Goal: Task Accomplishment & Management: Manage account settings

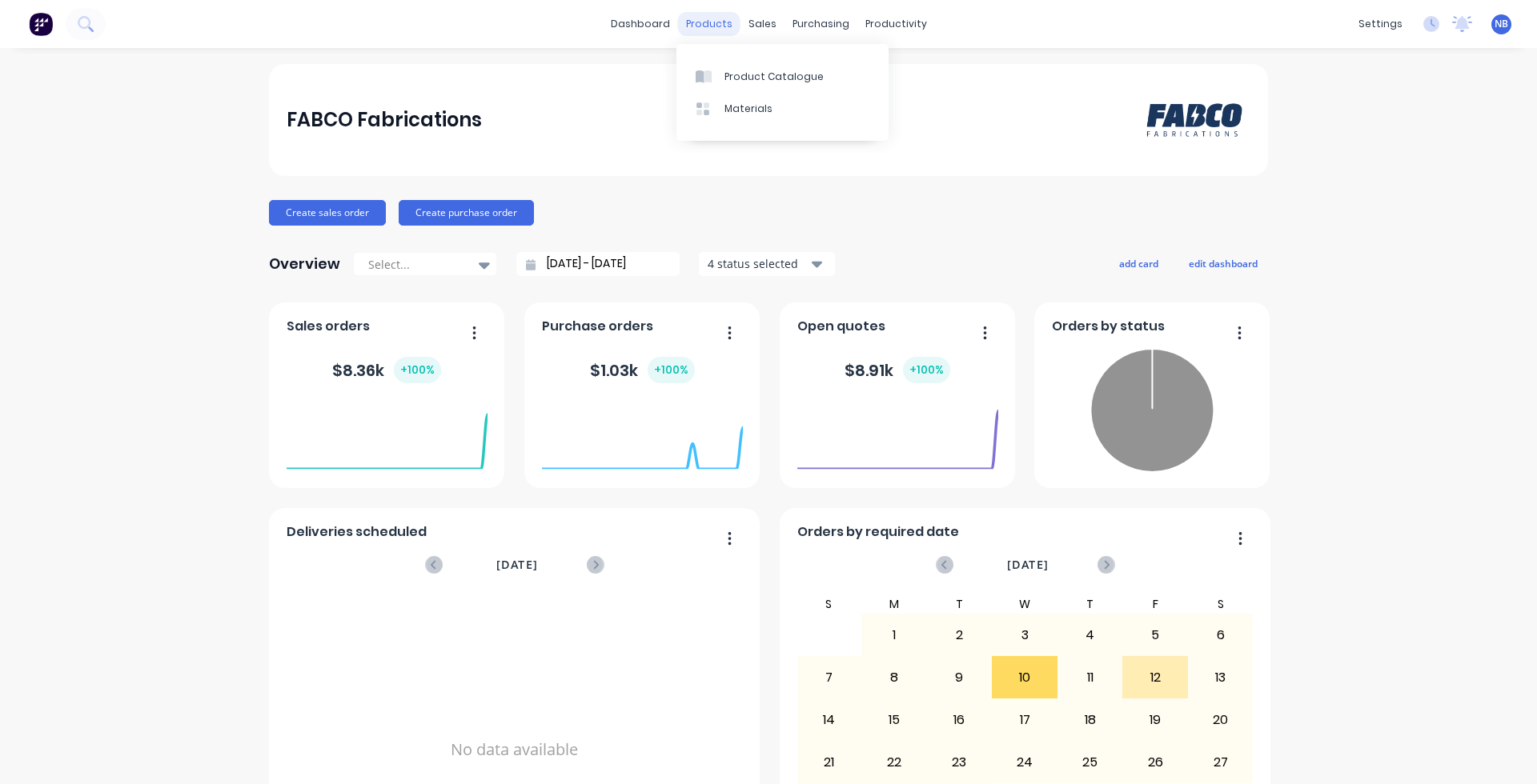
click at [694, 25] on div "products" at bounding box center [709, 24] width 62 height 24
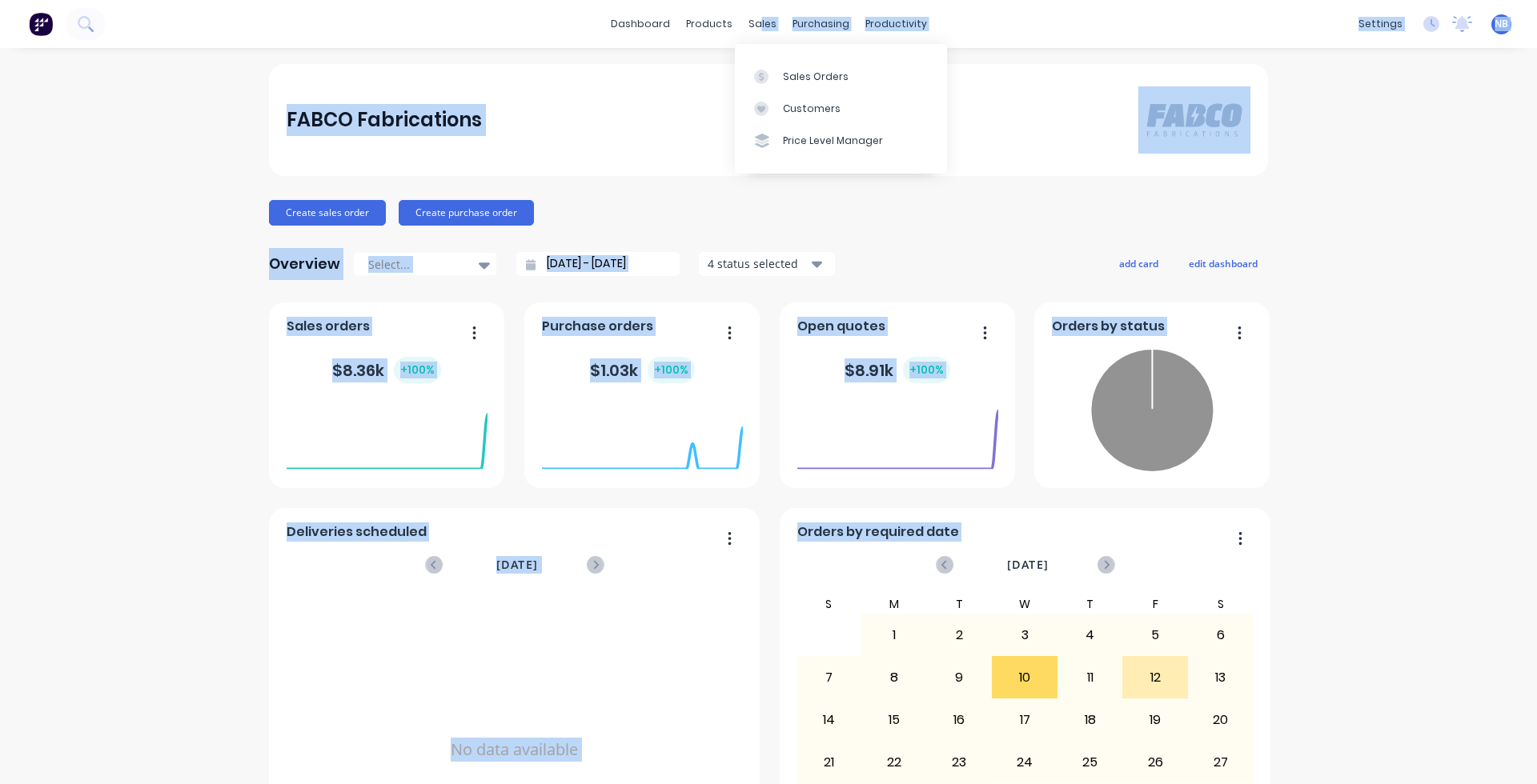
drag, startPoint x: 774, startPoint y: 52, endPoint x: 785, endPoint y: 59, distance: 13.0
click at [783, 58] on body "dashboard products sales purchasing productivity dashboard products Product Cat…" at bounding box center [768, 392] width 1537 height 784
click at [805, 80] on div "Sales Orders" at bounding box center [816, 77] width 66 height 15
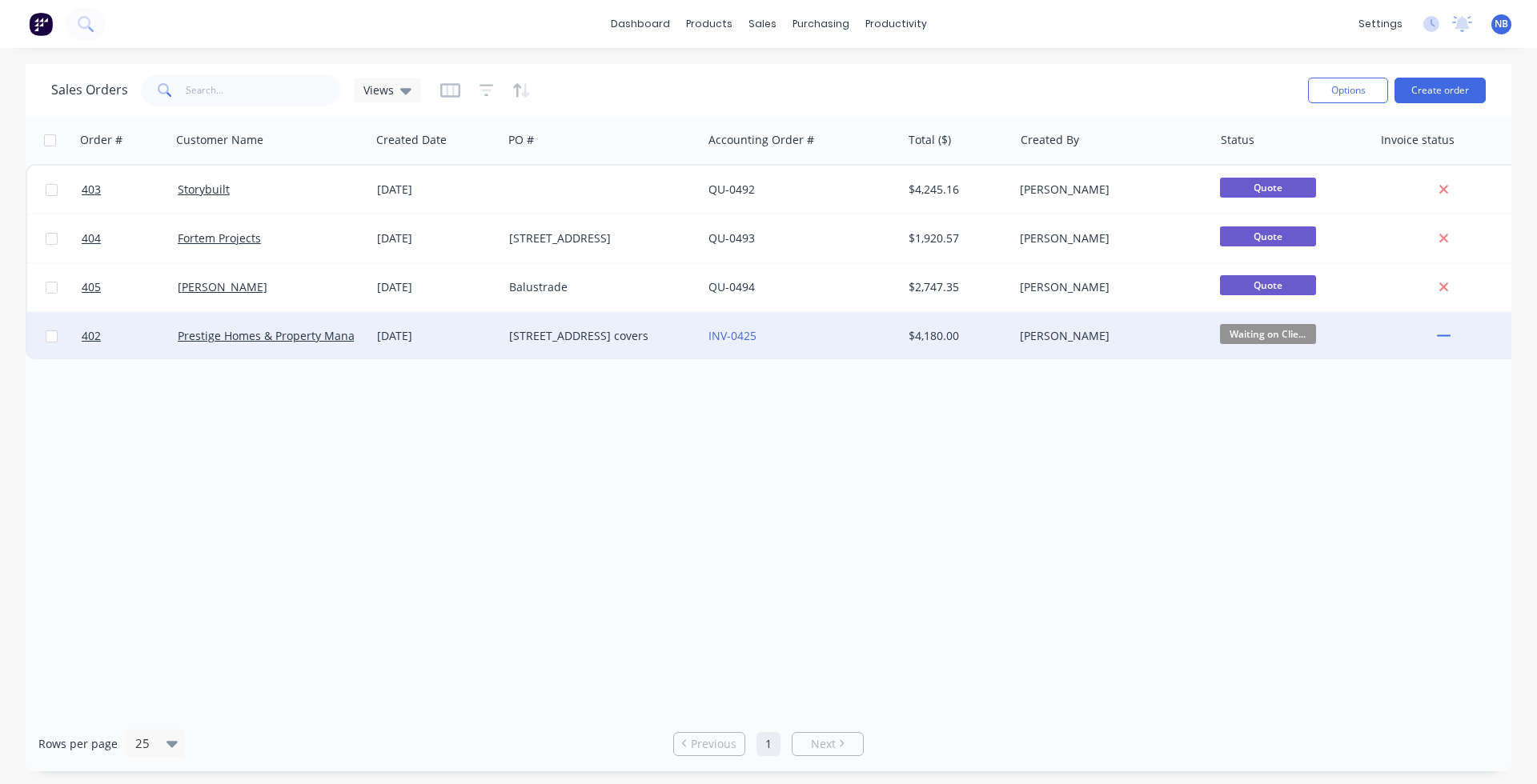
click at [414, 346] on div "[DATE]" at bounding box center [437, 336] width 132 height 48
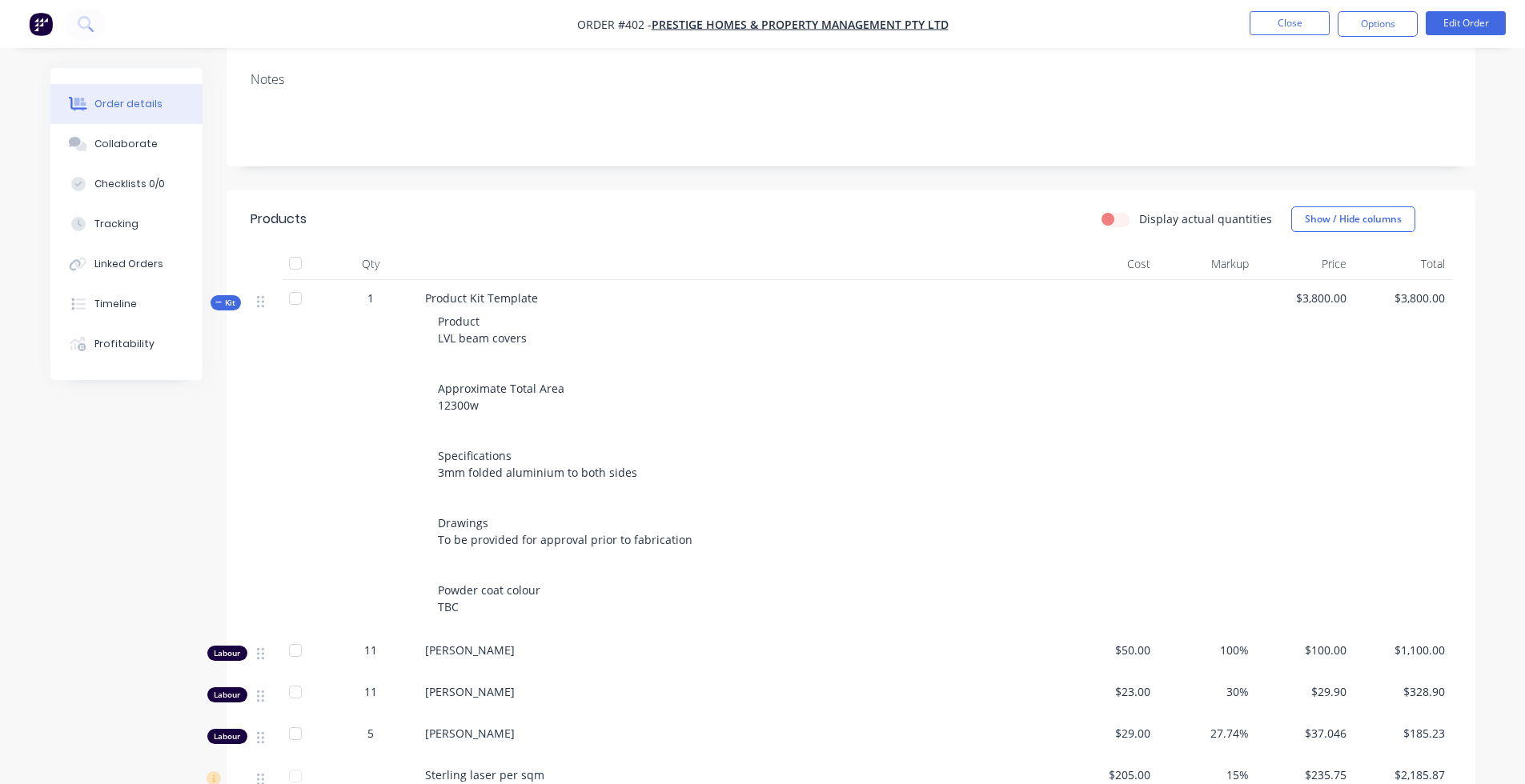
scroll to position [247, 0]
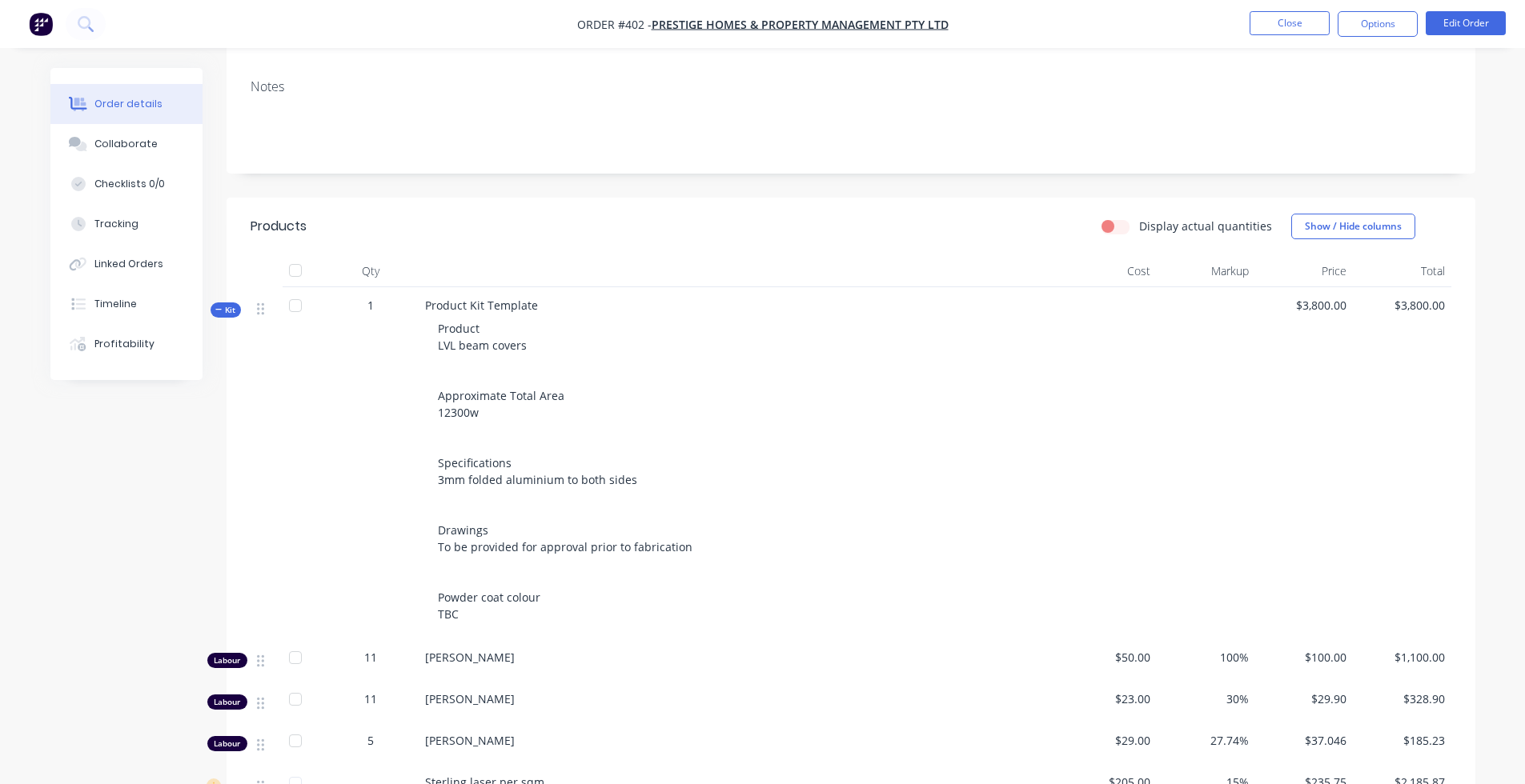
click at [1139, 217] on label "Display actual quantities" at bounding box center [1205, 226] width 133 height 17
click at [1114, 217] on input "Display actual quantities" at bounding box center [1109, 225] width 13 height 15
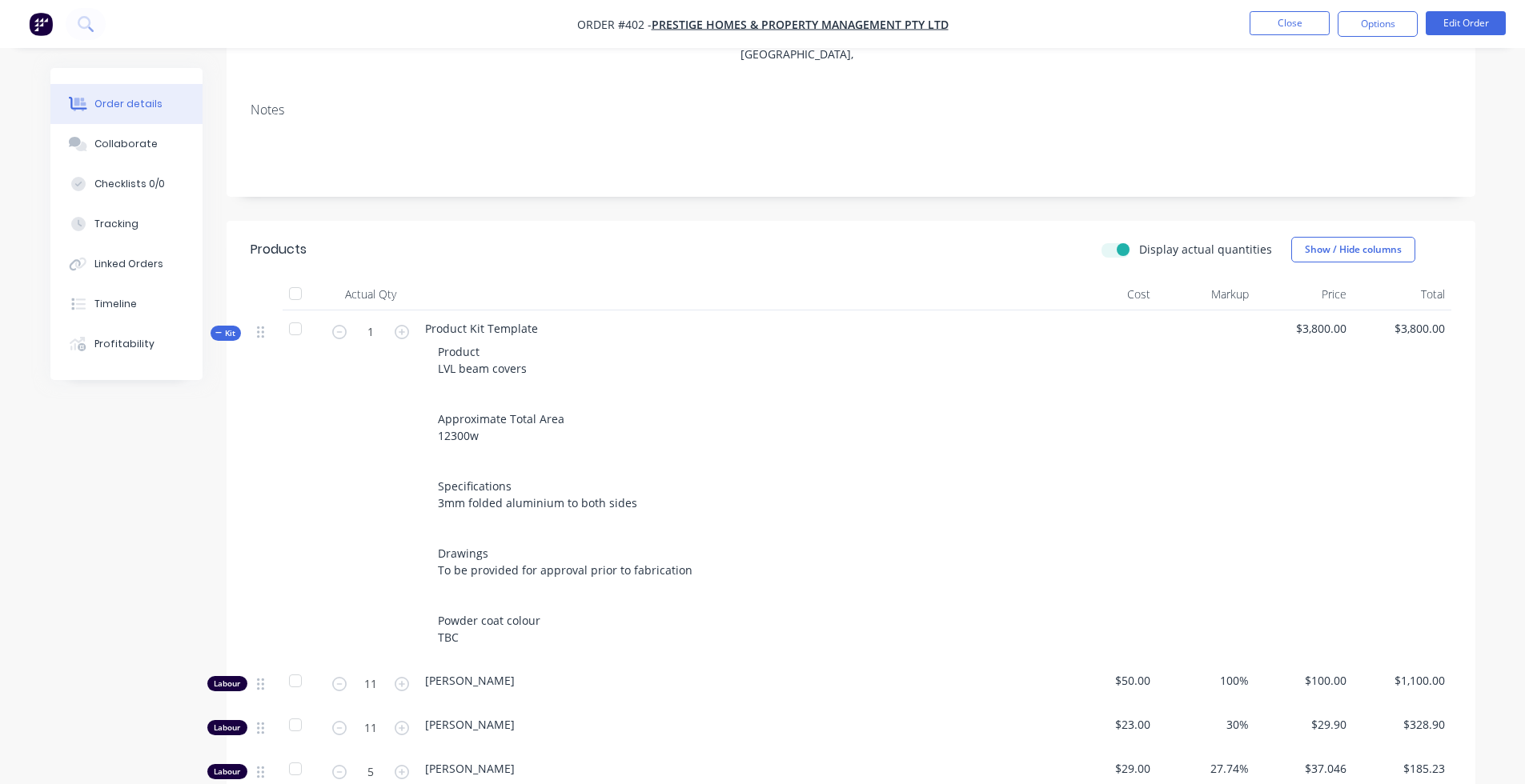
click at [1136, 241] on div "Display actual quantities" at bounding box center [1188, 249] width 171 height 17
click at [1139, 241] on label "Display actual quantities" at bounding box center [1205, 249] width 133 height 17
click at [1114, 241] on input "Display actual quantities" at bounding box center [1109, 248] width 13 height 15
checkbox input "false"
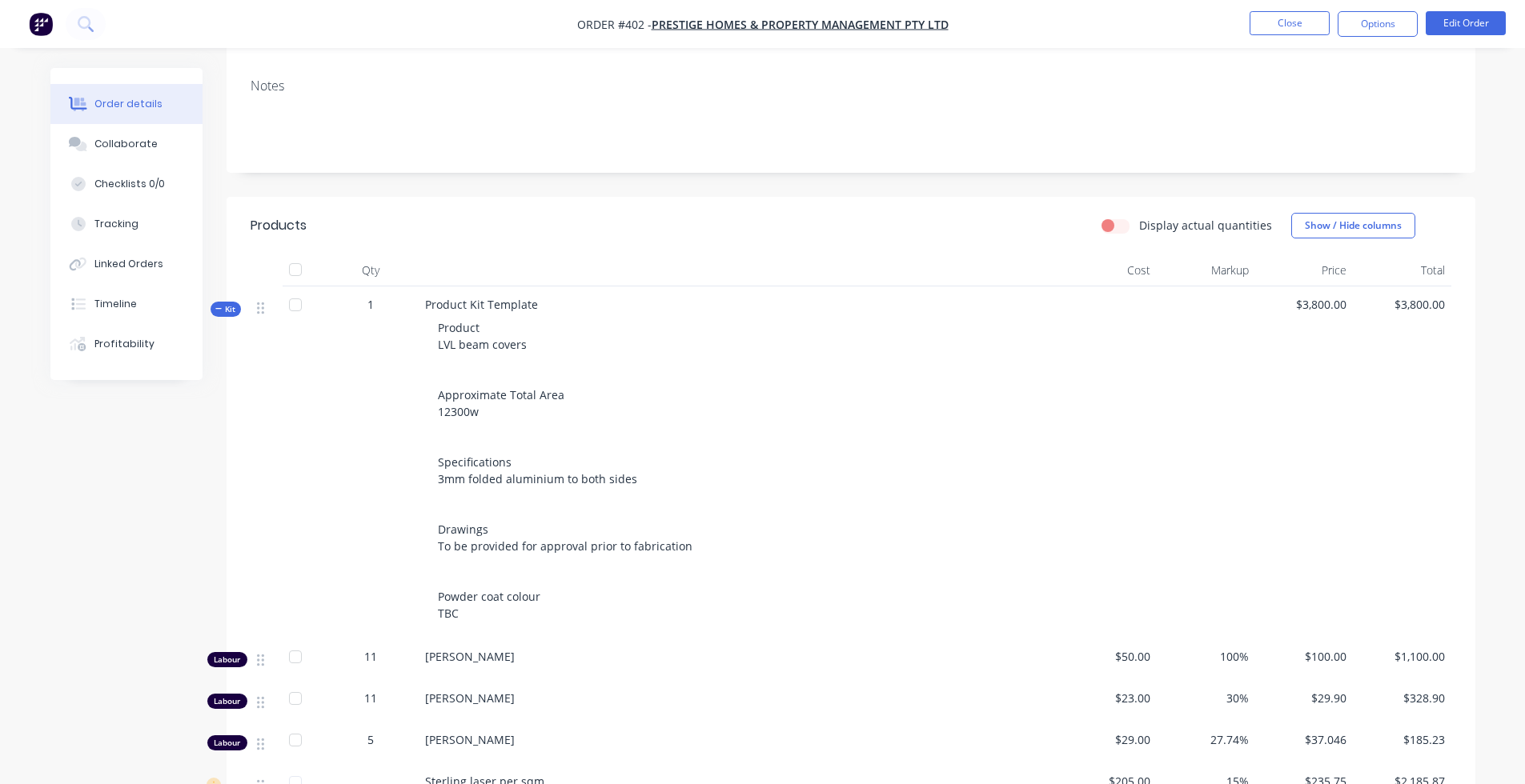
scroll to position [701, 0]
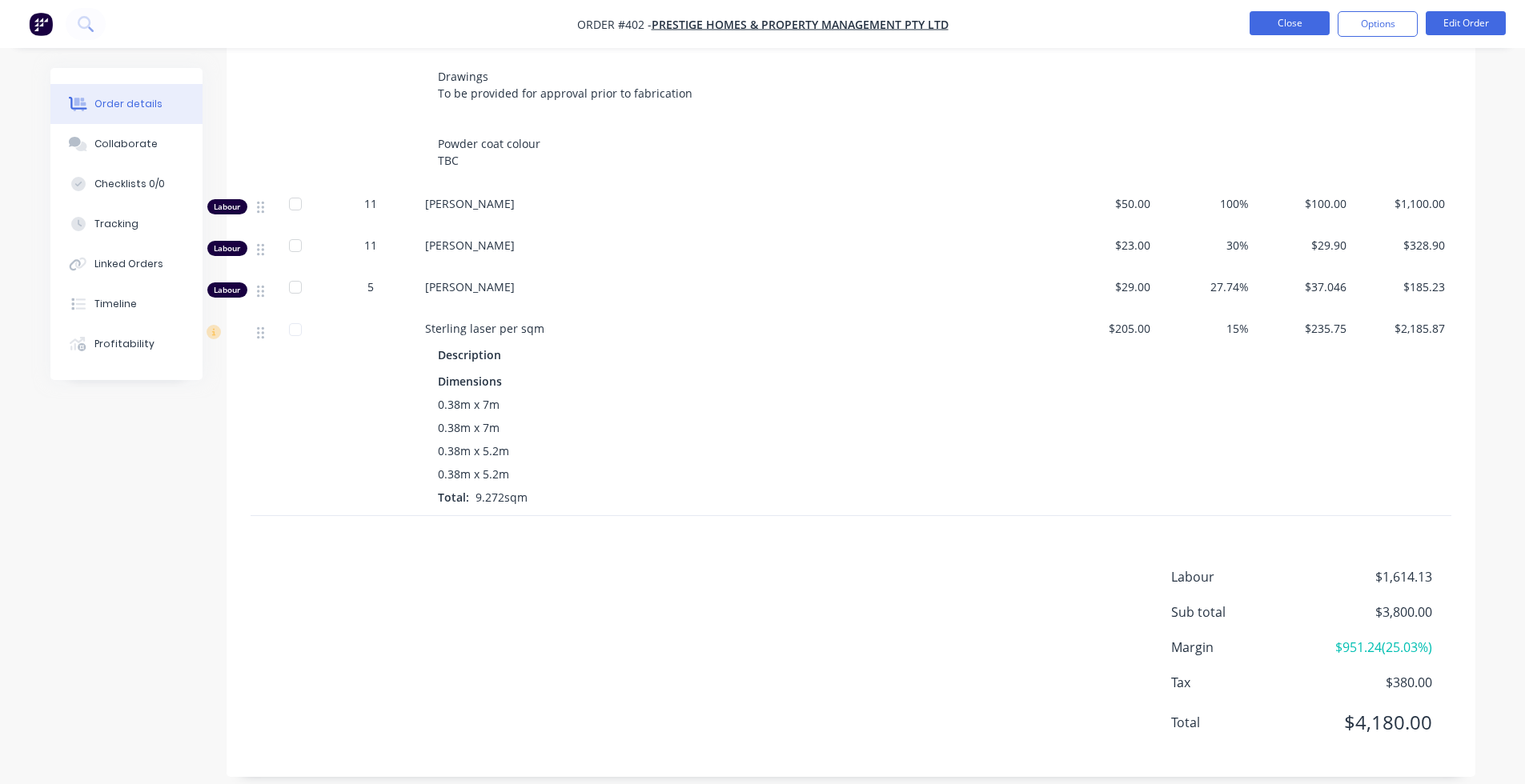
click at [1210, 25] on button "Close" at bounding box center [1290, 23] width 80 height 24
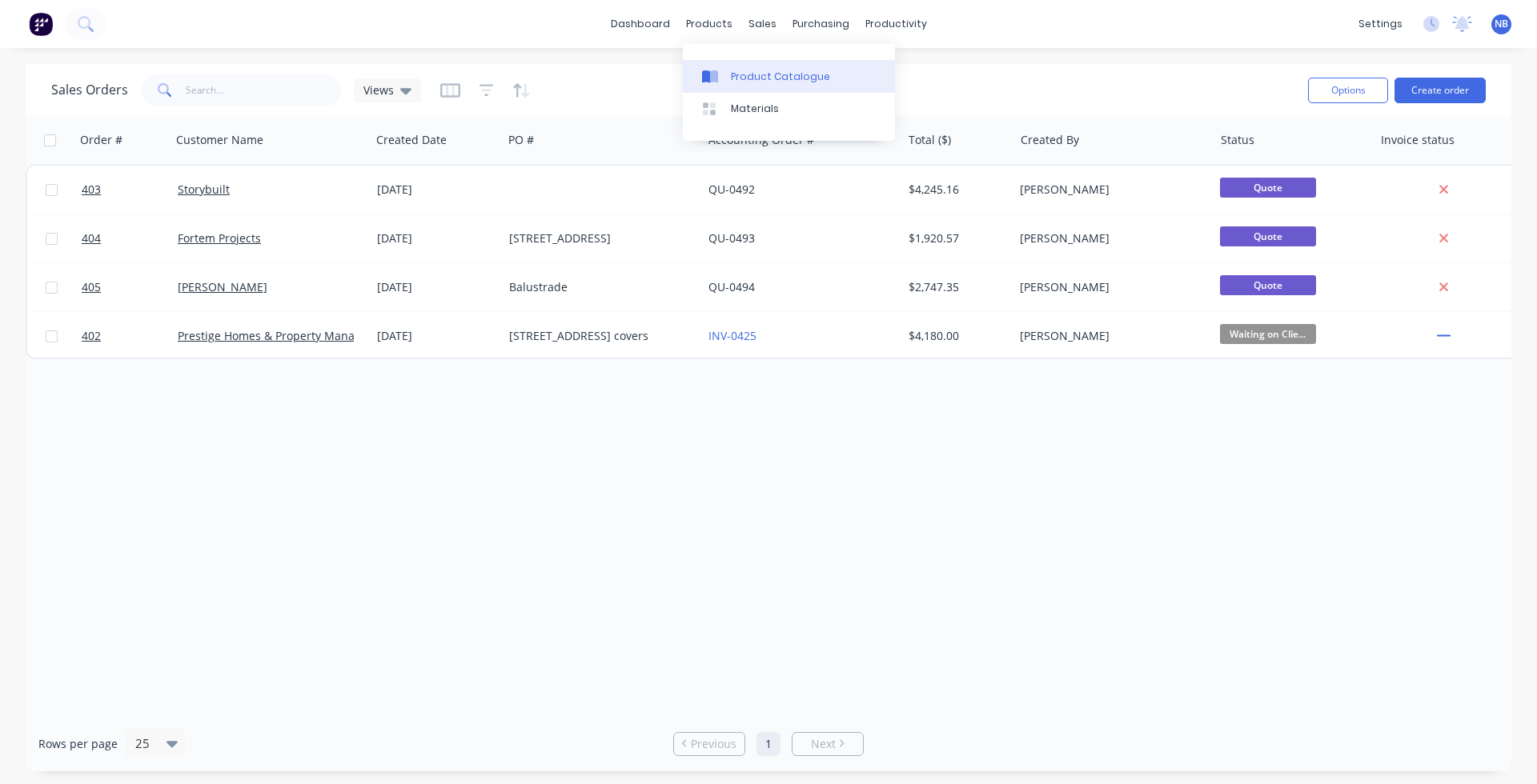
click at [716, 76] on icon at bounding box center [714, 77] width 8 height 13
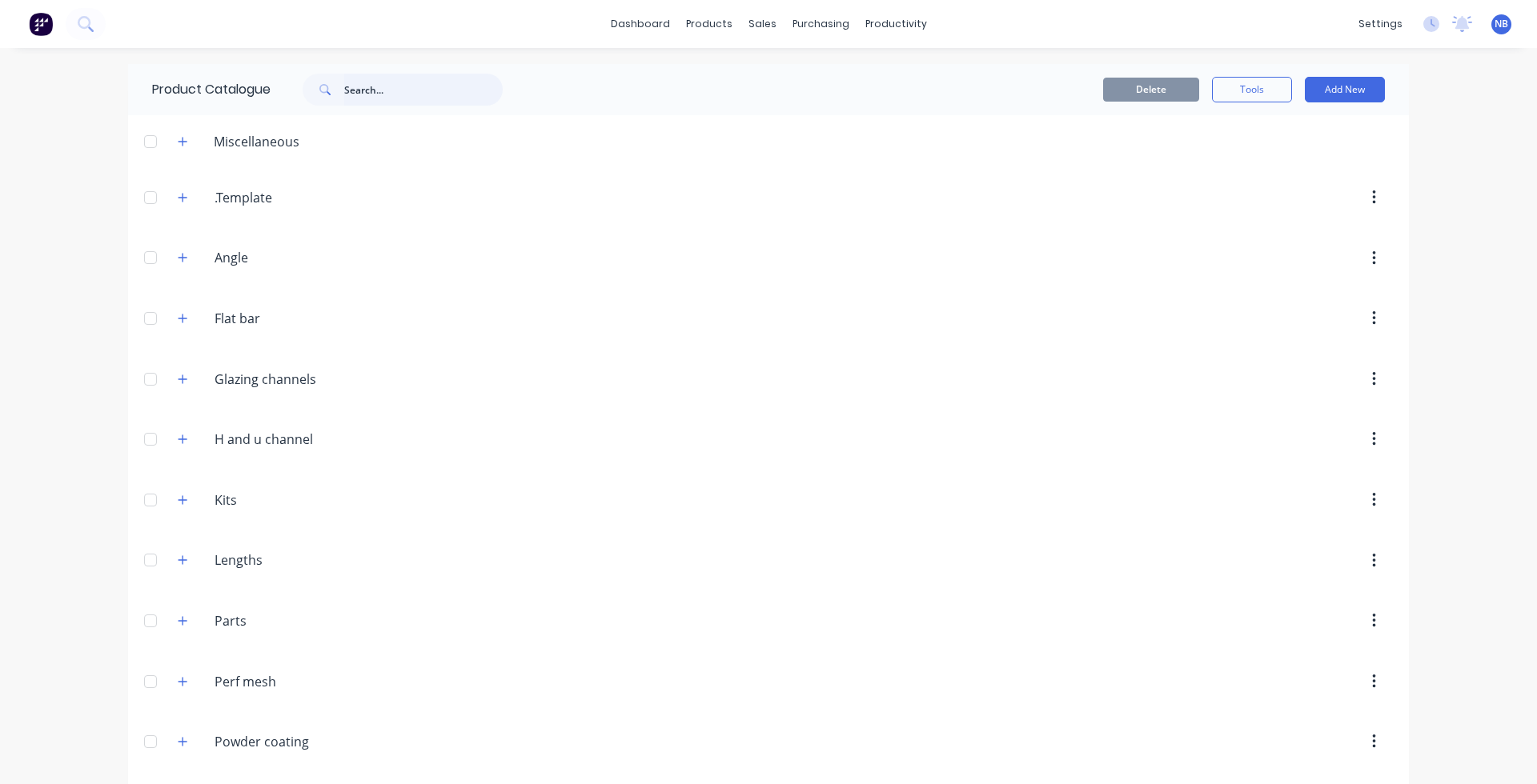
click at [370, 84] on input "text" at bounding box center [423, 89] width 159 height 32
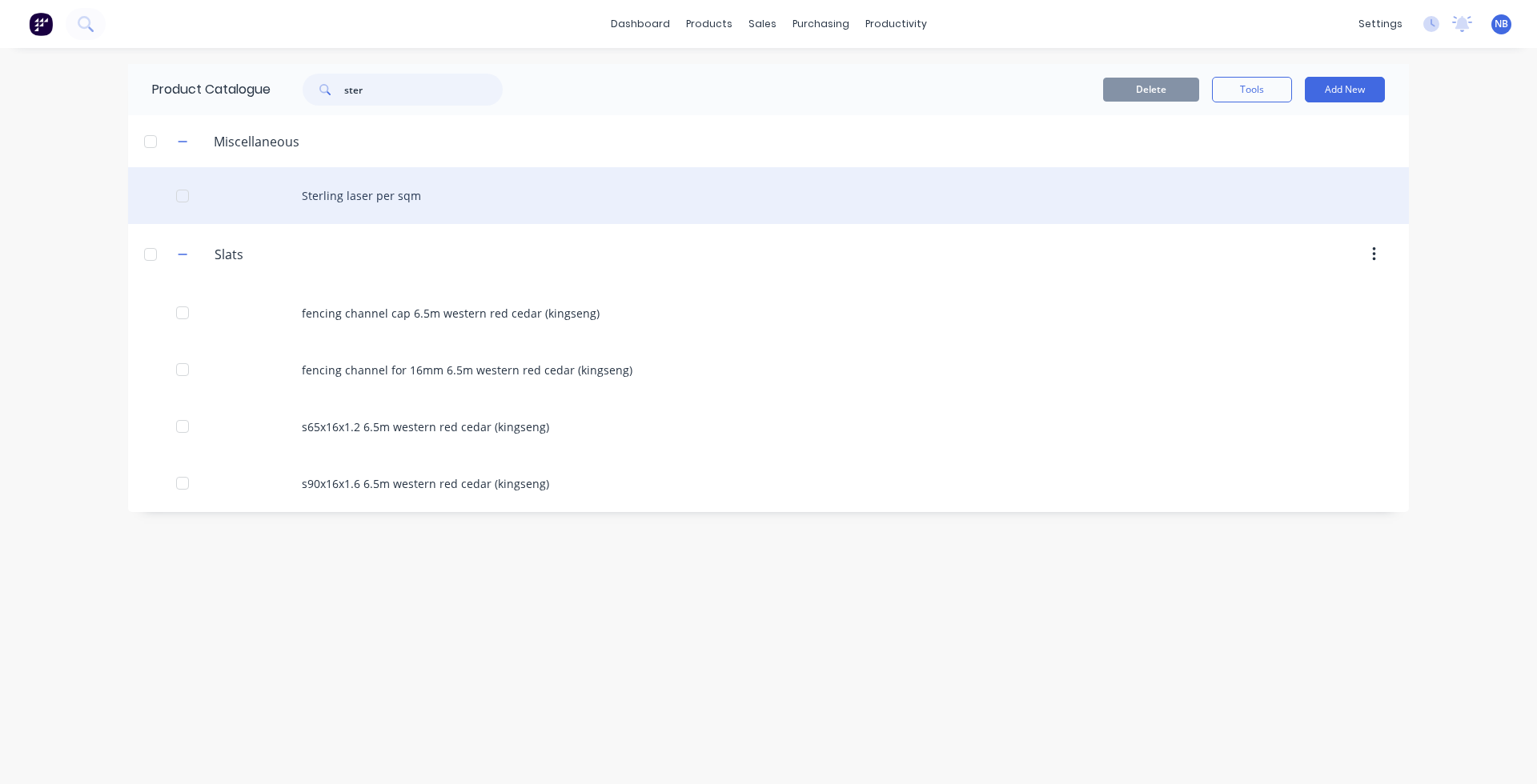
type input "ster"
click at [328, 209] on div "Sterling laser per sqm" at bounding box center [768, 195] width 1281 height 57
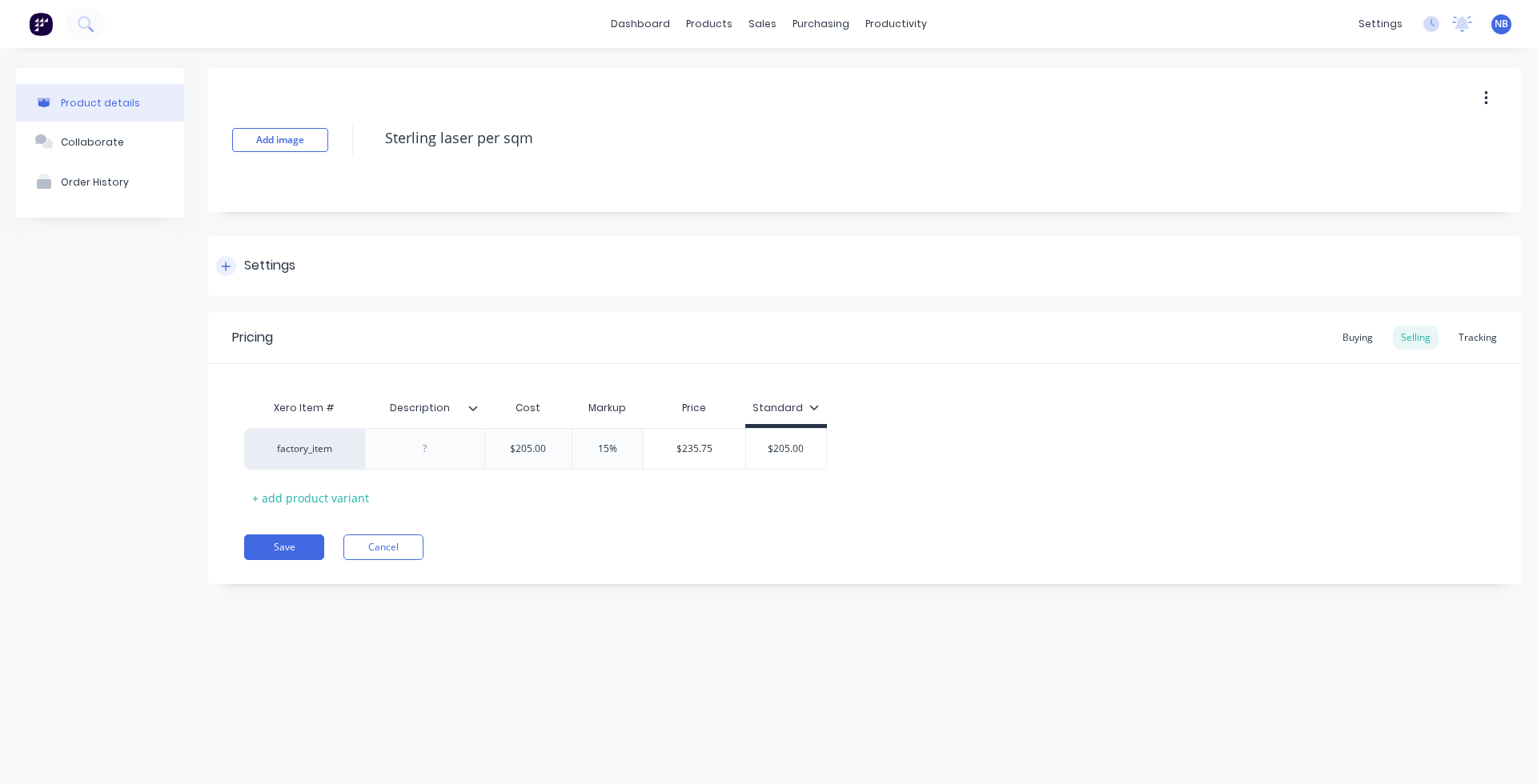
drag, startPoint x: 249, startPoint y: 257, endPoint x: 242, endPoint y: 291, distance: 34.7
click at [249, 258] on div "Settings" at bounding box center [269, 267] width 51 height 20
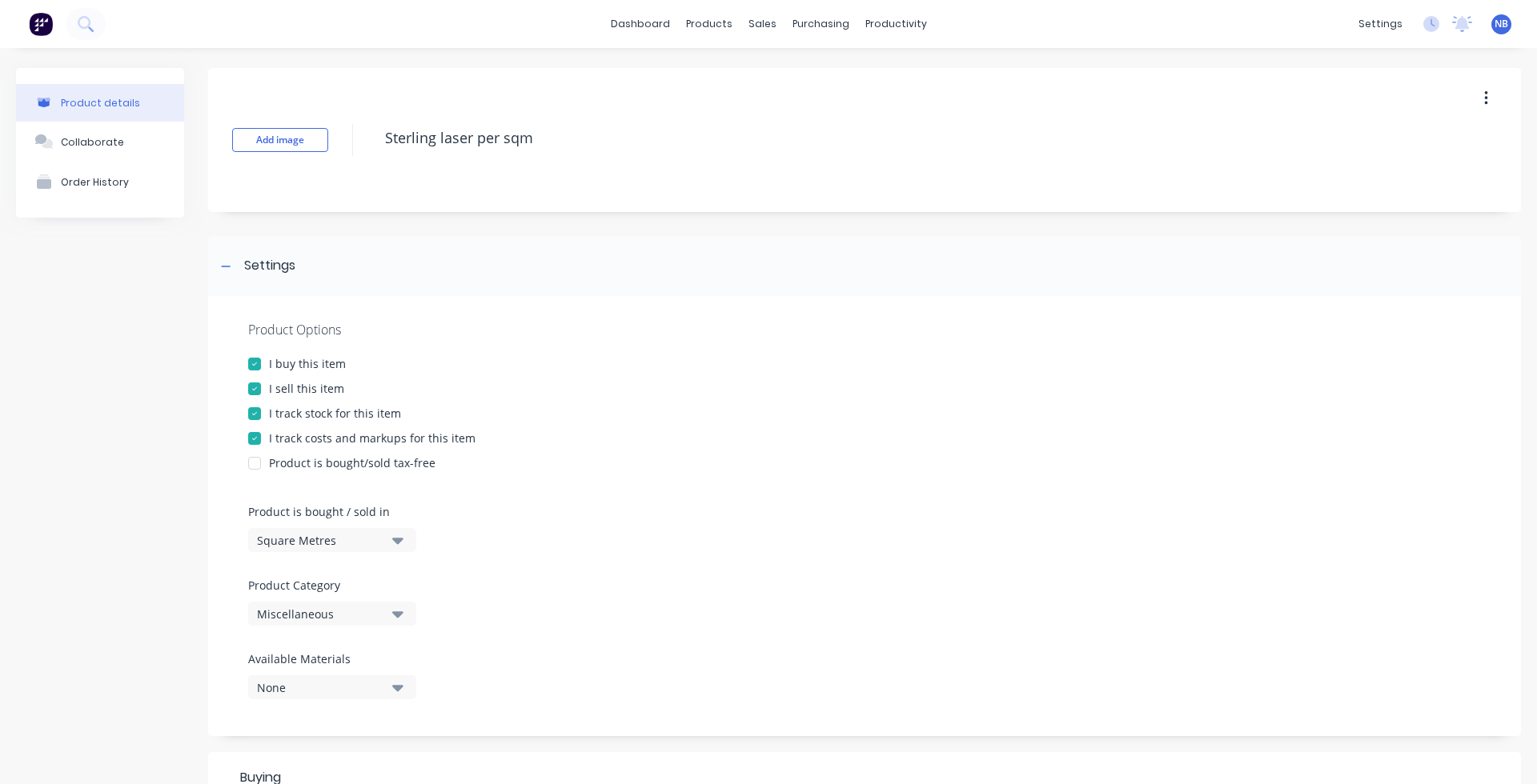
click at [318, 419] on div "I track stock for this item" at bounding box center [335, 413] width 132 height 17
type textarea "x"
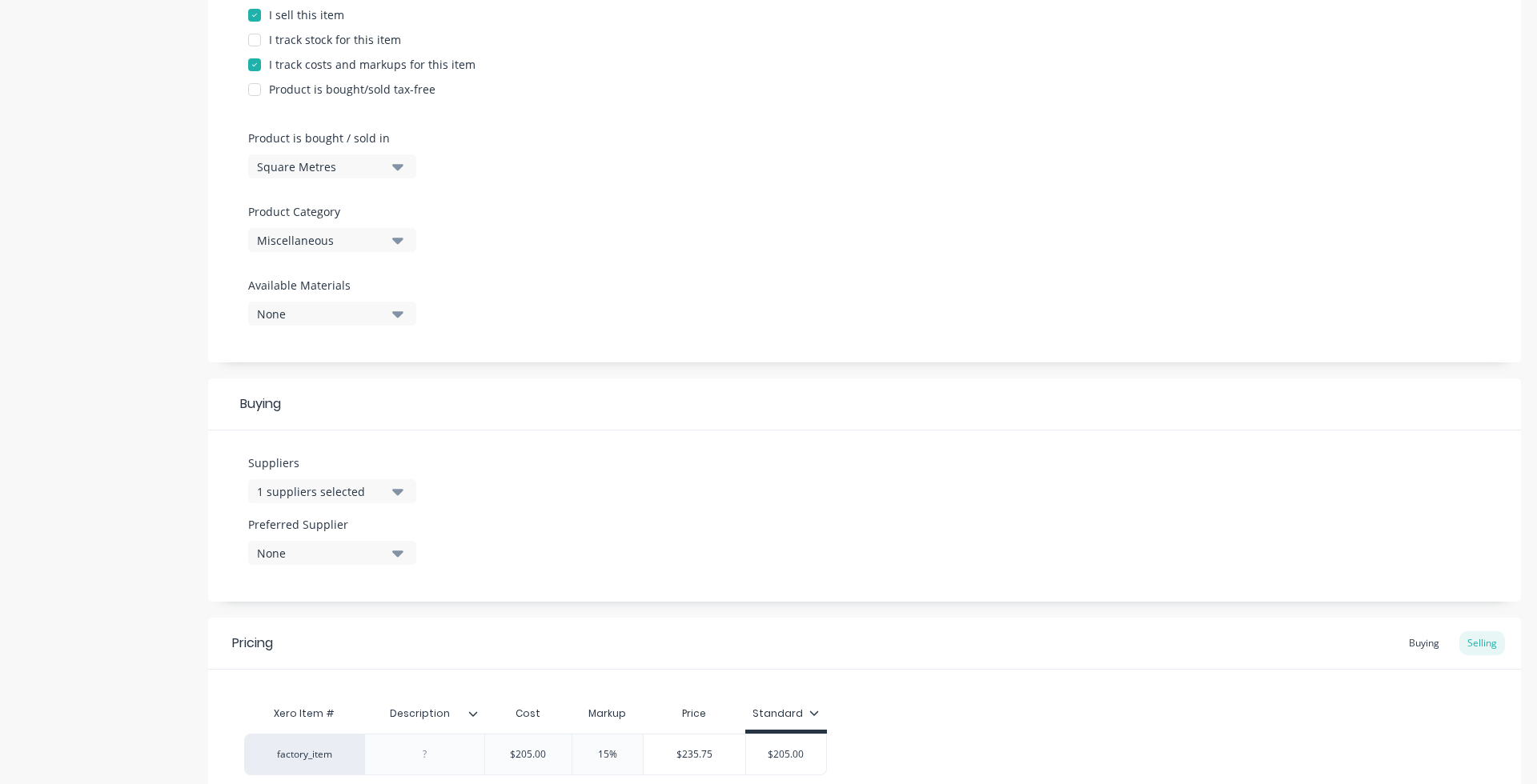
scroll to position [523, 0]
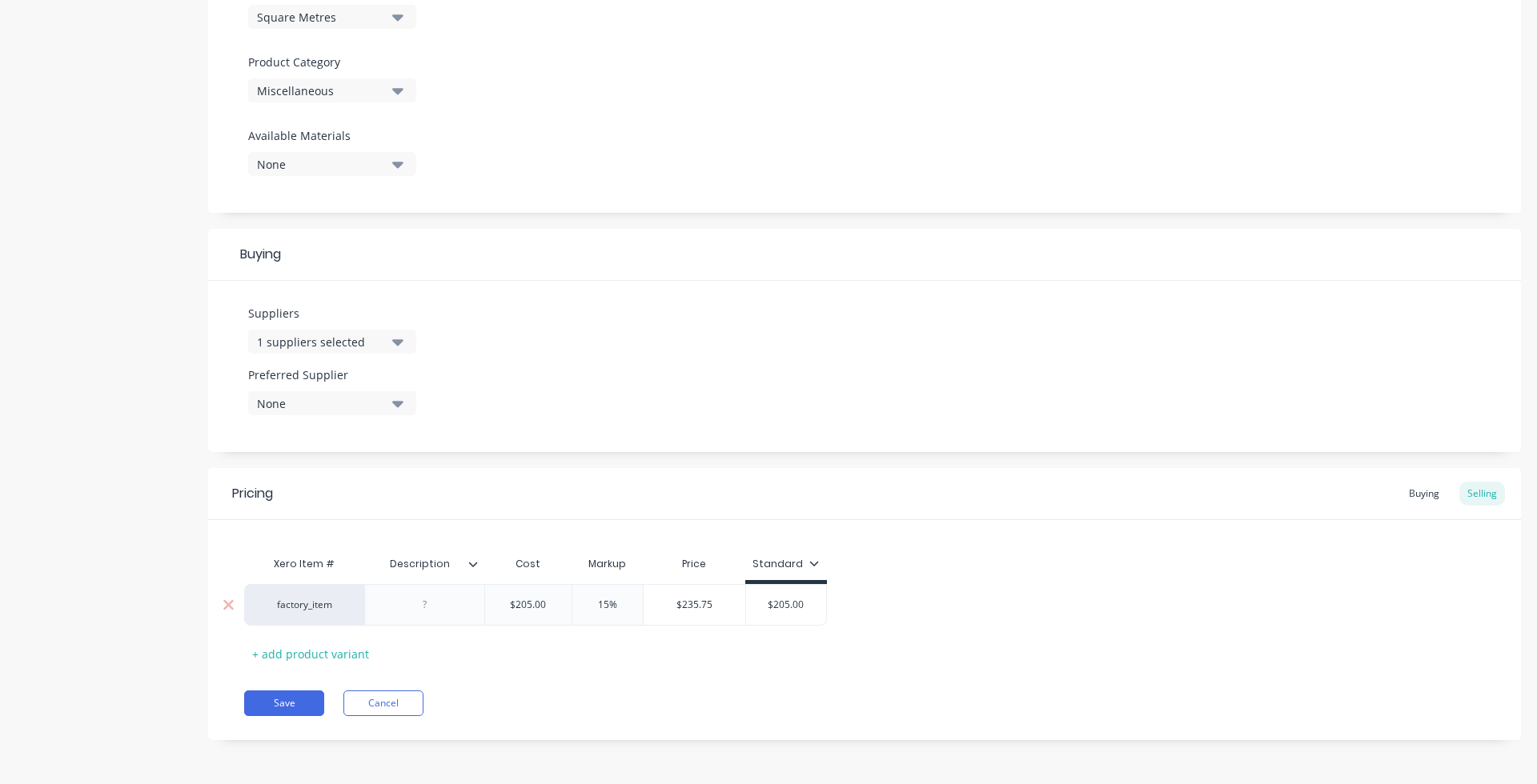
type input "$235.75"
click at [712, 601] on input "$235.75" at bounding box center [694, 606] width 101 height 15
click at [794, 612] on div "$205.00" at bounding box center [786, 605] width 80 height 40
type input "$205.00"
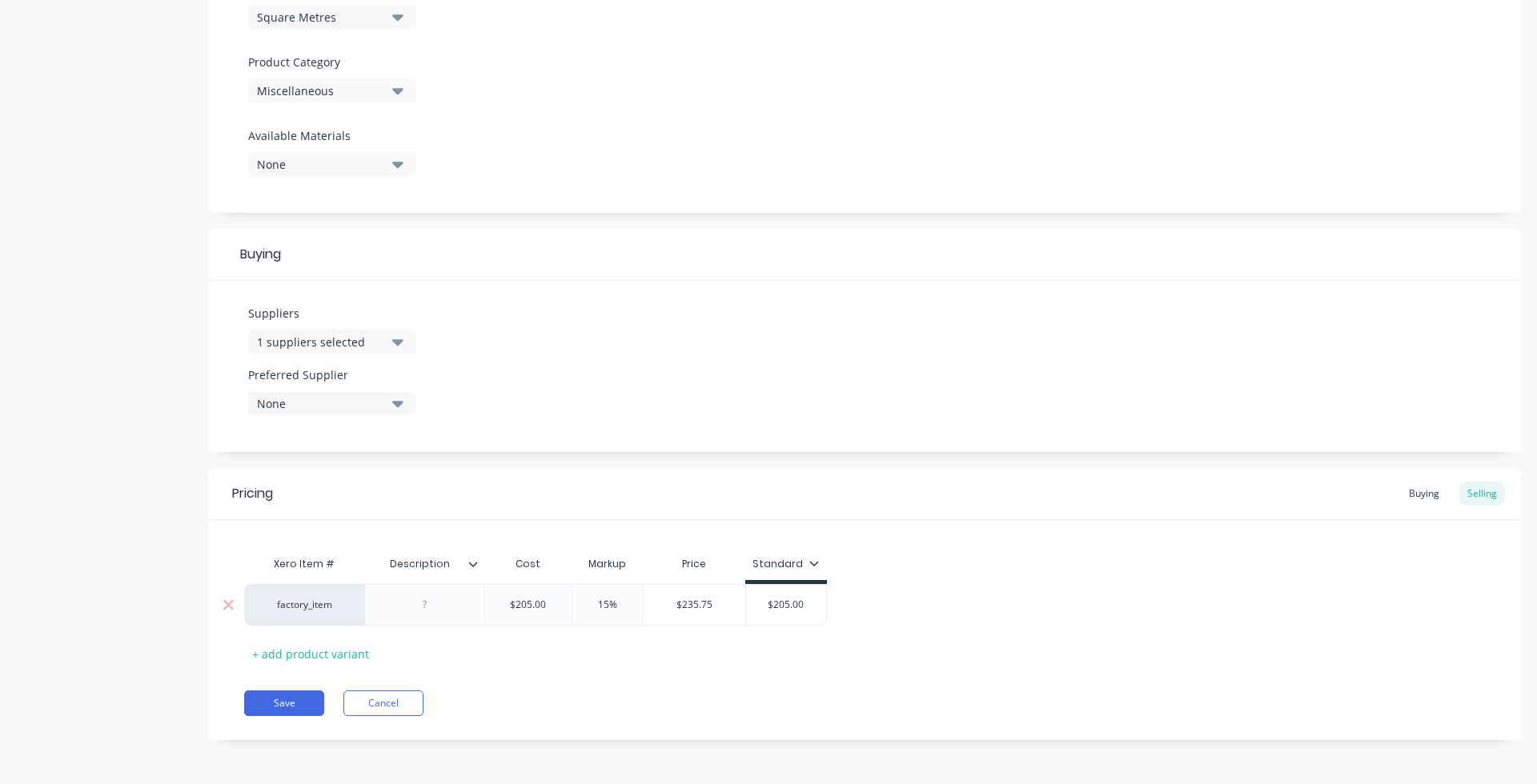
paste input "235.75"
type textarea "x"
type input "$205.00 235.75"
click at [801, 608] on input "$205.00 235.75" at bounding box center [796, 606] width 101 height 15
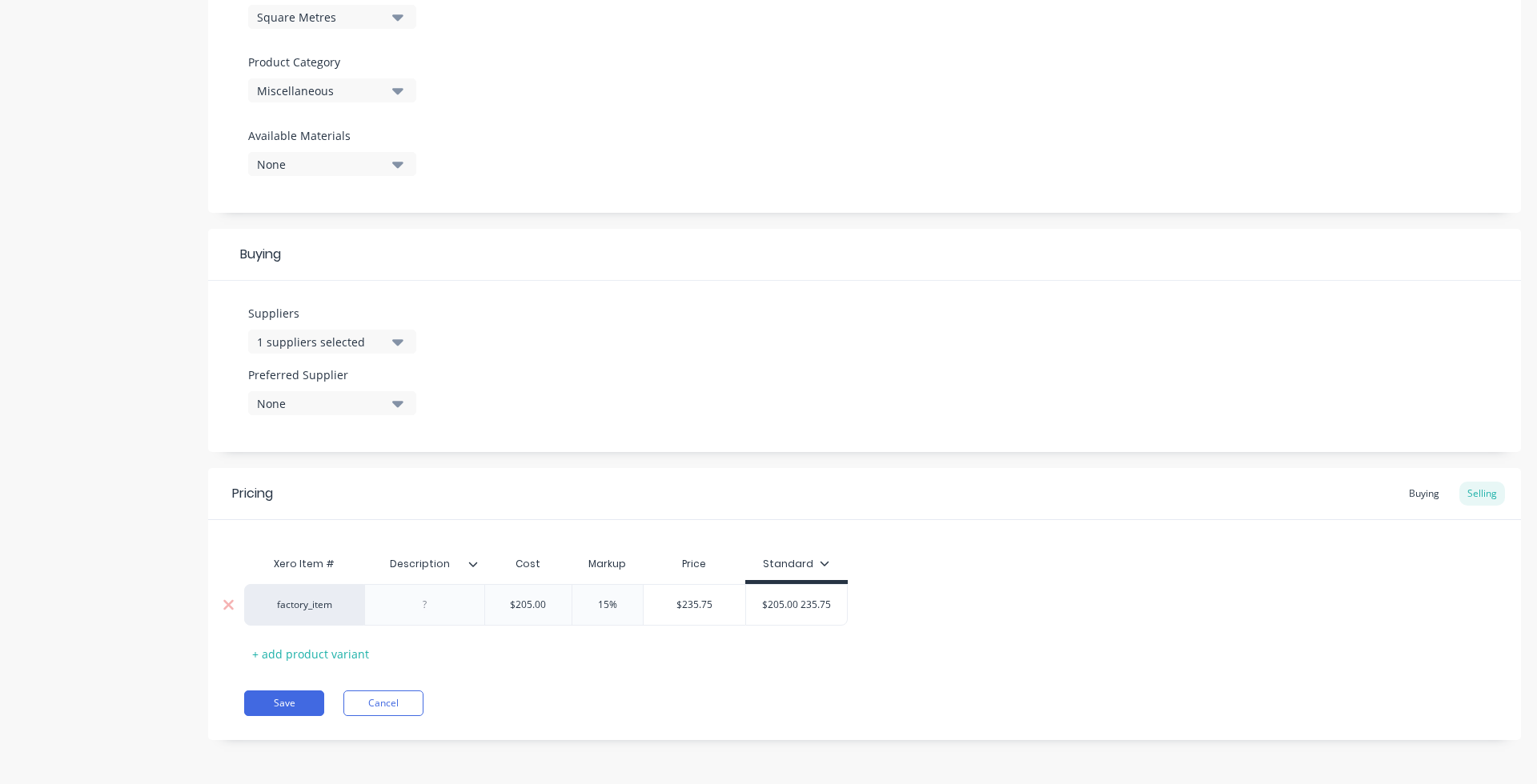
type textarea "x"
type input "$205.00 ="
type textarea "x"
type input "$205.00"
type textarea "x"
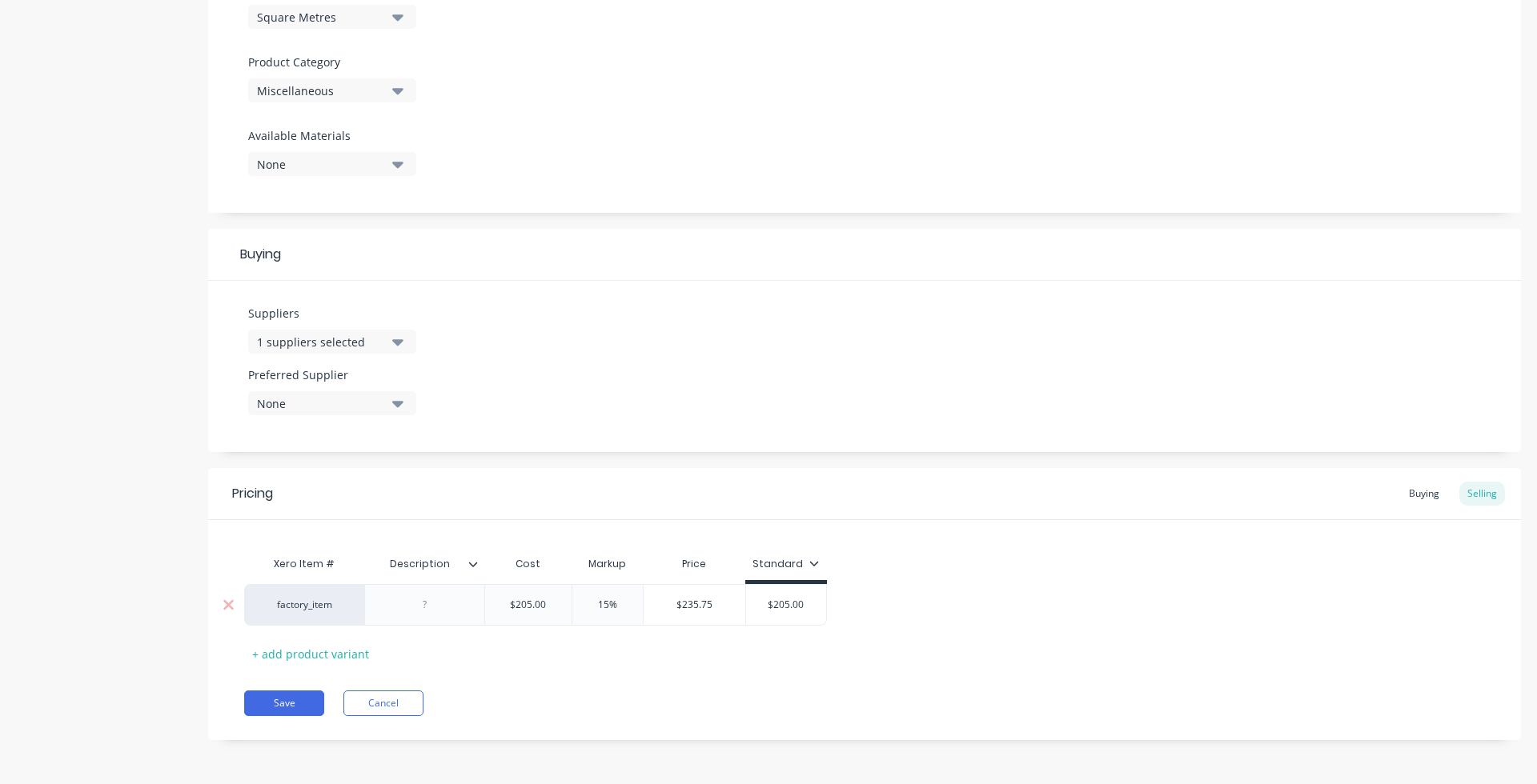
type input "$205.00"
type textarea "x"
type input "$205.0"
type textarea "x"
type input "$205."
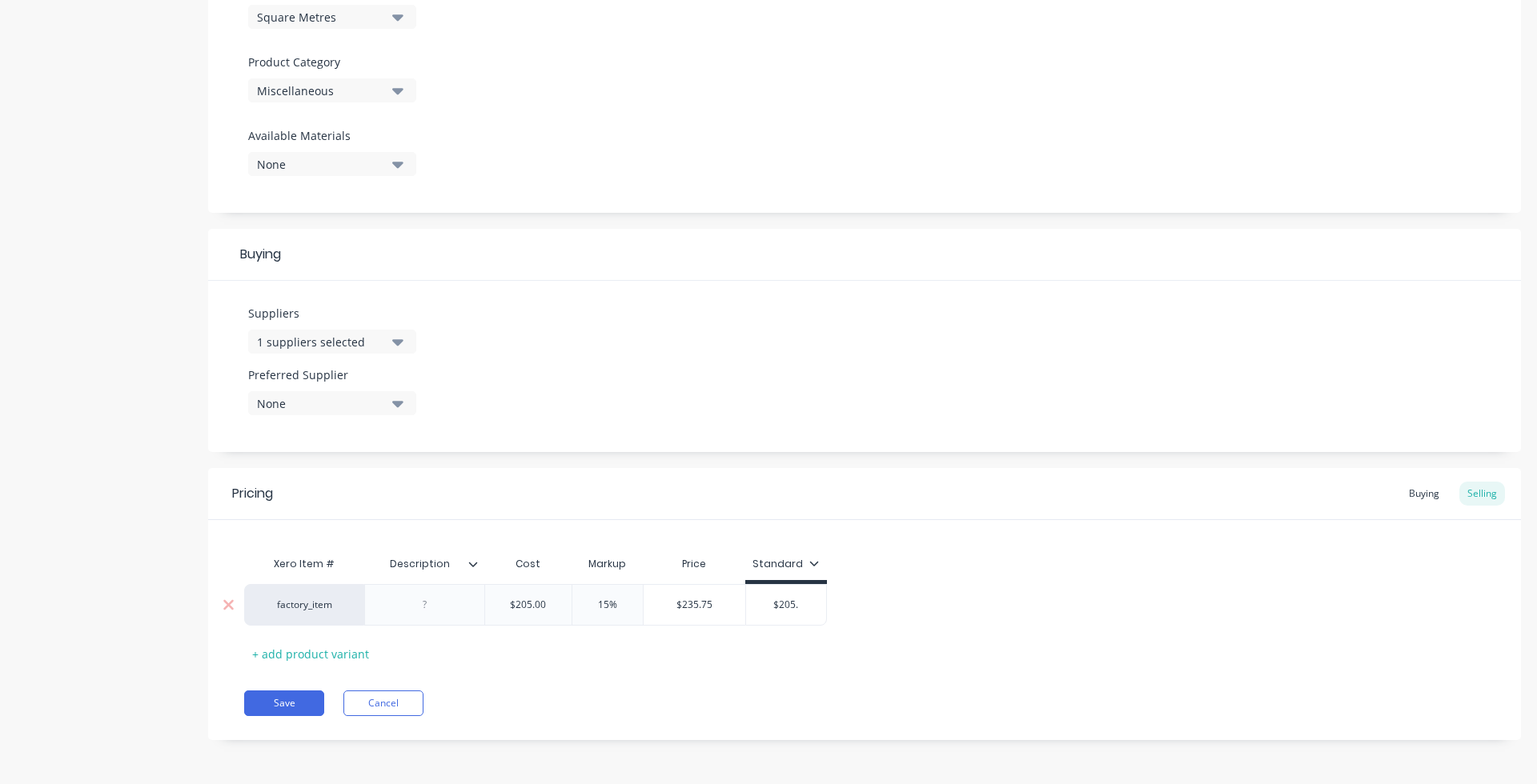
type textarea "x"
type input "$205"
type textarea "x"
type input "$20"
type textarea "x"
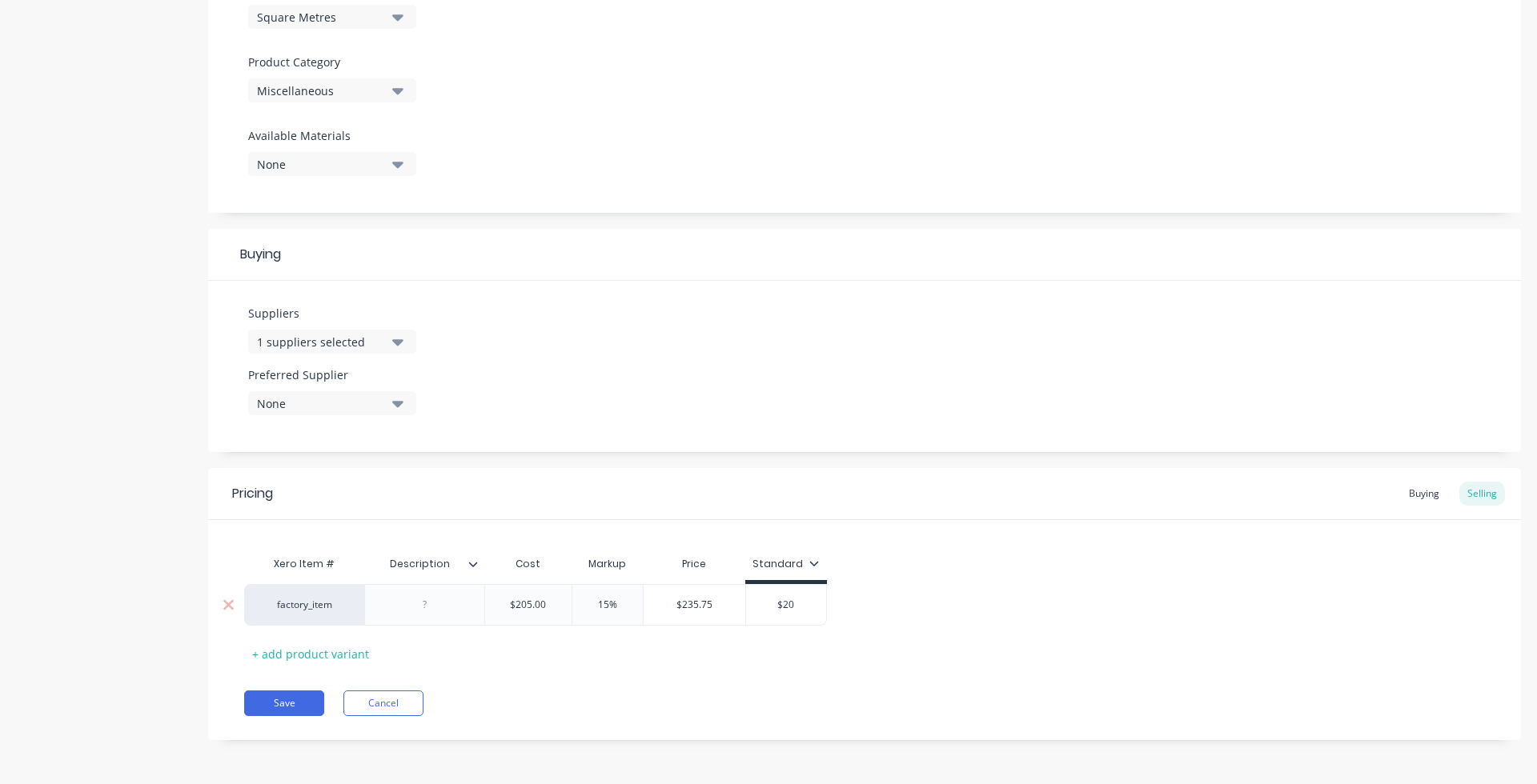
type input "$2"
type textarea "x"
type input "$"
paste input "235.75"
type textarea "x"
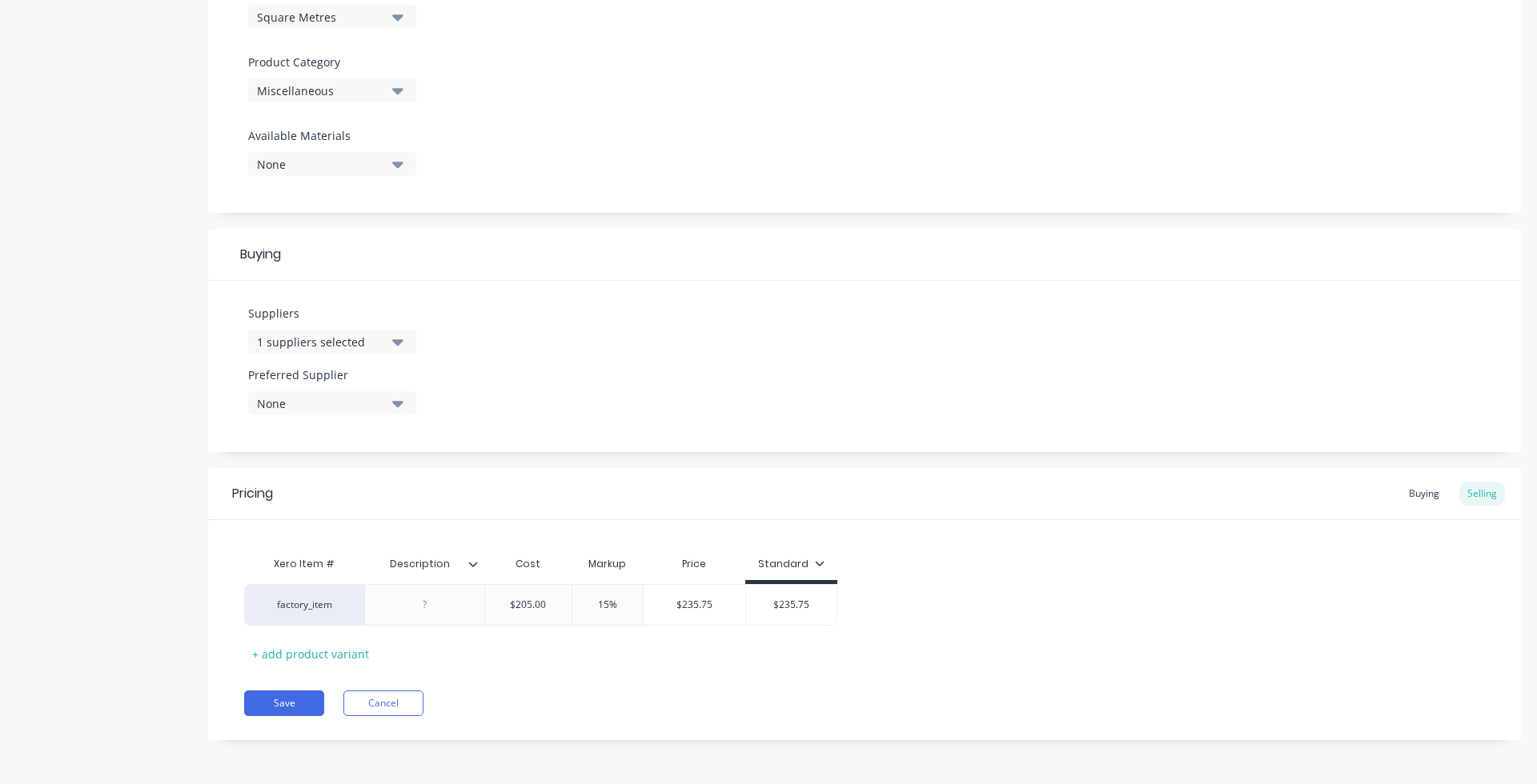
type input "$235.75"
click at [937, 645] on div "Xero Item # Description Cost Markup Price Standard factory_item $205.00 15% $23…" at bounding box center [864, 608] width 1241 height 119
click at [1210, 496] on div "Buying" at bounding box center [1425, 494] width 46 height 24
click at [1210, 502] on div "Selling" at bounding box center [1482, 498] width 46 height 24
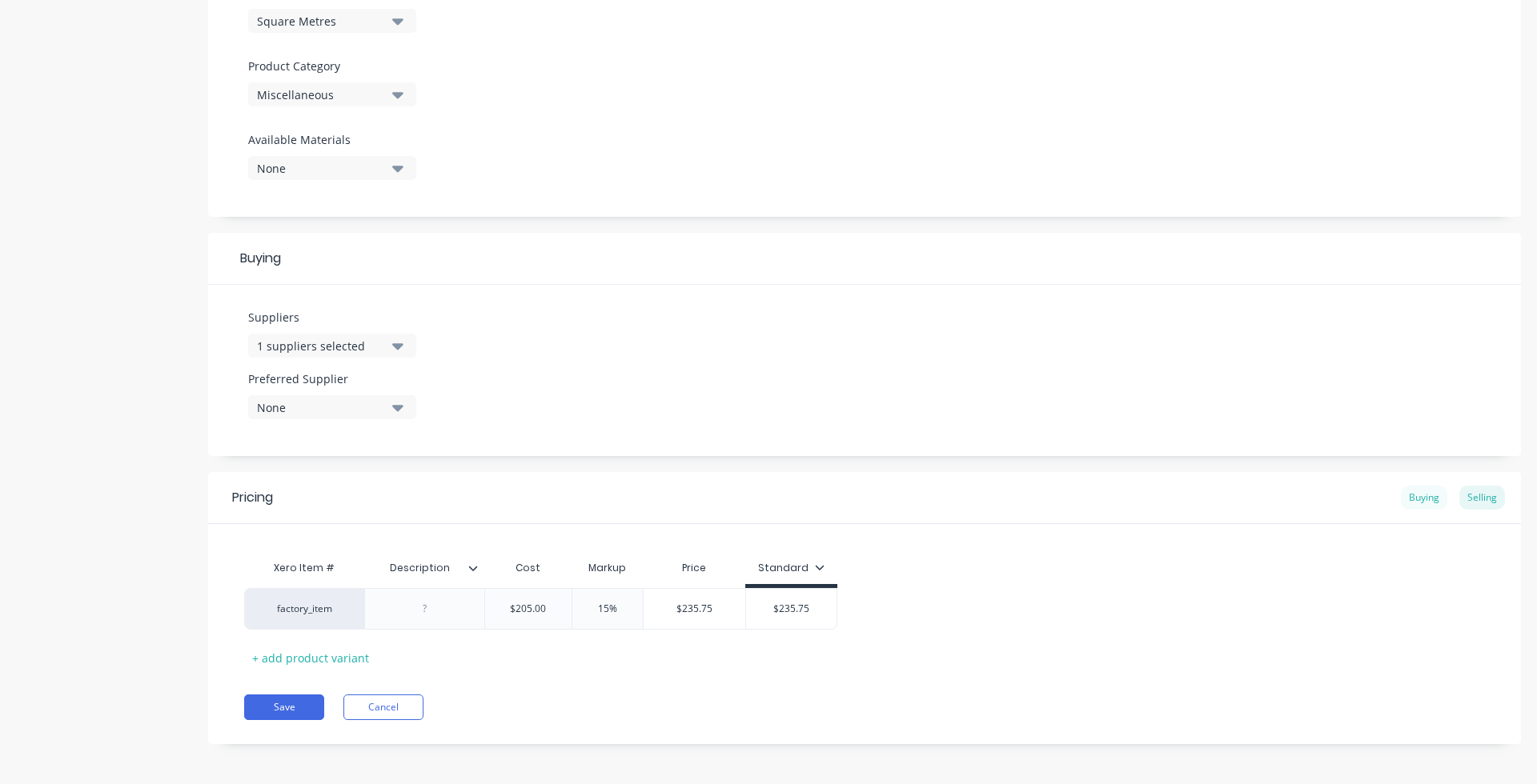
click at [1210, 499] on div "Buying" at bounding box center [1425, 498] width 46 height 24
click at [1210, 500] on div "Selling" at bounding box center [1482, 498] width 46 height 24
click at [1210, 502] on div "Buying" at bounding box center [1425, 498] width 46 height 24
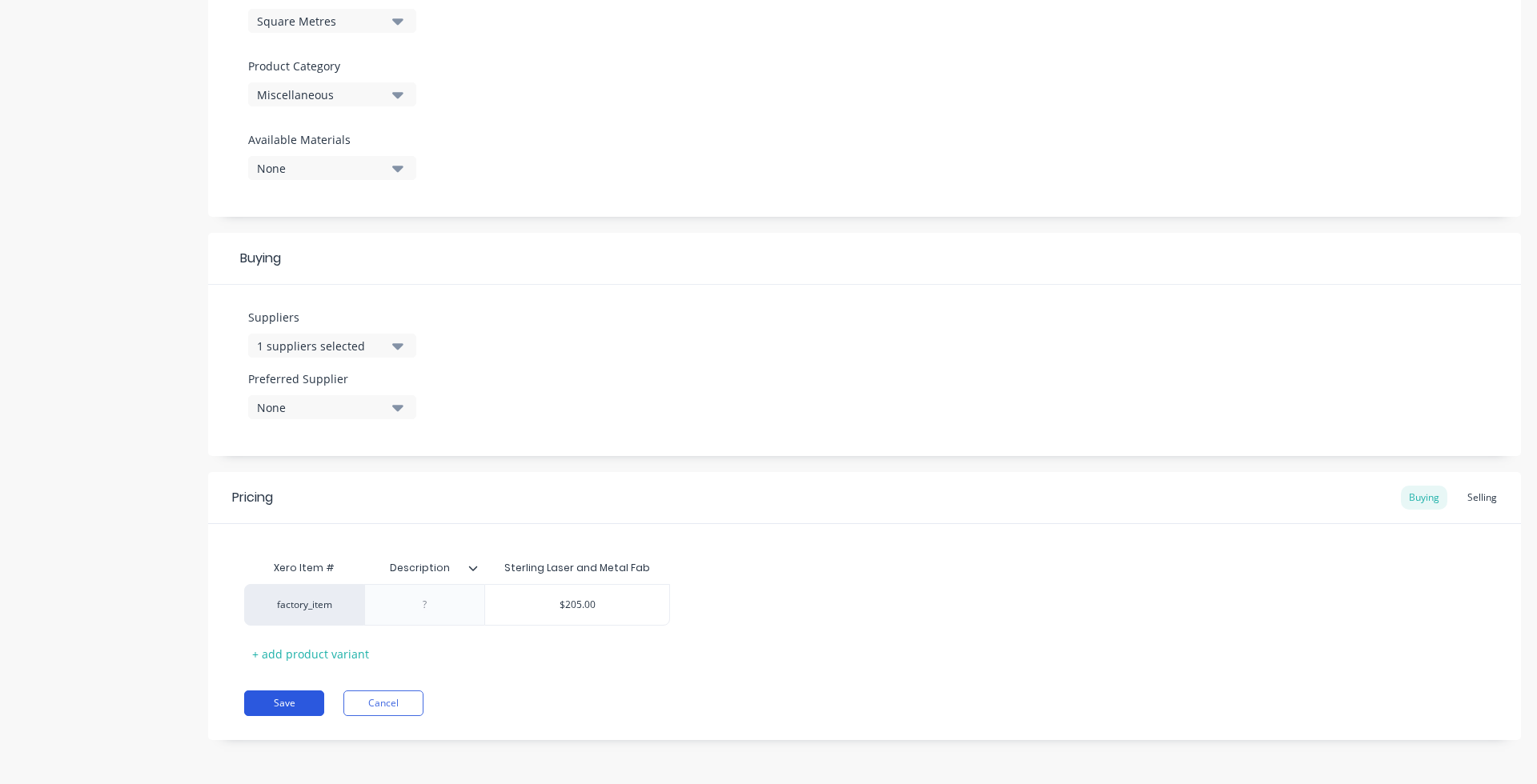
click at [287, 645] on button "Save" at bounding box center [284, 704] width 80 height 26
type textarea "x"
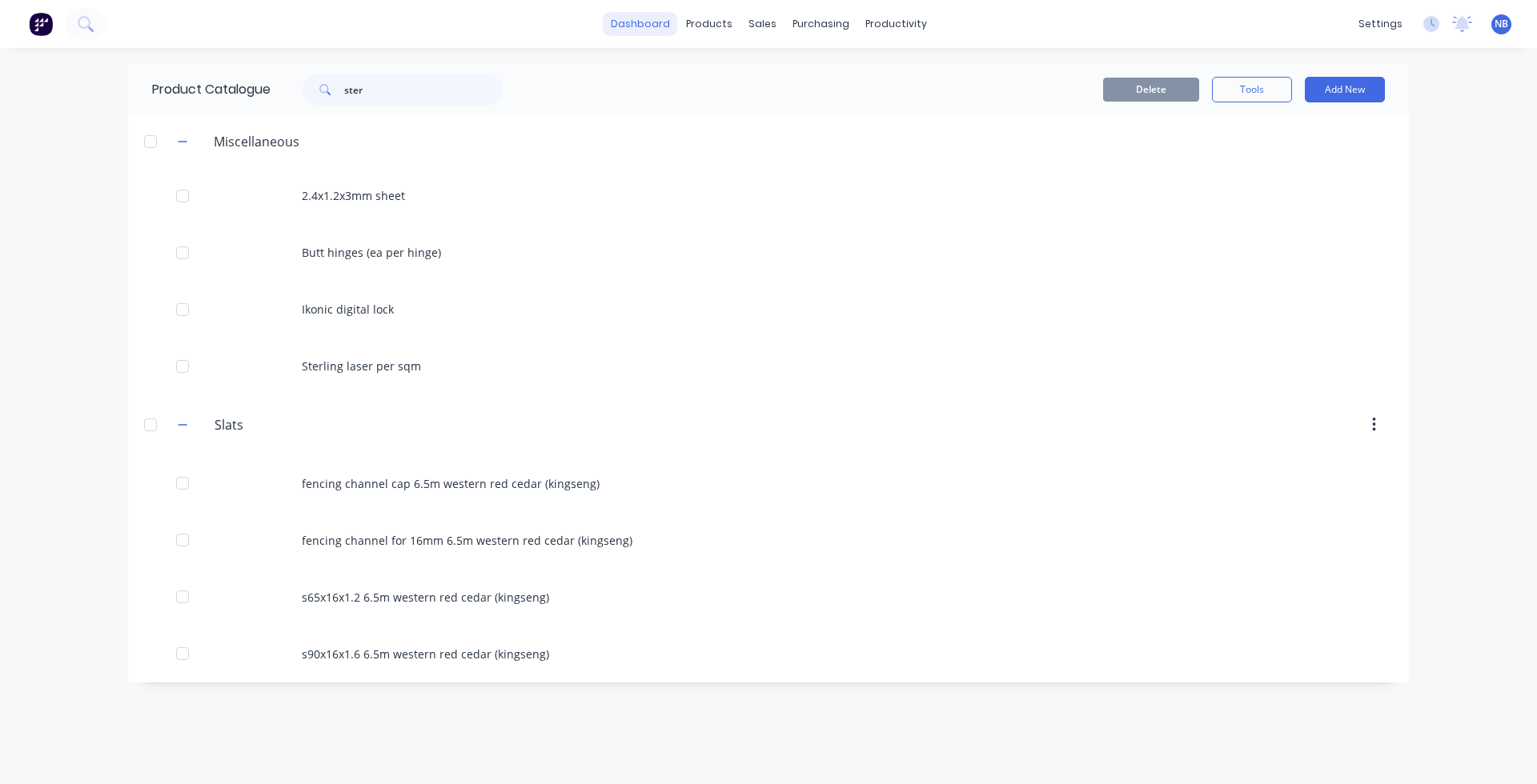
click at [659, 30] on link "dashboard" at bounding box center [640, 24] width 75 height 24
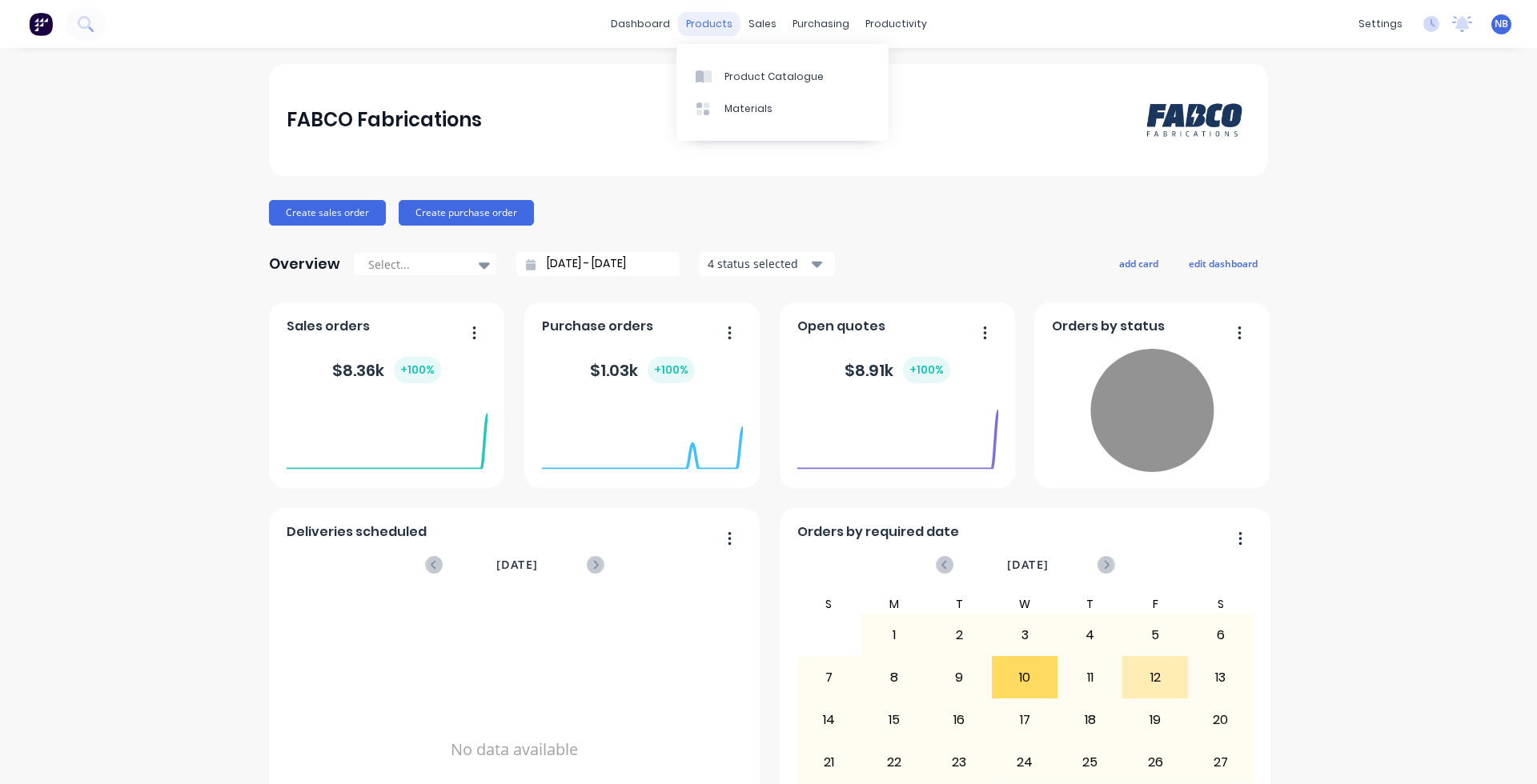
click at [697, 27] on div "products" at bounding box center [709, 24] width 62 height 24
click at [717, 84] on div at bounding box center [708, 77] width 24 height 15
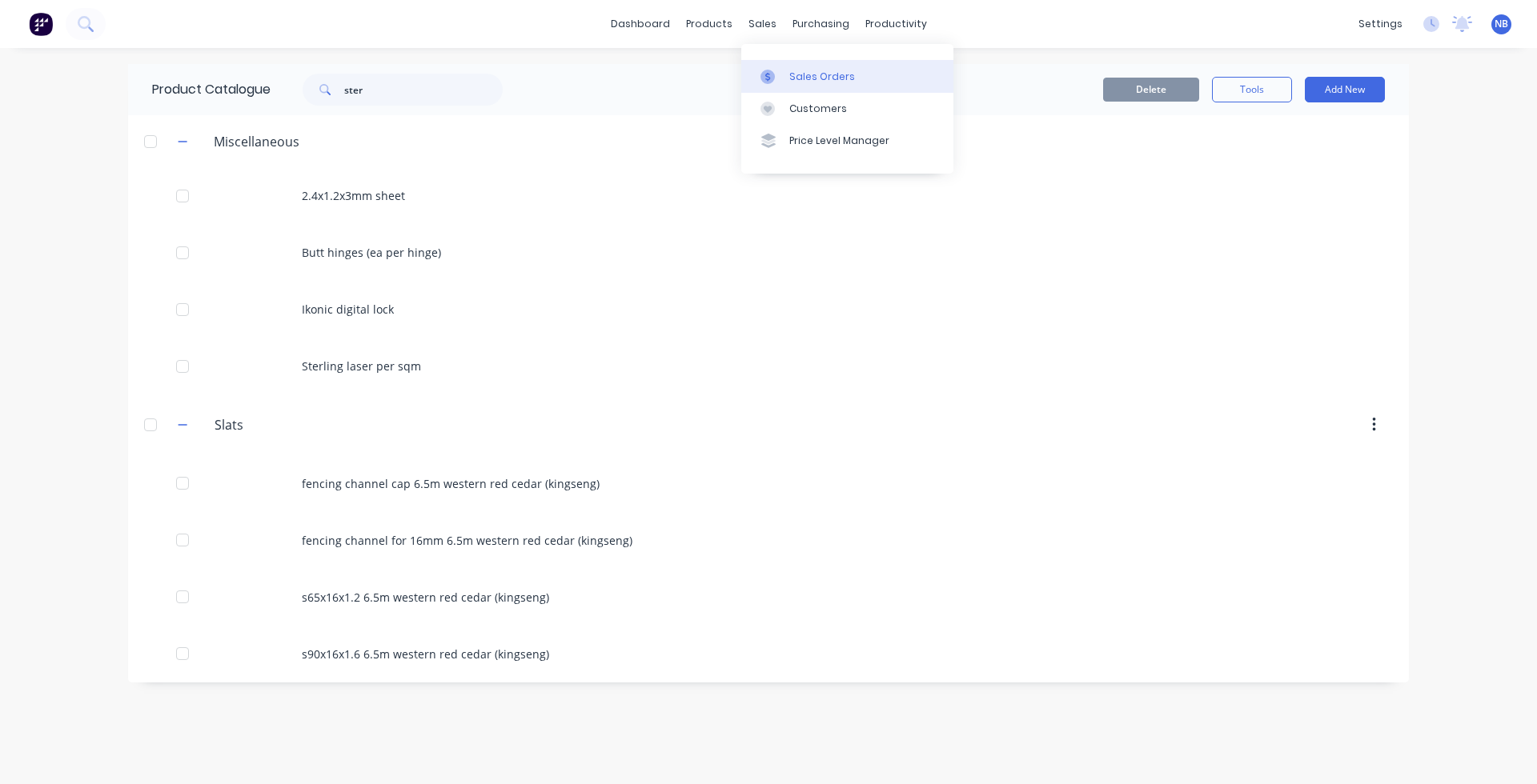
click at [784, 77] on link "Sales Orders" at bounding box center [847, 76] width 212 height 32
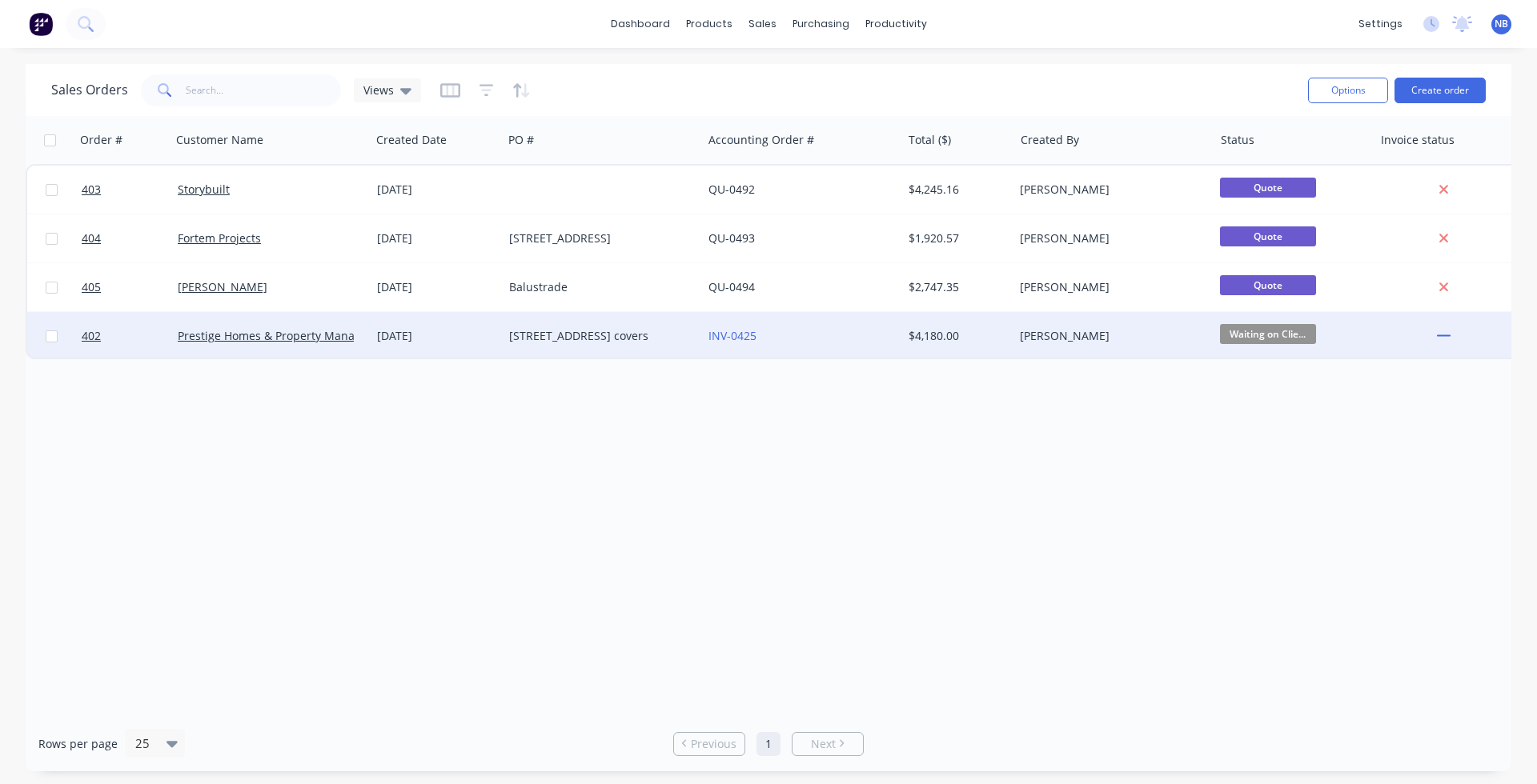
click at [420, 346] on div "[DATE]" at bounding box center [437, 336] width 132 height 48
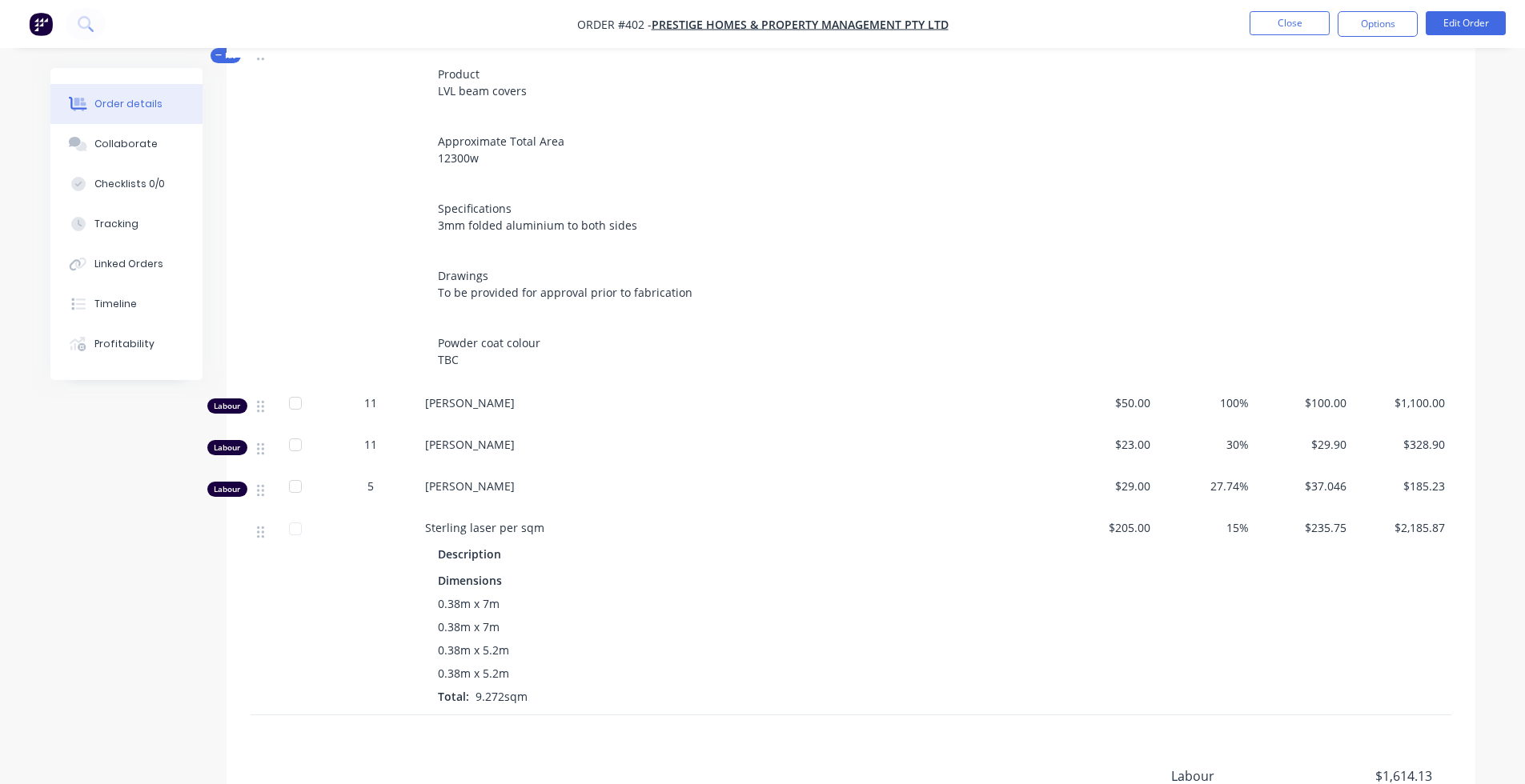
scroll to position [503, 0]
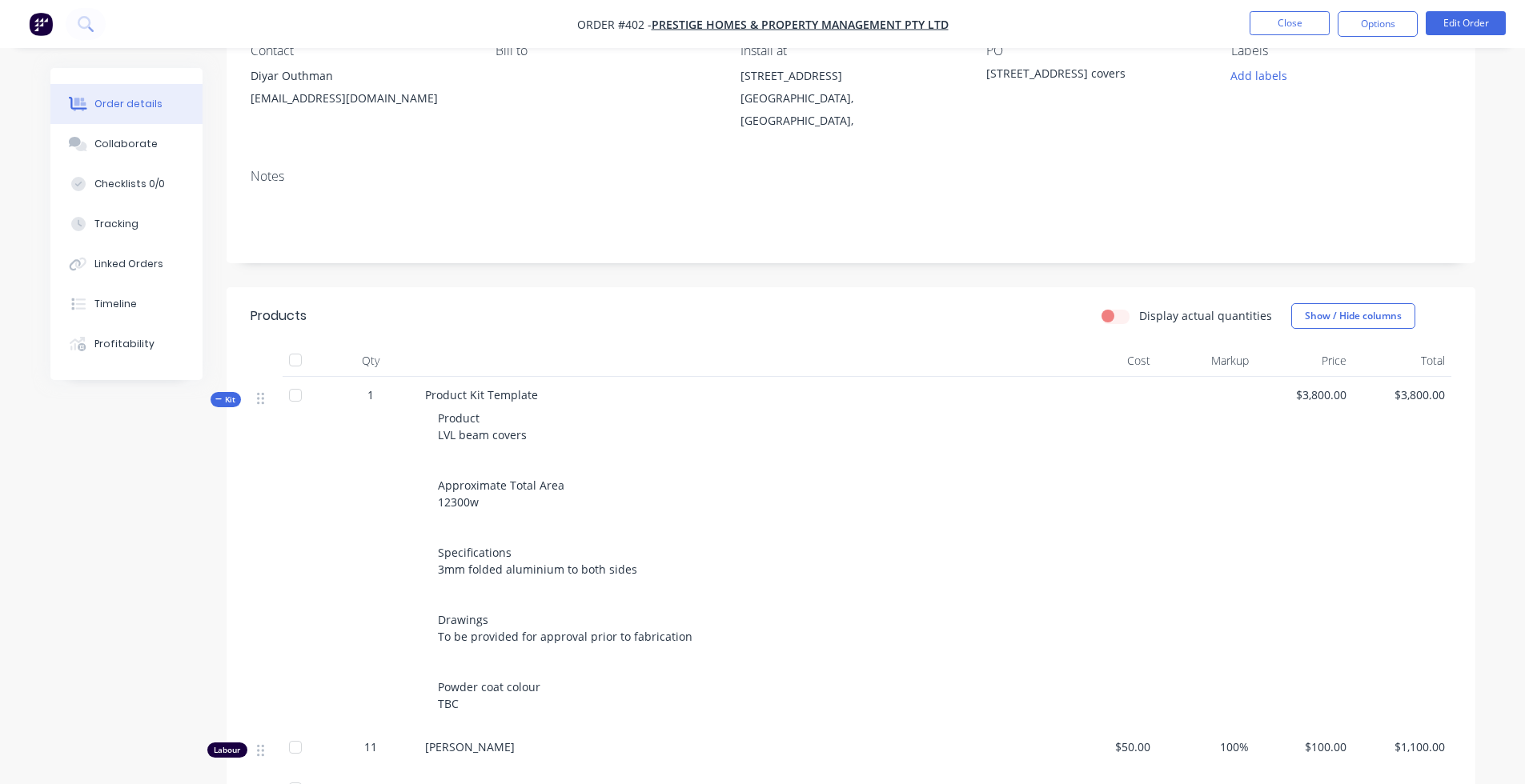
click at [1139, 307] on label "Display actual quantities" at bounding box center [1205, 316] width 133 height 17
click at [1114, 307] on input "Display actual quantities" at bounding box center [1109, 315] width 13 height 15
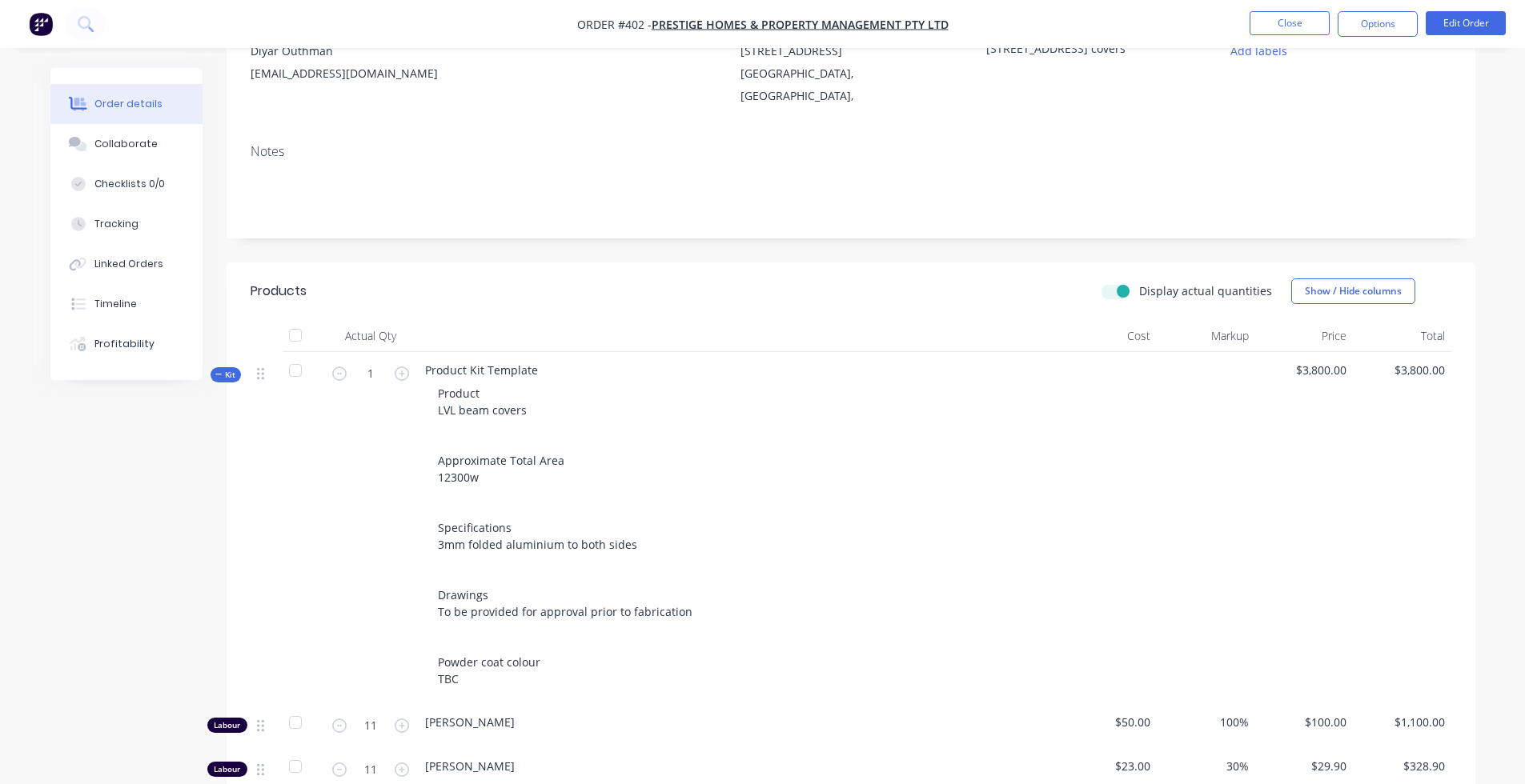
scroll to position [175, 0]
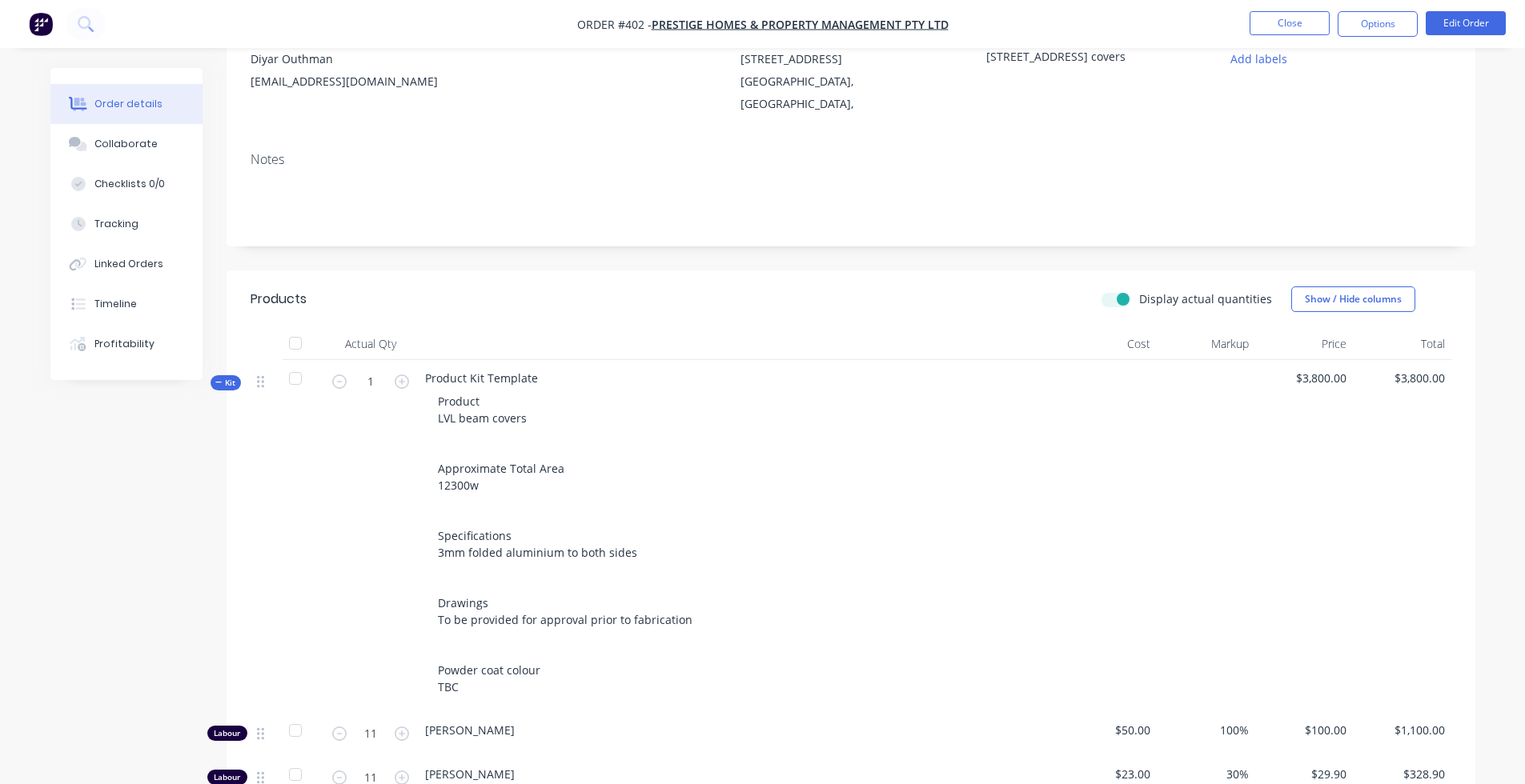
click at [1139, 291] on label "Display actual quantities" at bounding box center [1205, 299] width 133 height 17
click at [1114, 291] on input "Display actual quantities" at bounding box center [1109, 298] width 13 height 15
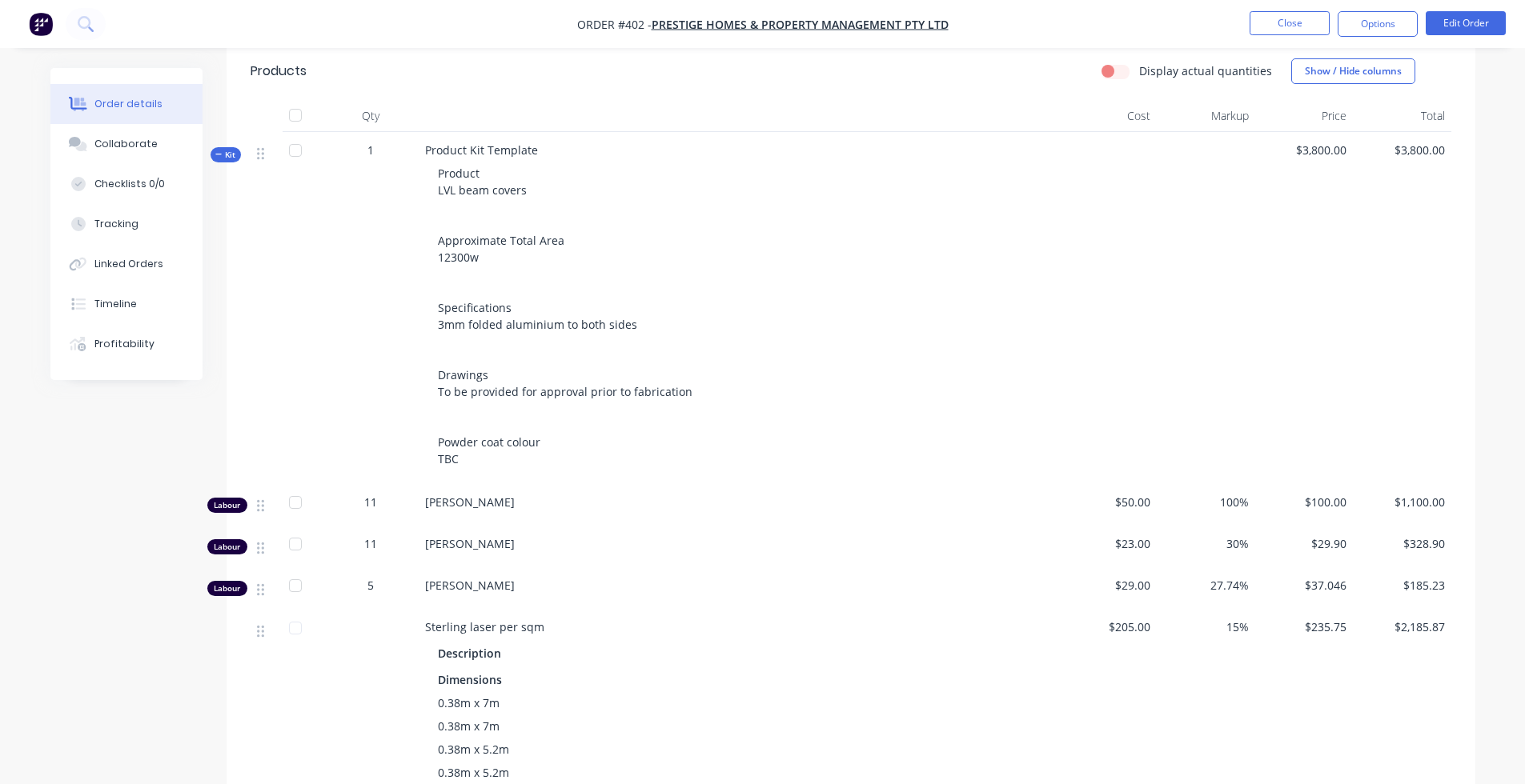
scroll to position [391, 0]
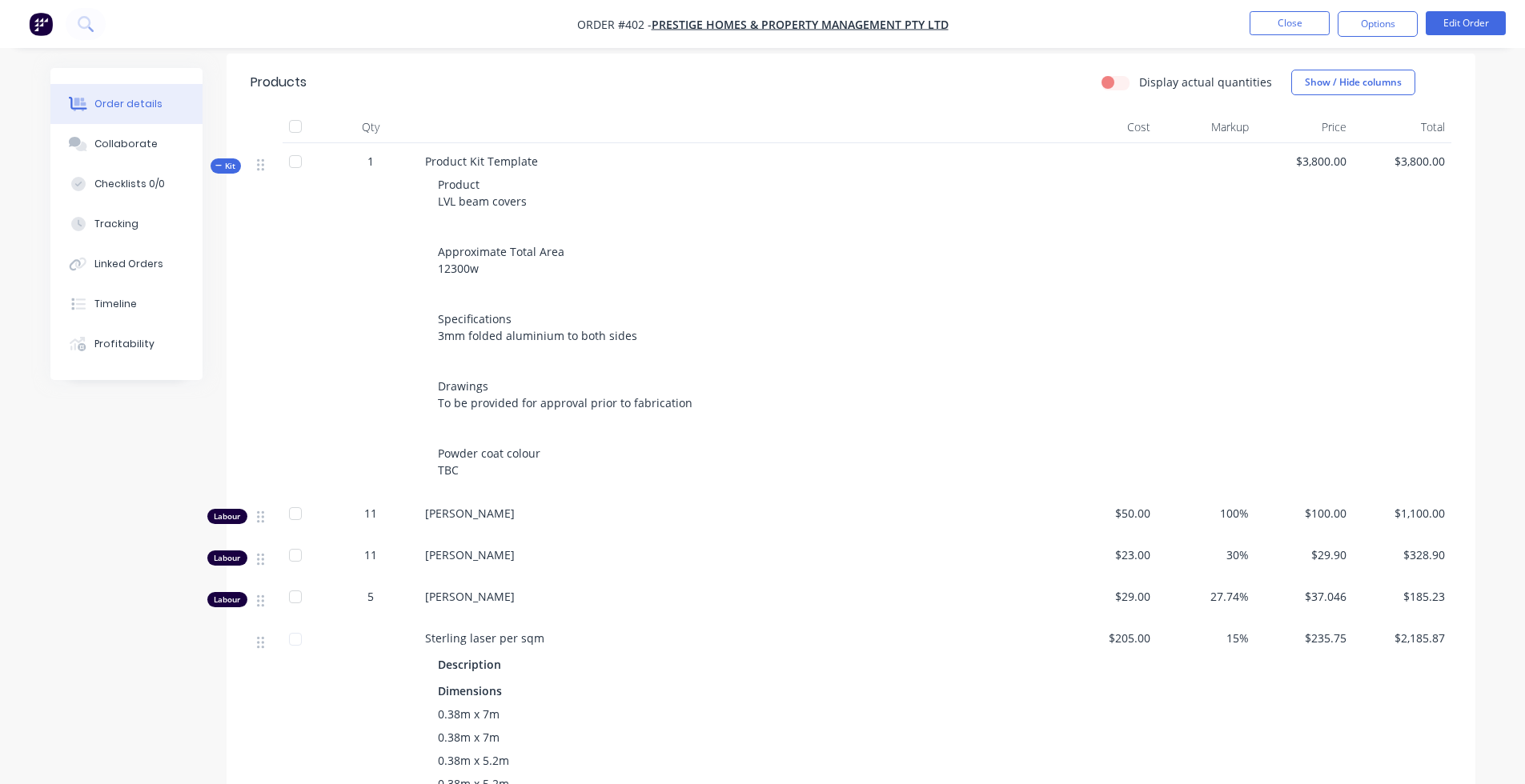
click at [1139, 73] on label "Display actual quantities" at bounding box center [1205, 82] width 133 height 17
click at [1111, 73] on input "Display actual quantities" at bounding box center [1109, 81] width 13 height 15
checkbox input "true"
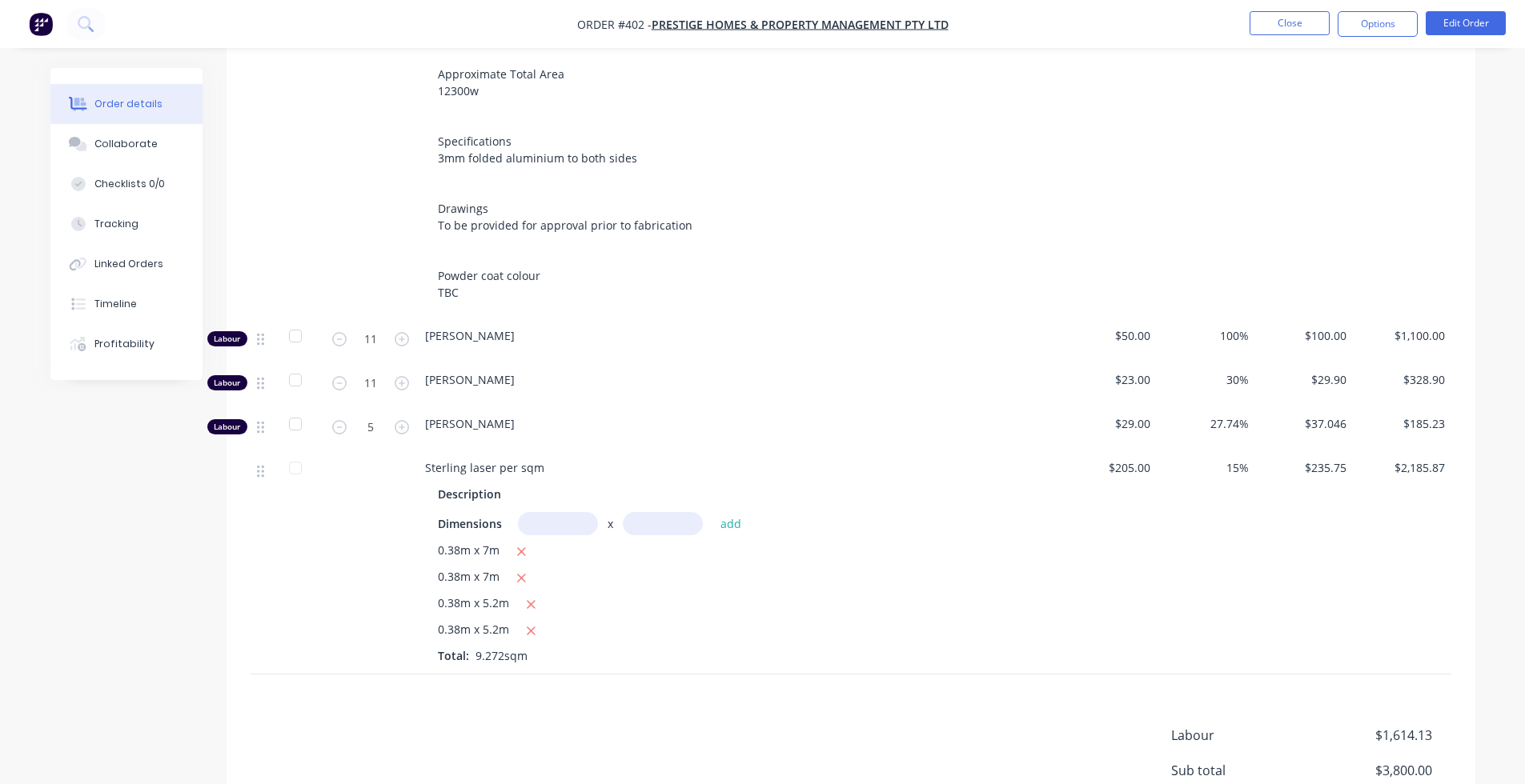
scroll to position [727, 0]
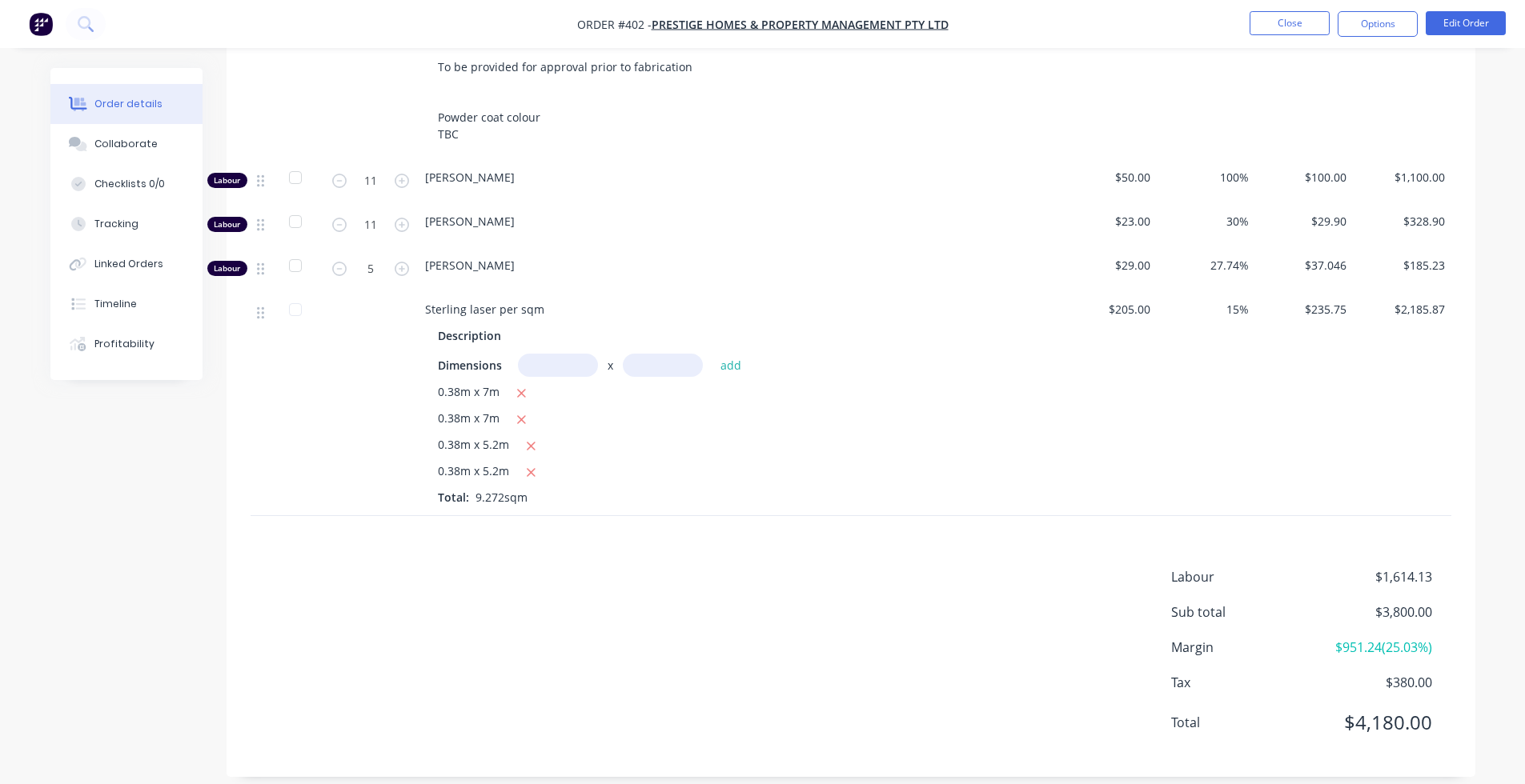
click at [549, 354] on input "text" at bounding box center [558, 365] width 80 height 23
type input "1m"
click at [720, 356] on button "add" at bounding box center [731, 365] width 37 height 21
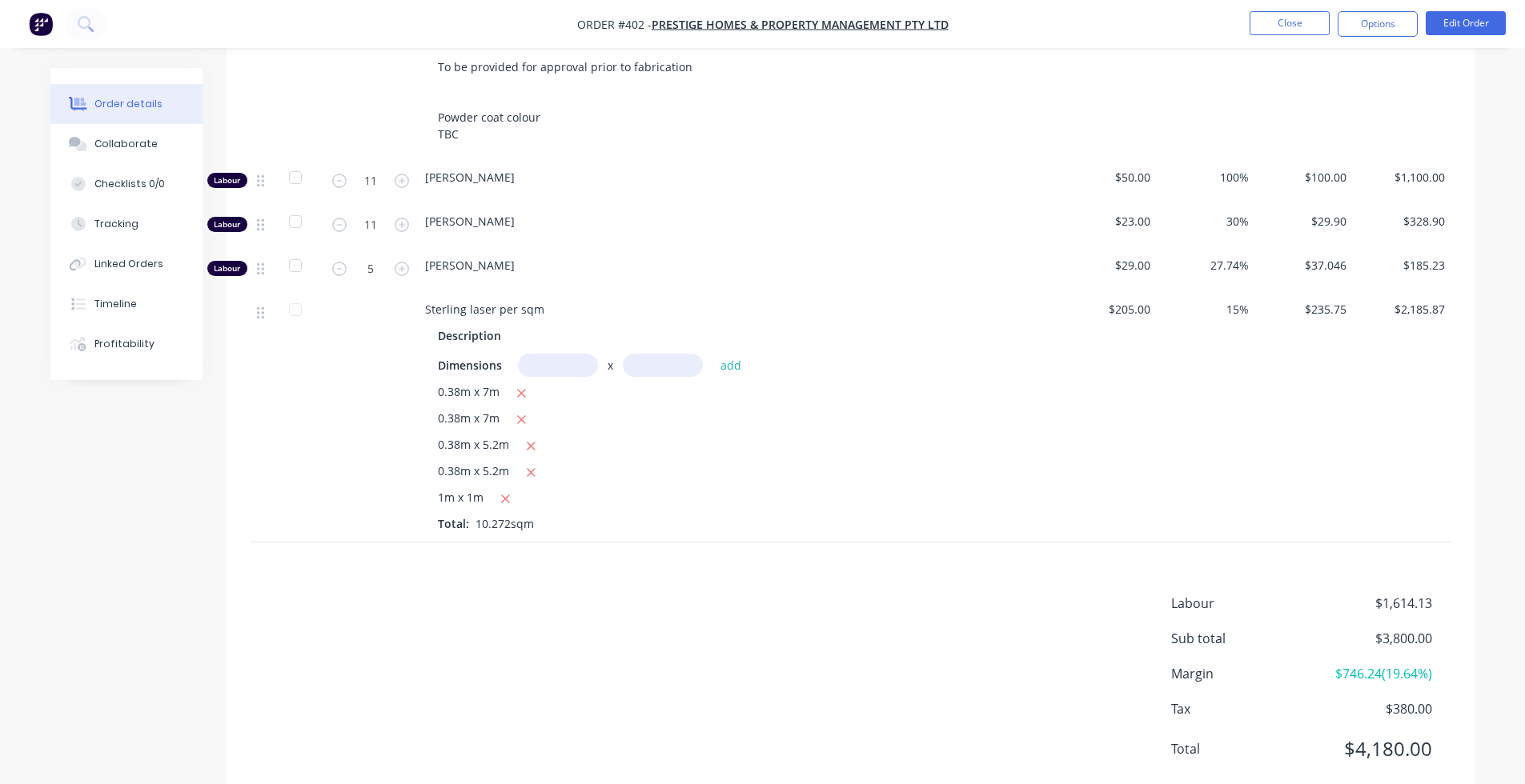
scroll to position [754, 0]
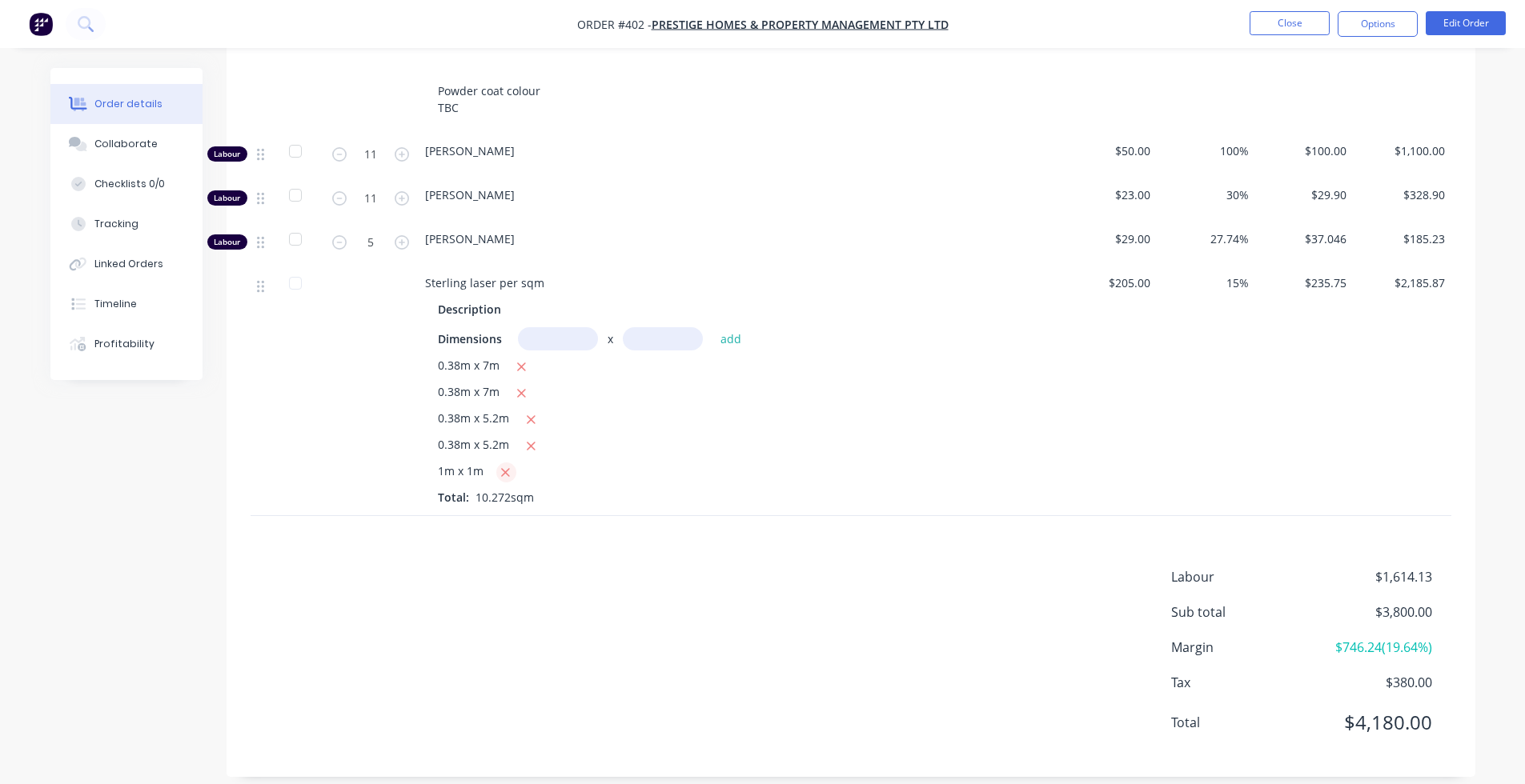
click at [504, 464] on button "button" at bounding box center [506, 473] width 20 height 20
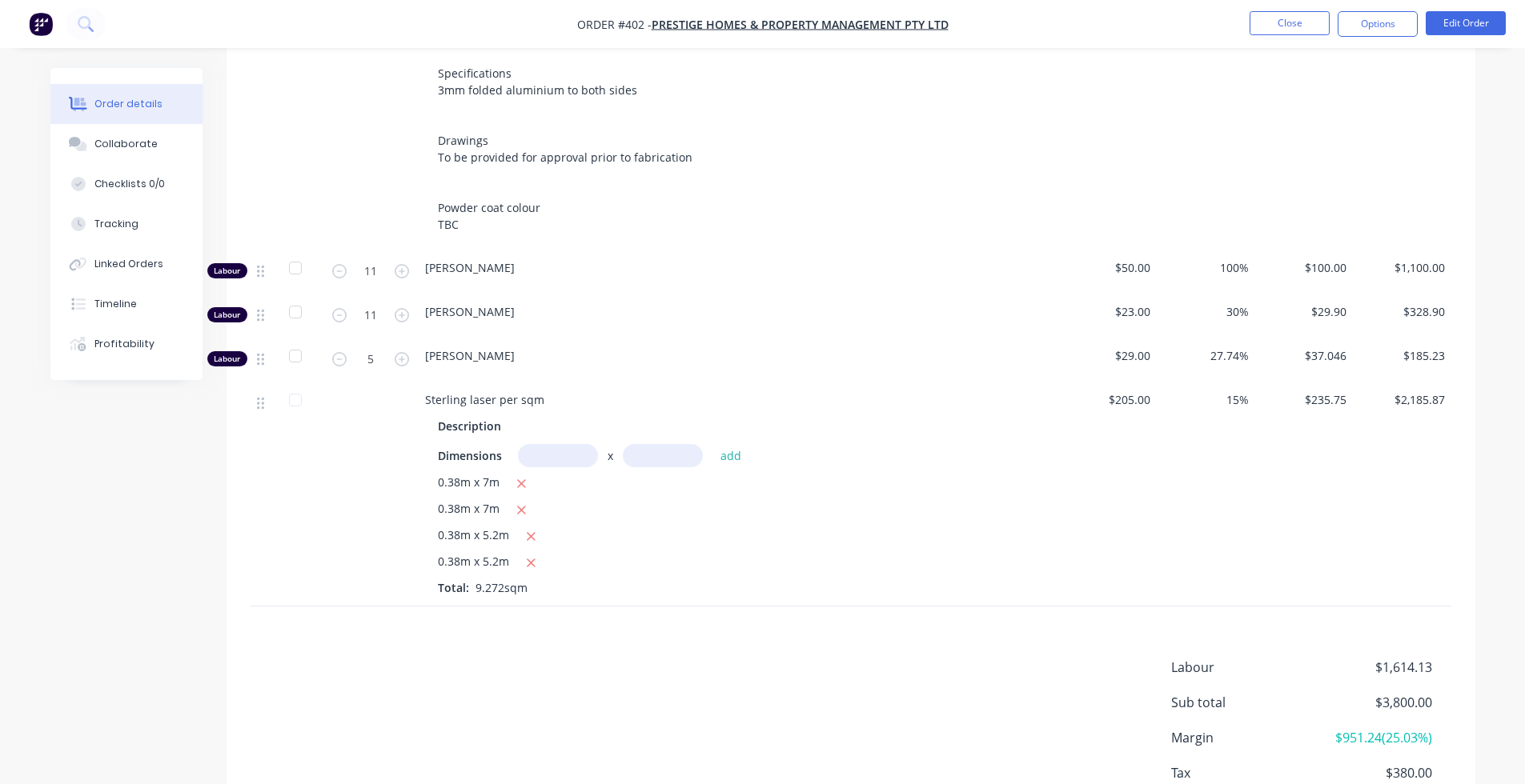
scroll to position [727, 0]
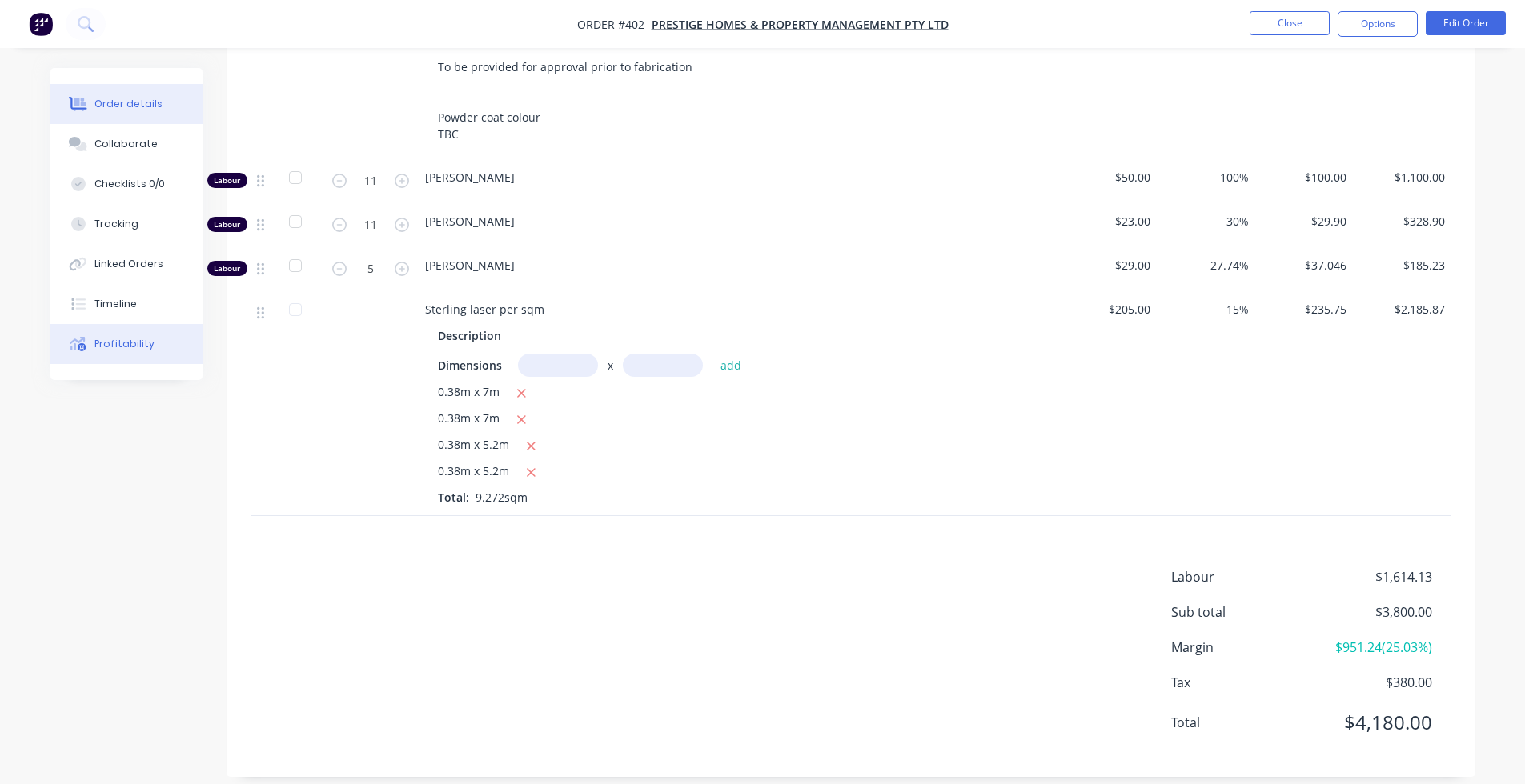
click at [94, 349] on button "Profitability" at bounding box center [126, 344] width 152 height 40
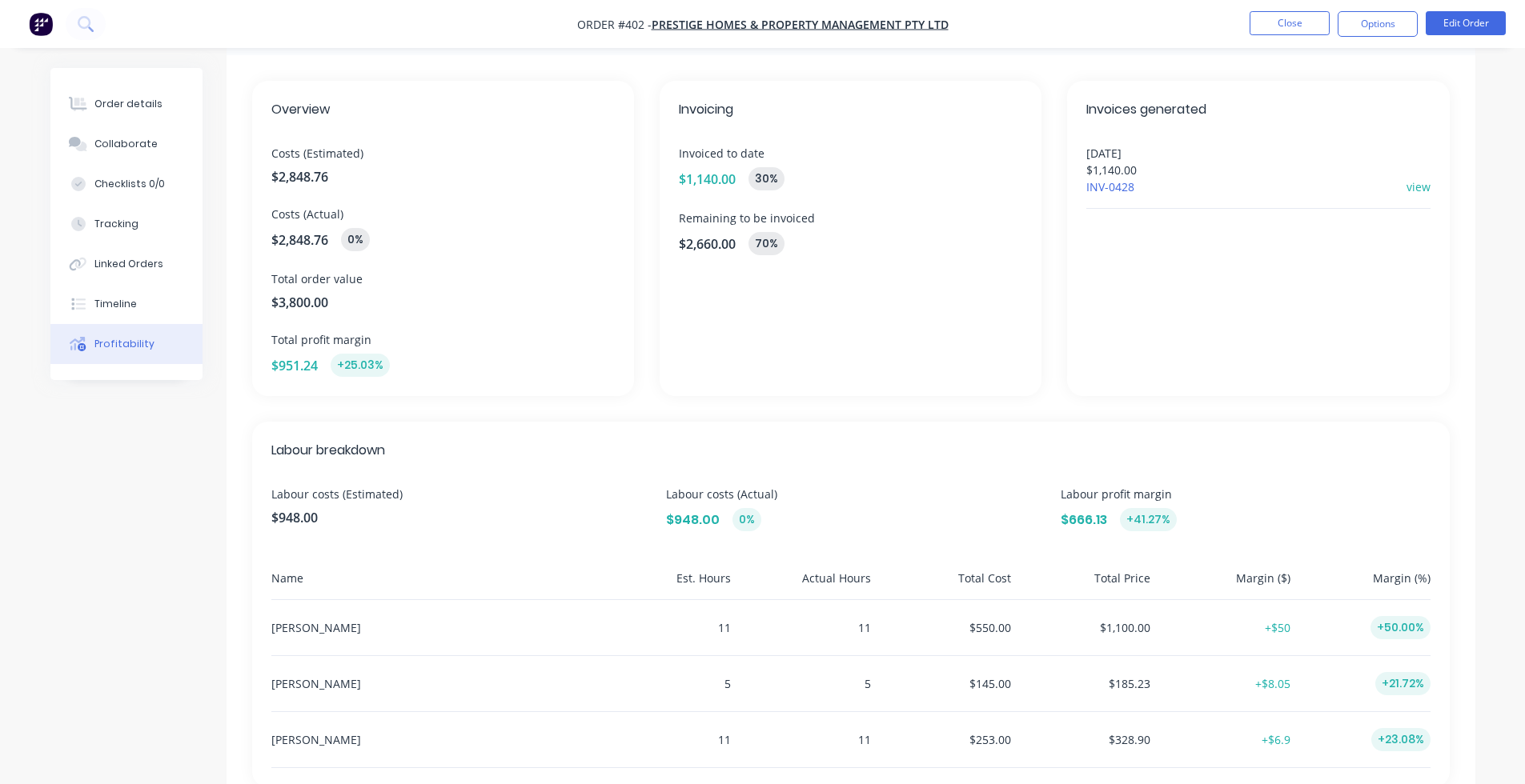
scroll to position [85, 0]
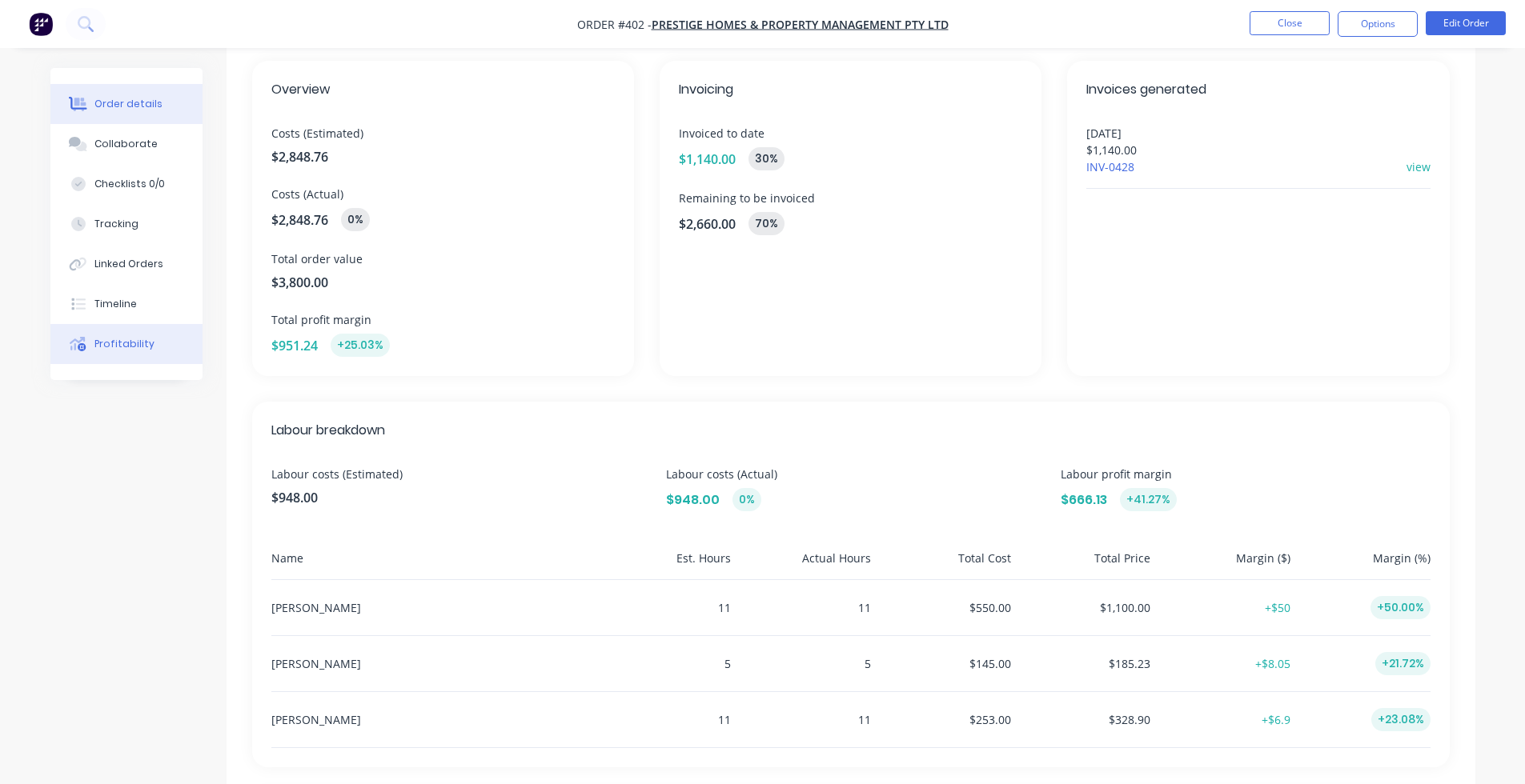
click at [146, 111] on div "Order details" at bounding box center [128, 104] width 68 height 15
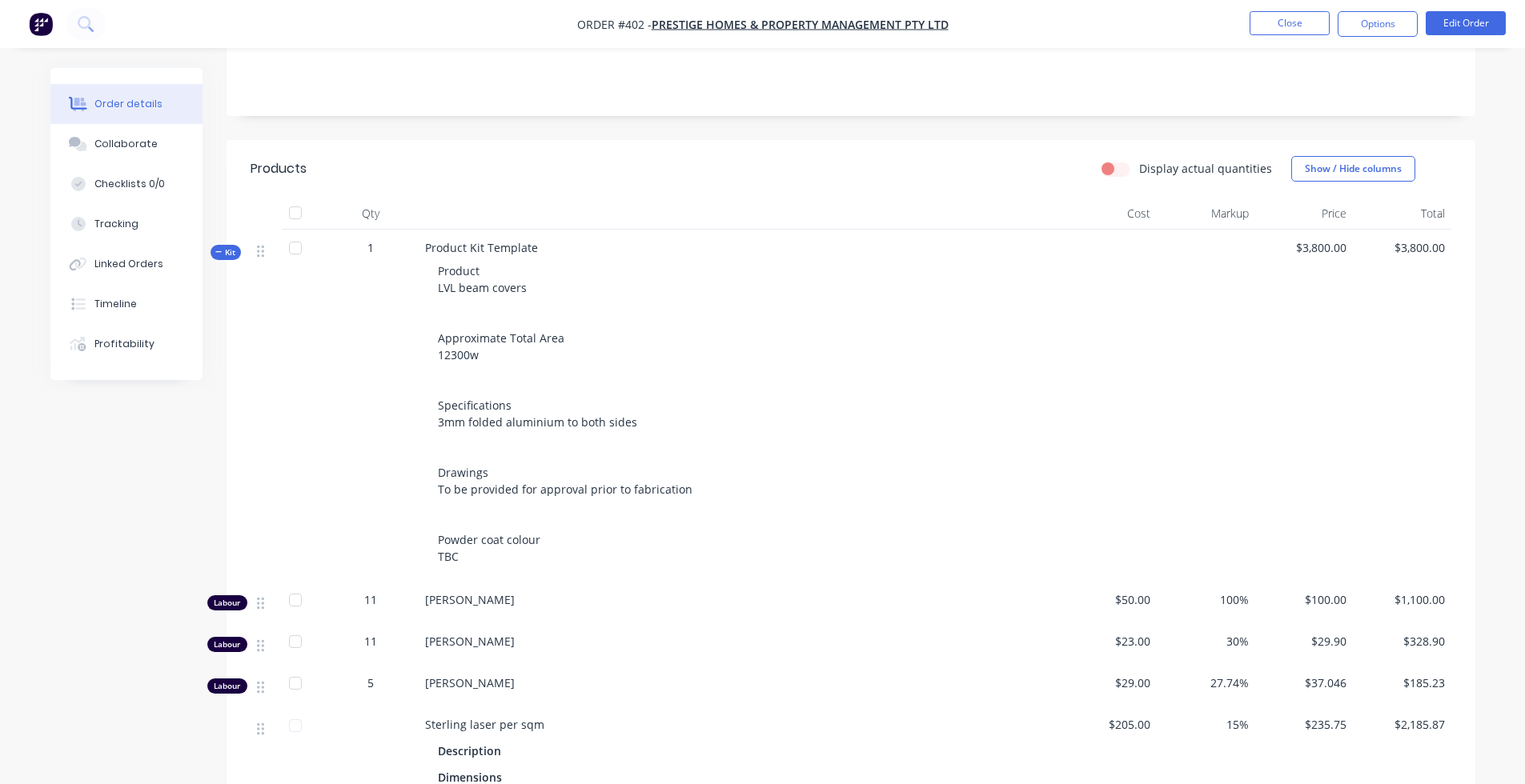
scroll to position [275, 0]
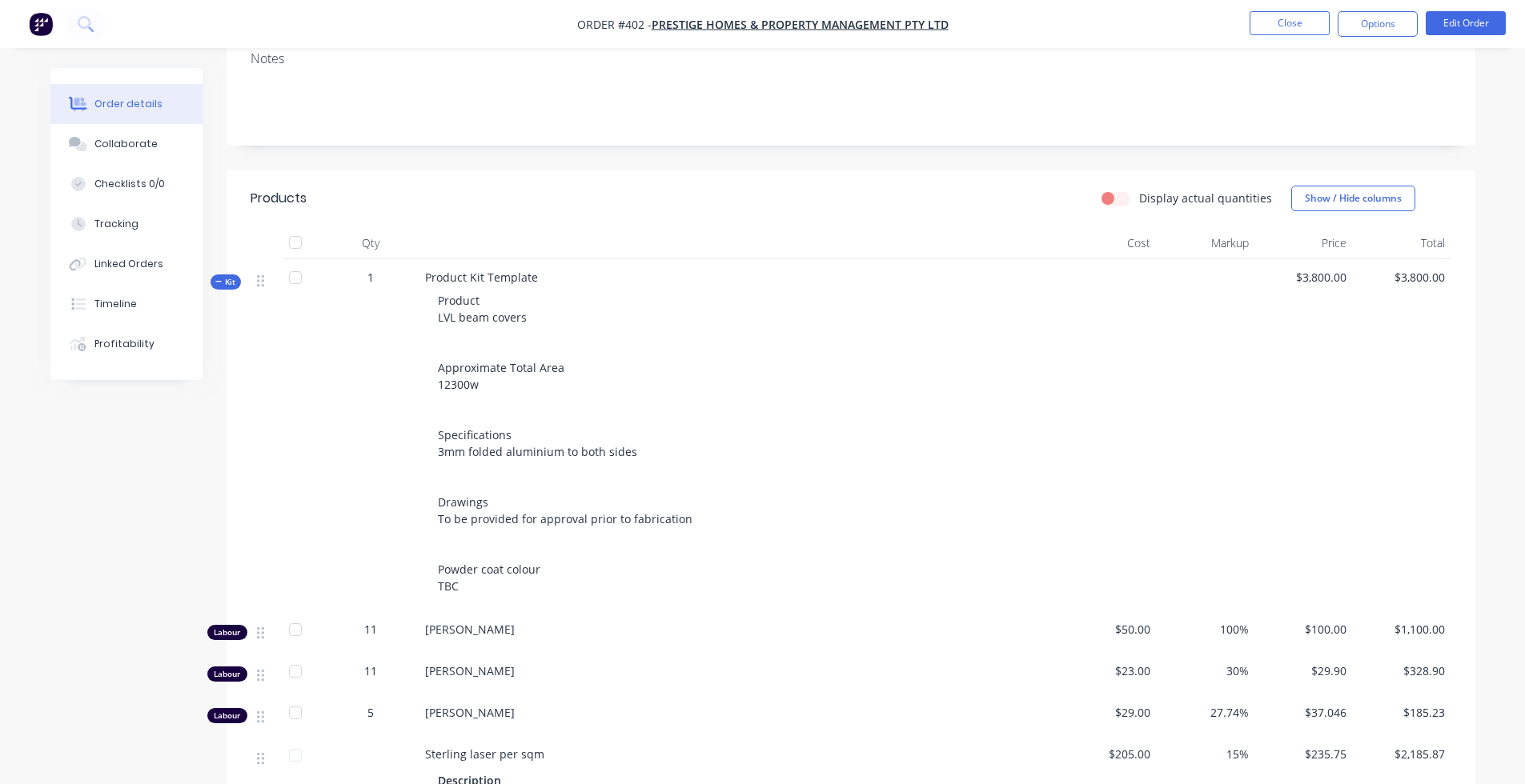
click at [1098, 186] on div "Display actual quantities Show / Hide columns" at bounding box center [979, 199] width 946 height 26
click at [1139, 189] on label "Display actual quantities" at bounding box center [1205, 198] width 133 height 17
click at [1114, 189] on input "Display actual quantities" at bounding box center [1109, 197] width 13 height 15
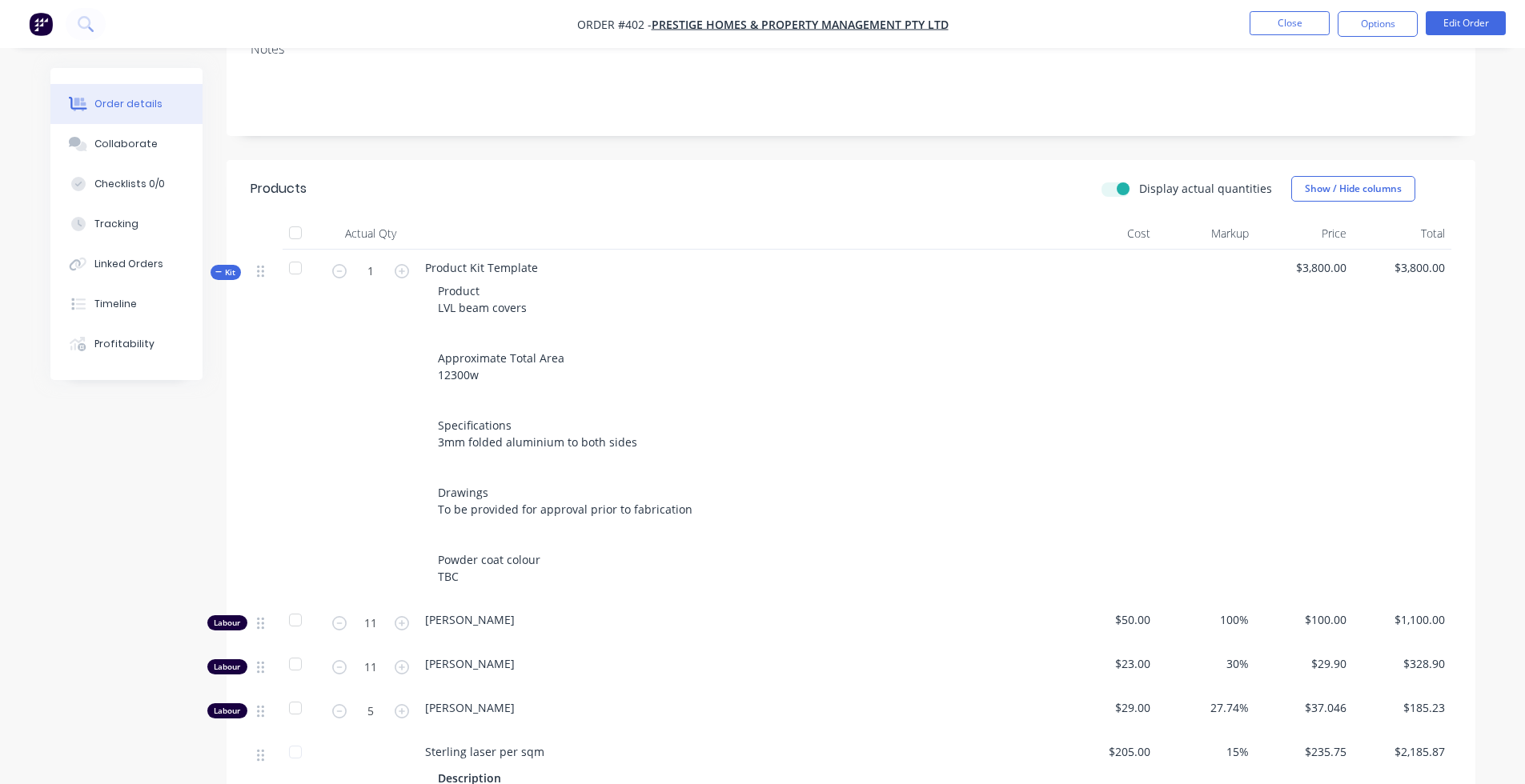
scroll to position [251, 0]
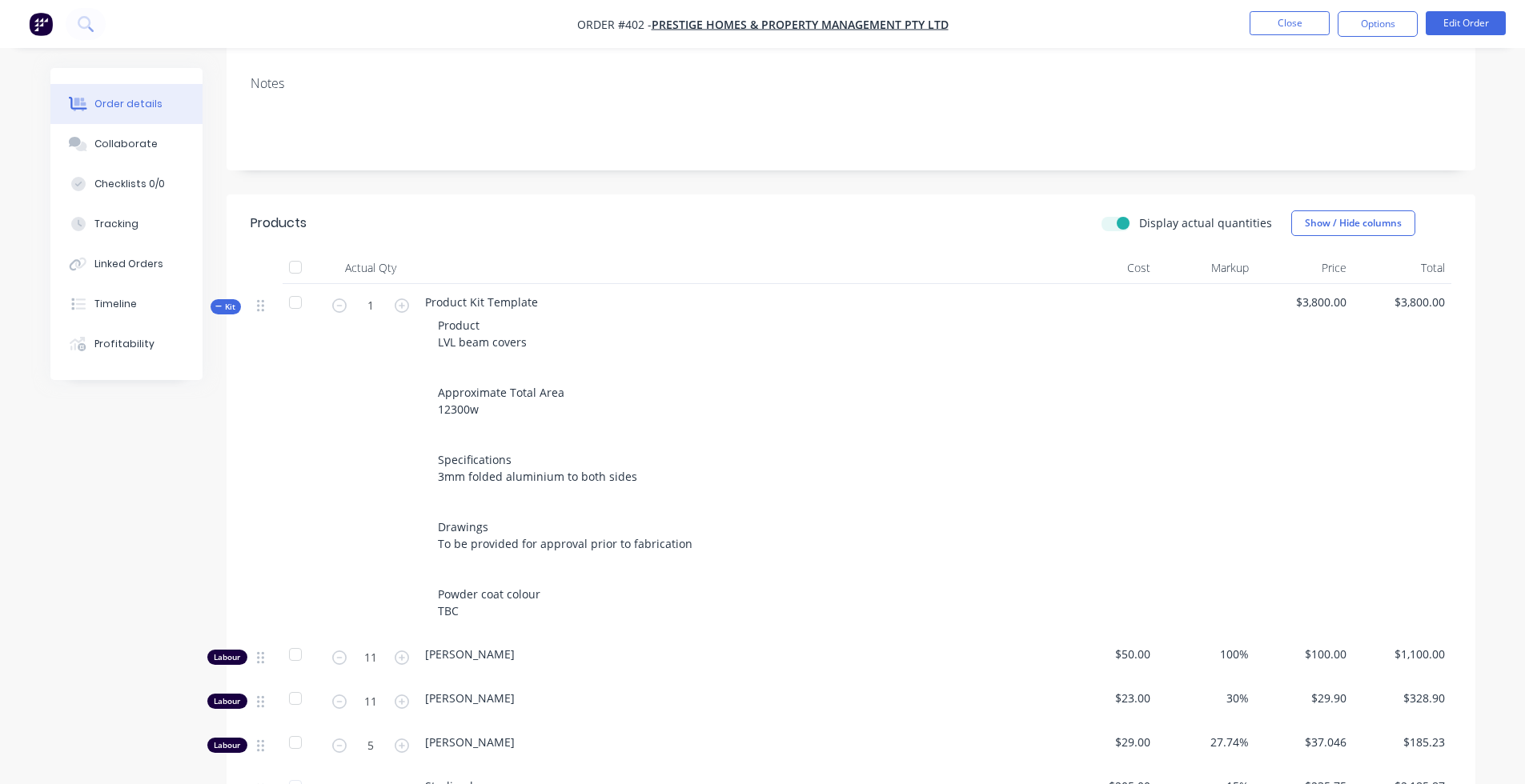
click at [1139, 215] on label "Display actual quantities" at bounding box center [1205, 223] width 133 height 17
click at [1114, 215] on input "Display actual quantities" at bounding box center [1109, 222] width 13 height 15
checkbox input "false"
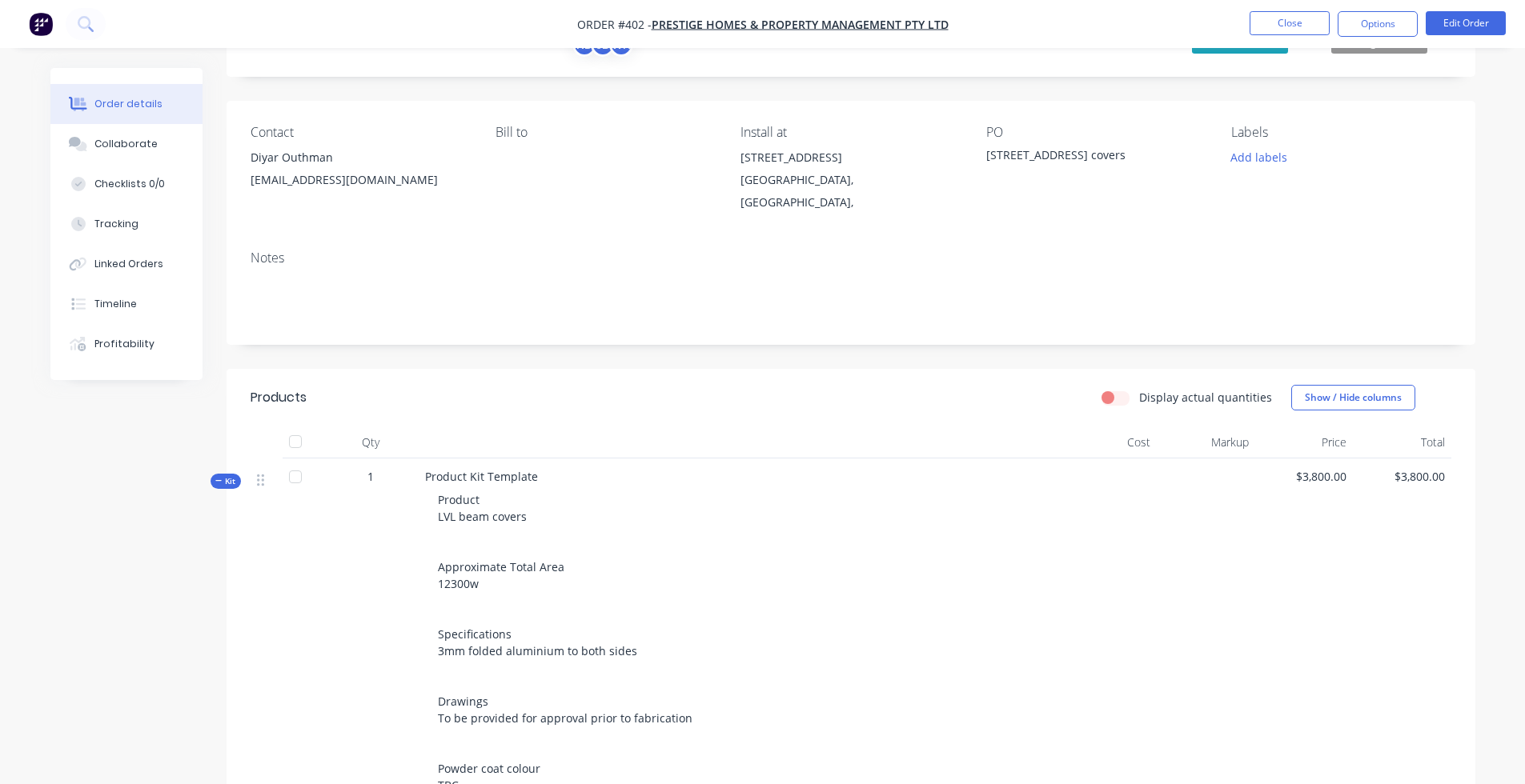
scroll to position [33, 0]
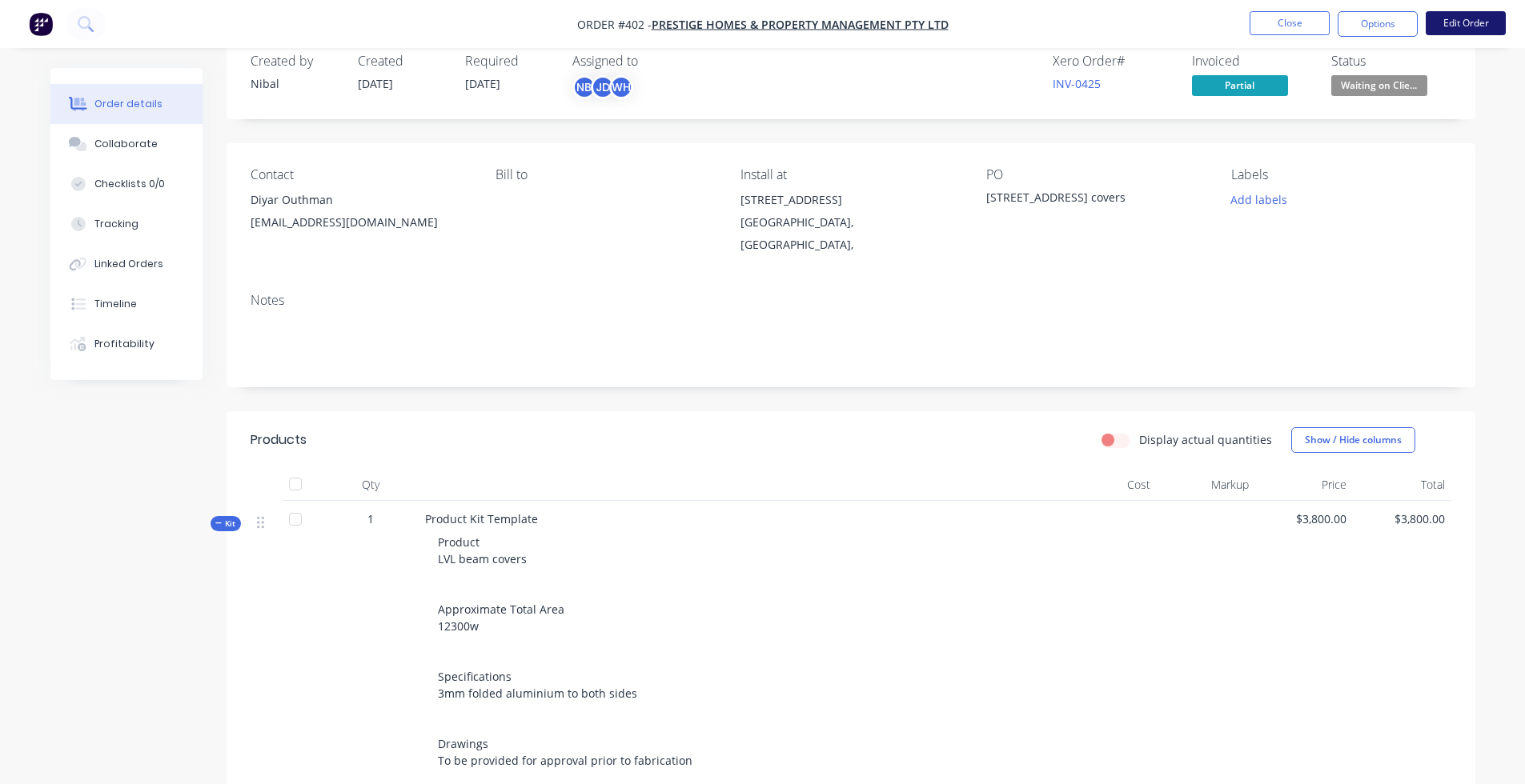
click at [1210, 22] on button "Edit Order" at bounding box center [1466, 23] width 80 height 24
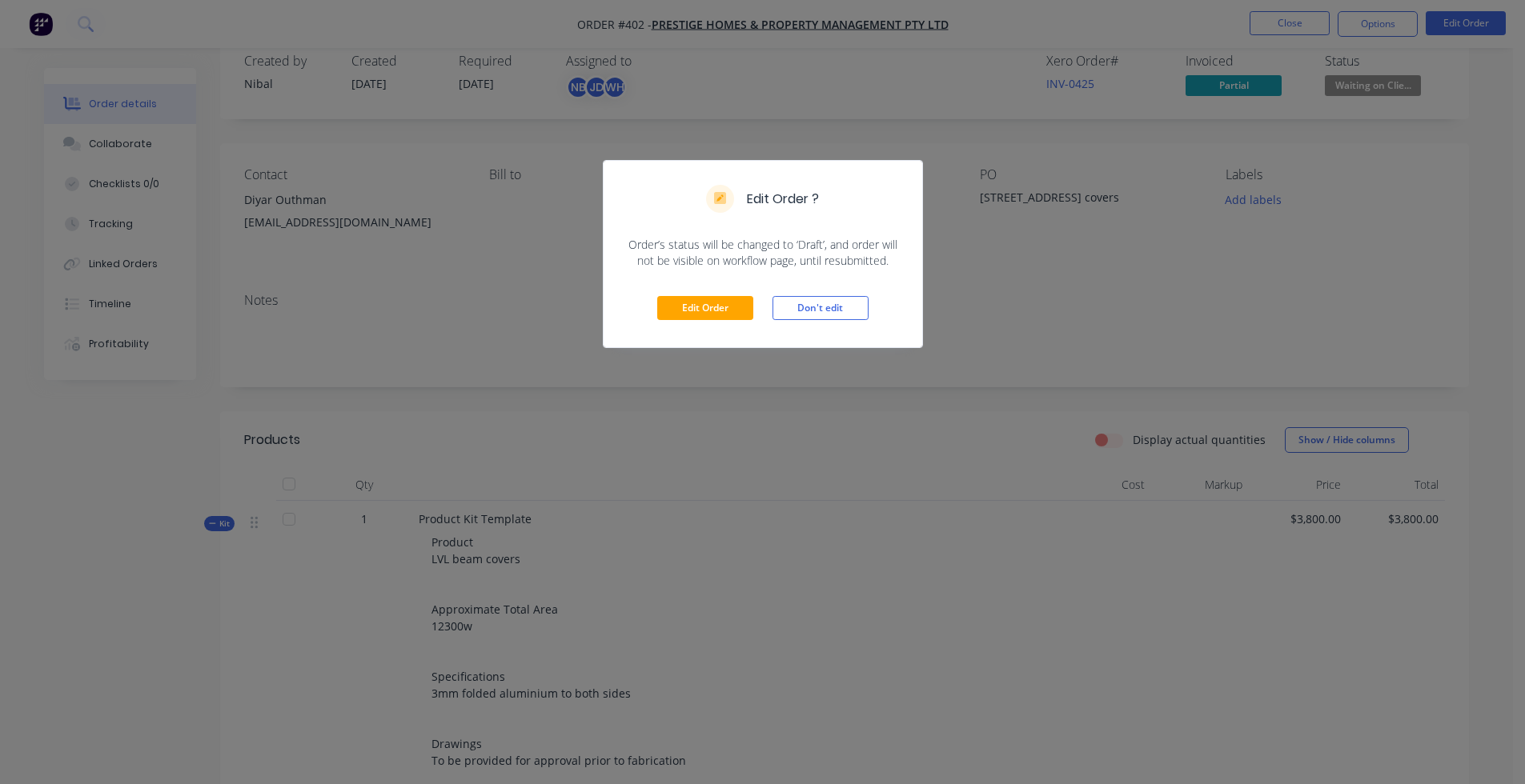
click at [706, 322] on div "Edit Order Don't edit" at bounding box center [763, 307] width 319 height 78
click at [733, 296] on button "Edit Order" at bounding box center [704, 308] width 96 height 24
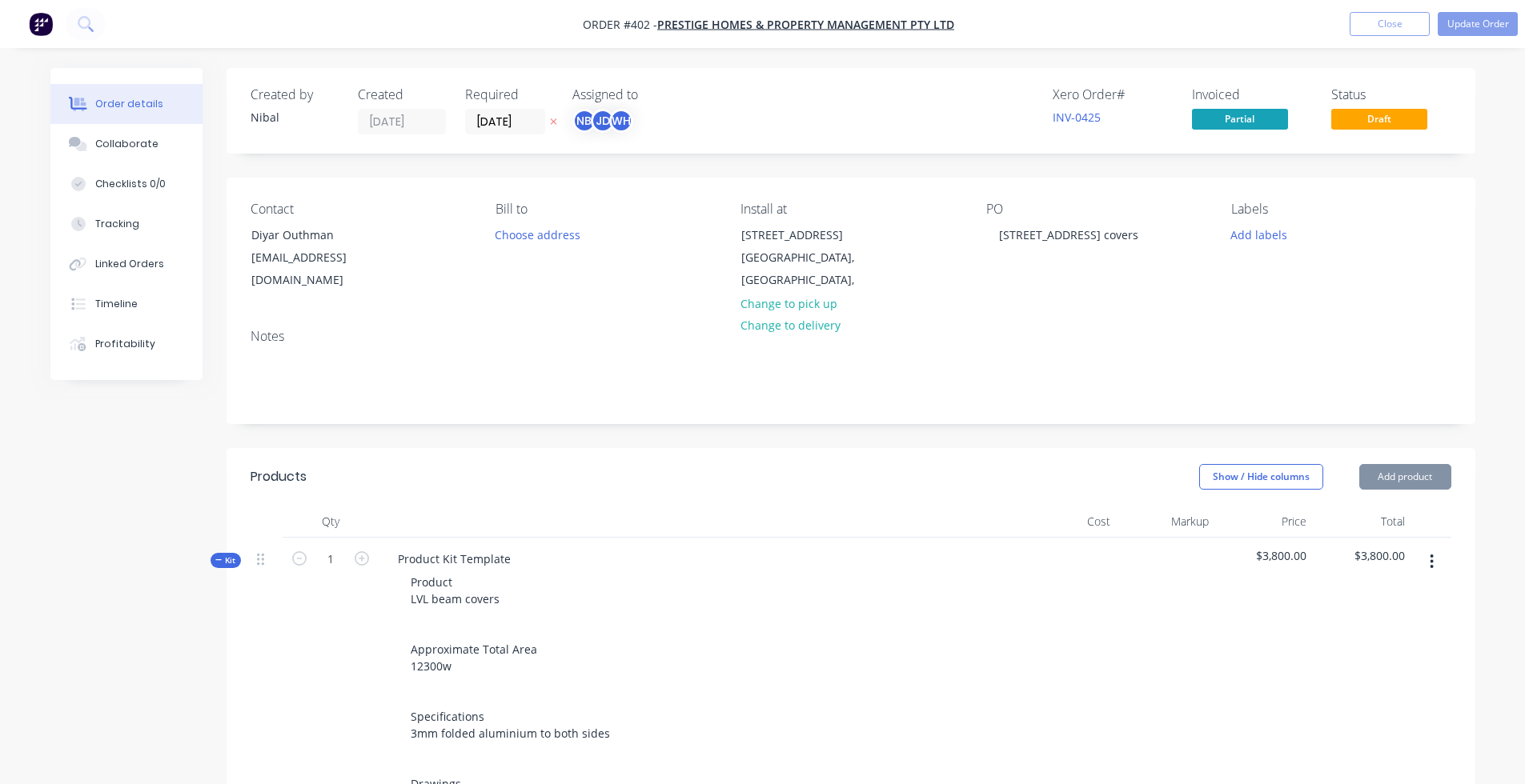
type input "$50.00"
type input "100"
type input "$100.00"
type input "$1,100.00"
type input "$23.00"
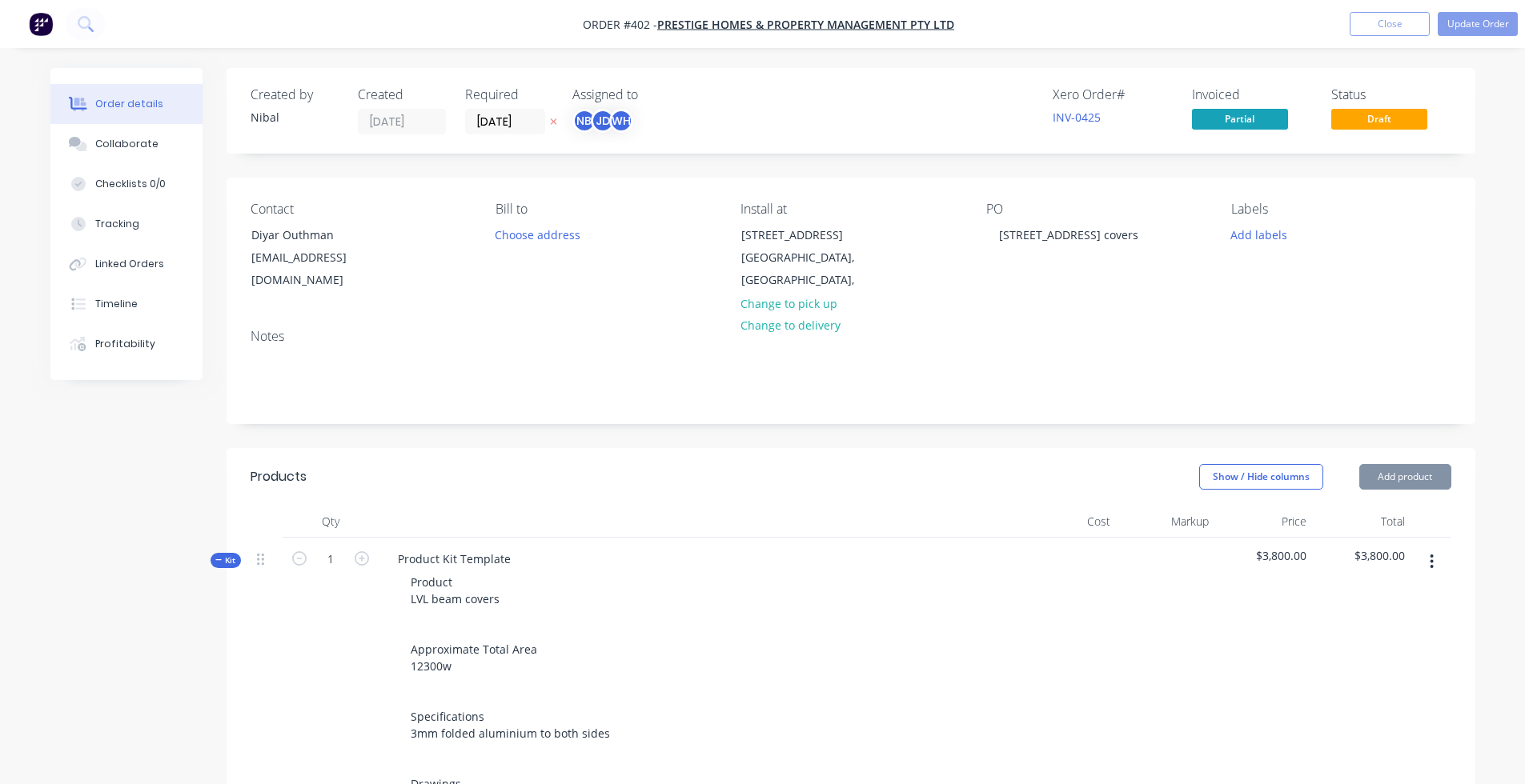
type input "30"
type input "$29.90"
type input "$328.90"
type input "$29.00"
type input "27.74"
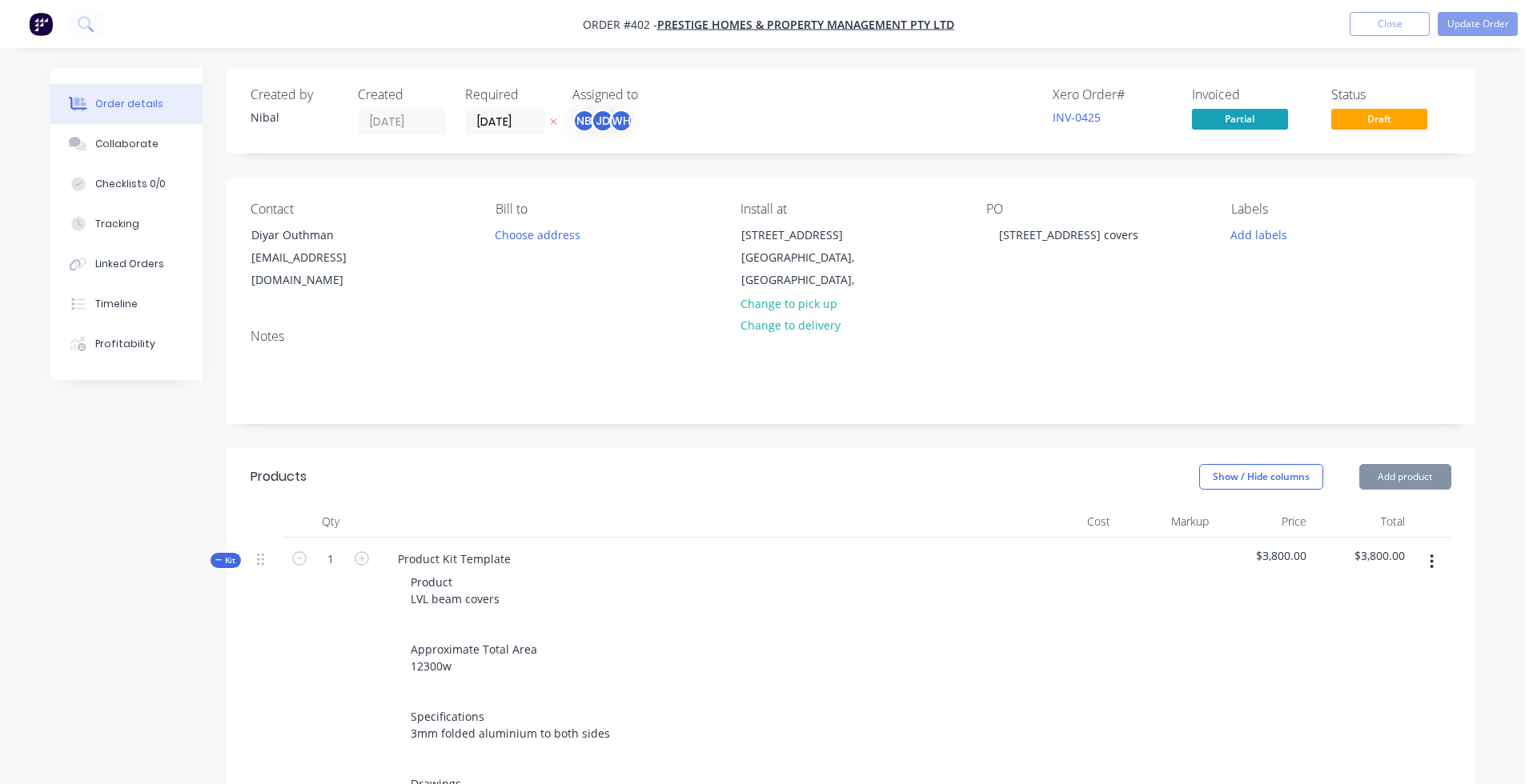
type input "$37.046"
type input "$185.23"
type input "$205.00"
type input "15"
type input "$235.75"
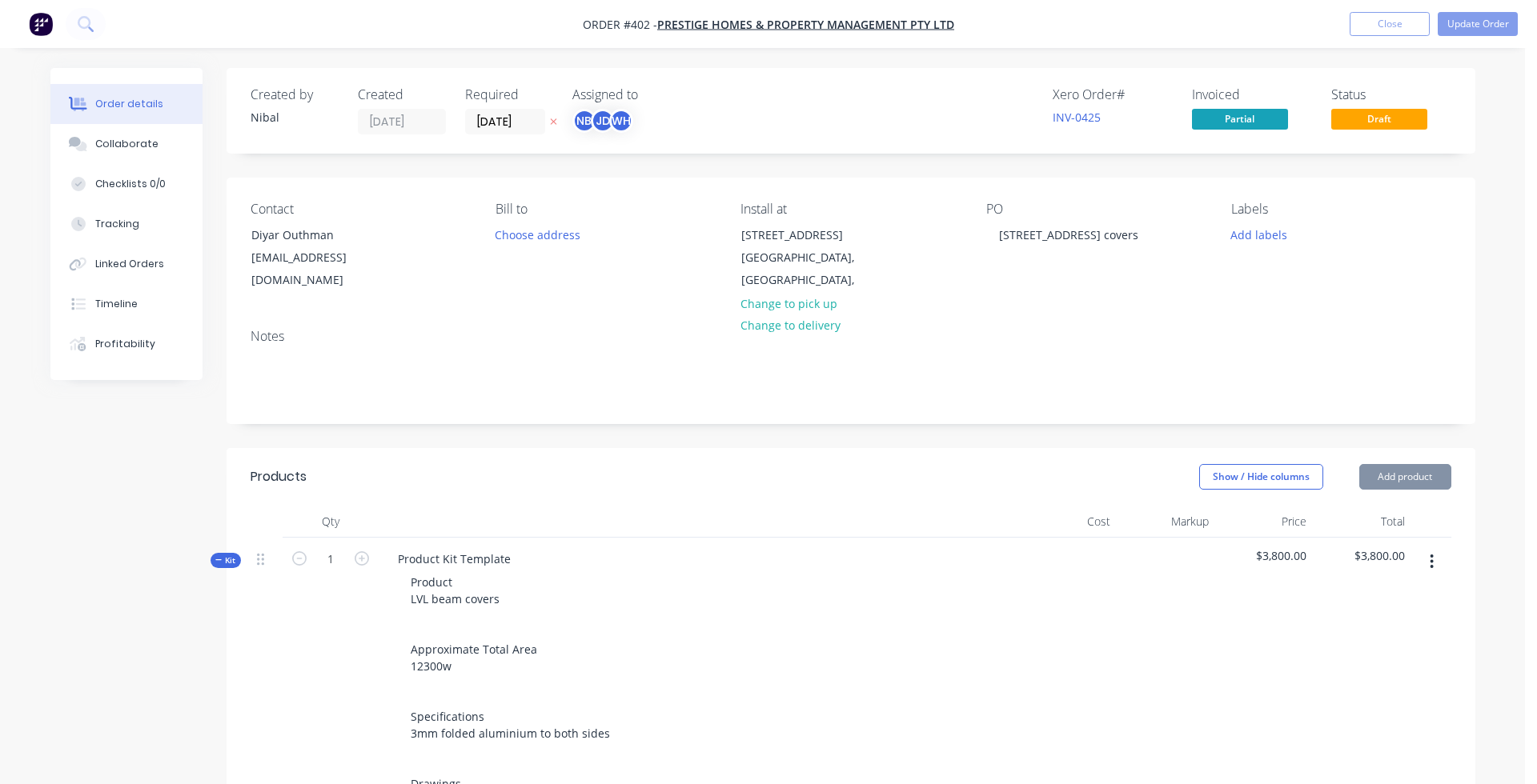
type input "$2,185.87"
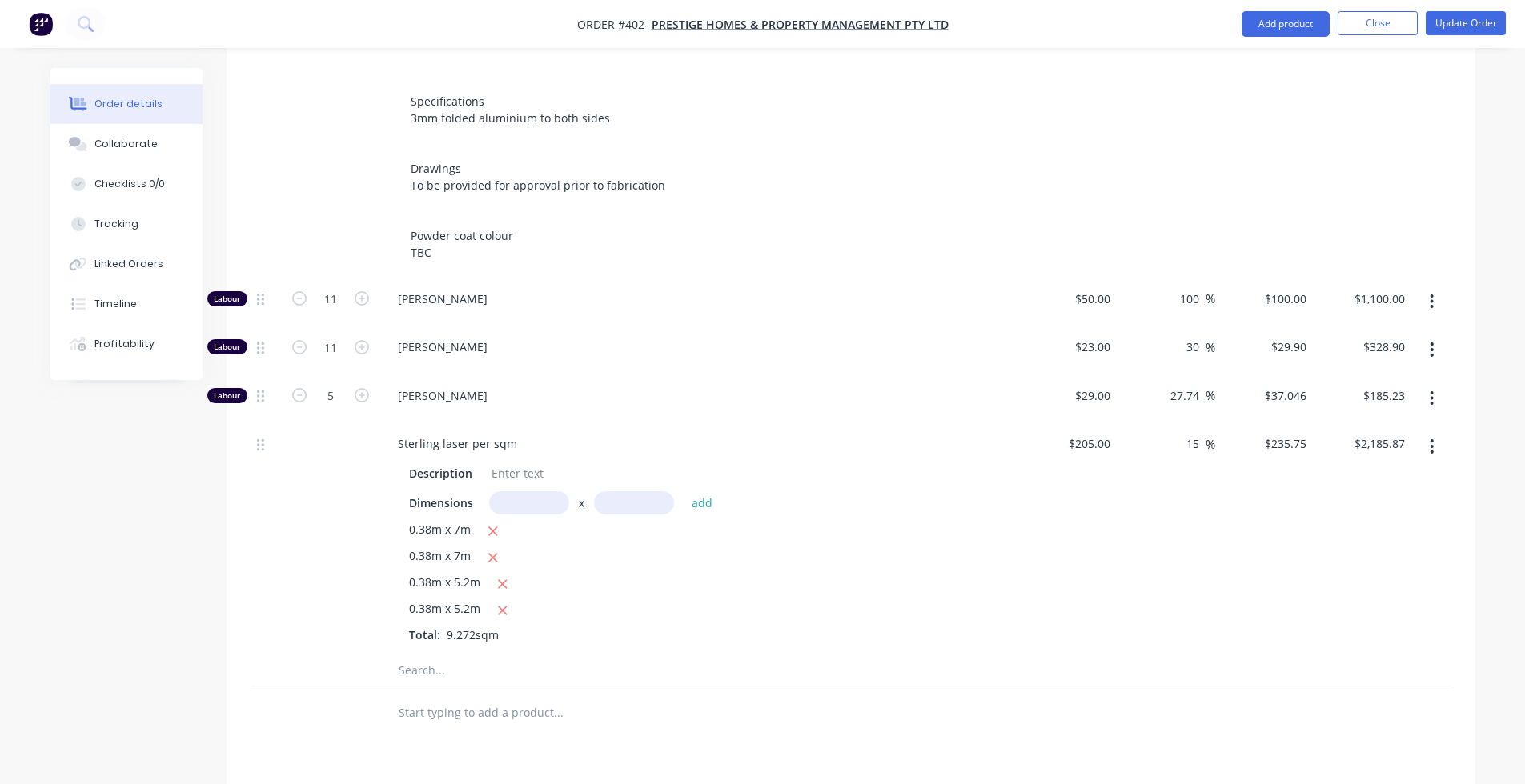
scroll to position [645, 0]
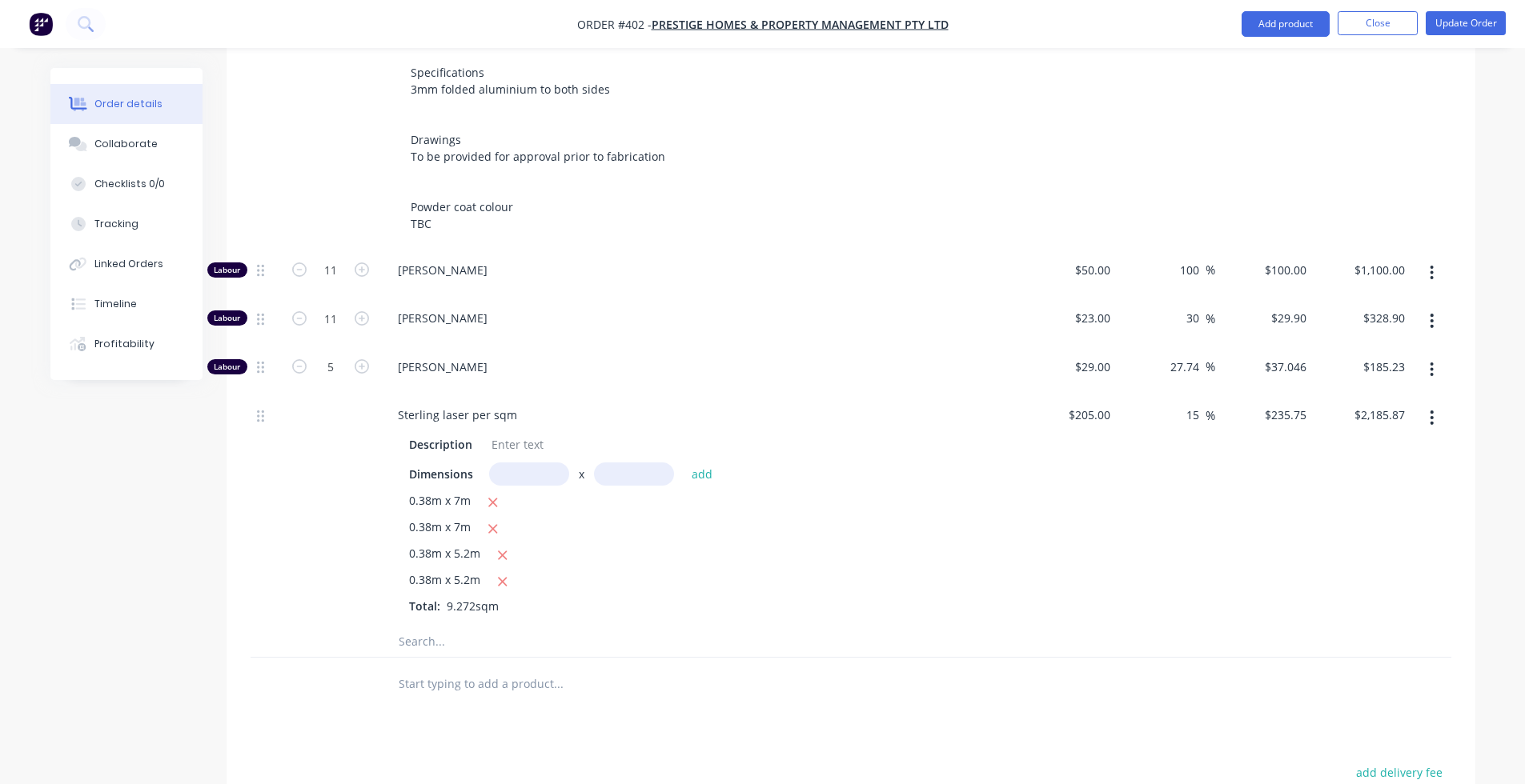
click at [430, 631] on input "text" at bounding box center [558, 641] width 321 height 32
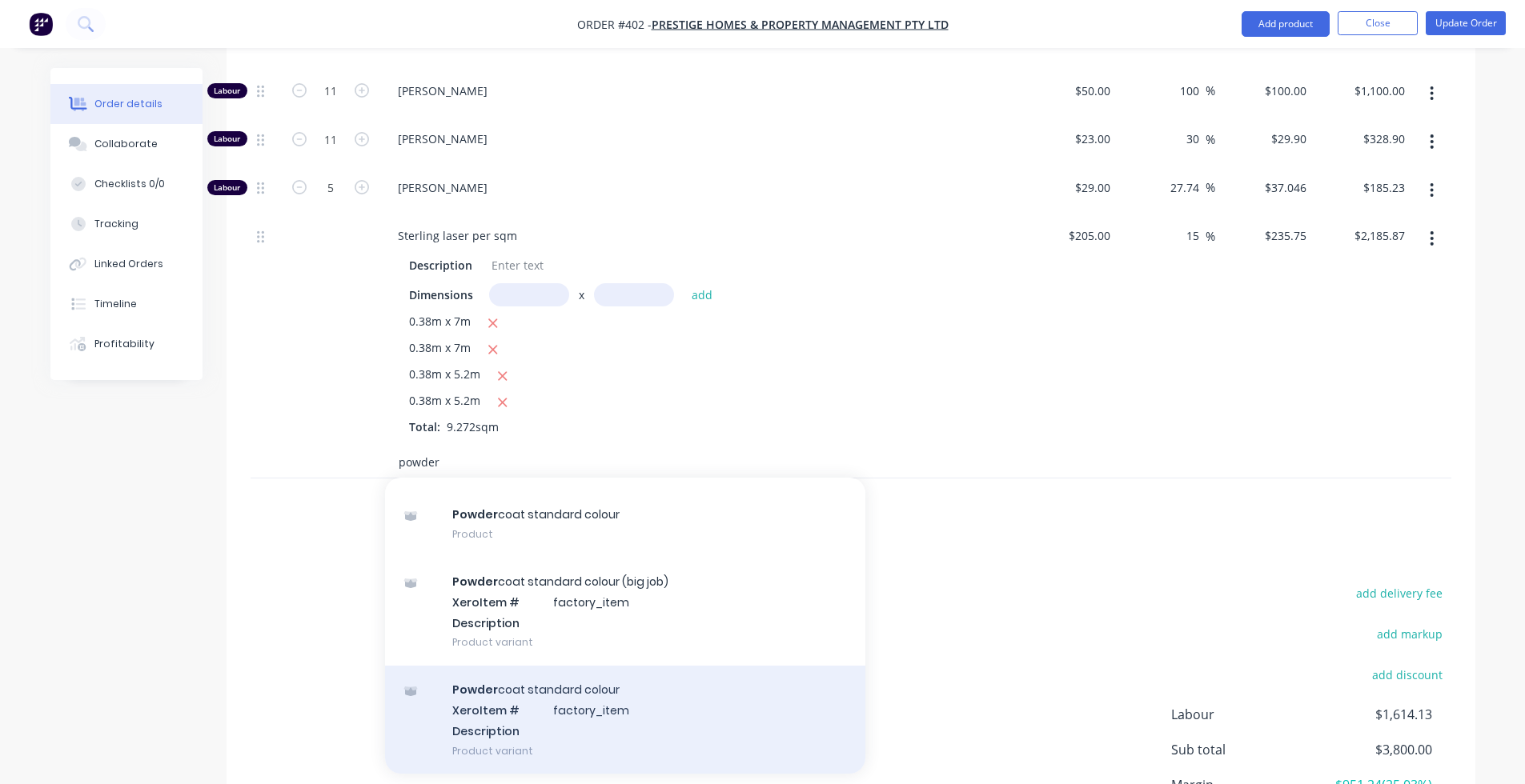
type input "powder"
click at [559, 645] on div "Powder coat standard colour Xero Item # factory_item Description Product variant" at bounding box center [624, 720] width 480 height 108
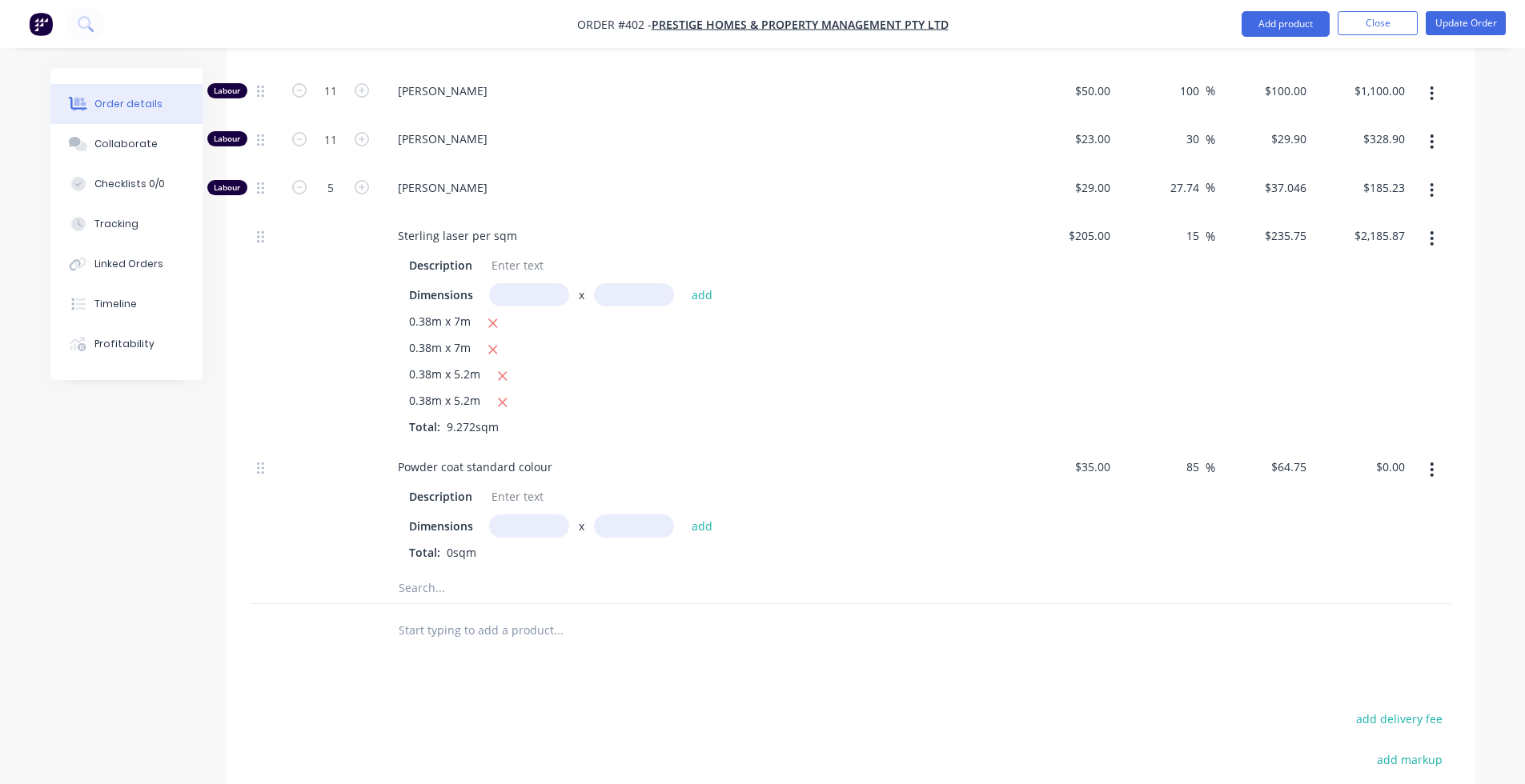
click at [524, 515] on input "text" at bounding box center [529, 526] width 80 height 23
type input "9.272m"
click at [630, 519] on input "text" at bounding box center [634, 526] width 80 height 23
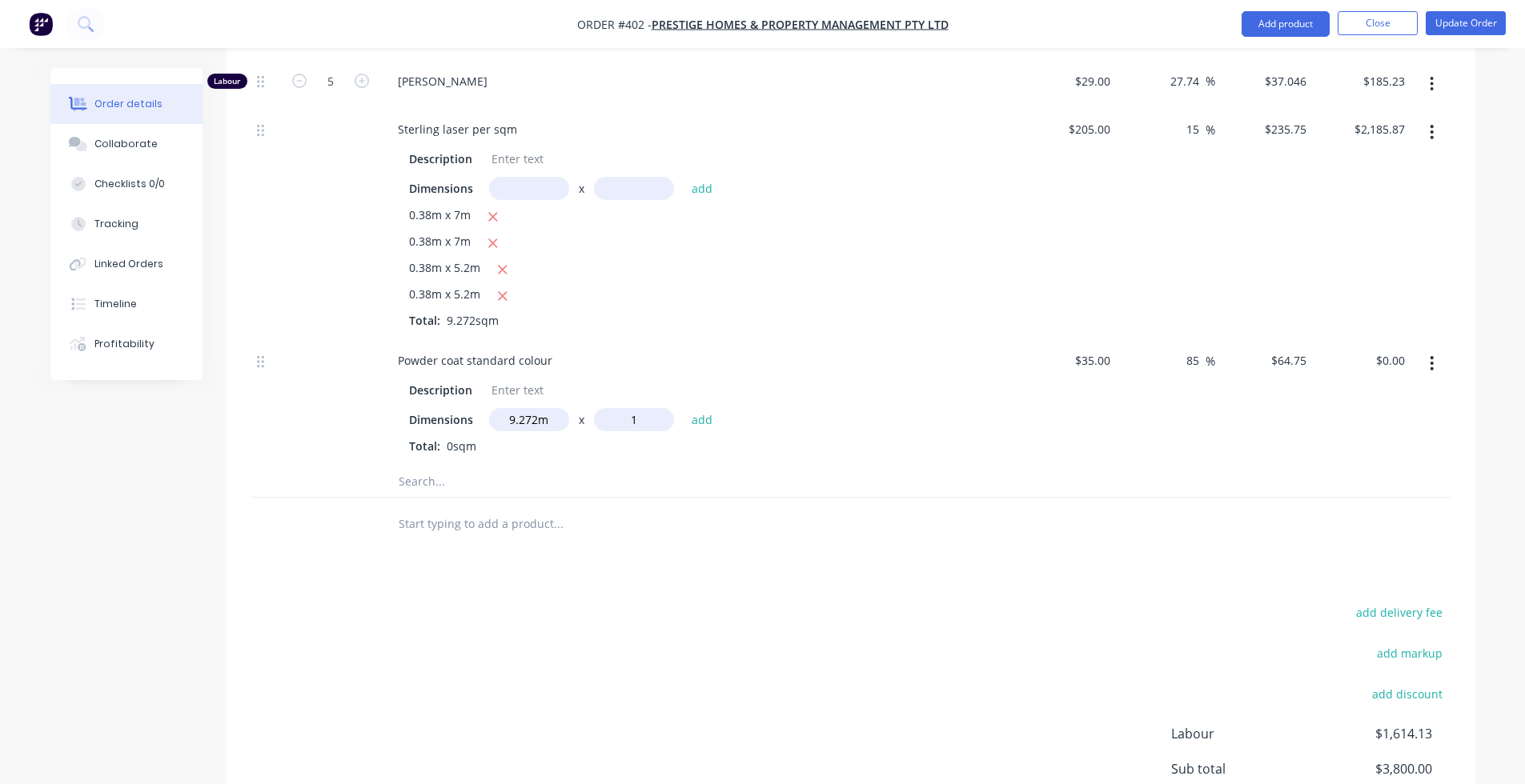
scroll to position [909, 0]
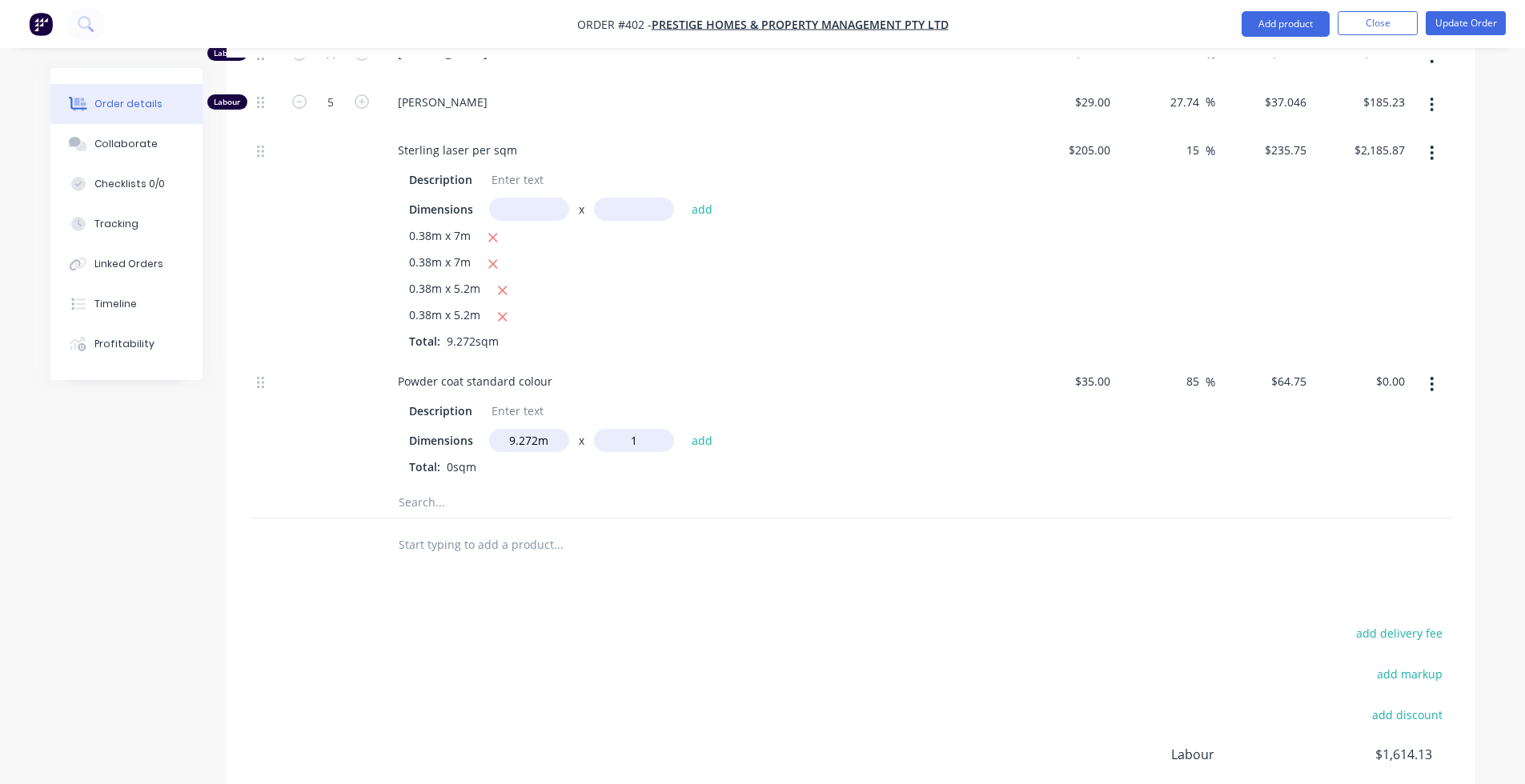
type input "1"
click at [702, 430] on button "add" at bounding box center [703, 440] width 37 height 21
type input "$600.36"
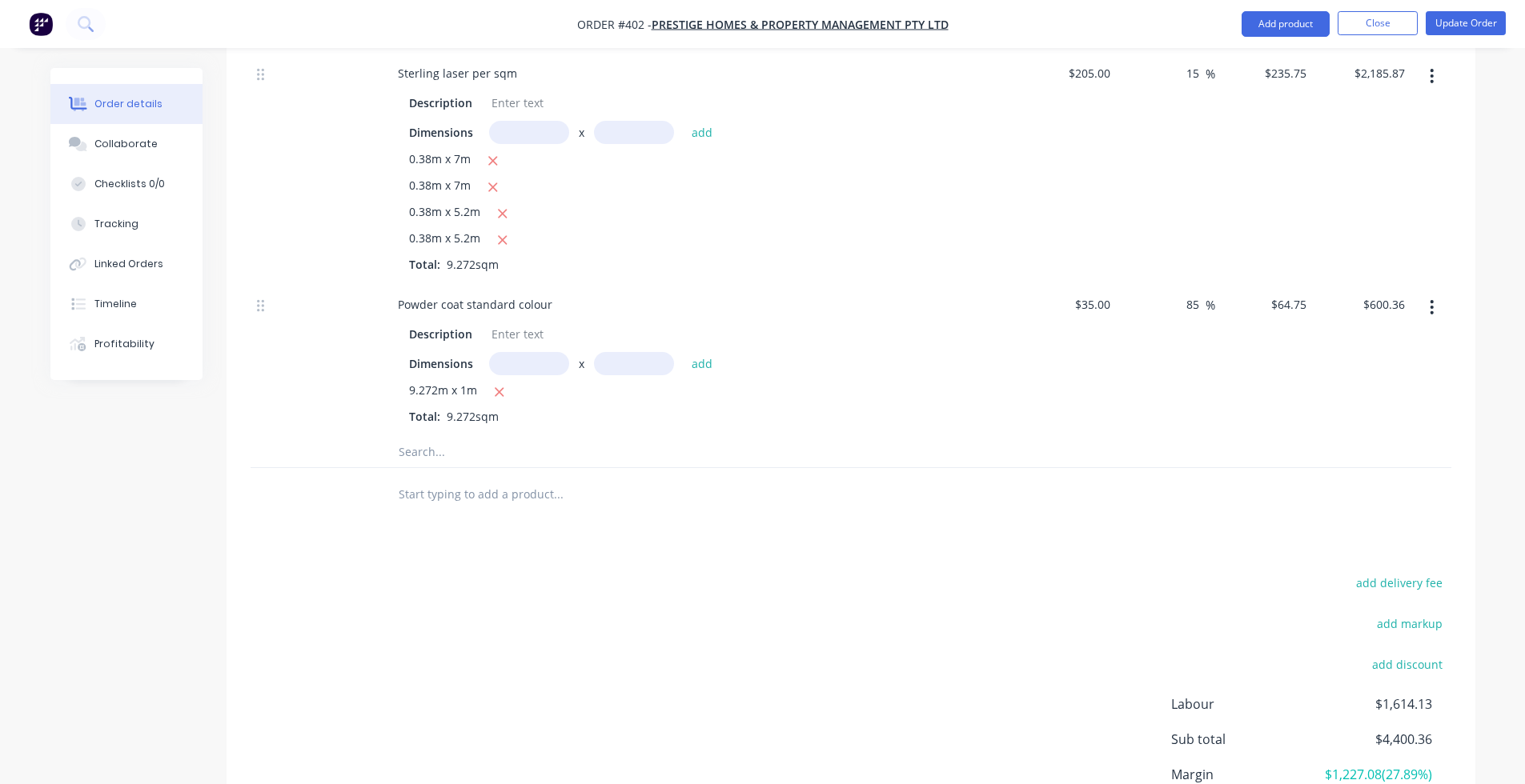
scroll to position [1071, 0]
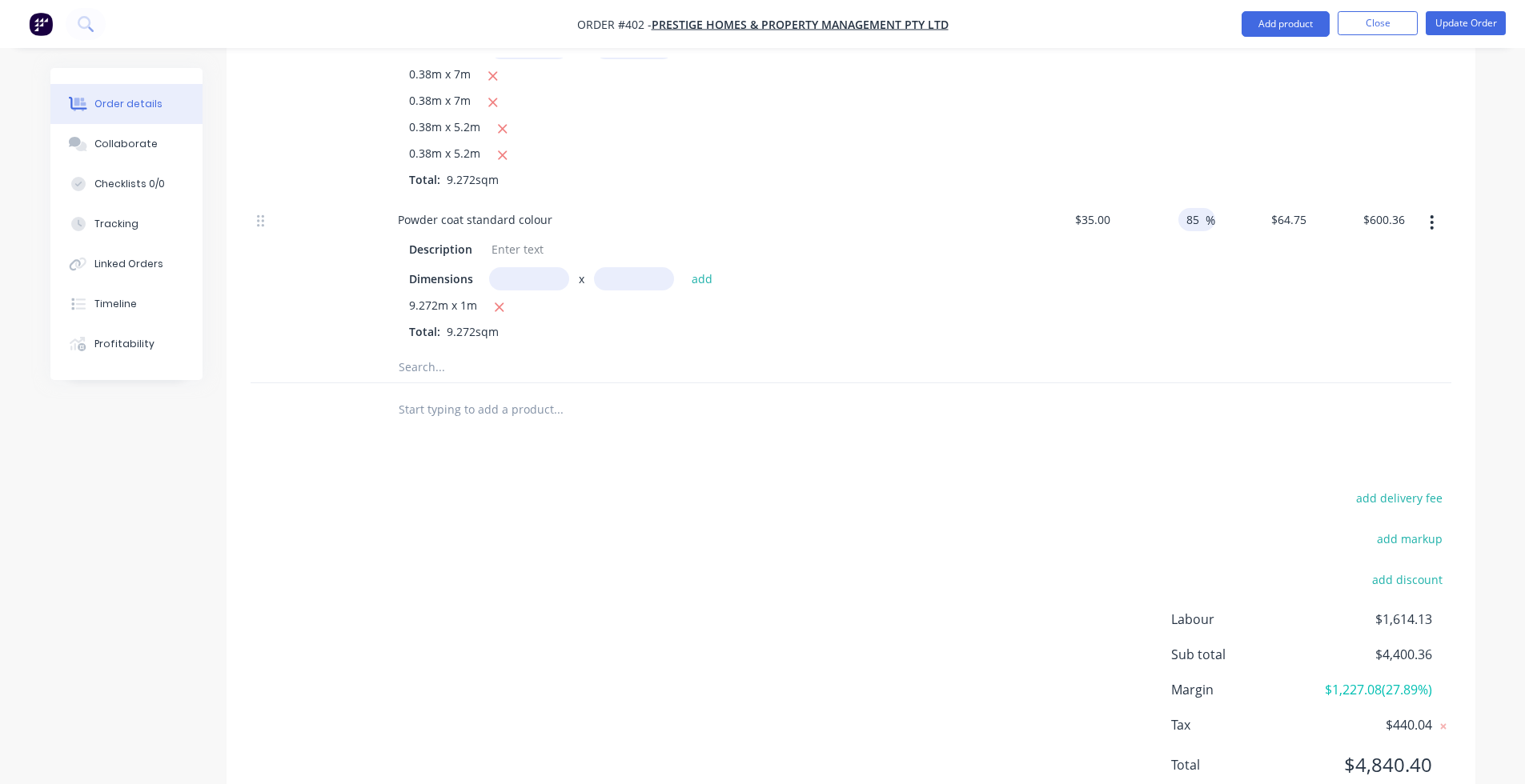
click at [1200, 208] on input "85" at bounding box center [1195, 219] width 20 height 23
type input "8"
type input "20"
type input "$42.00"
type input "$389.42"
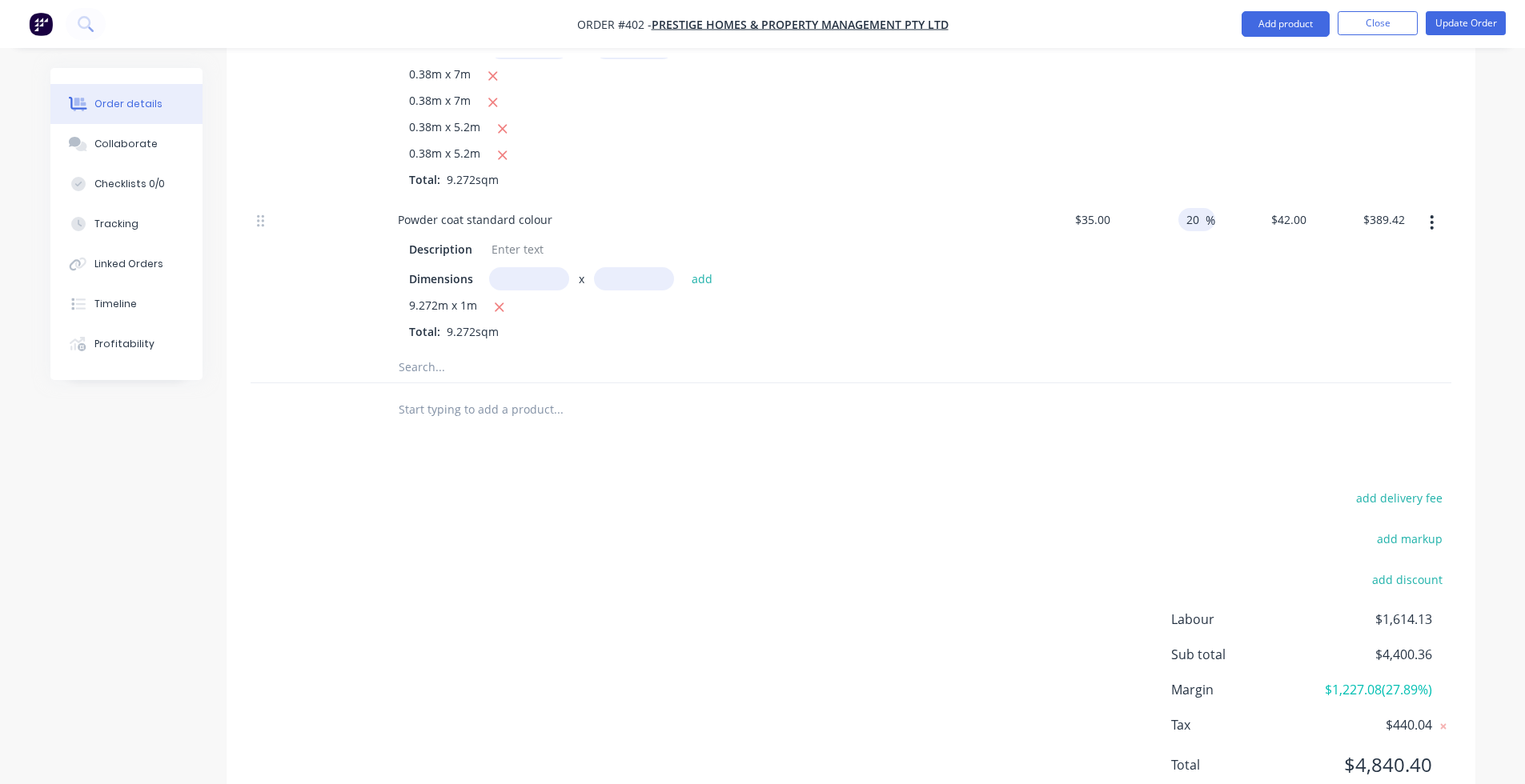
click at [1210, 384] on div at bounding box center [851, 410] width 1201 height 52
click at [1197, 208] on div "20 20" at bounding box center [1195, 219] width 20 height 23
type input "2"
type input "0"
type input "$35.00"
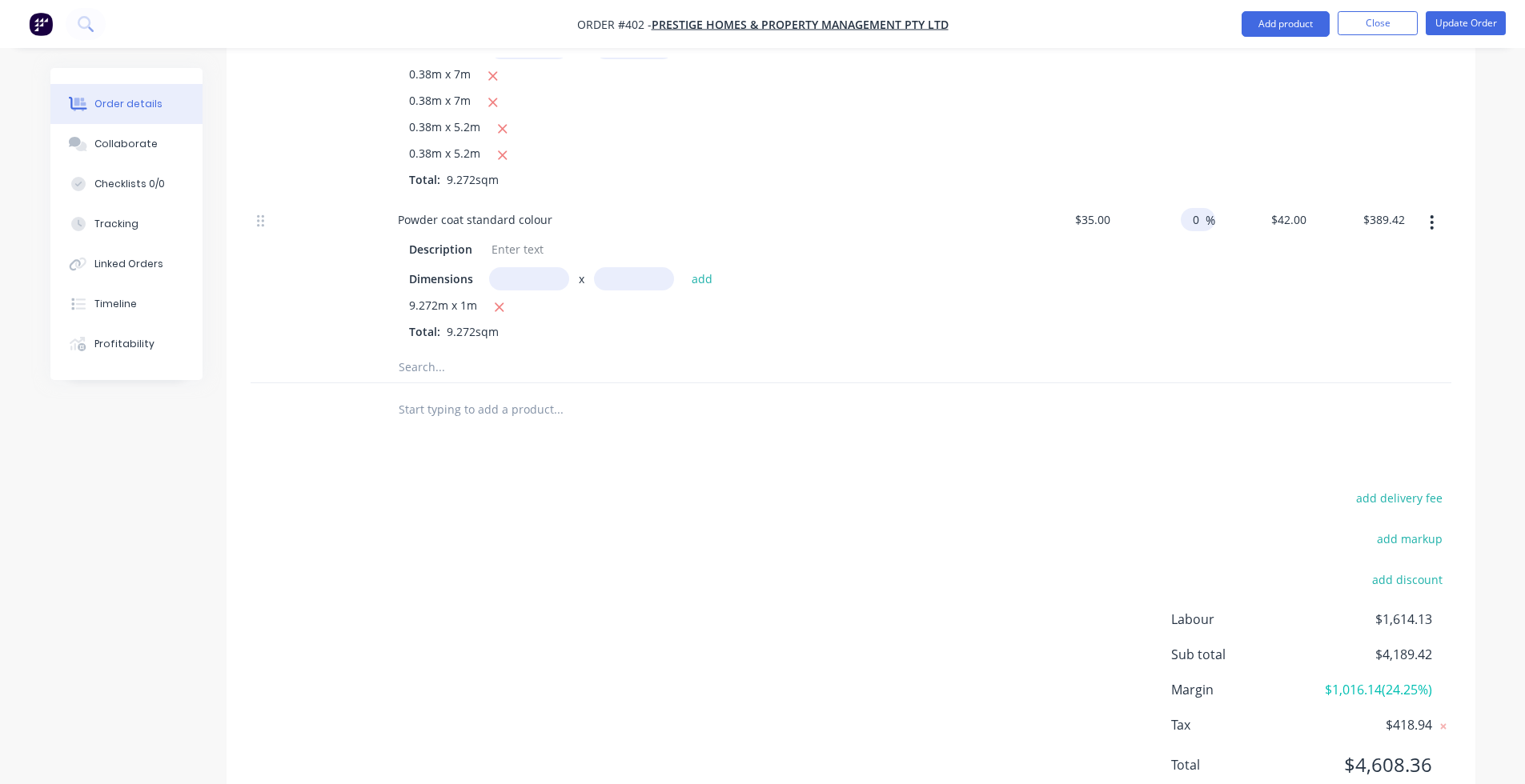
type input "$324.52"
click at [1202, 354] on div at bounding box center [851, 366] width 1201 height 33
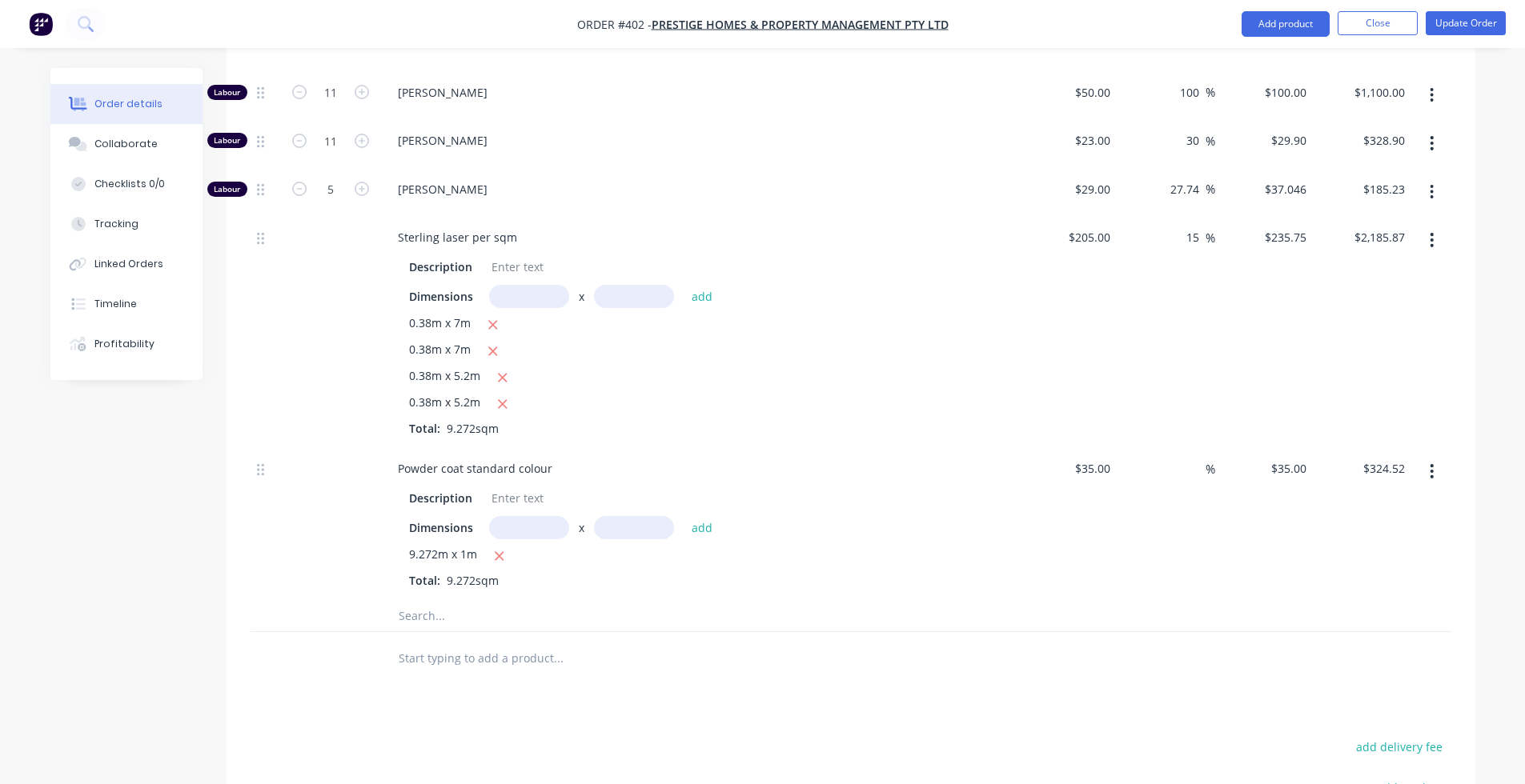
scroll to position [738, 0]
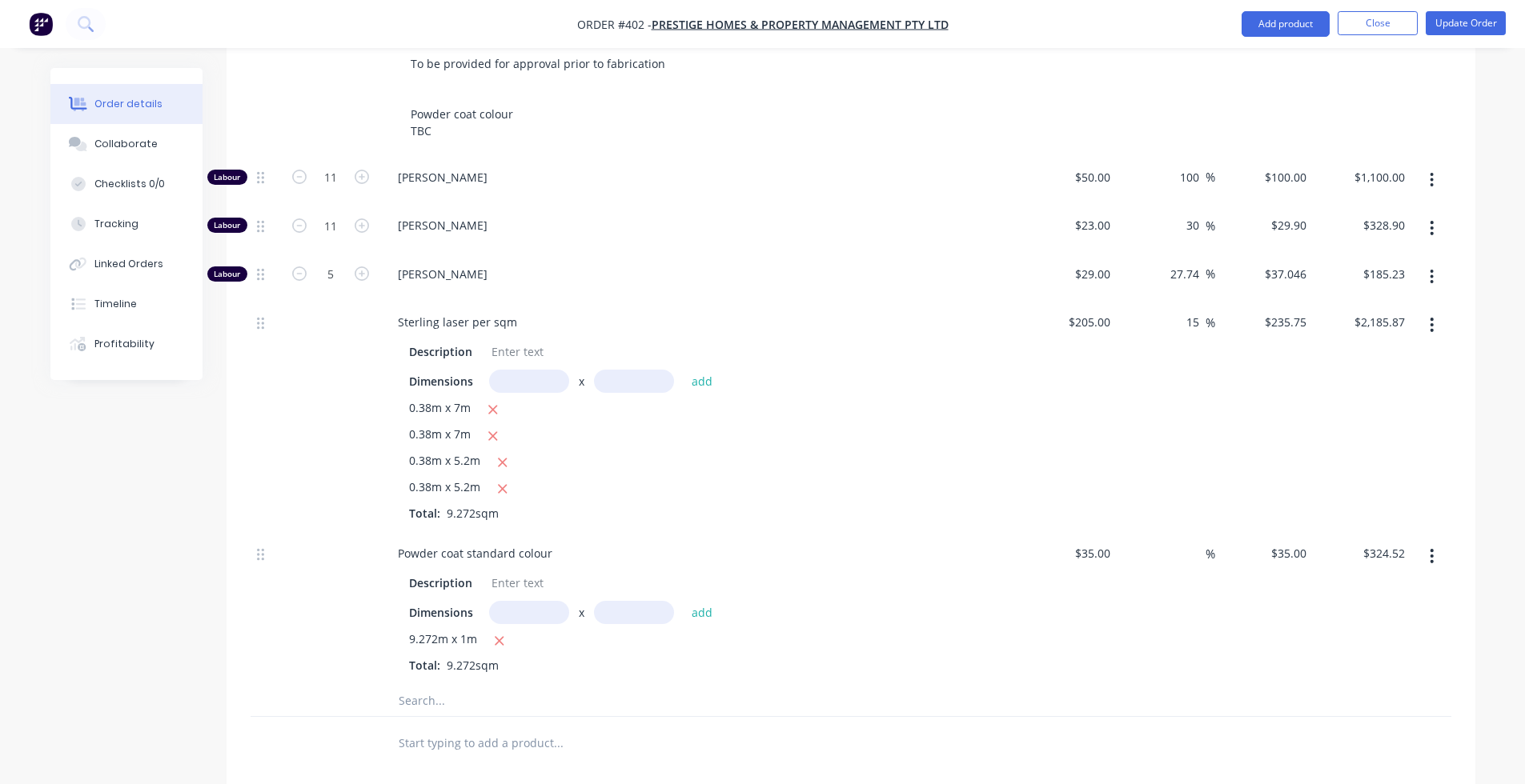
click at [308, 167] on button "button" at bounding box center [299, 176] width 20 height 17
type input "10"
type input "$1,000.00"
click at [308, 167] on button "button" at bounding box center [299, 176] width 20 height 17
type input "9"
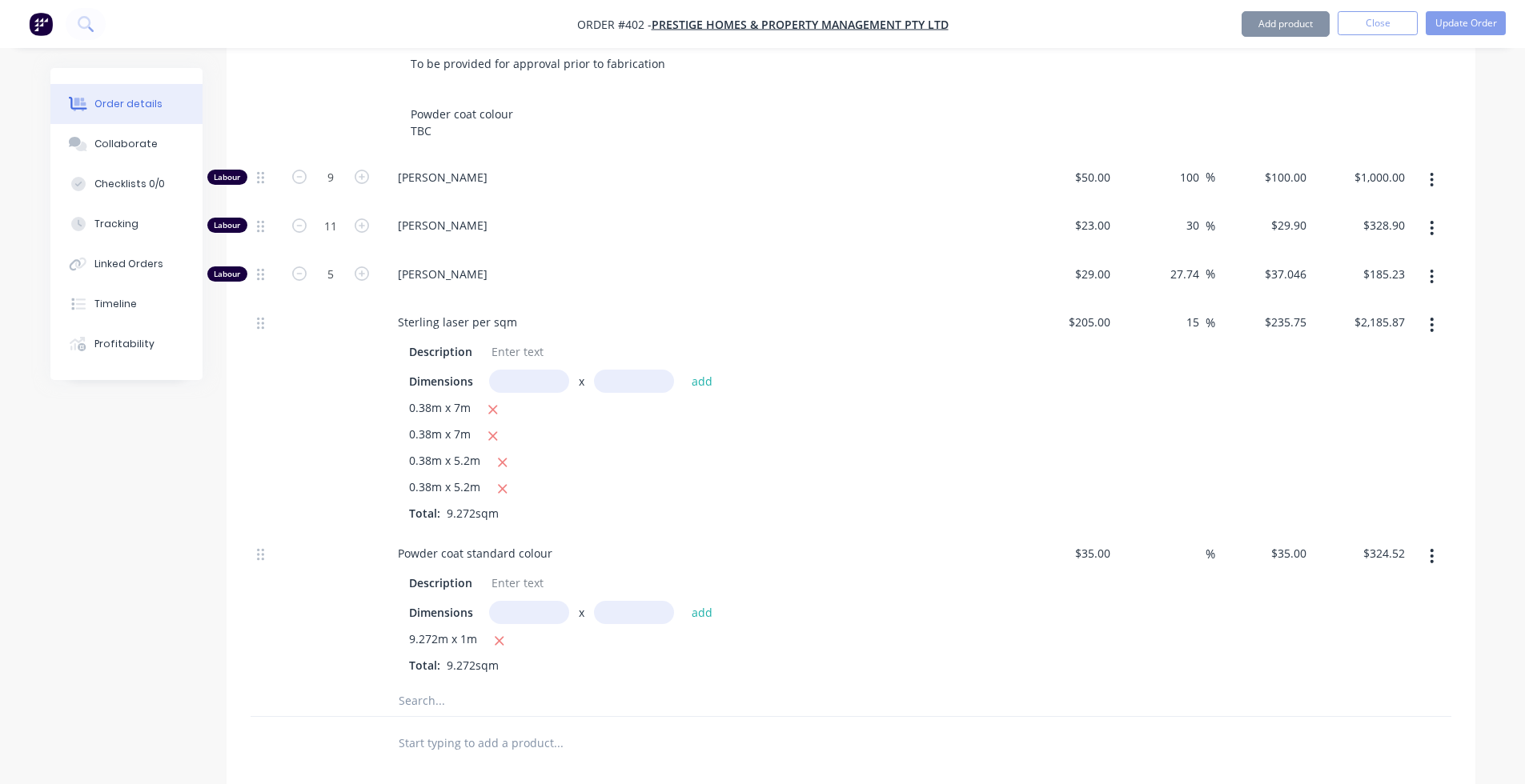
type input "$900.00"
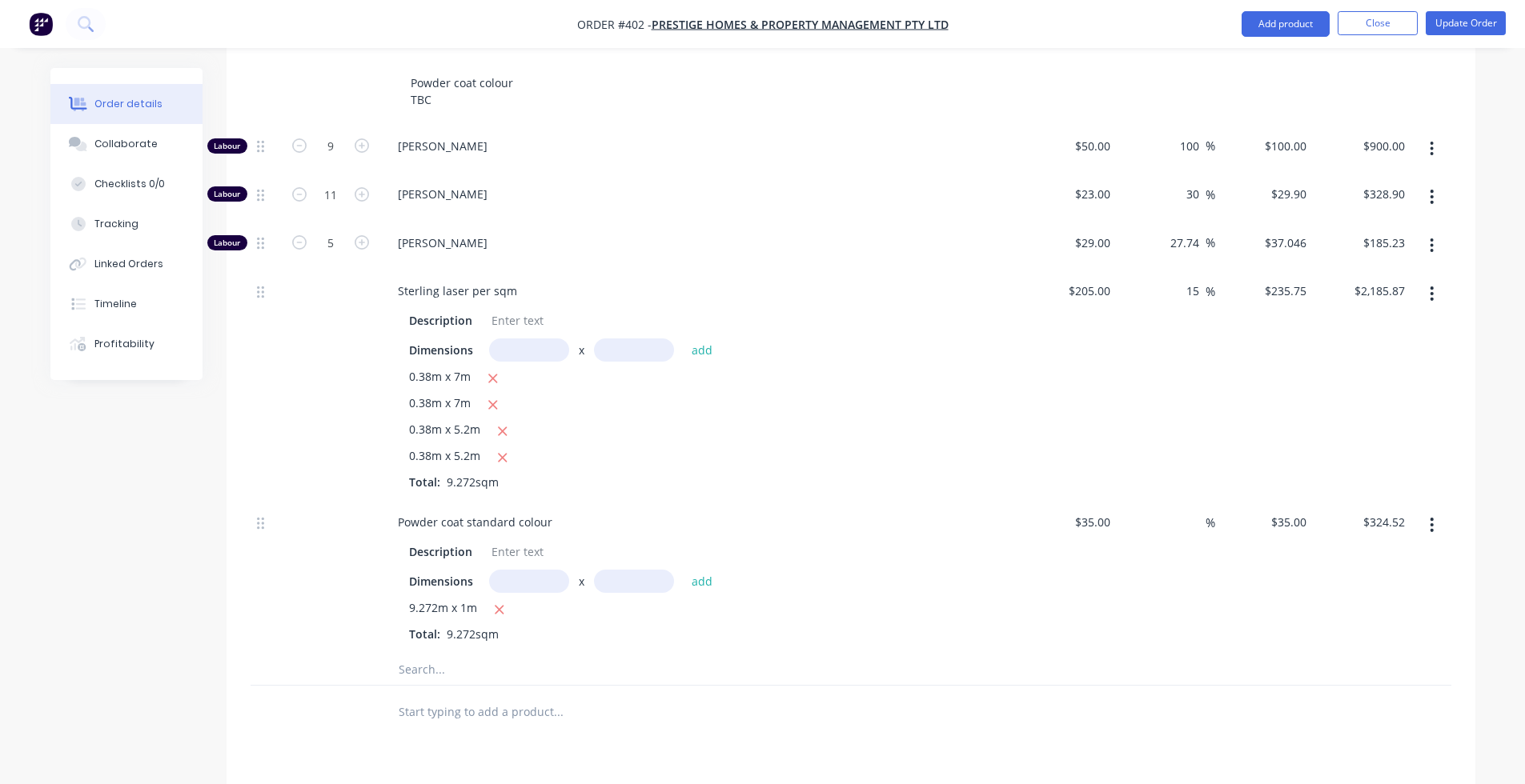
scroll to position [749, 0]
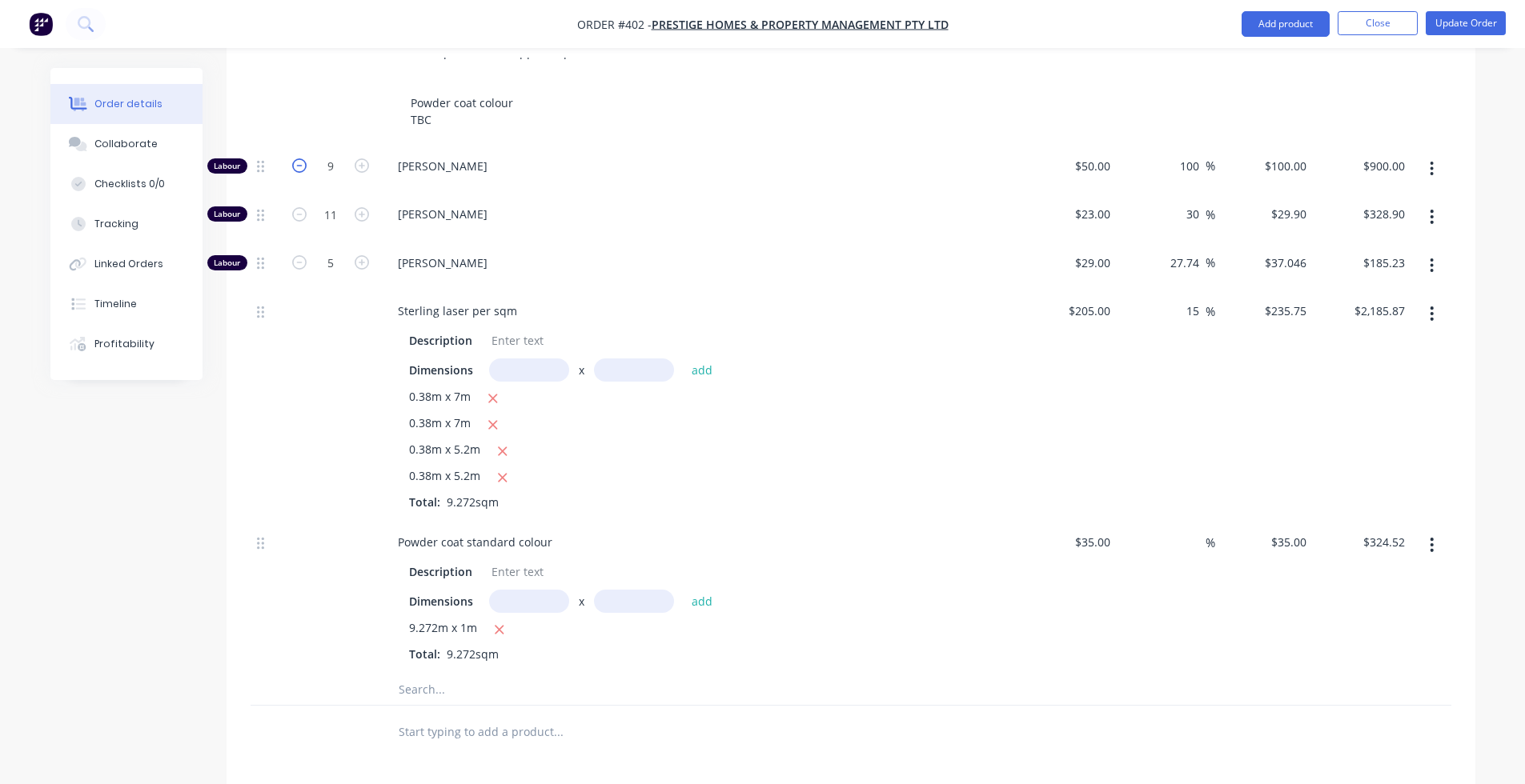
click at [304, 159] on icon "button" at bounding box center [299, 166] width 15 height 15
type input "8"
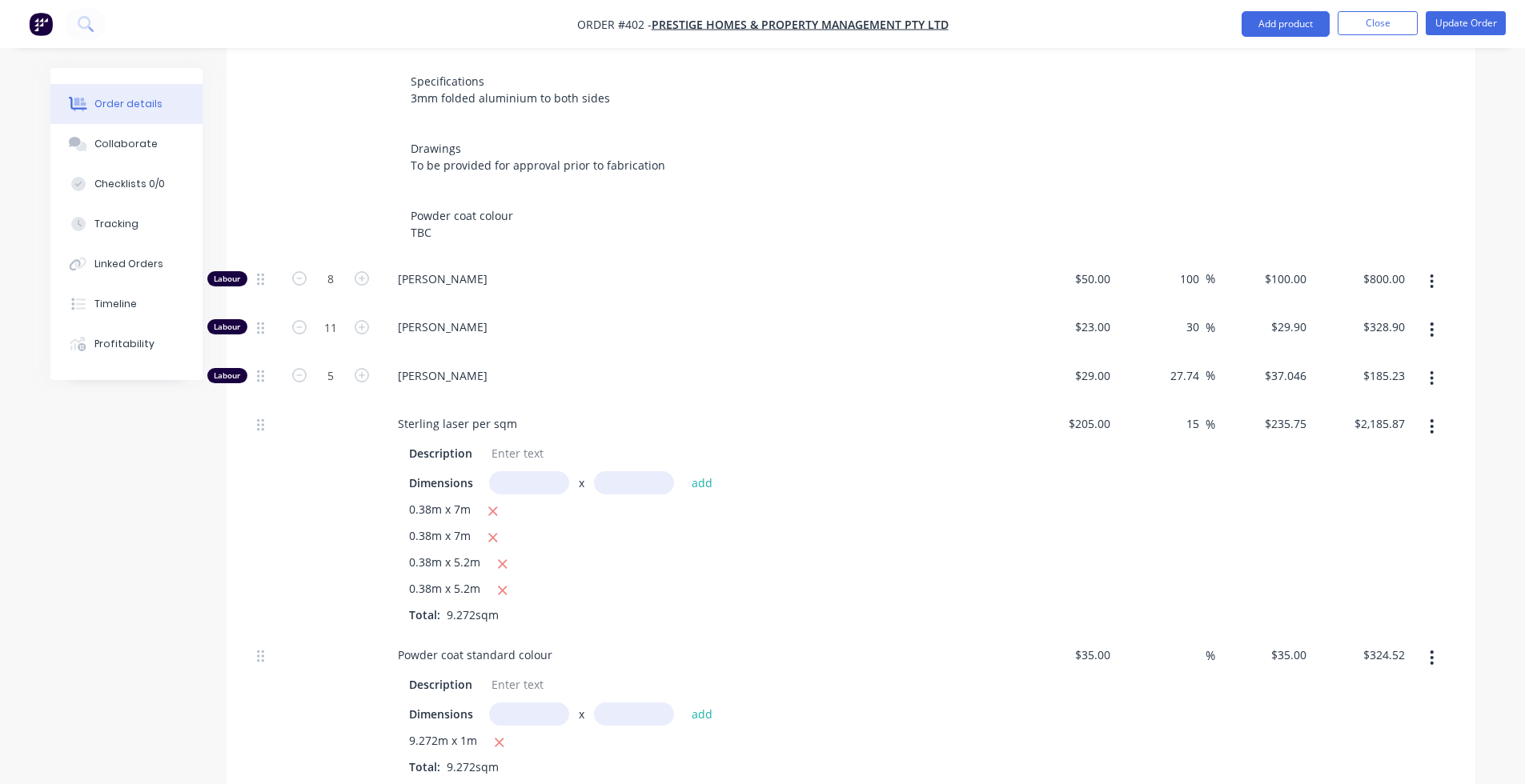
scroll to position [566, 0]
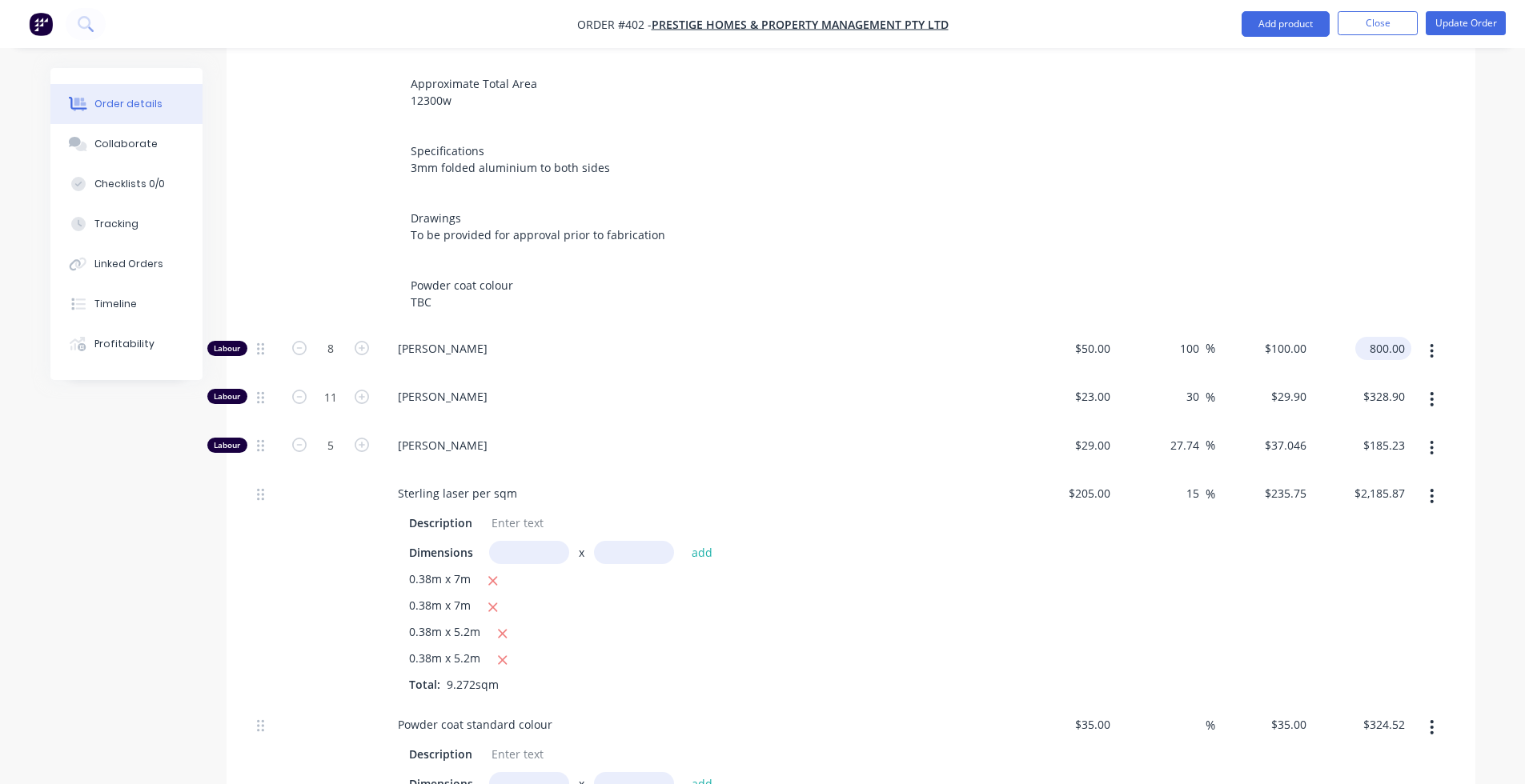
click at [1210, 337] on input "800.00" at bounding box center [1387, 348] width 49 height 23
type input "$775.48"
type input "93.87"
type input "$96.935"
click at [1210, 396] on div "Order details Collaborate Checklists 0/0 Tracking Linked Orders Timeline Profit…" at bounding box center [763, 425] width 1457 height 1847
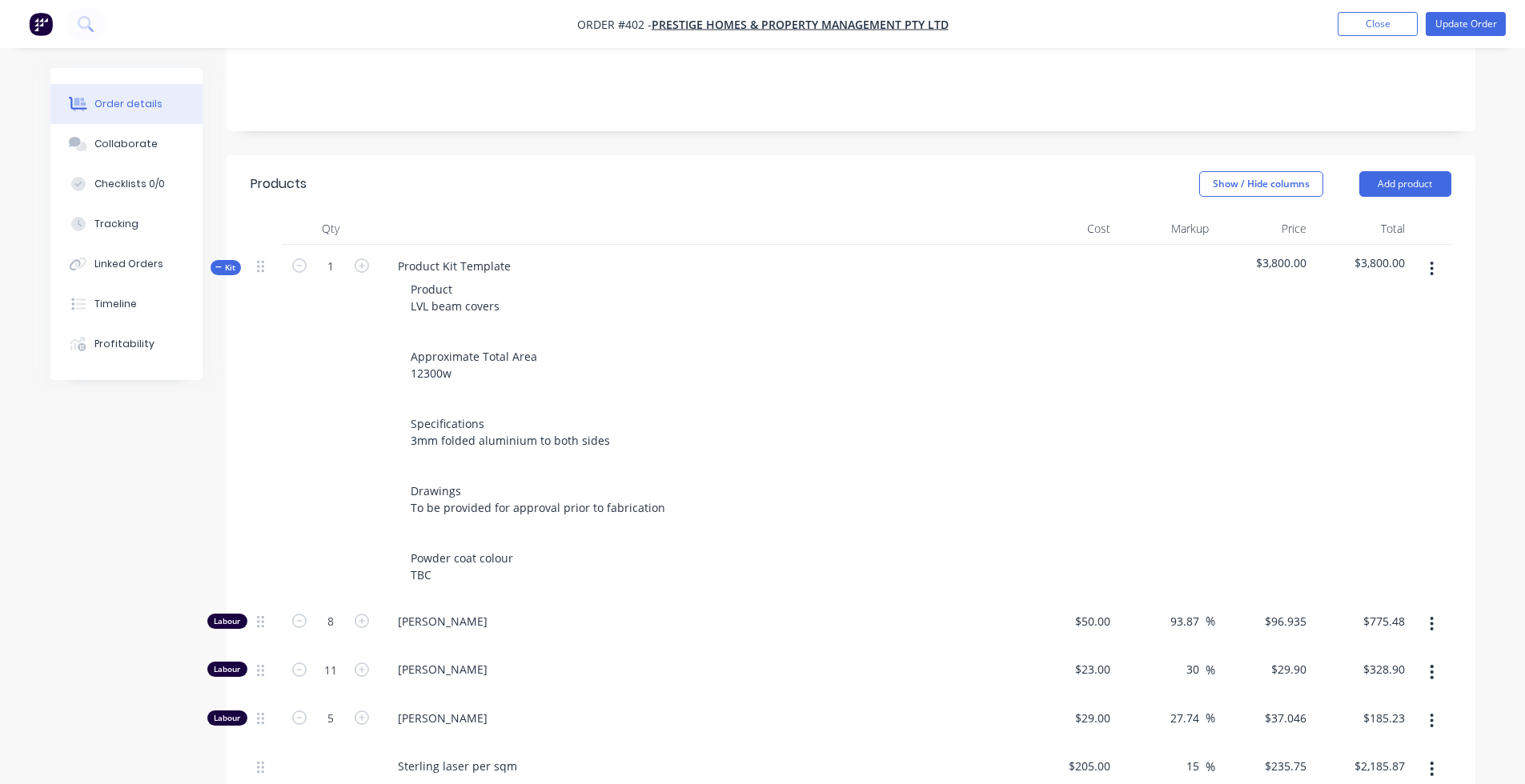
scroll to position [279, 0]
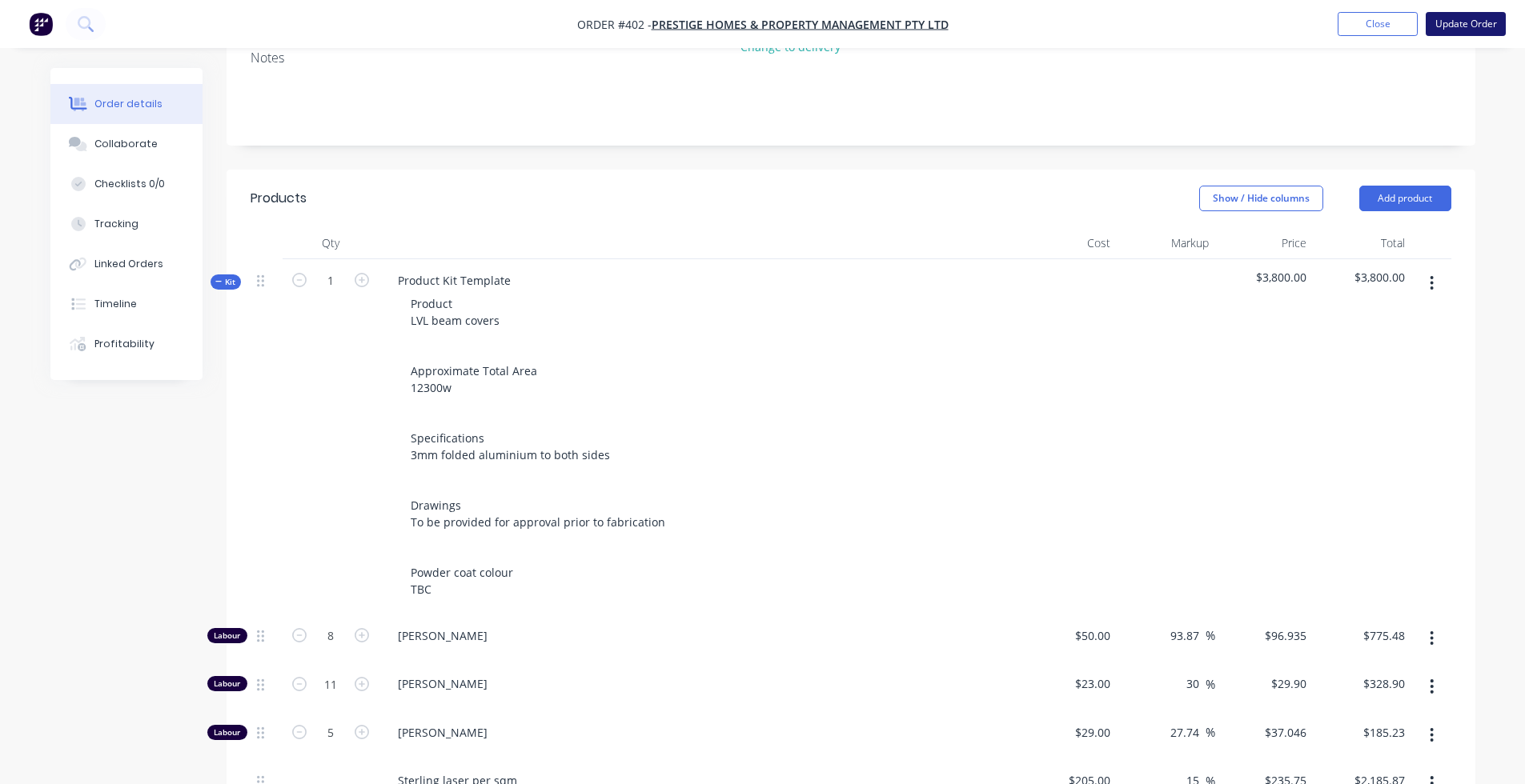
click at [1210, 34] on button "Update Order" at bounding box center [1466, 24] width 80 height 24
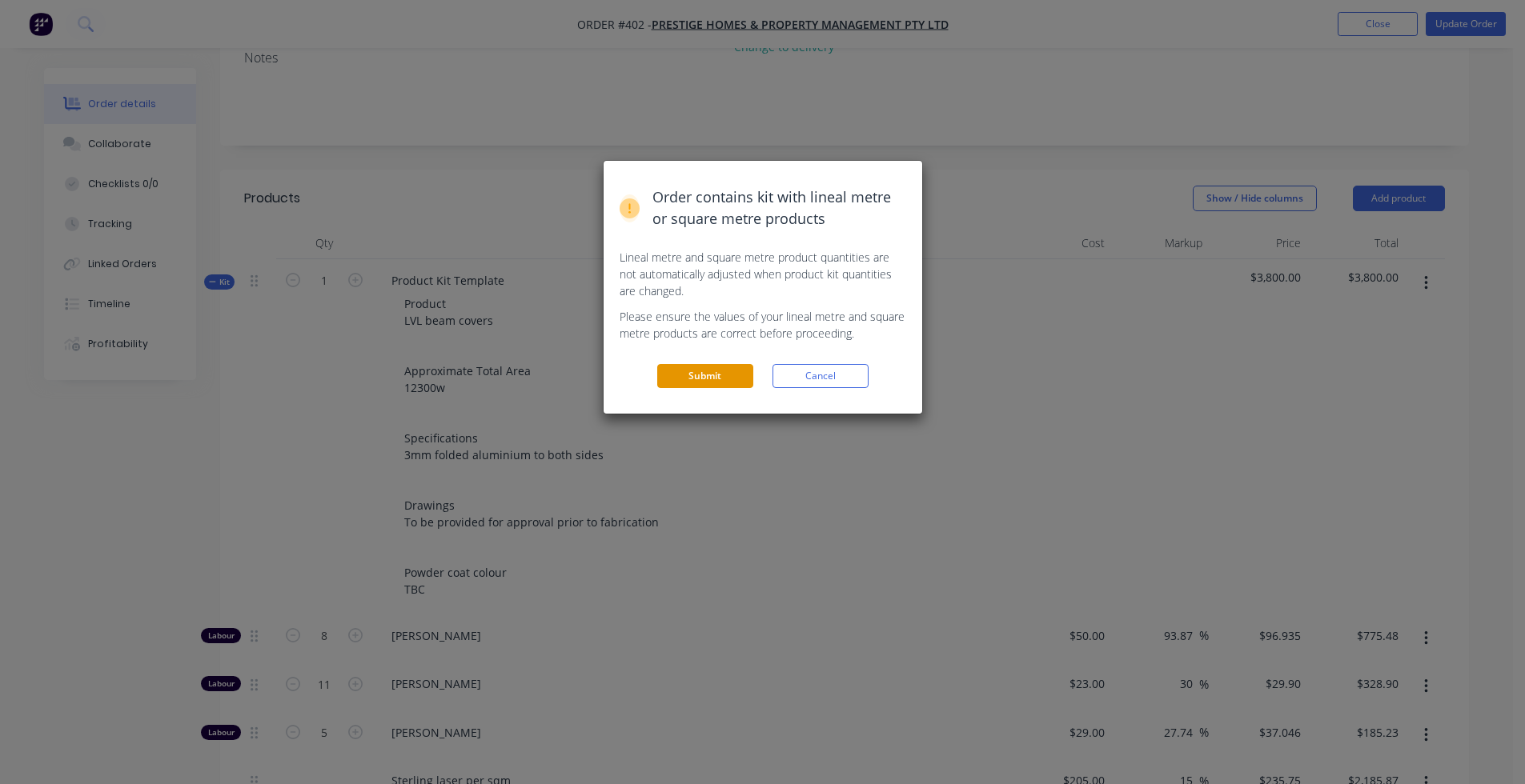
click at [723, 380] on button "Submit" at bounding box center [704, 376] width 96 height 24
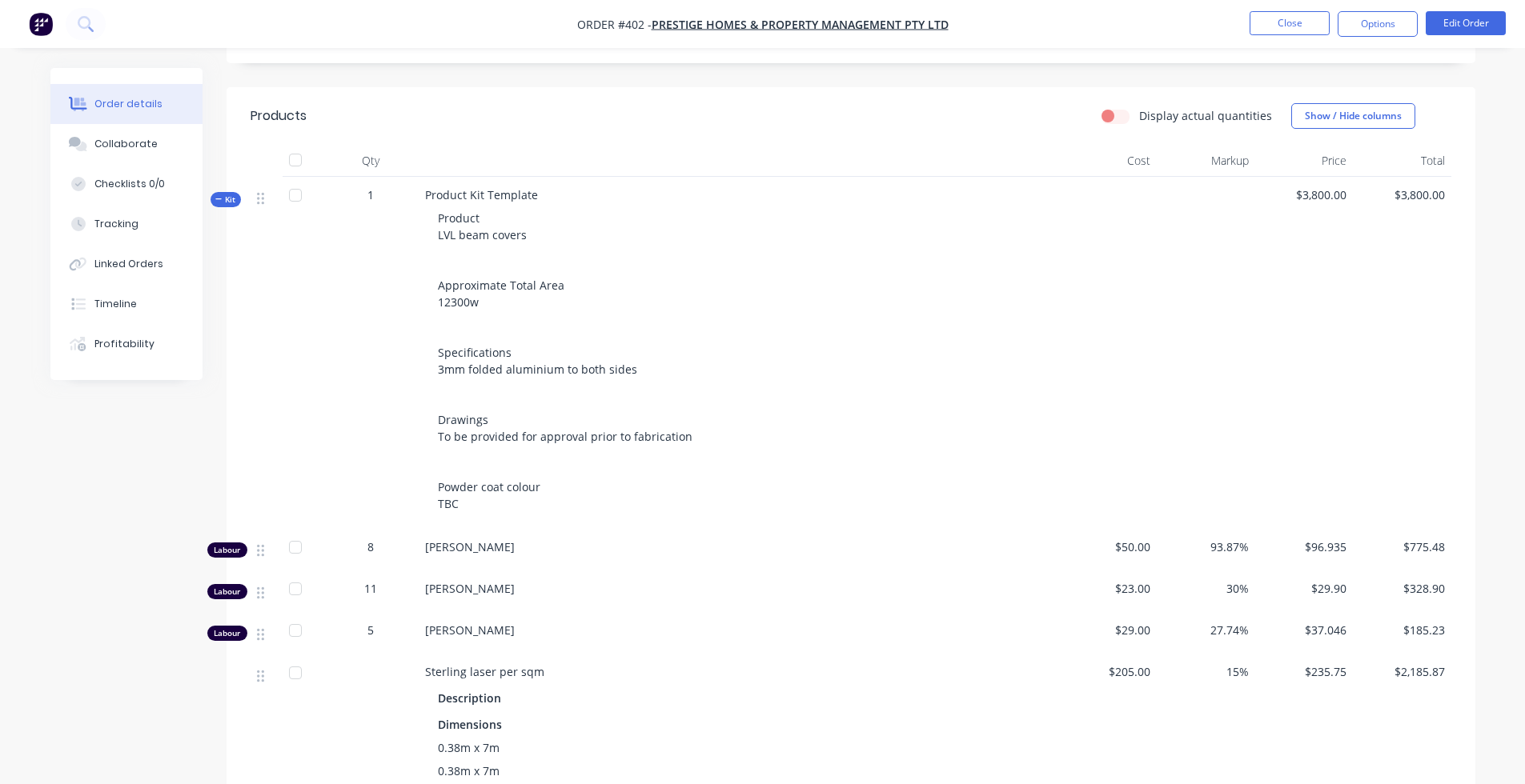
scroll to position [0, 0]
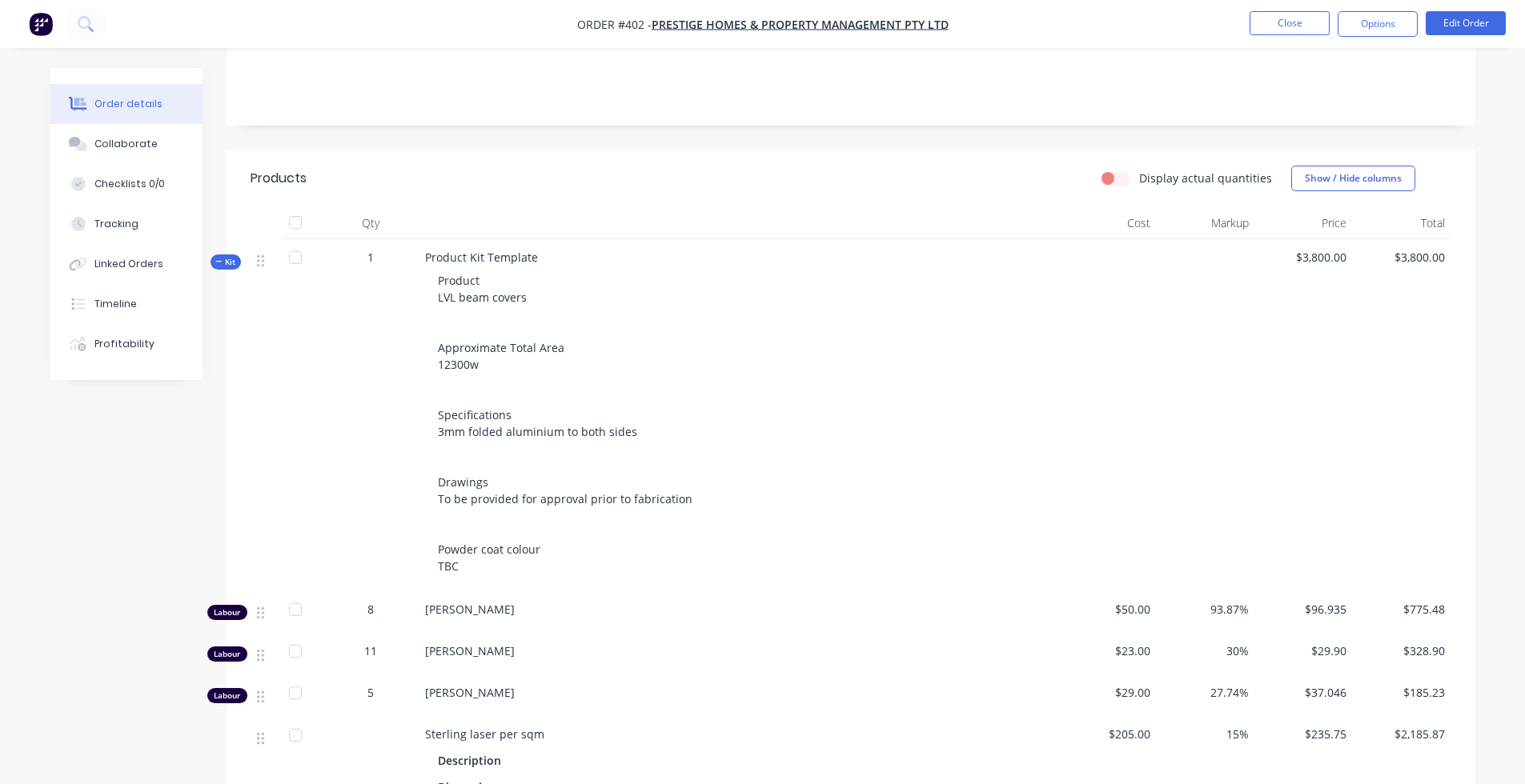
click at [1139, 170] on label "Display actual quantities" at bounding box center [1205, 178] width 133 height 17
click at [1110, 170] on input "Display actual quantities" at bounding box center [1109, 177] width 13 height 15
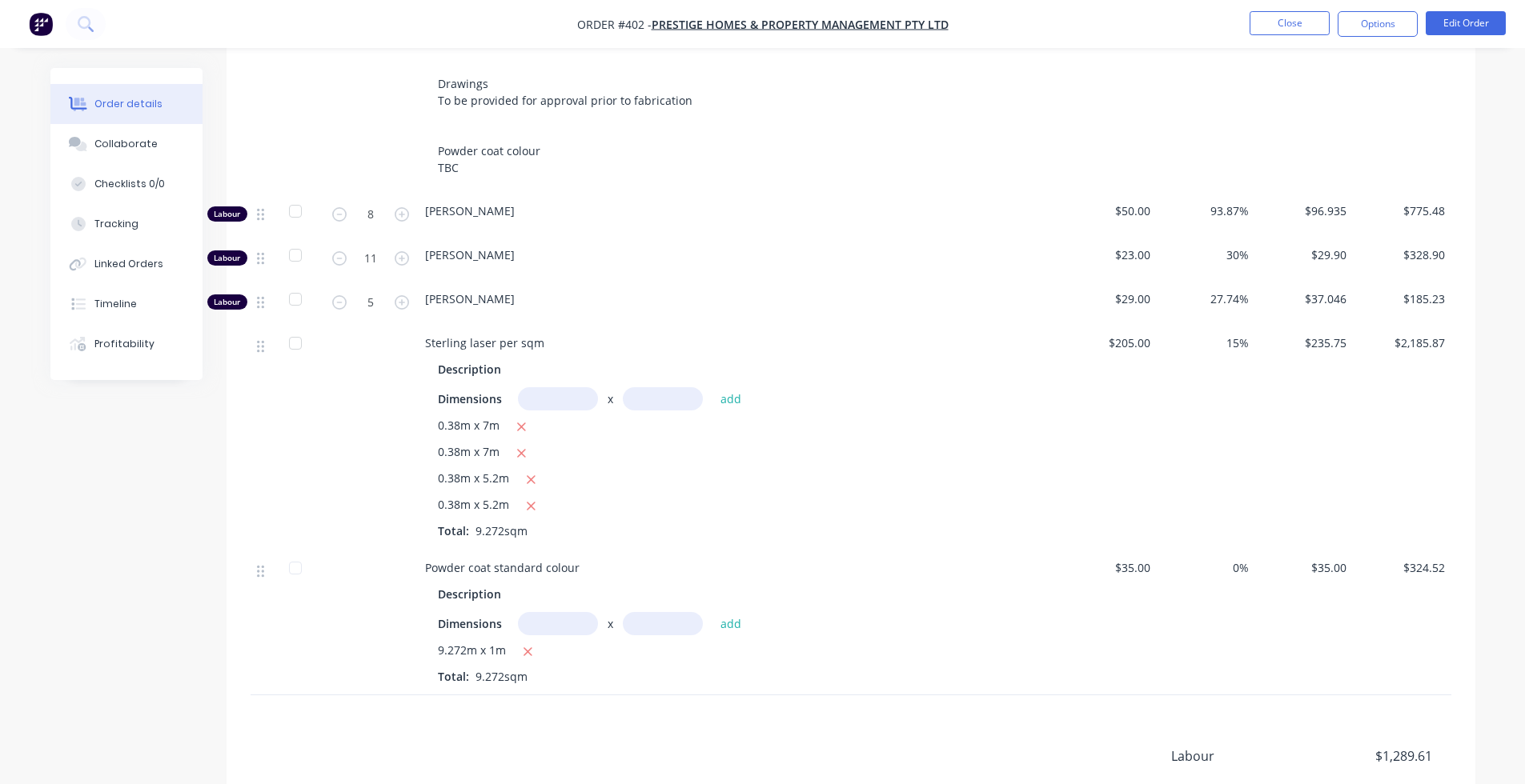
scroll to position [714, 0]
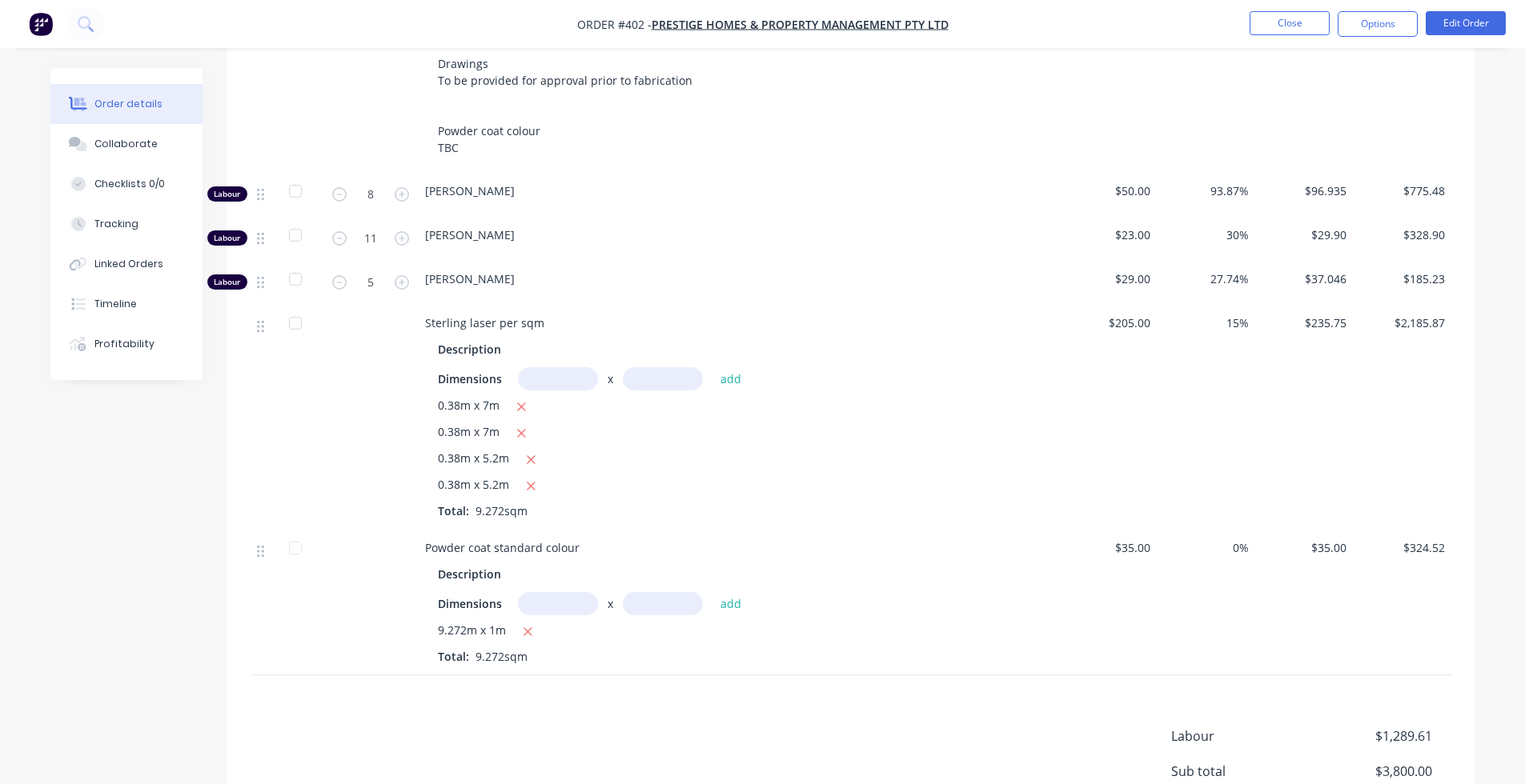
click at [1141, 542] on div "$35.00" at bounding box center [1109, 602] width 99 height 146
click at [1142, 540] on span "$35.00" at bounding box center [1109, 548] width 85 height 17
click at [548, 593] on input "text" at bounding box center [558, 604] width 80 height 23
click at [876, 563] on div "Description" at bounding box center [739, 574] width 602 height 23
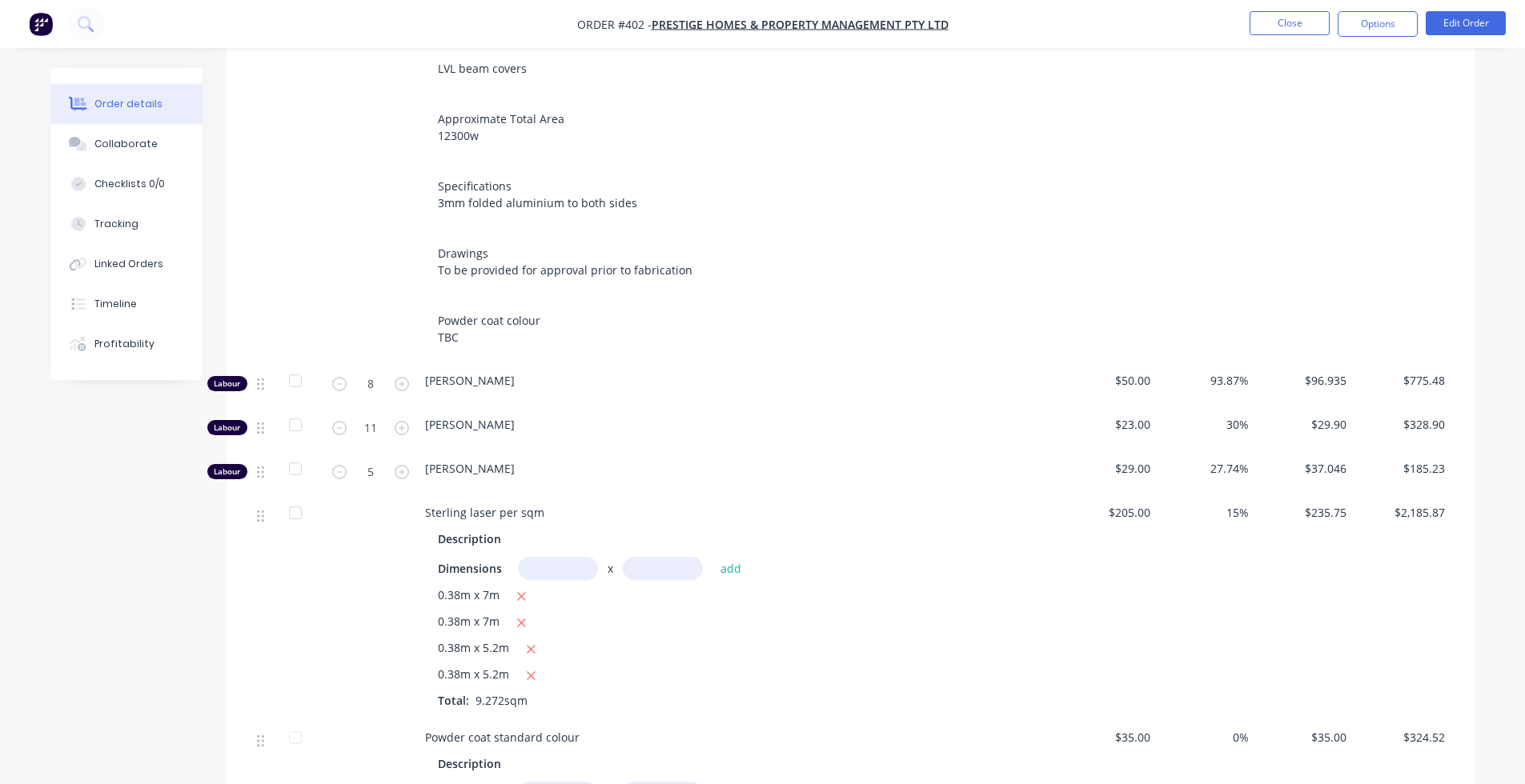
scroll to position [0, 0]
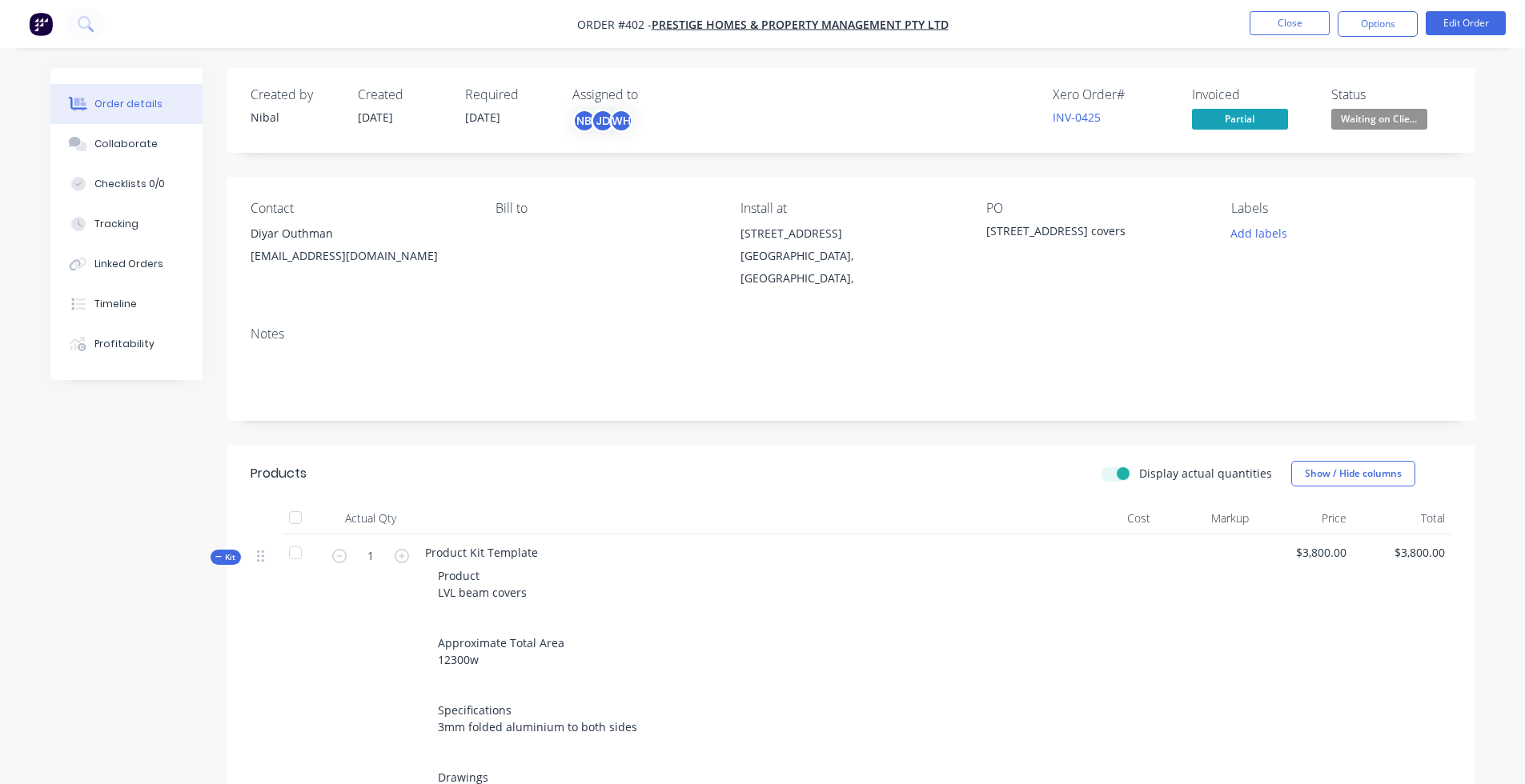
click at [1210, 8] on nav "Order #402 - Prestige Homes & Property Management Pty Ltd Close Options Edit Or…" at bounding box center [762, 24] width 1525 height 48
click at [1120, 467] on div "Display actual quantities Show / Hide columns" at bounding box center [979, 474] width 946 height 26
click at [1139, 465] on label "Display actual quantities" at bounding box center [1205, 474] width 133 height 17
click at [1114, 465] on input "Display actual quantities" at bounding box center [1109, 473] width 13 height 15
checkbox input "false"
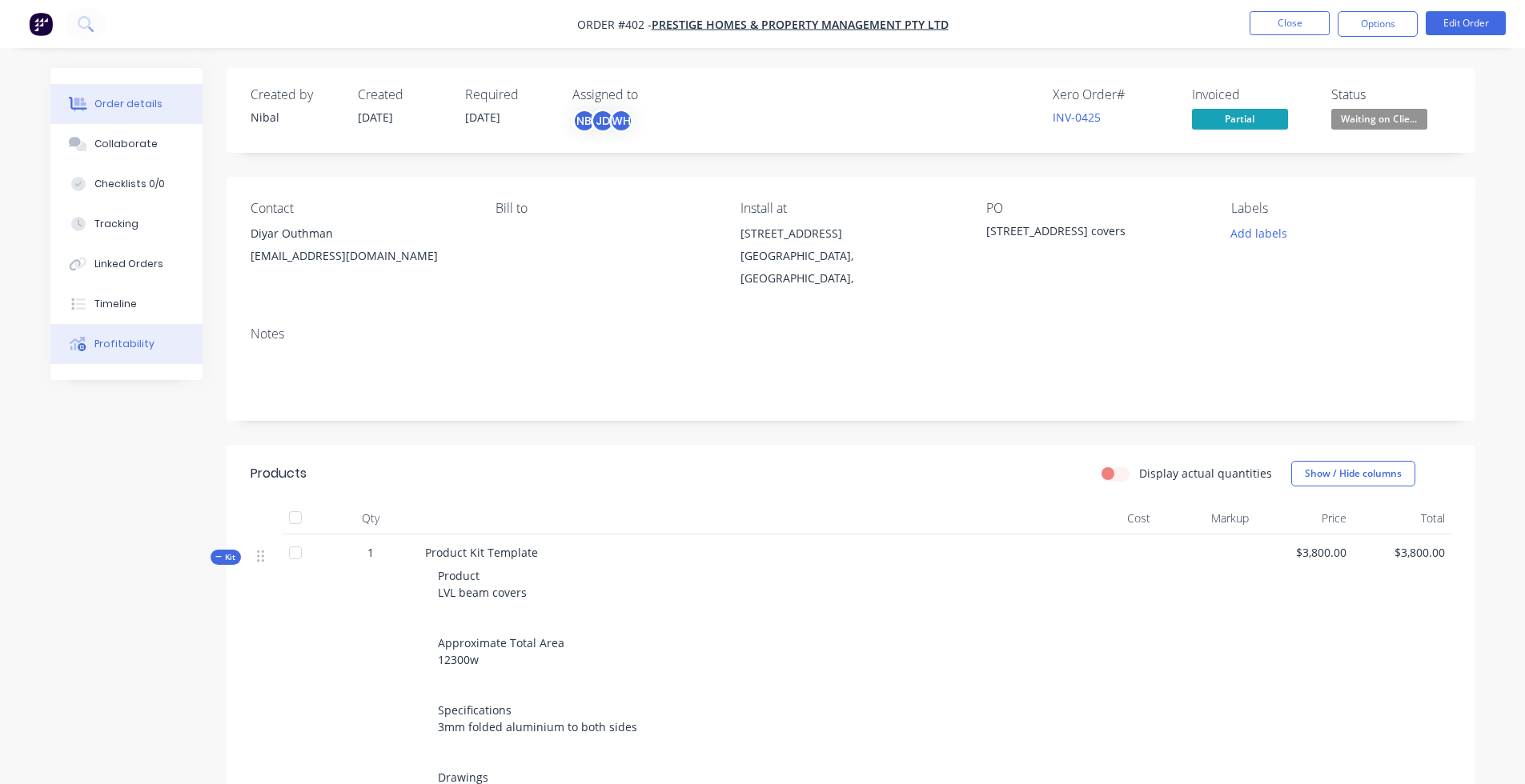
click at [114, 346] on div "Profitability" at bounding box center [125, 345] width 60 height 15
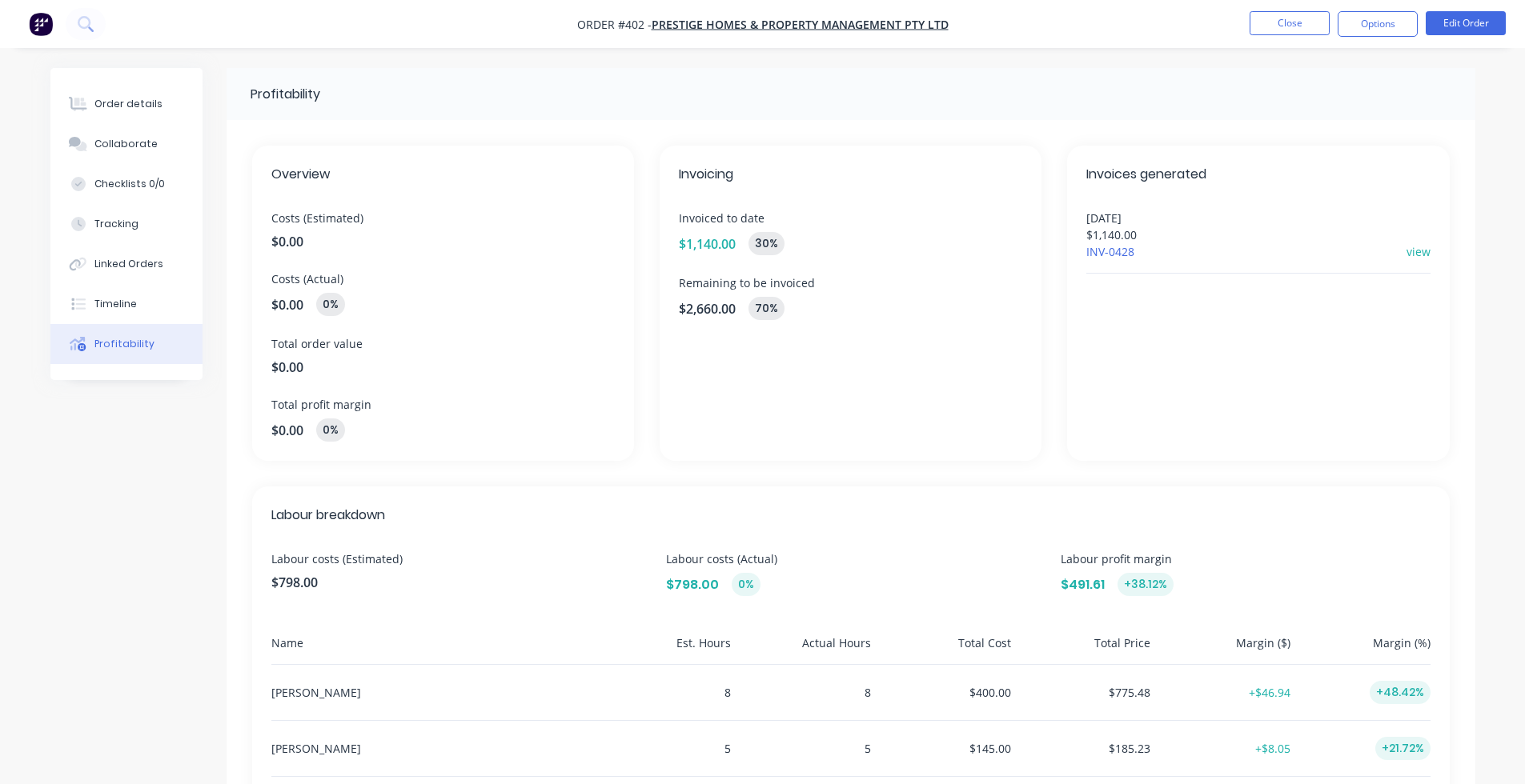
scroll to position [79, 0]
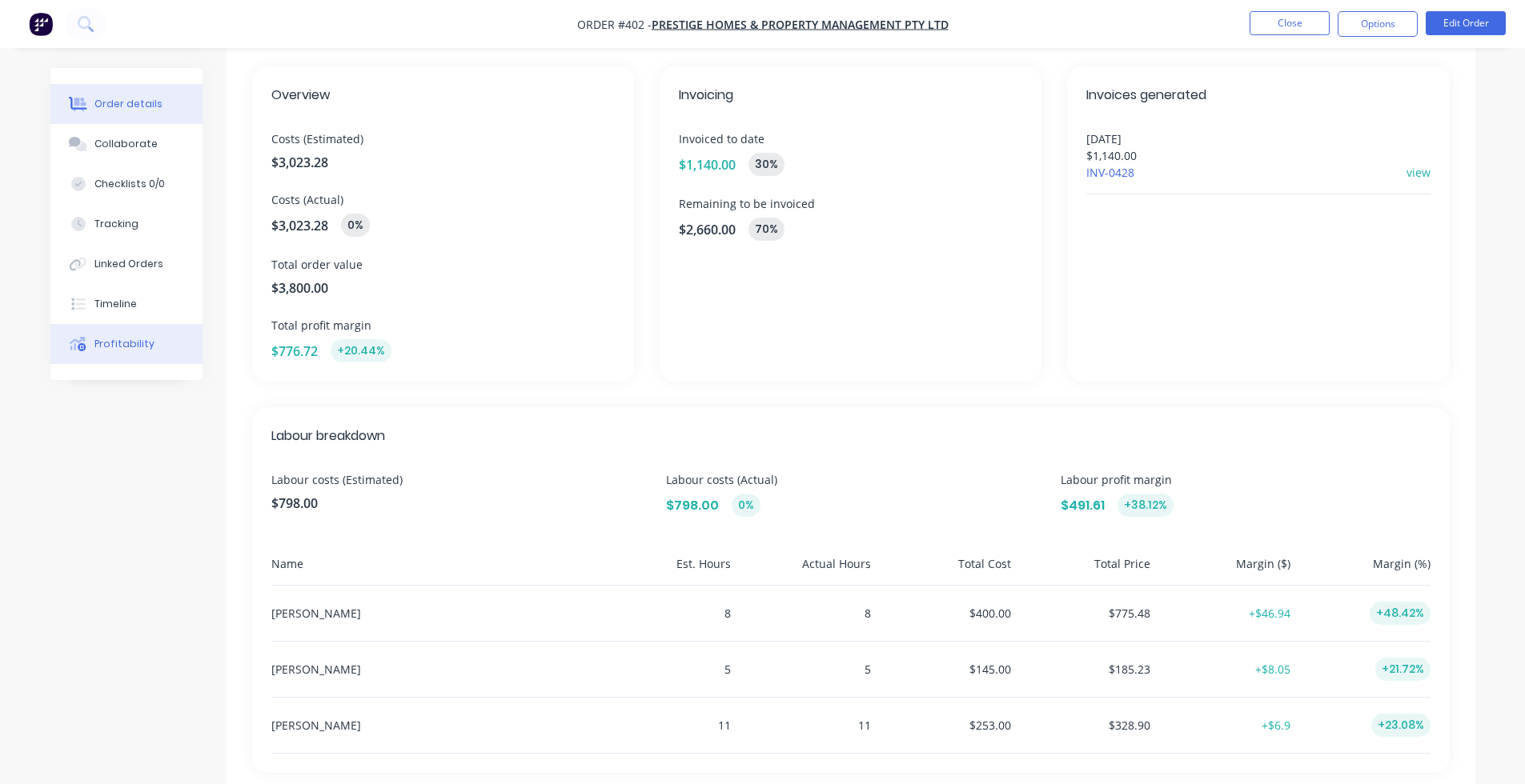
click at [107, 116] on button "Order details" at bounding box center [126, 103] width 152 height 40
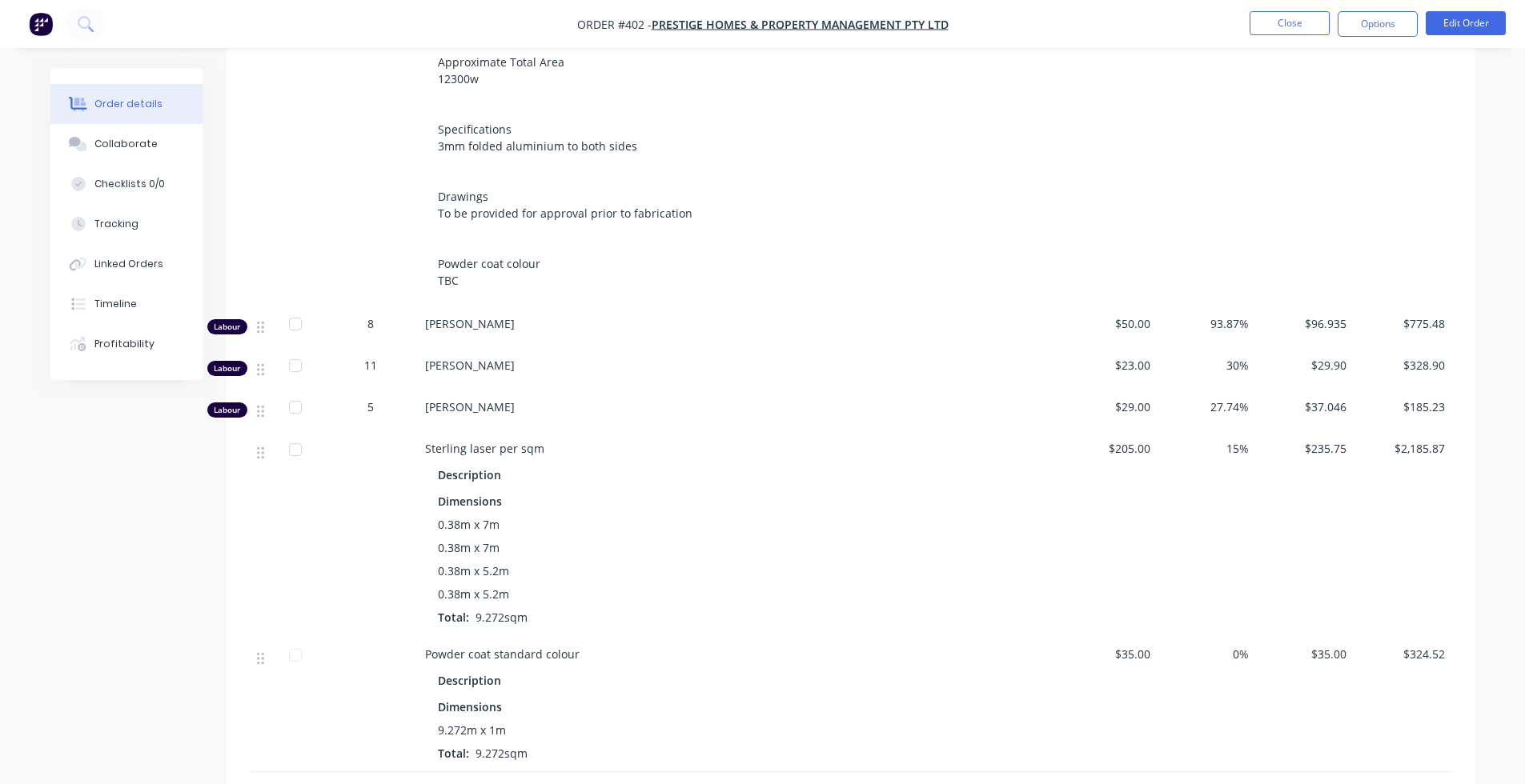
scroll to position [574, 0]
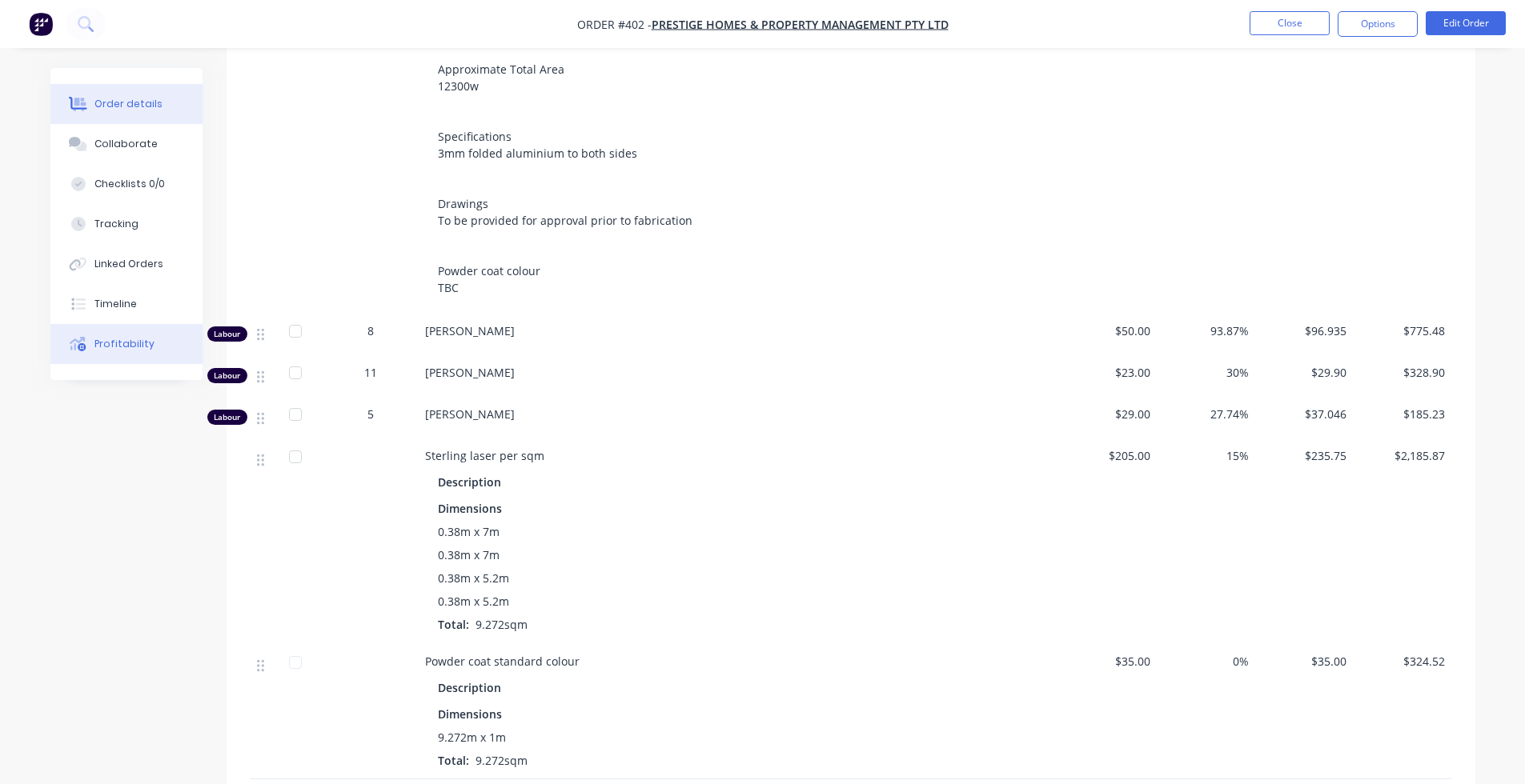
click at [112, 336] on button "Profitability" at bounding box center [126, 344] width 152 height 40
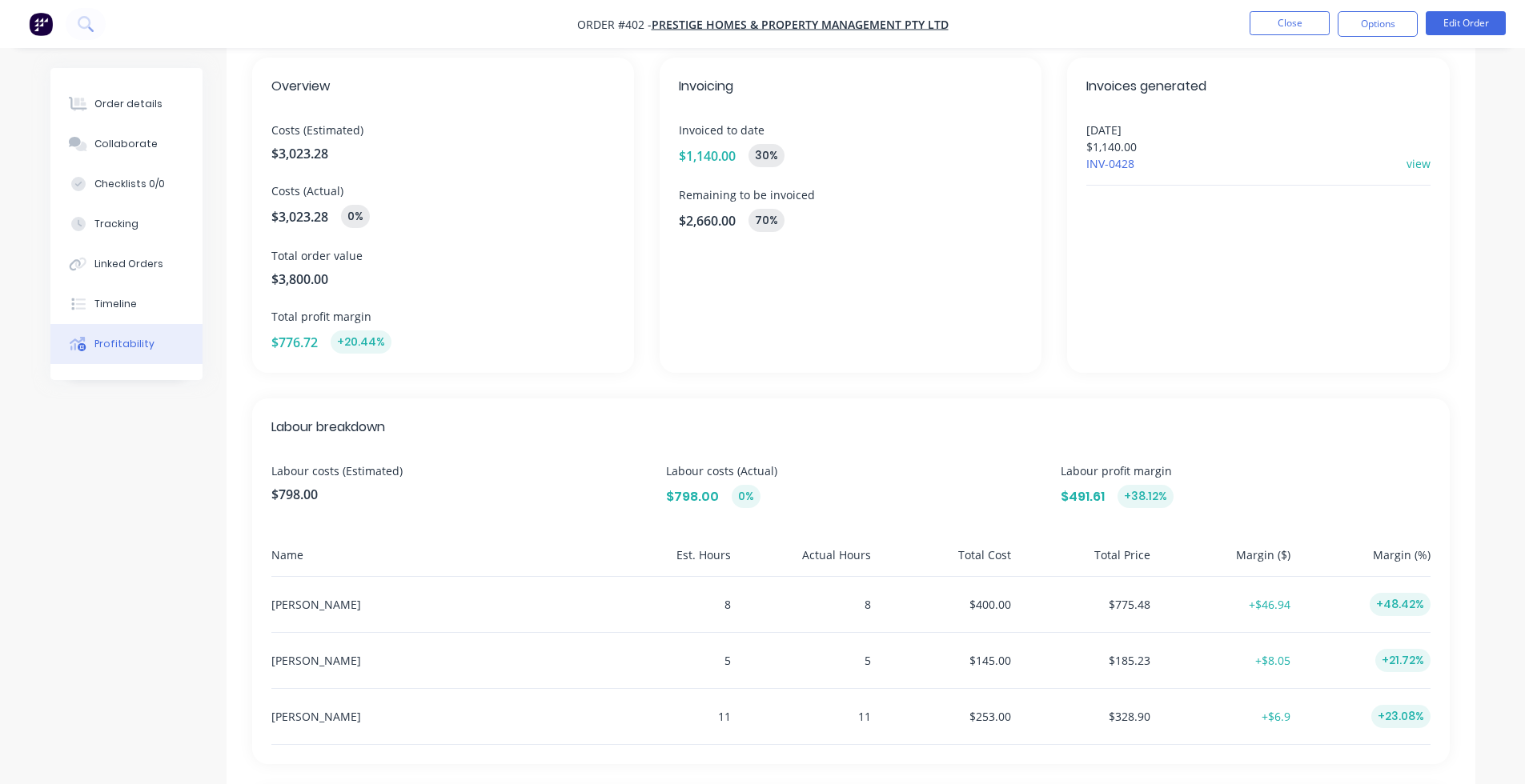
scroll to position [85, 0]
click at [1210, 163] on link "view" at bounding box center [1419, 167] width 24 height 17
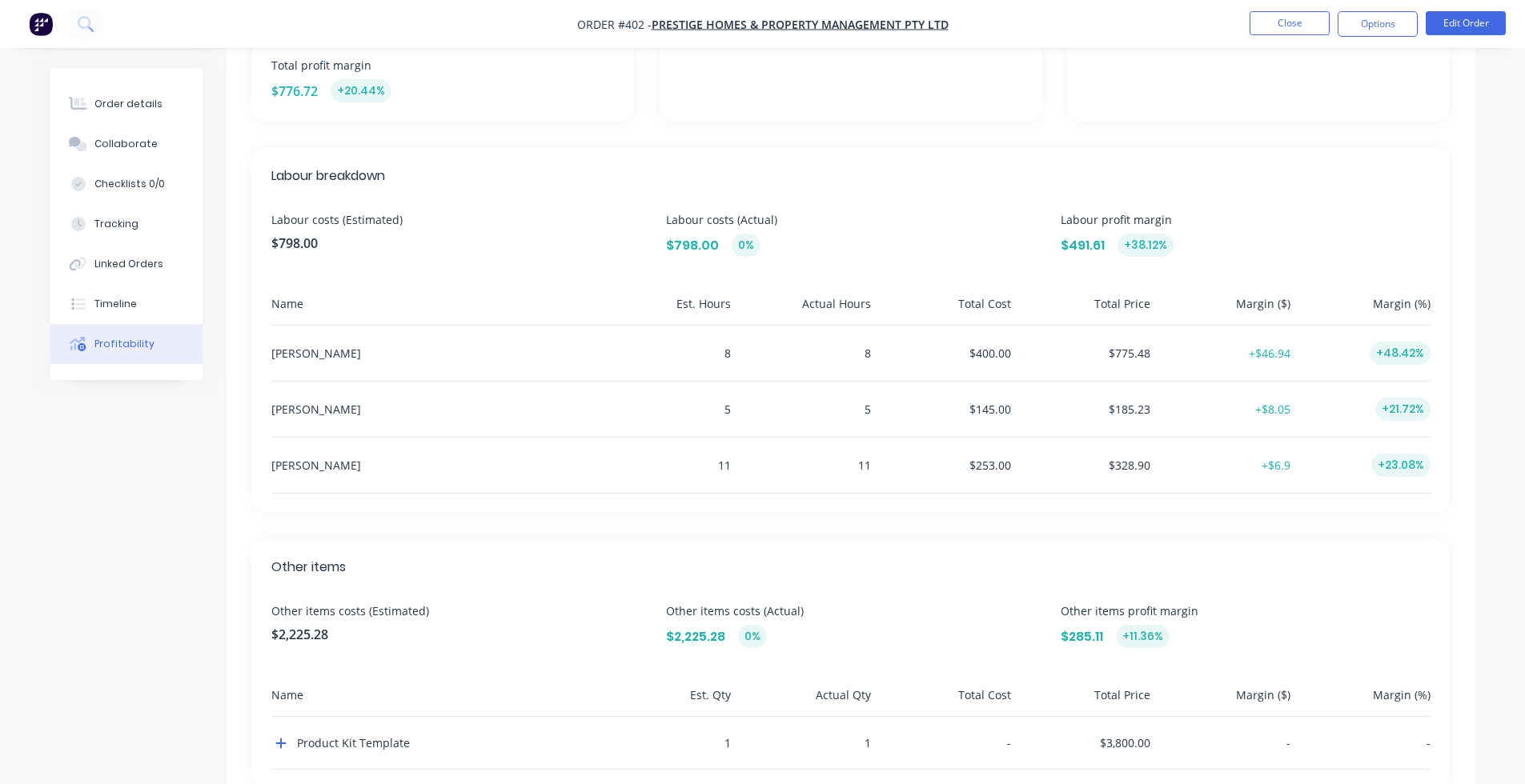
scroll to position [396, 0]
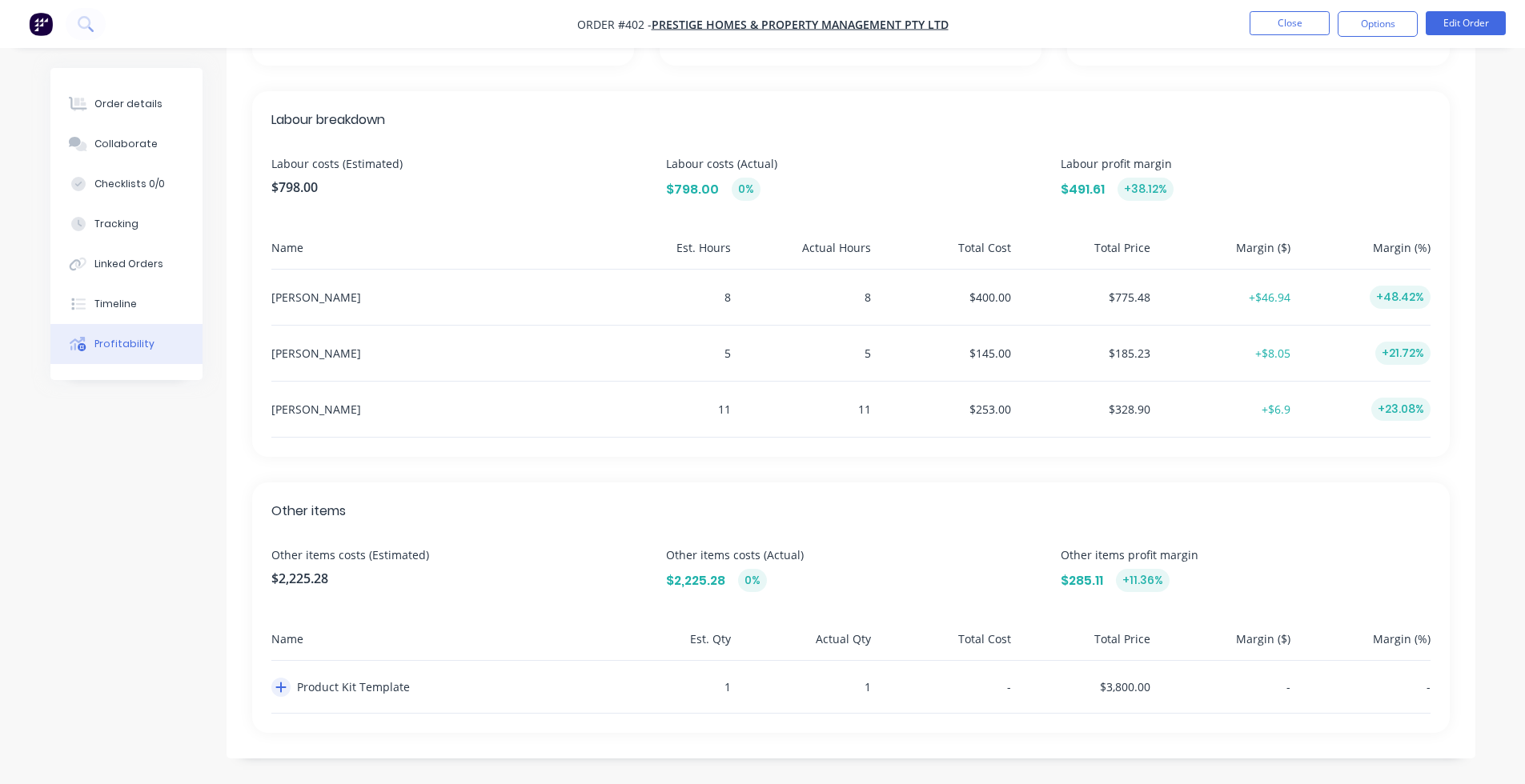
click at [279, 645] on icon "button" at bounding box center [281, 687] width 11 height 13
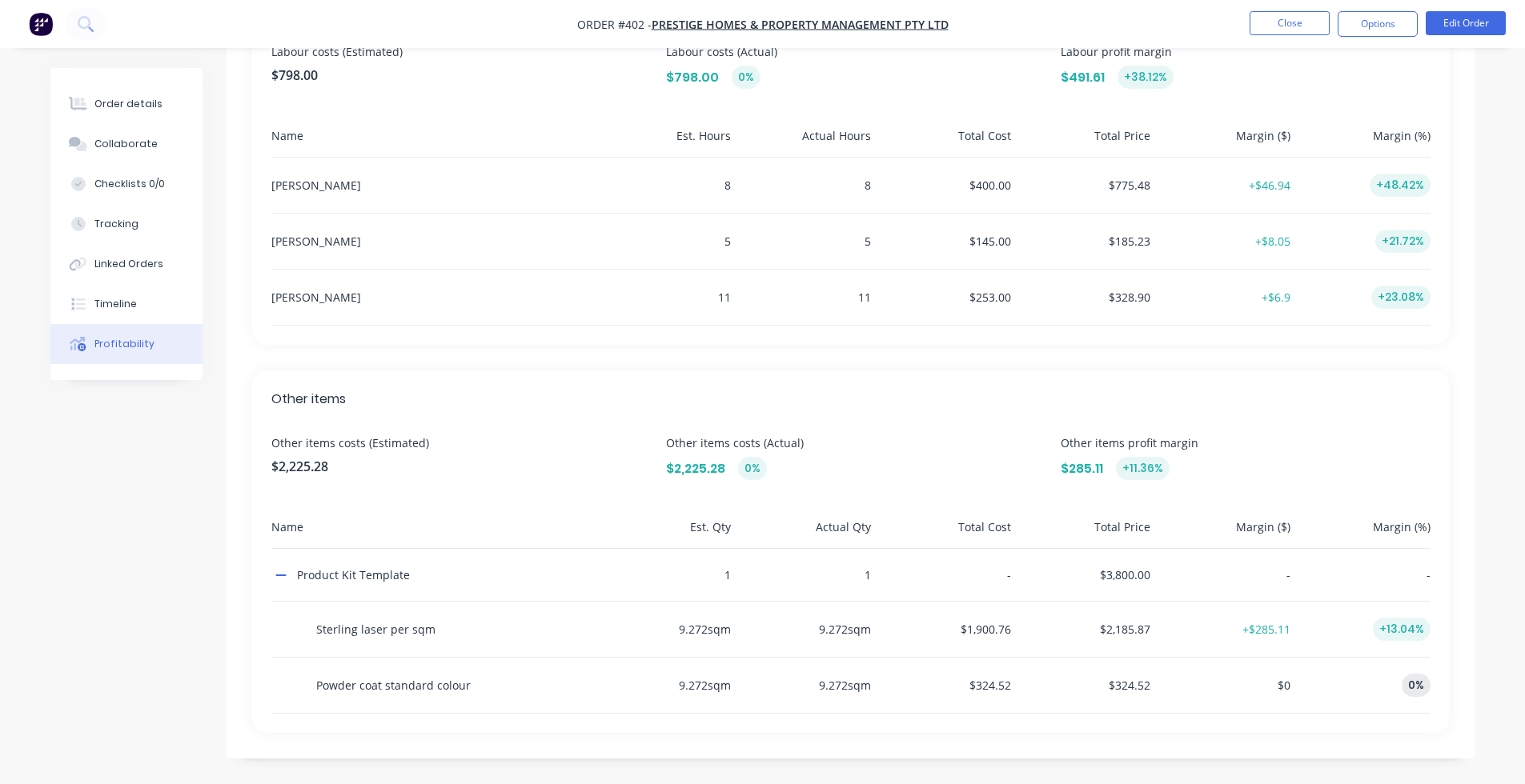
click at [1210, 645] on div "0%" at bounding box center [1416, 685] width 29 height 23
drag, startPoint x: 1288, startPoint y: 673, endPoint x: 1287, endPoint y: 690, distance: 17.0
click at [1210, 645] on div "$0" at bounding box center [1224, 685] width 134 height 55
click at [1210, 645] on span "$0" at bounding box center [1284, 686] width 13 height 15
click at [1000, 645] on div "$324.52" at bounding box center [944, 685] width 134 height 55
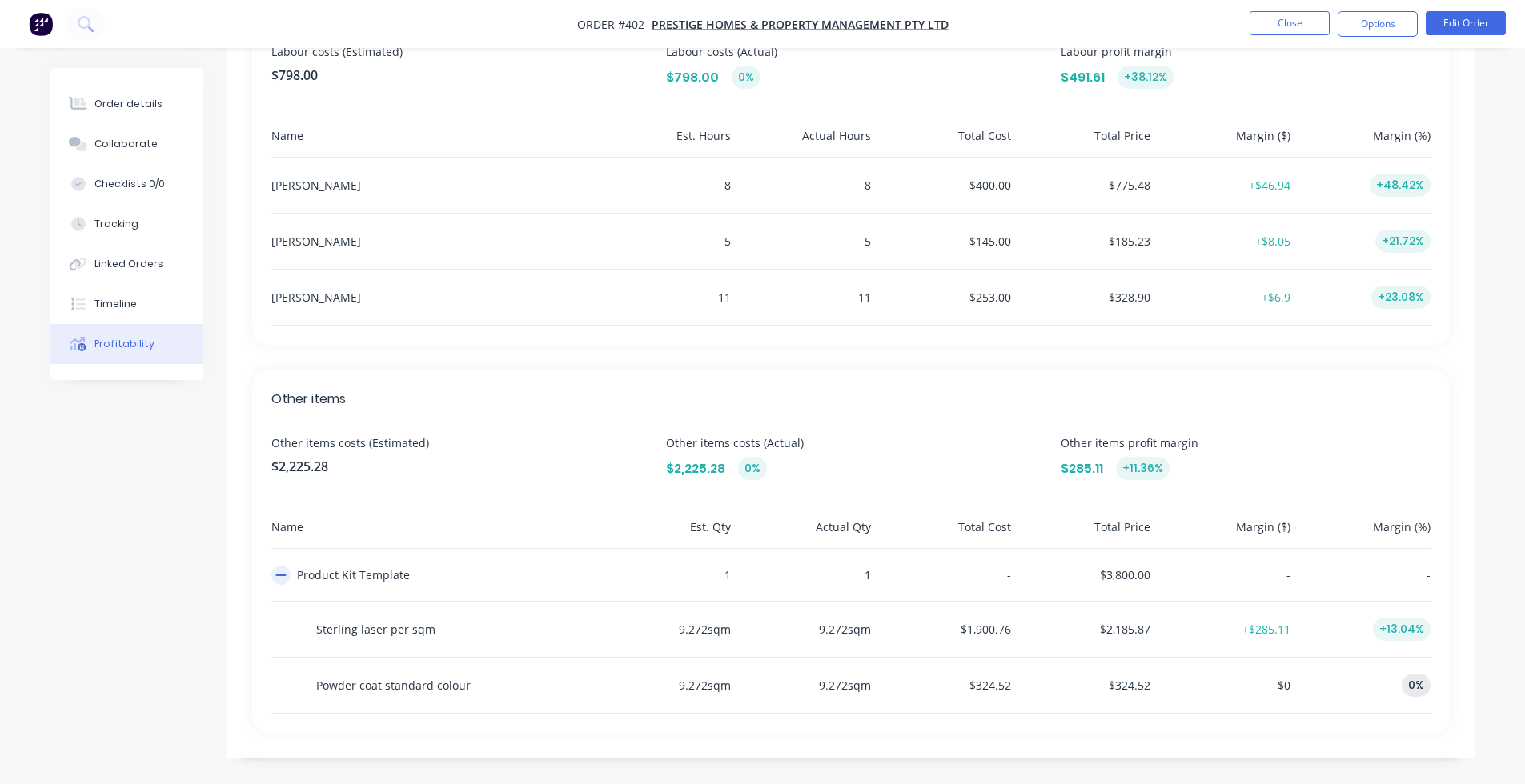
click at [276, 572] on icon "button" at bounding box center [281, 576] width 11 height 13
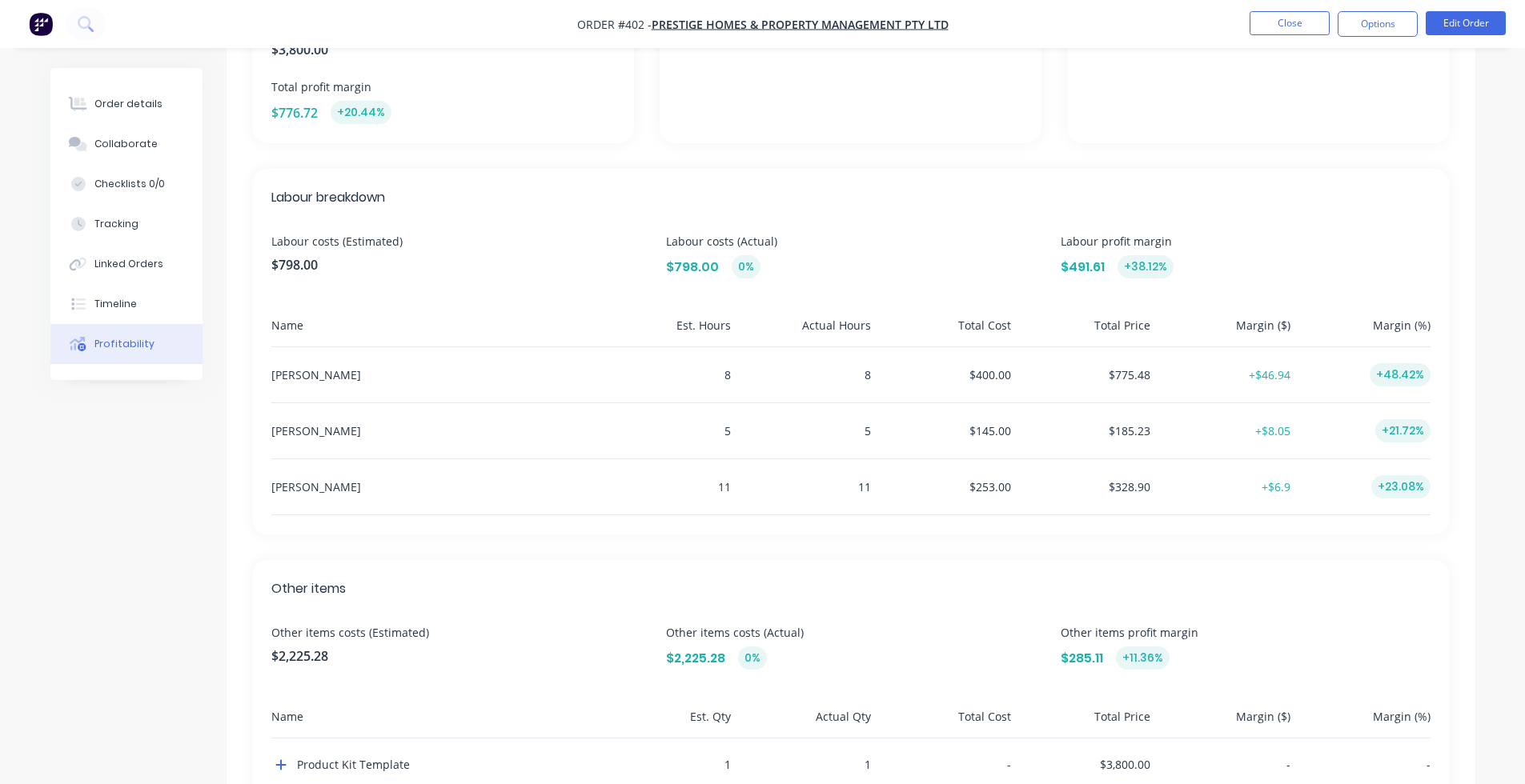
scroll to position [316, 0]
click at [130, 110] on div "Order details" at bounding box center [128, 104] width 68 height 15
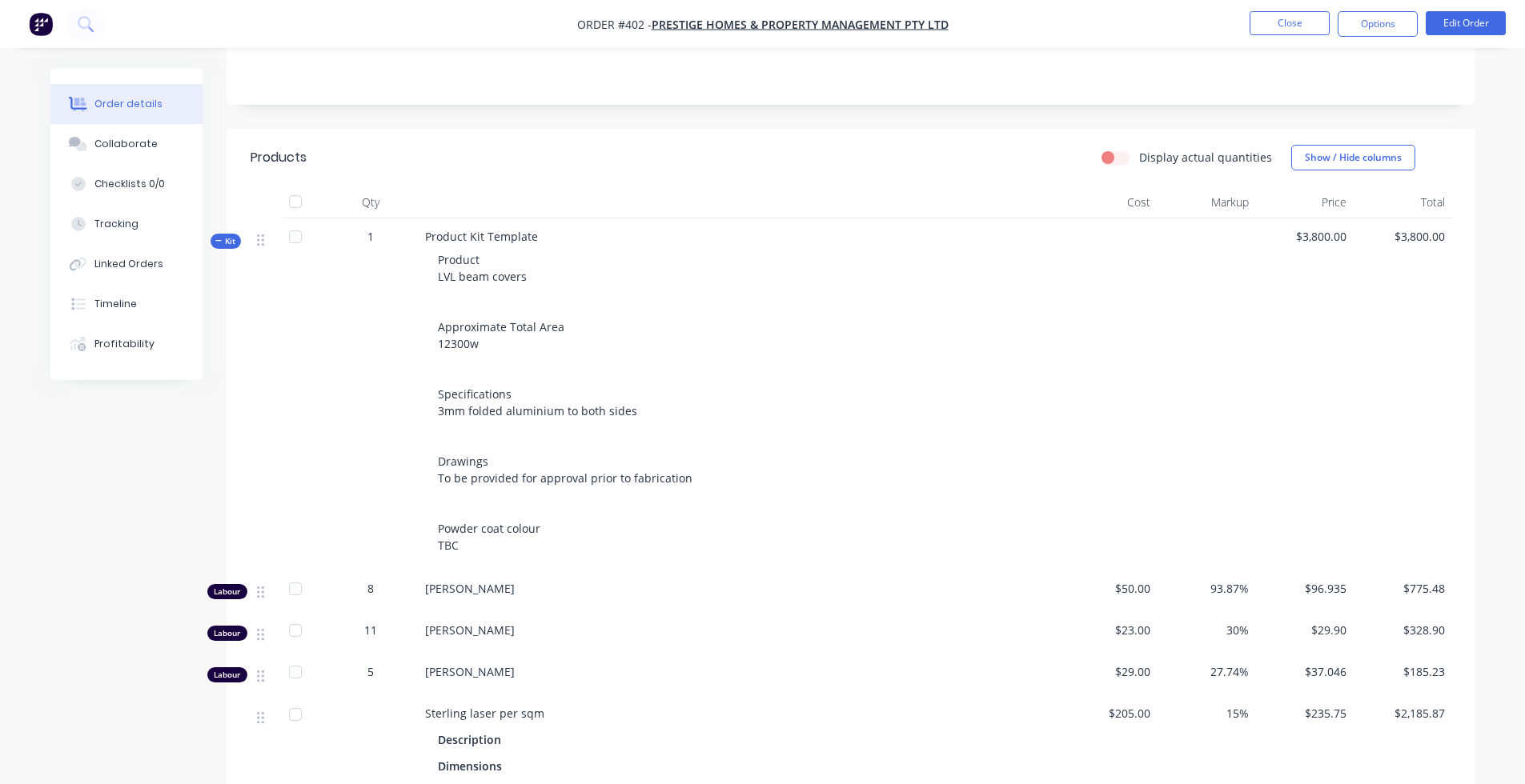
drag, startPoint x: 1069, startPoint y: 137, endPoint x: 1111, endPoint y: 148, distance: 43.4
click at [1071, 145] on div "Display actual quantities Show / Hide columns" at bounding box center [979, 158] width 946 height 26
drag, startPoint x: 1136, startPoint y: 149, endPoint x: 1125, endPoint y: 145, distance: 11.7
click at [1135, 149] on div "Display actual quantities" at bounding box center [1188, 157] width 171 height 17
click at [1139, 149] on label "Display actual quantities" at bounding box center [1205, 157] width 133 height 17
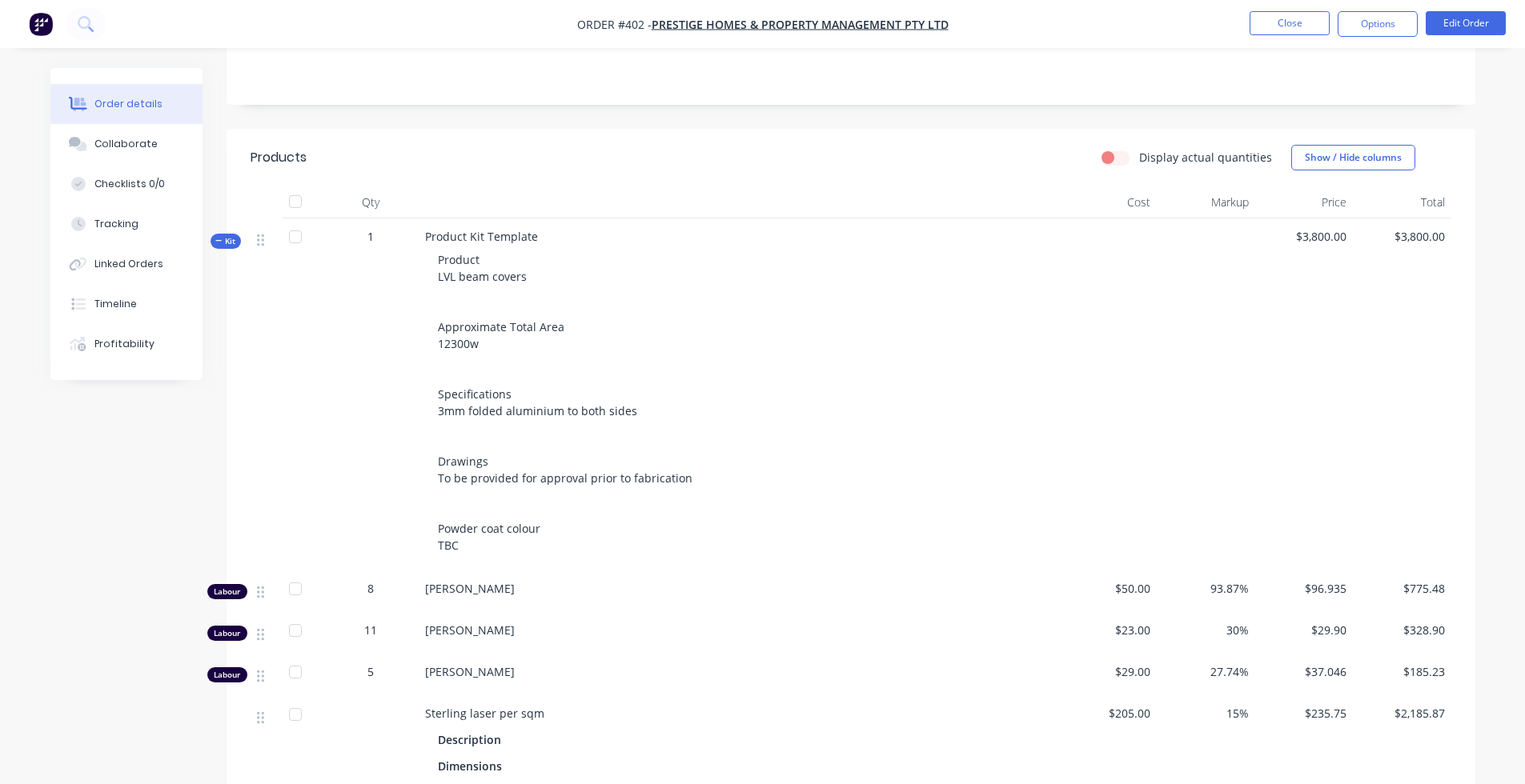
click at [1114, 149] on input "Display actual quantities" at bounding box center [1109, 156] width 13 height 15
checkbox input "true"
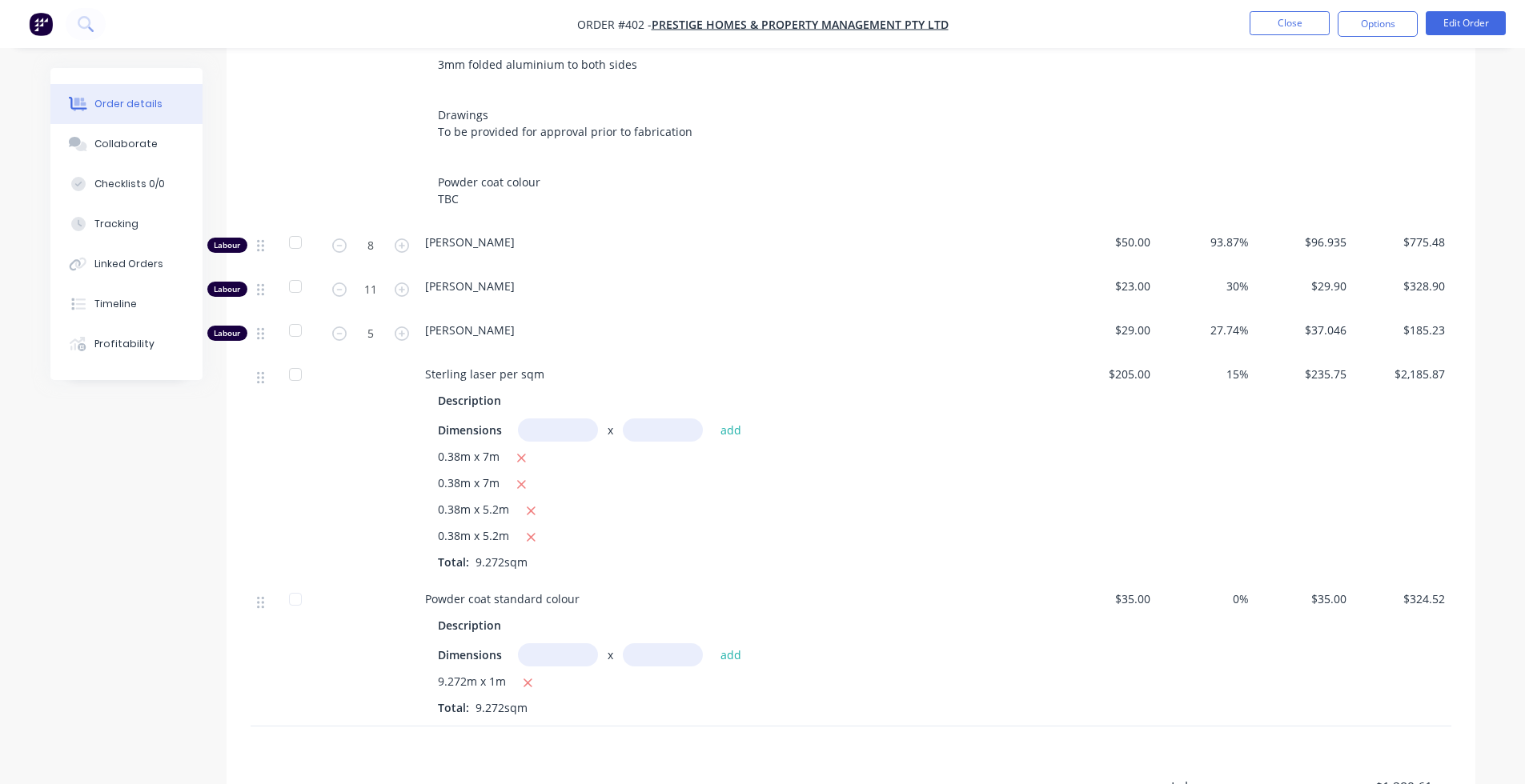
scroll to position [679, 0]
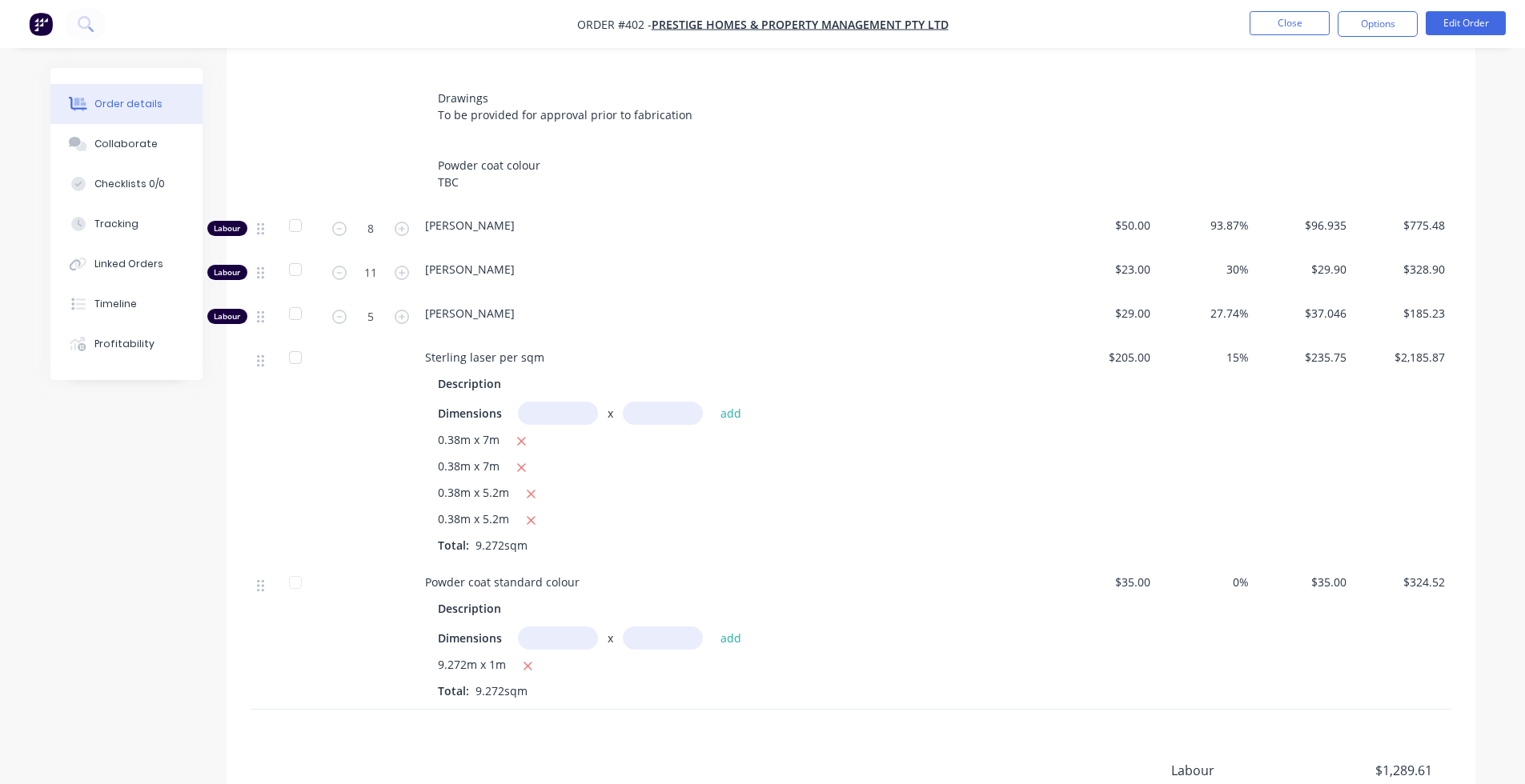
click at [566, 403] on input "text" at bounding box center [558, 413] width 80 height 23
type input "1m"
click at [722, 402] on button "add" at bounding box center [731, 412] width 37 height 21
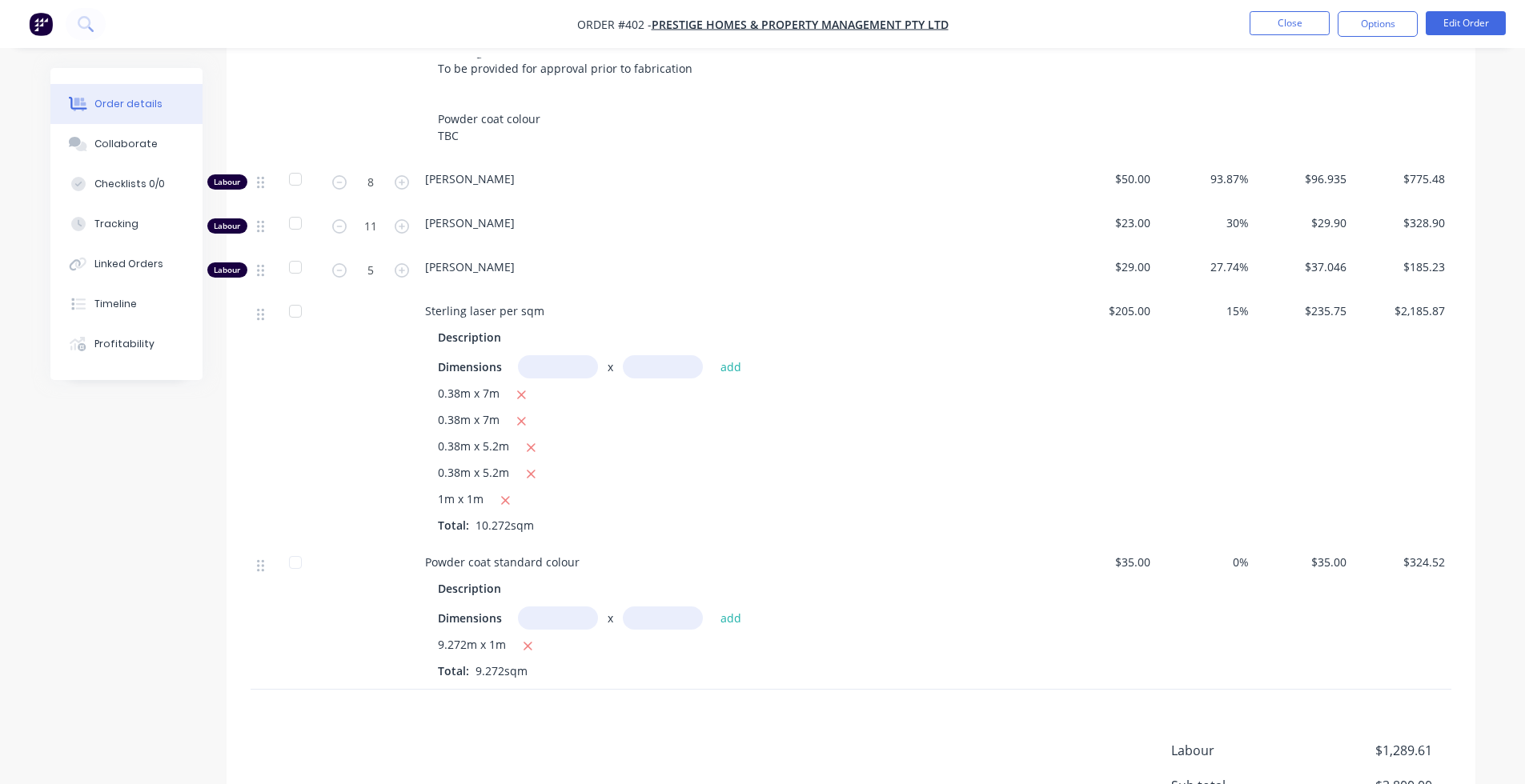
scroll to position [729, 0]
click at [541, 605] on input "text" at bounding box center [558, 615] width 80 height 23
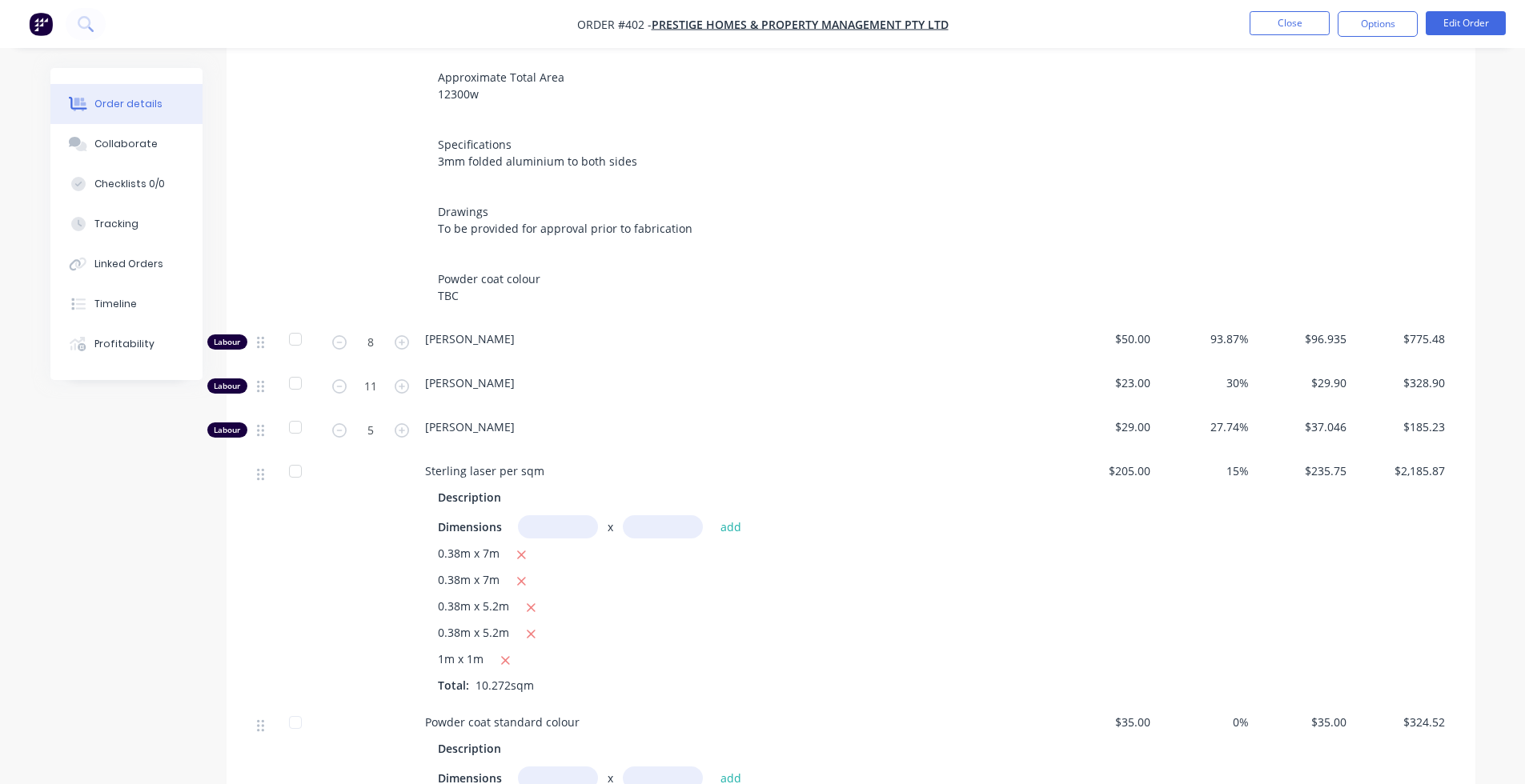
scroll to position [552, 0]
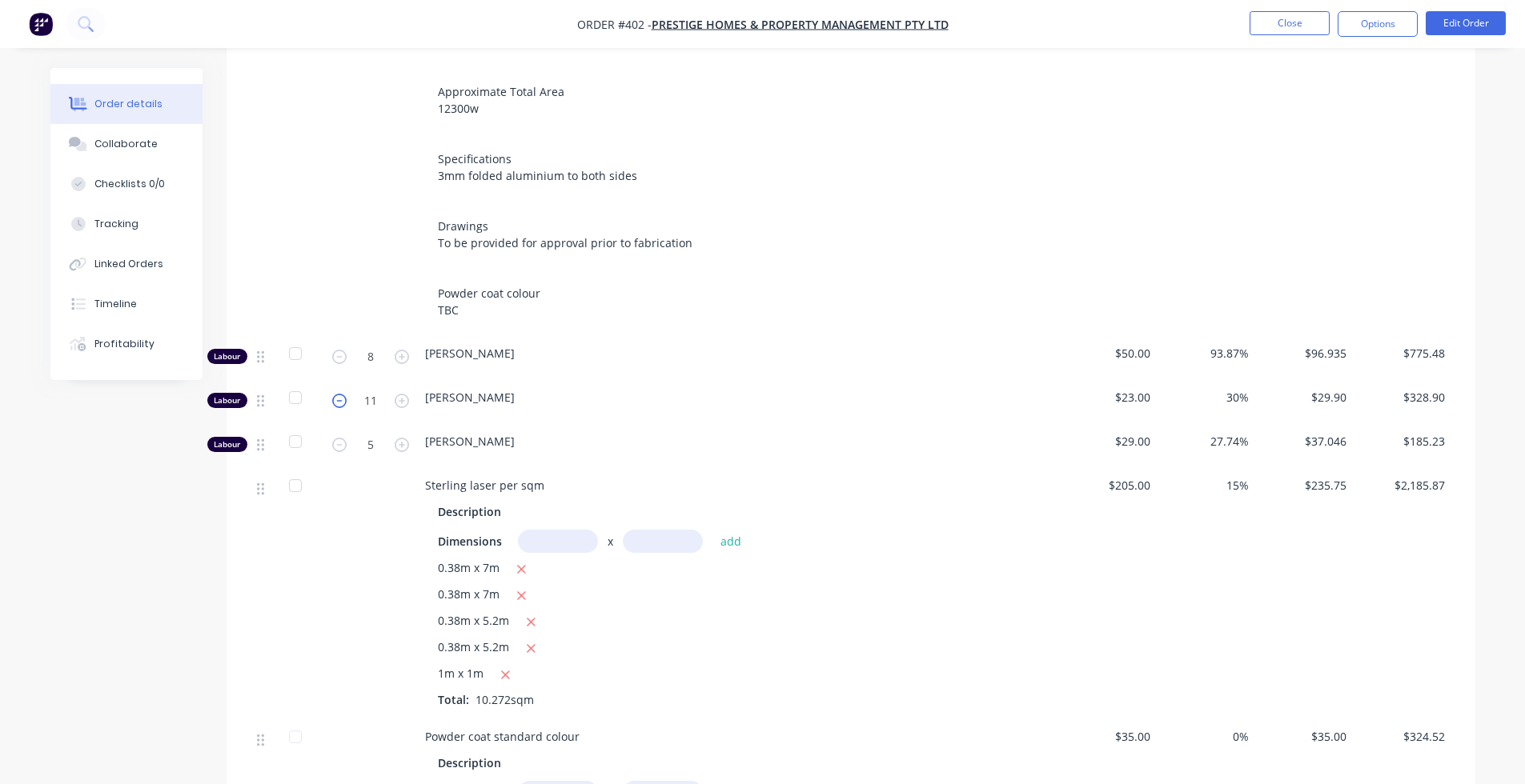
click at [336, 394] on icon "button" at bounding box center [340, 401] width 15 height 15
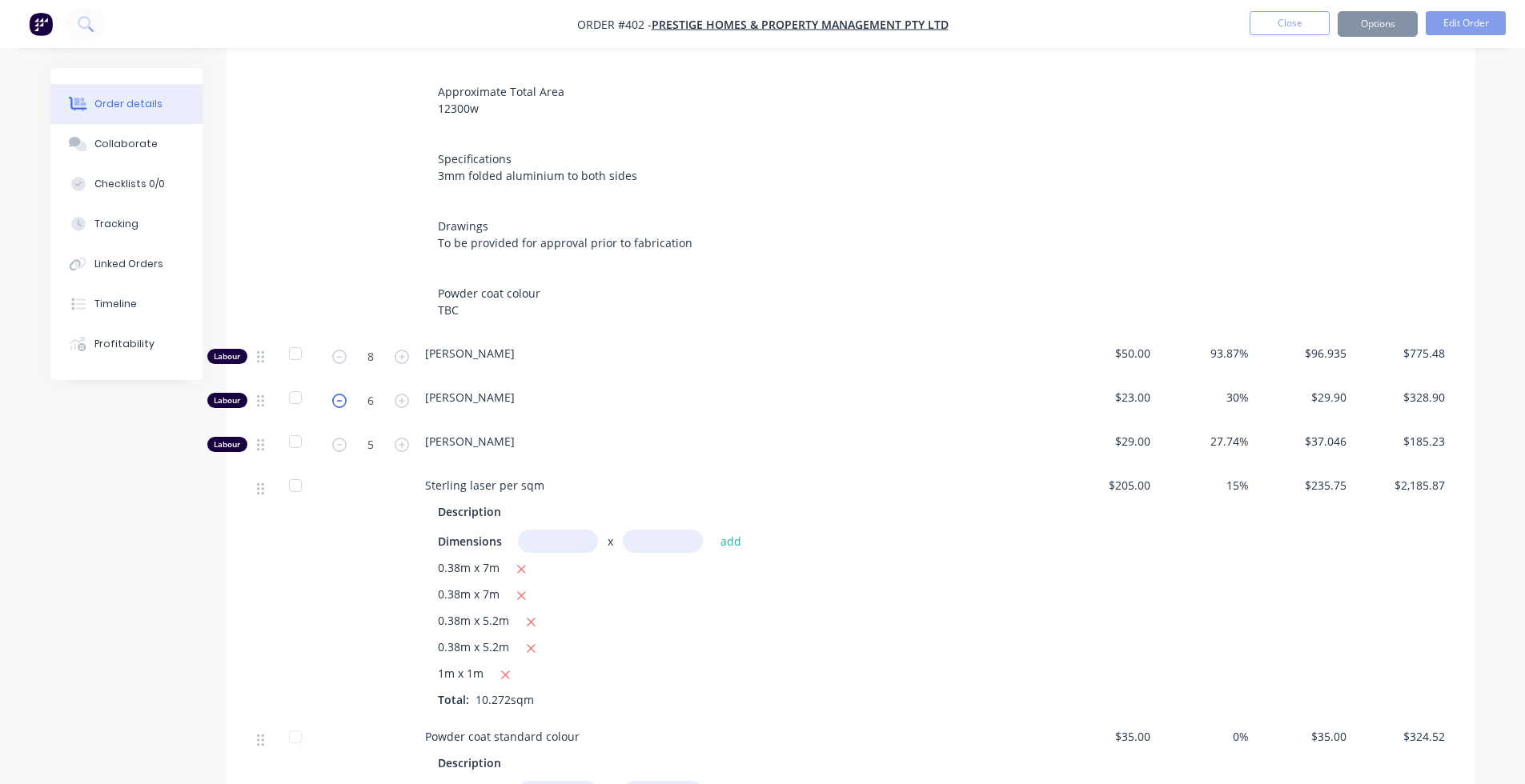
click at [336, 394] on icon "button" at bounding box center [340, 401] width 15 height 15
type input "5"
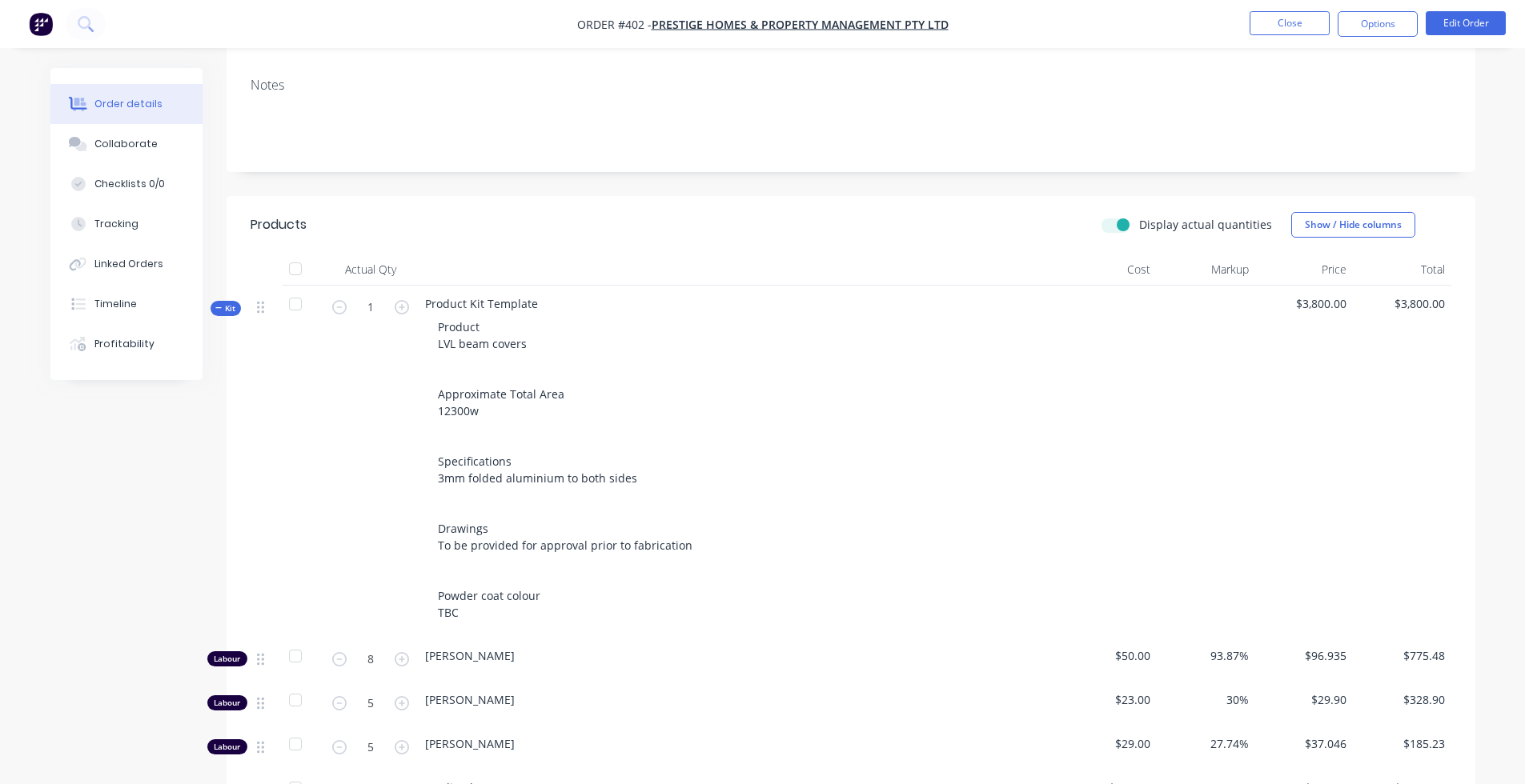
scroll to position [241, 0]
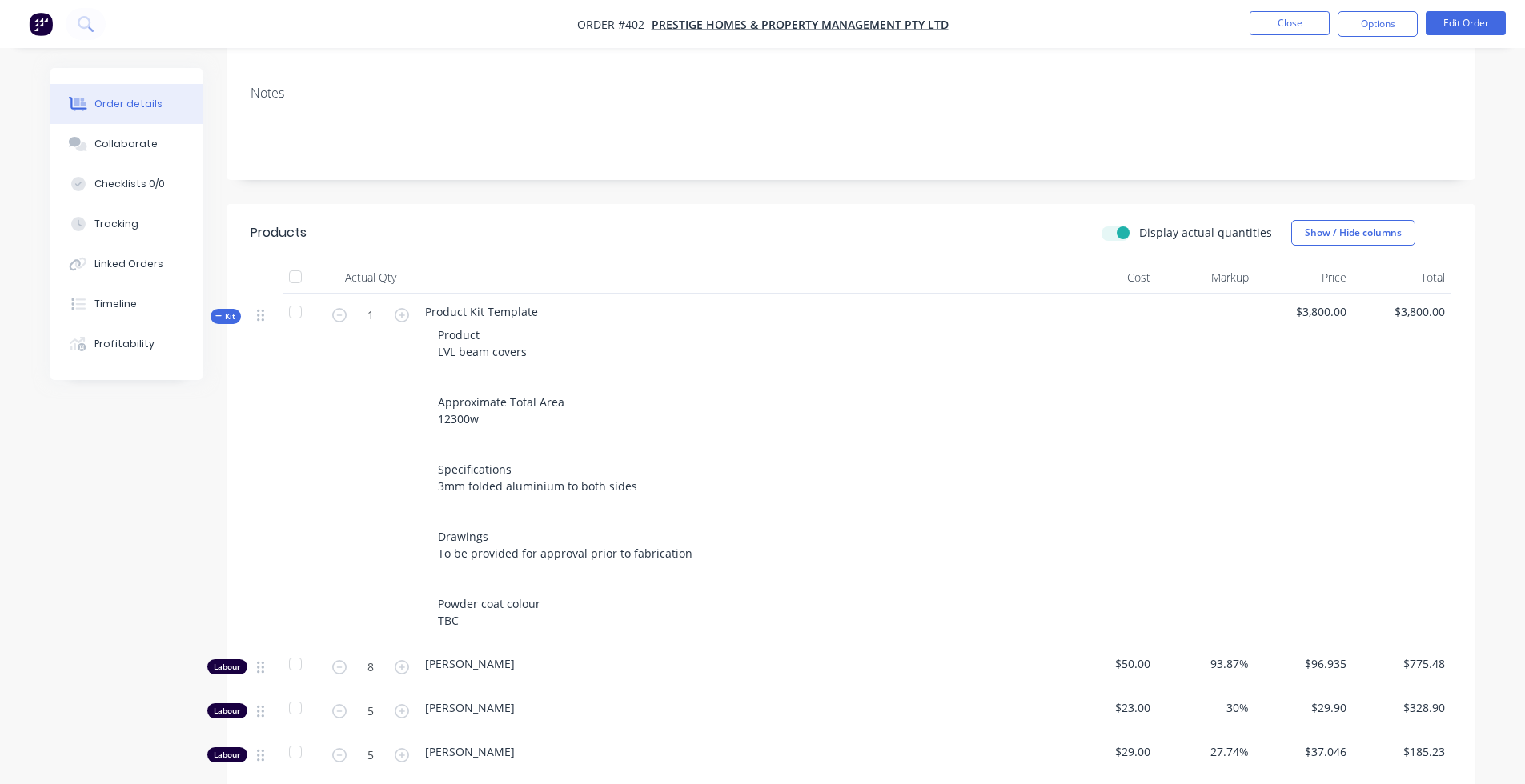
click at [1139, 224] on label "Display actual quantities" at bounding box center [1205, 232] width 133 height 17
click at [1114, 224] on input "Display actual quantities" at bounding box center [1109, 231] width 13 height 15
checkbox input "false"
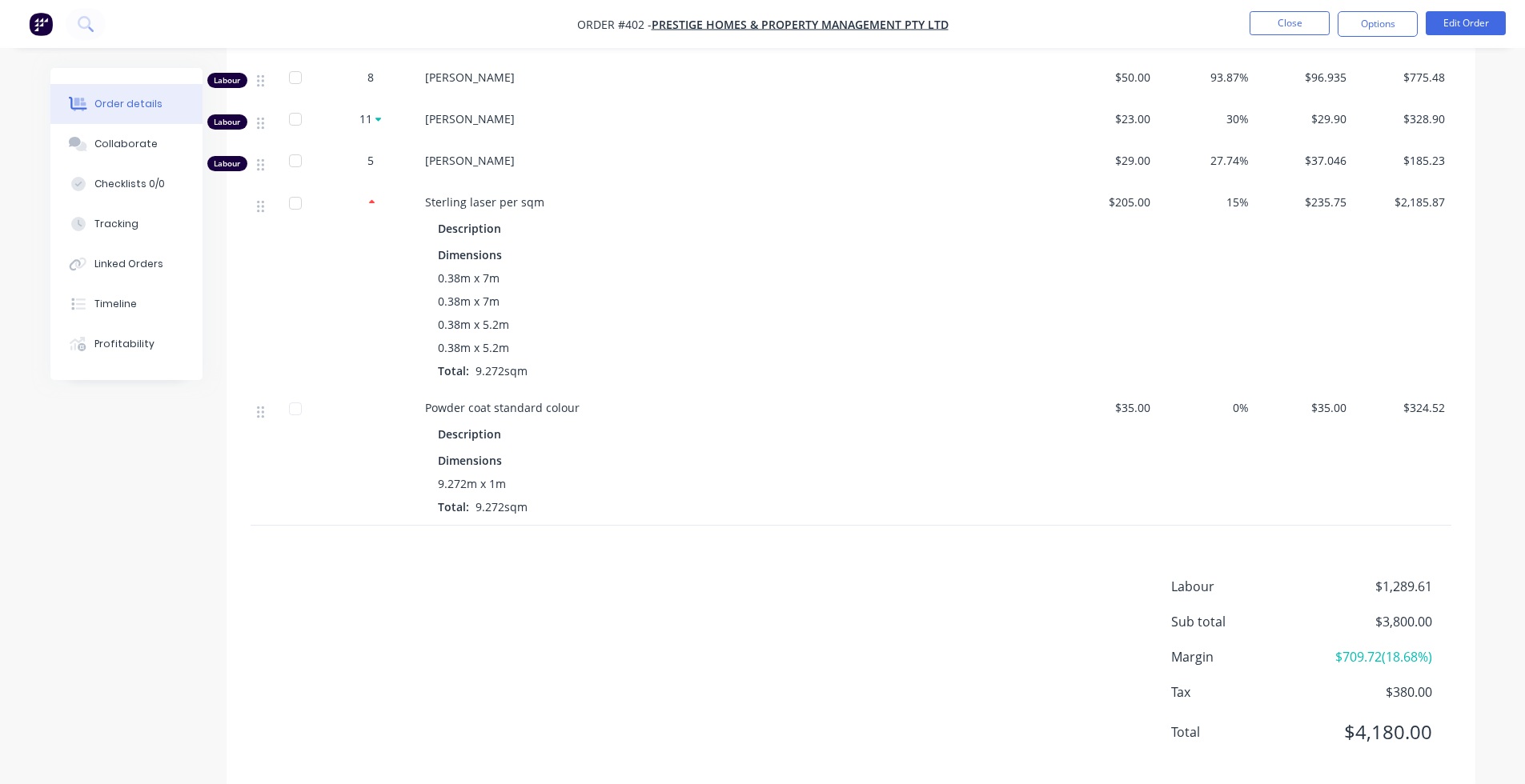
scroll to position [837, 0]
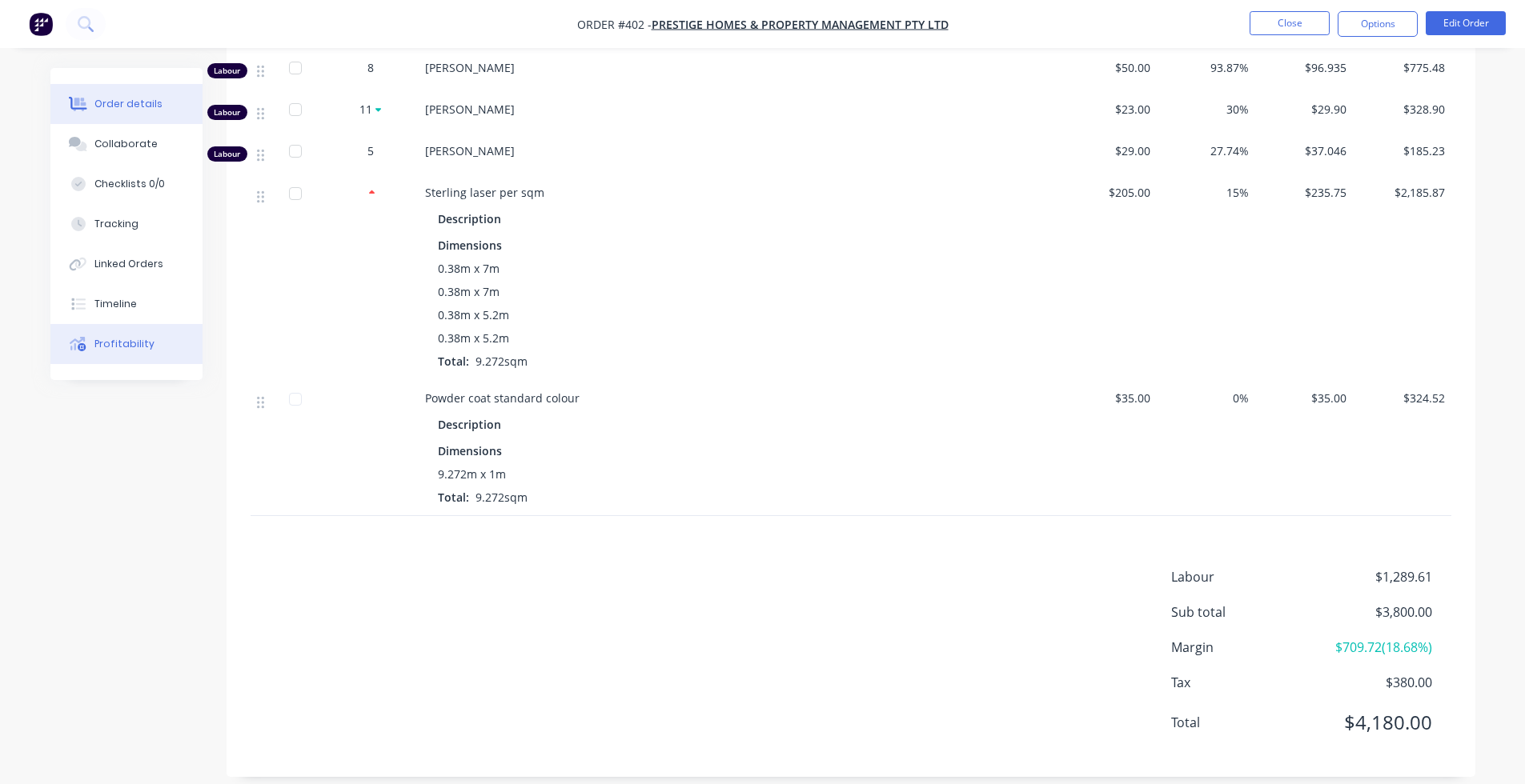
click at [119, 340] on div "Profitability" at bounding box center [125, 345] width 60 height 15
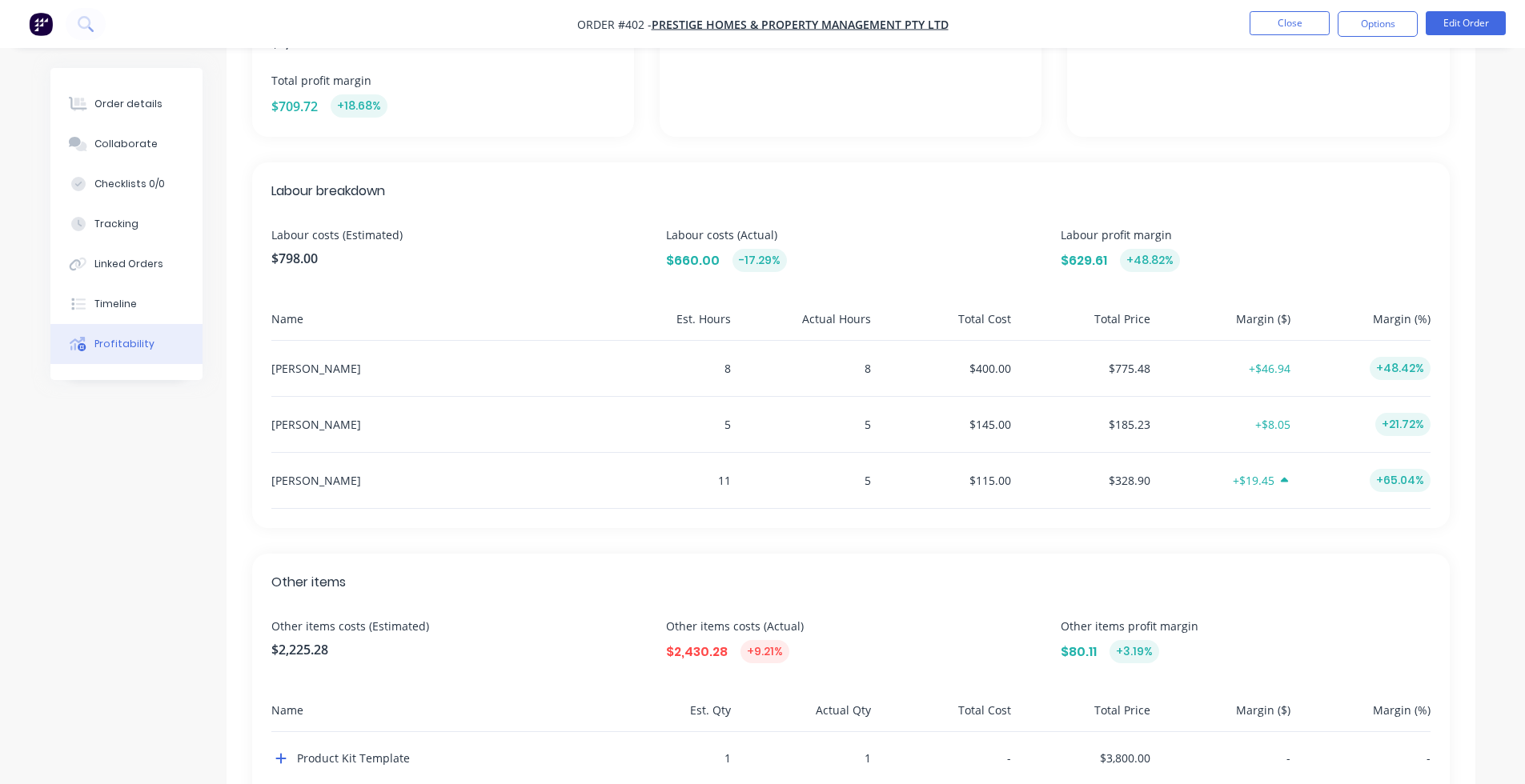
scroll to position [396, 0]
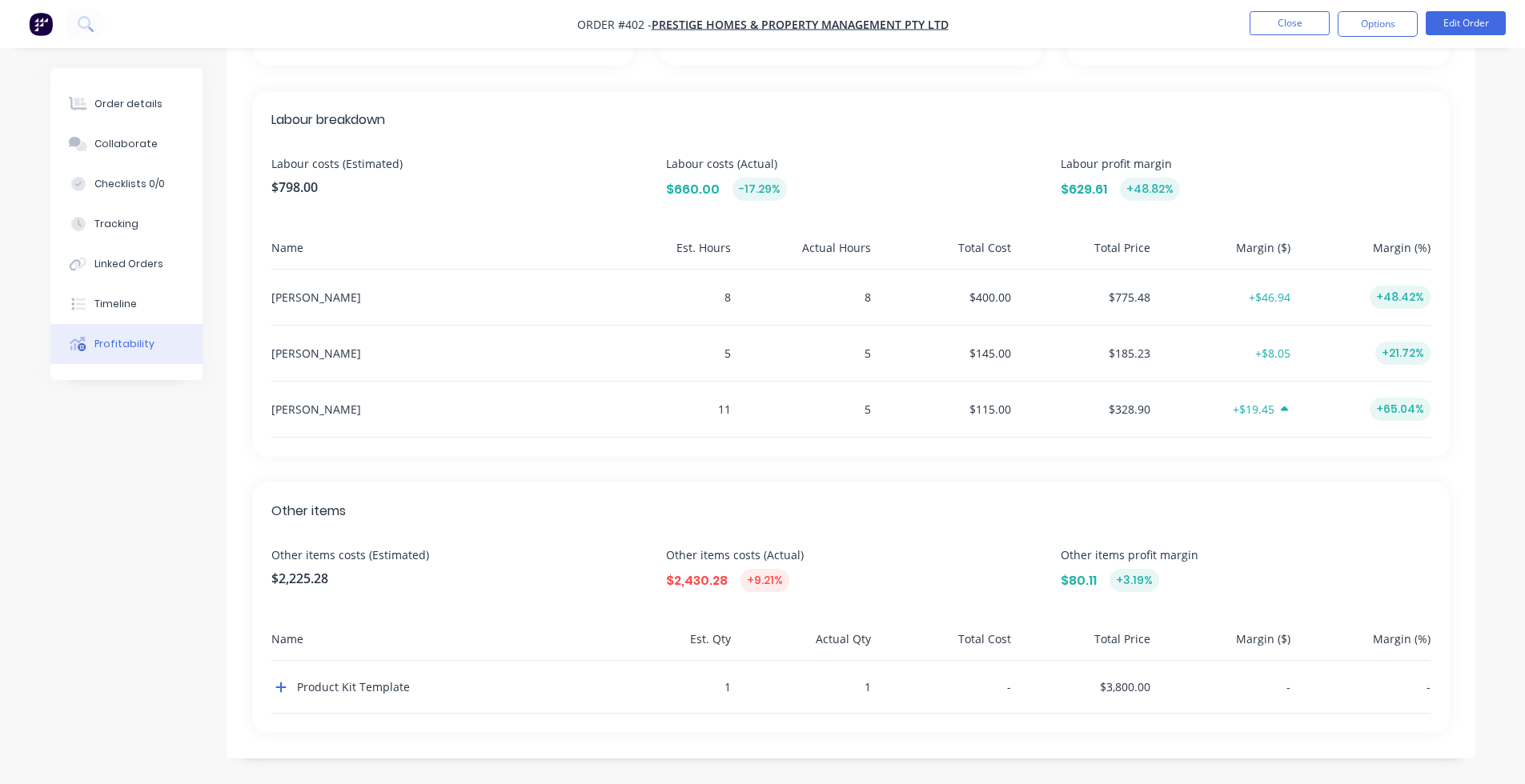
click at [239, 645] on div "Overview Costs (Estimated) $3,023.28 Costs (Actual) $3,090.28 +2.22% Total orde…" at bounding box center [851, 242] width 1249 height 1034
drag, startPoint x: 258, startPoint y: 689, endPoint x: 284, endPoint y: 688, distance: 26.0
click at [259, 645] on div "Other items Other items costs (Estimated) $2,225.28 Other items costs (Actual) …" at bounding box center [850, 608] width 1198 height 251
click at [285, 645] on icon "button" at bounding box center [280, 687] width 10 height 10
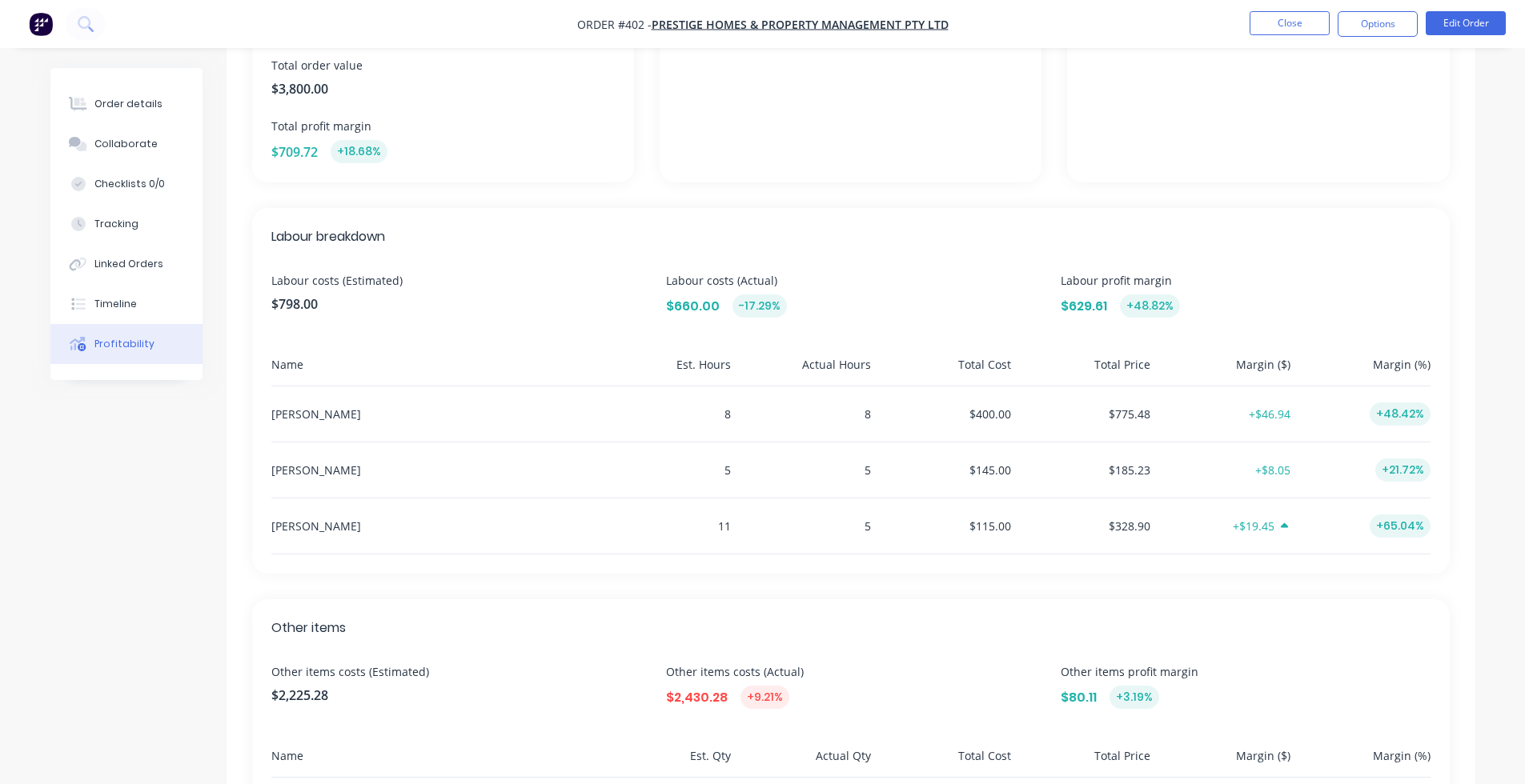
scroll to position [258, 0]
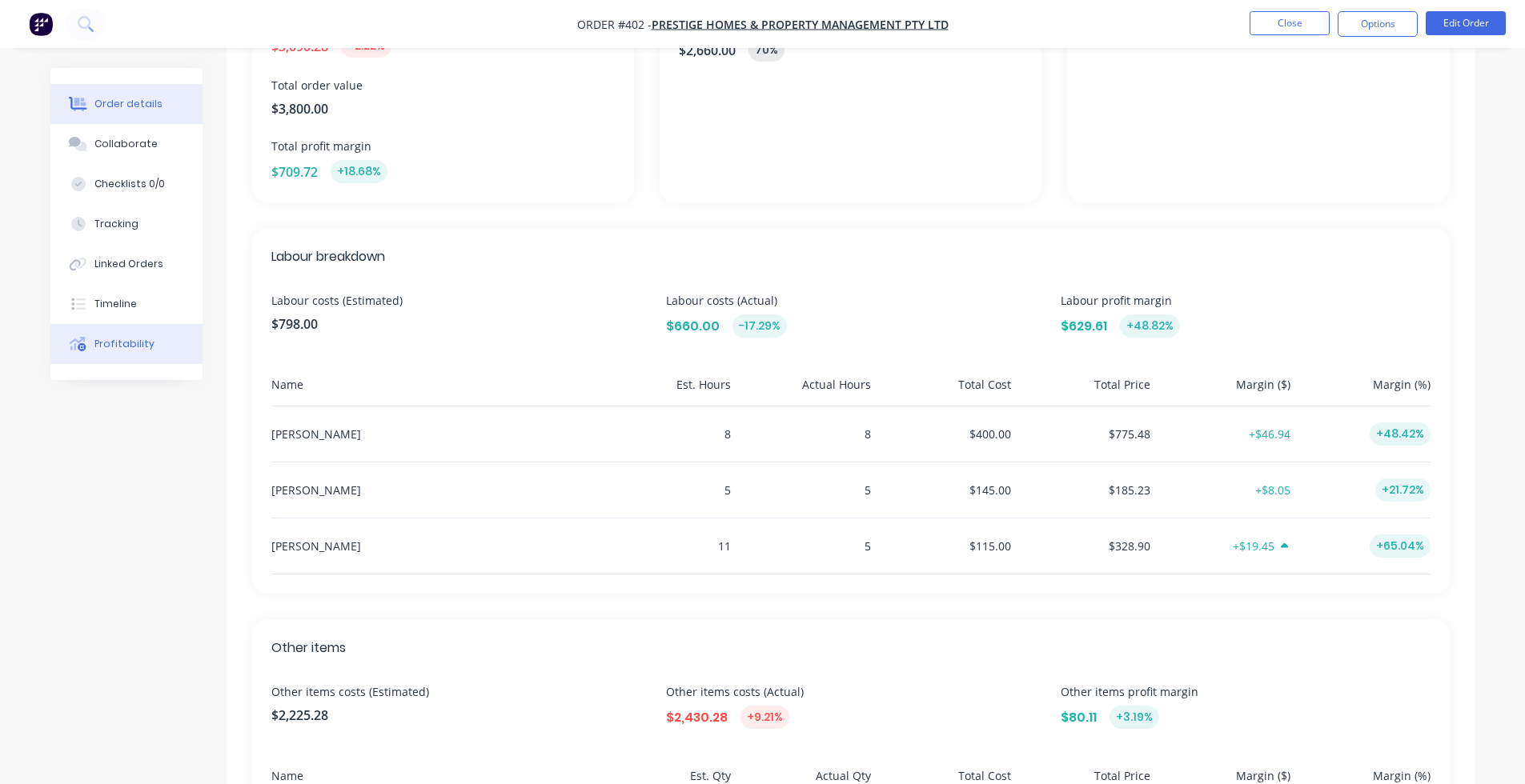
drag, startPoint x: 123, startPoint y: 96, endPoint x: 128, endPoint y: 102, distance: 7.8
click at [122, 96] on button "Order details" at bounding box center [126, 103] width 152 height 40
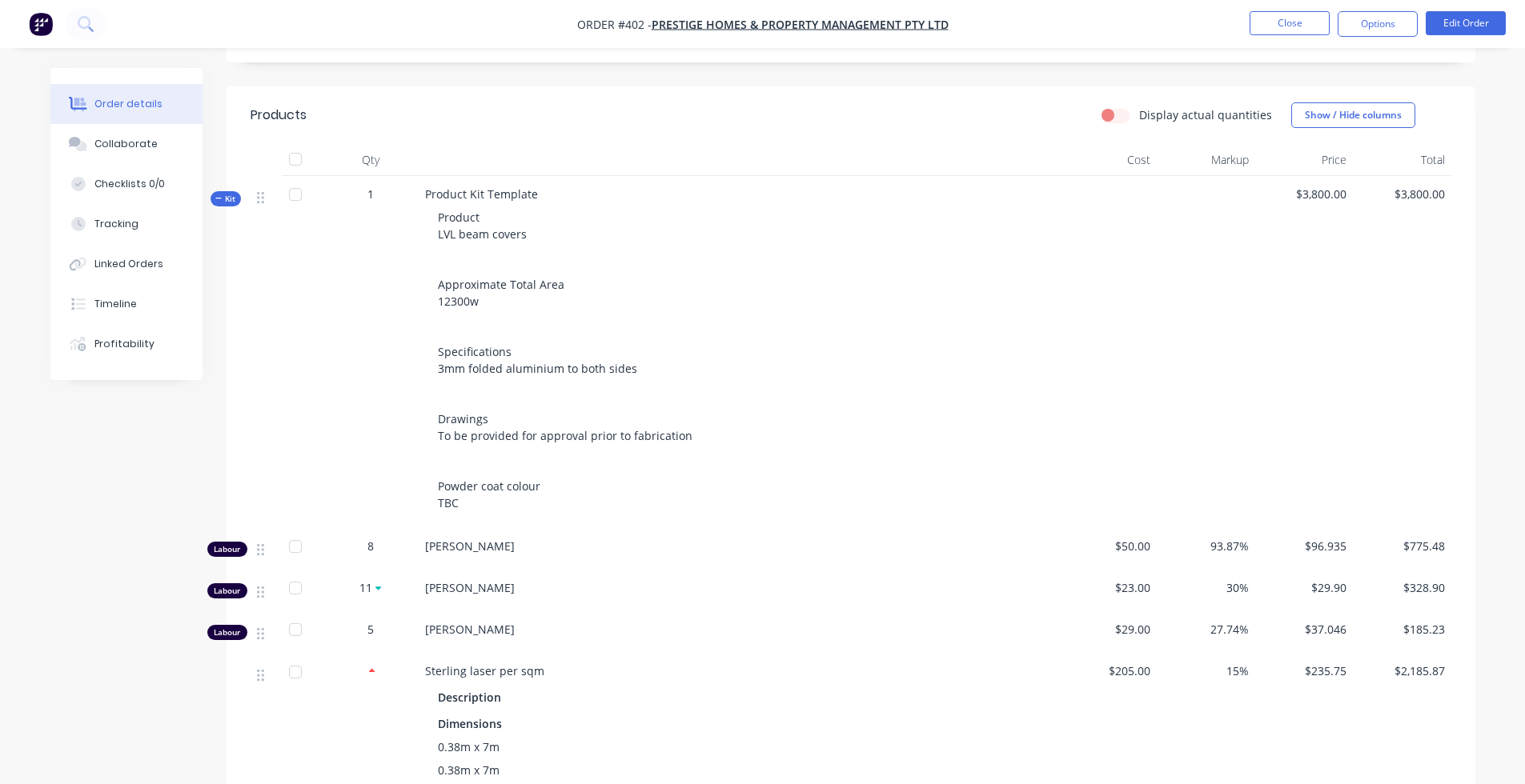
scroll to position [242, 0]
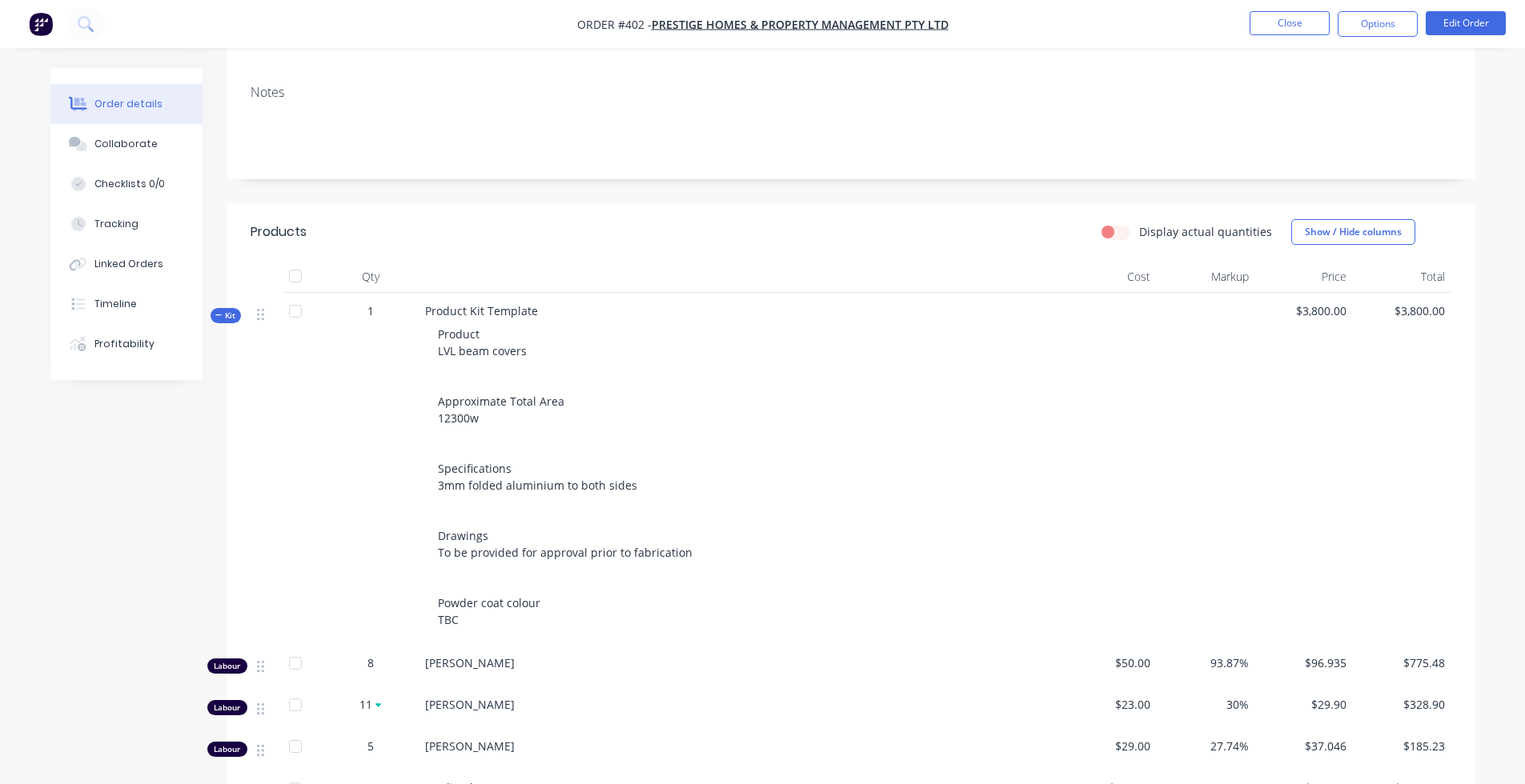
drag, startPoint x: 1117, startPoint y: 207, endPoint x: 1115, endPoint y: 229, distance: 22.1
click at [1114, 223] on input "Display actual quantities" at bounding box center [1109, 230] width 13 height 15
checkbox input "true"
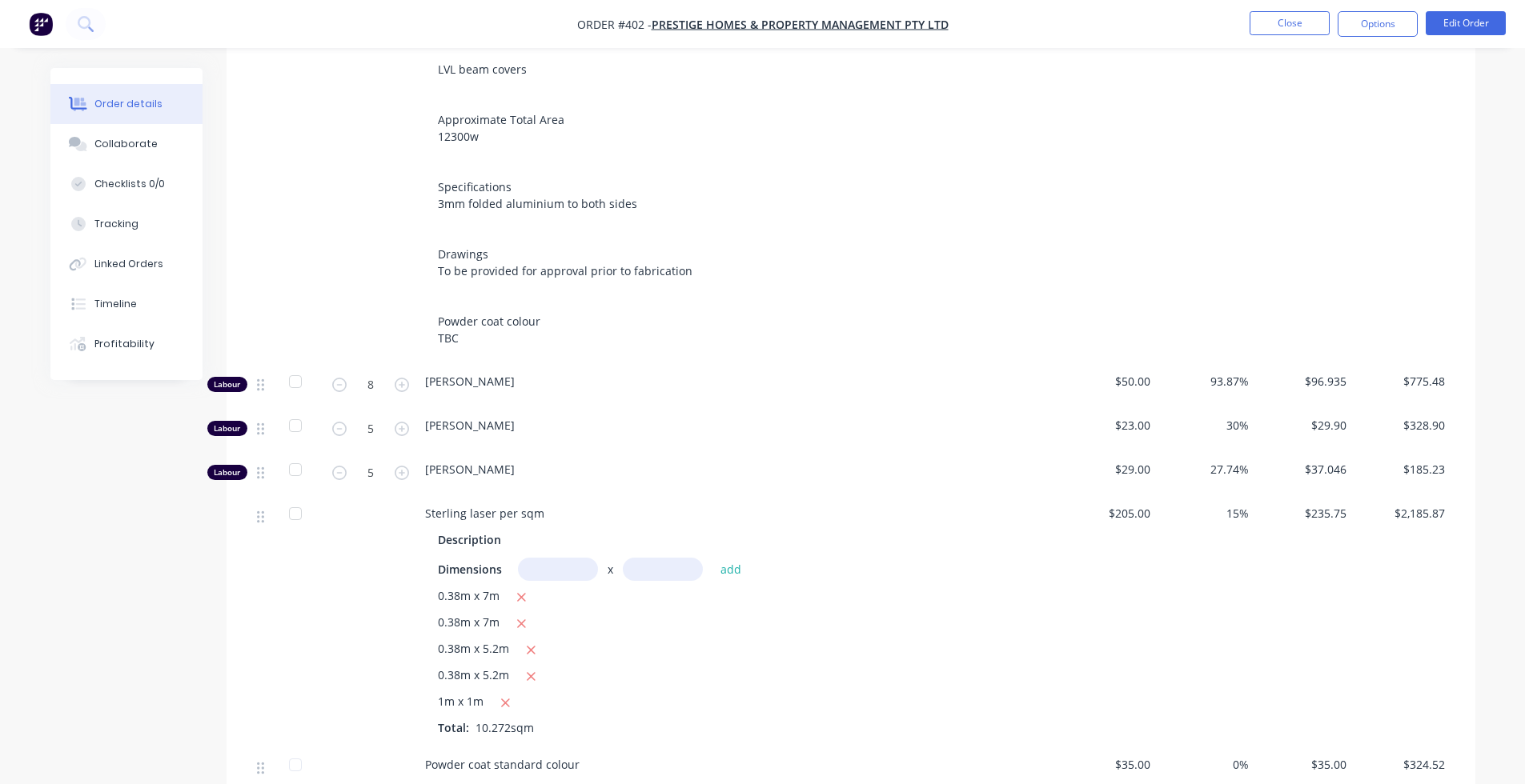
scroll to position [530, 0]
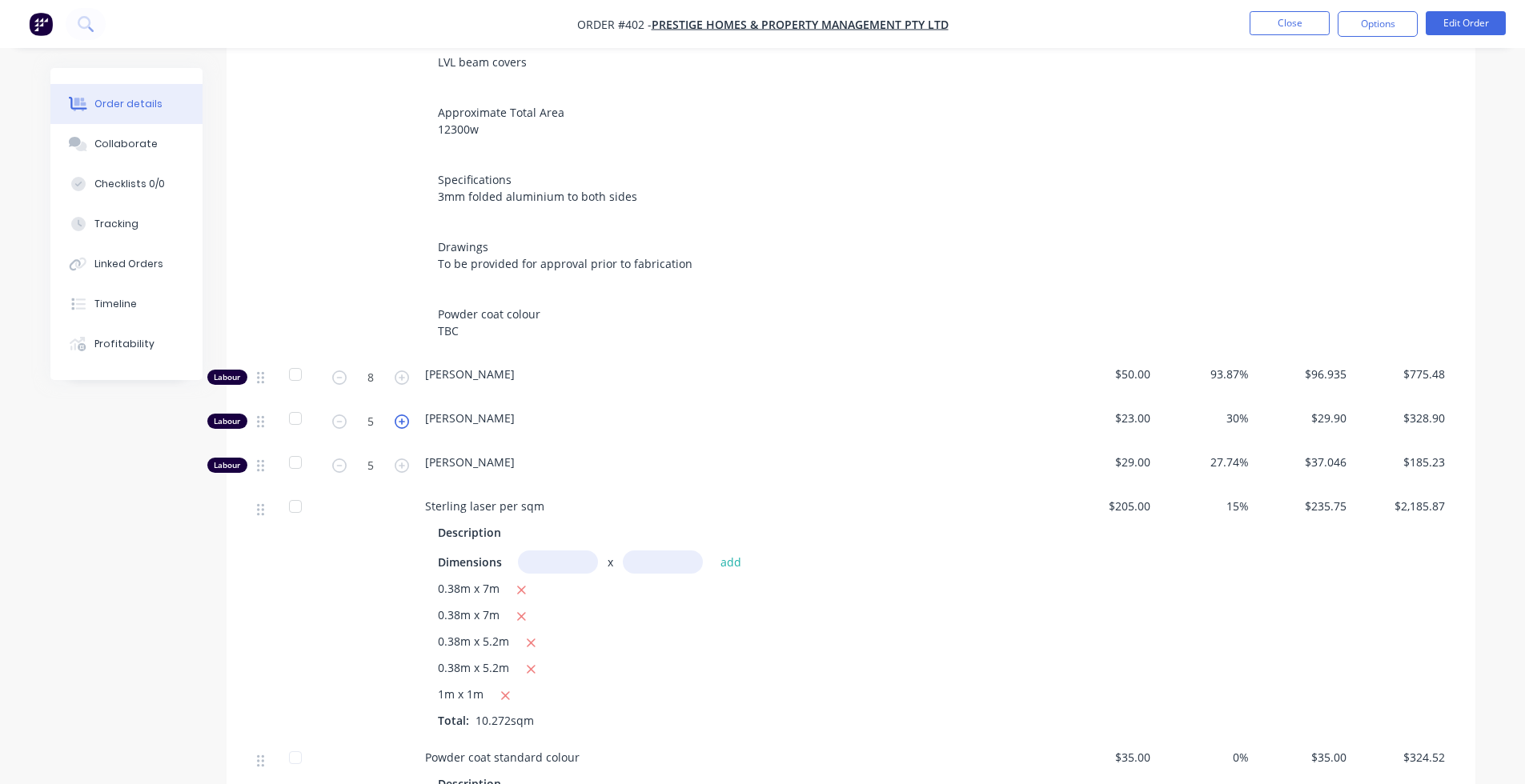
click at [402, 414] on icon "button" at bounding box center [402, 422] width 15 height 15
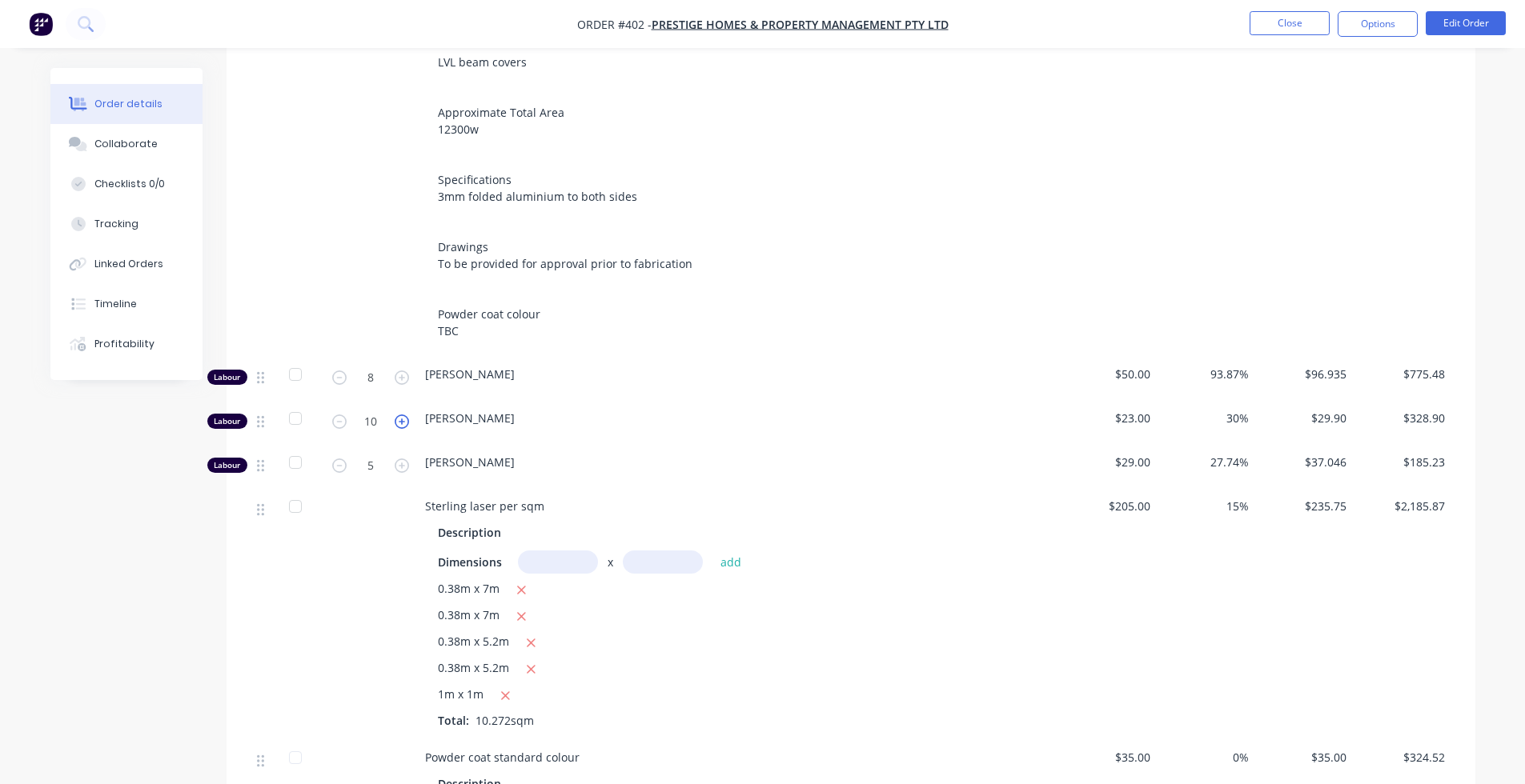
click at [402, 414] on icon "button" at bounding box center [402, 422] width 15 height 15
type input "11"
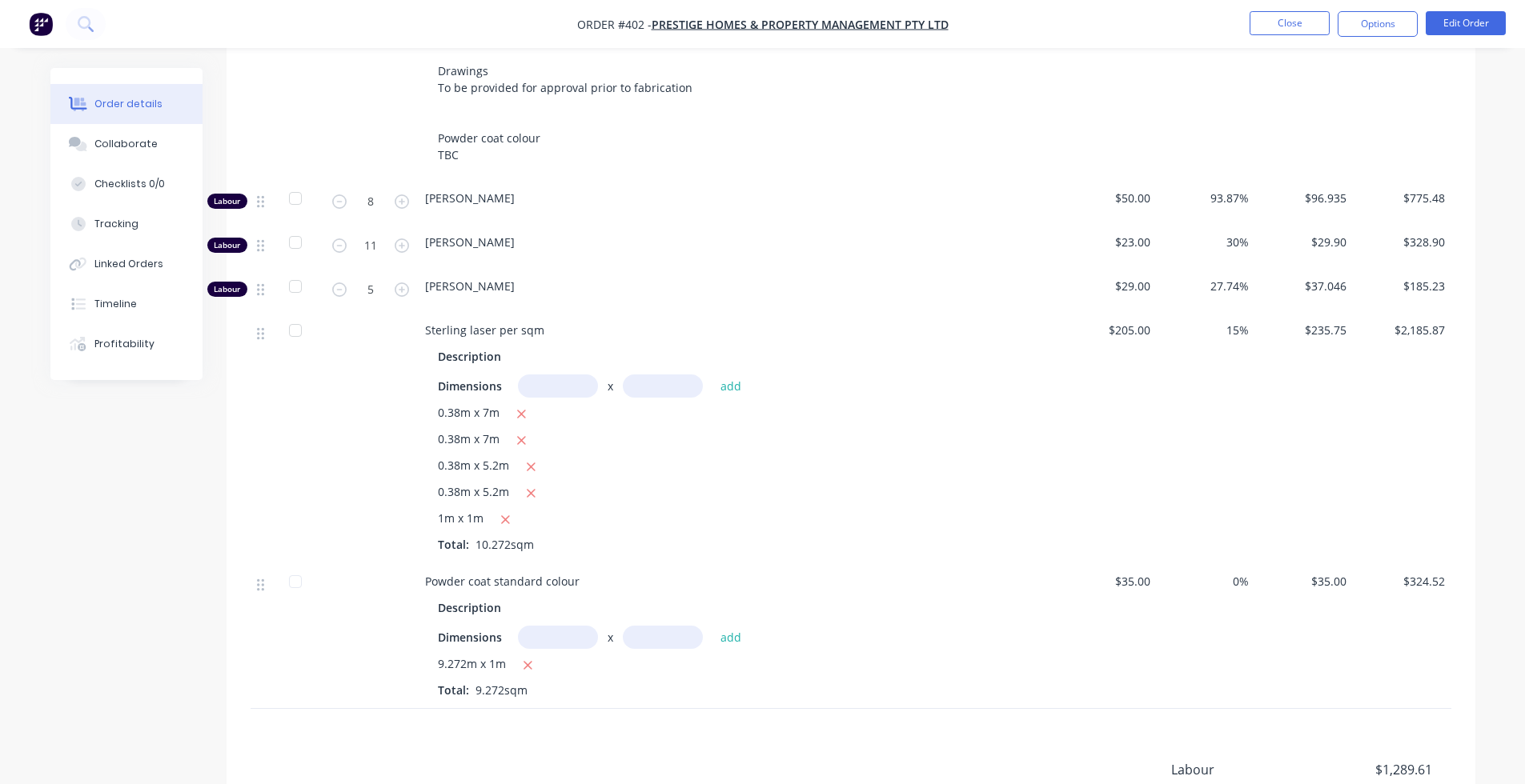
scroll to position [716, 0]
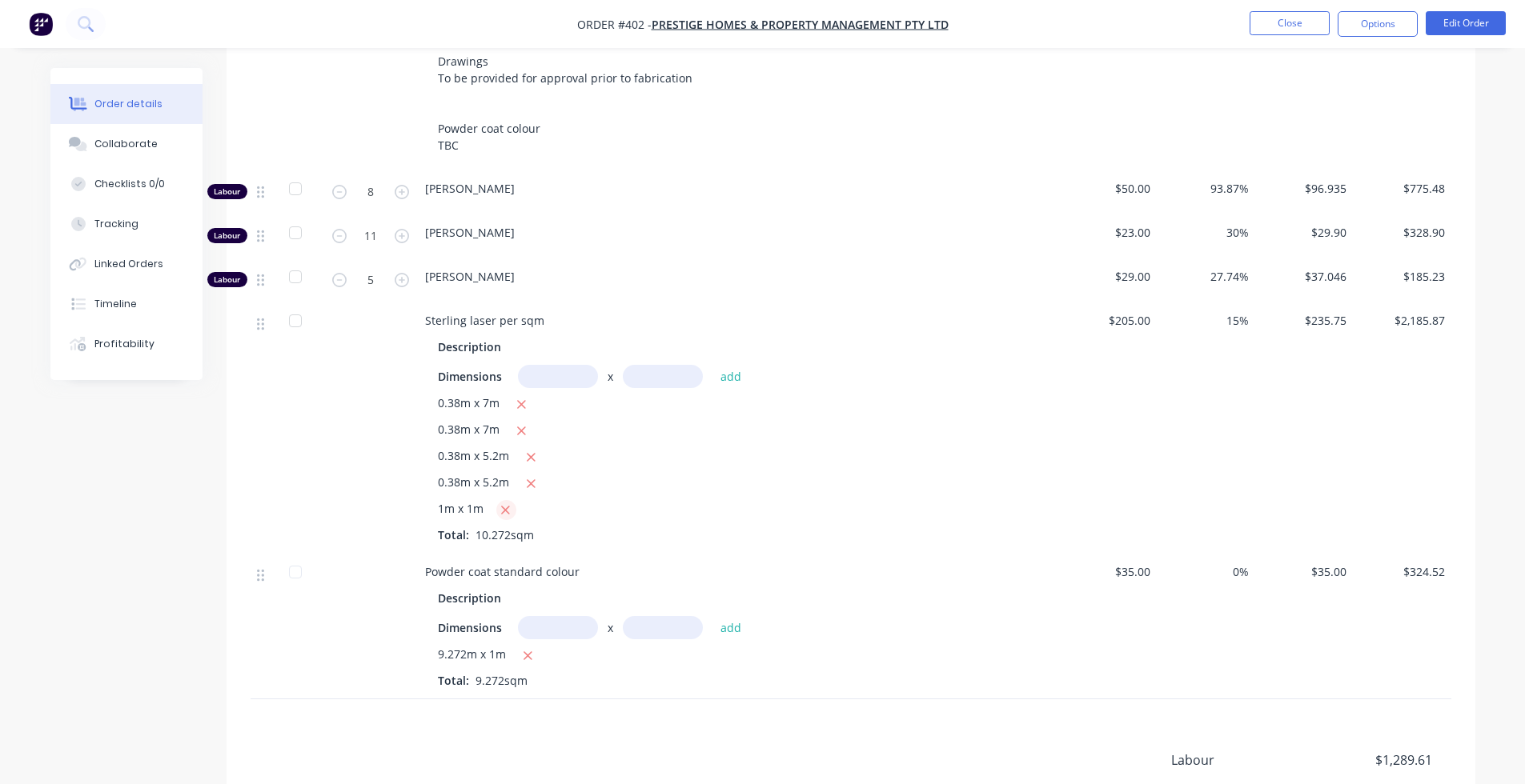
click at [507, 503] on icon "button" at bounding box center [505, 511] width 10 height 15
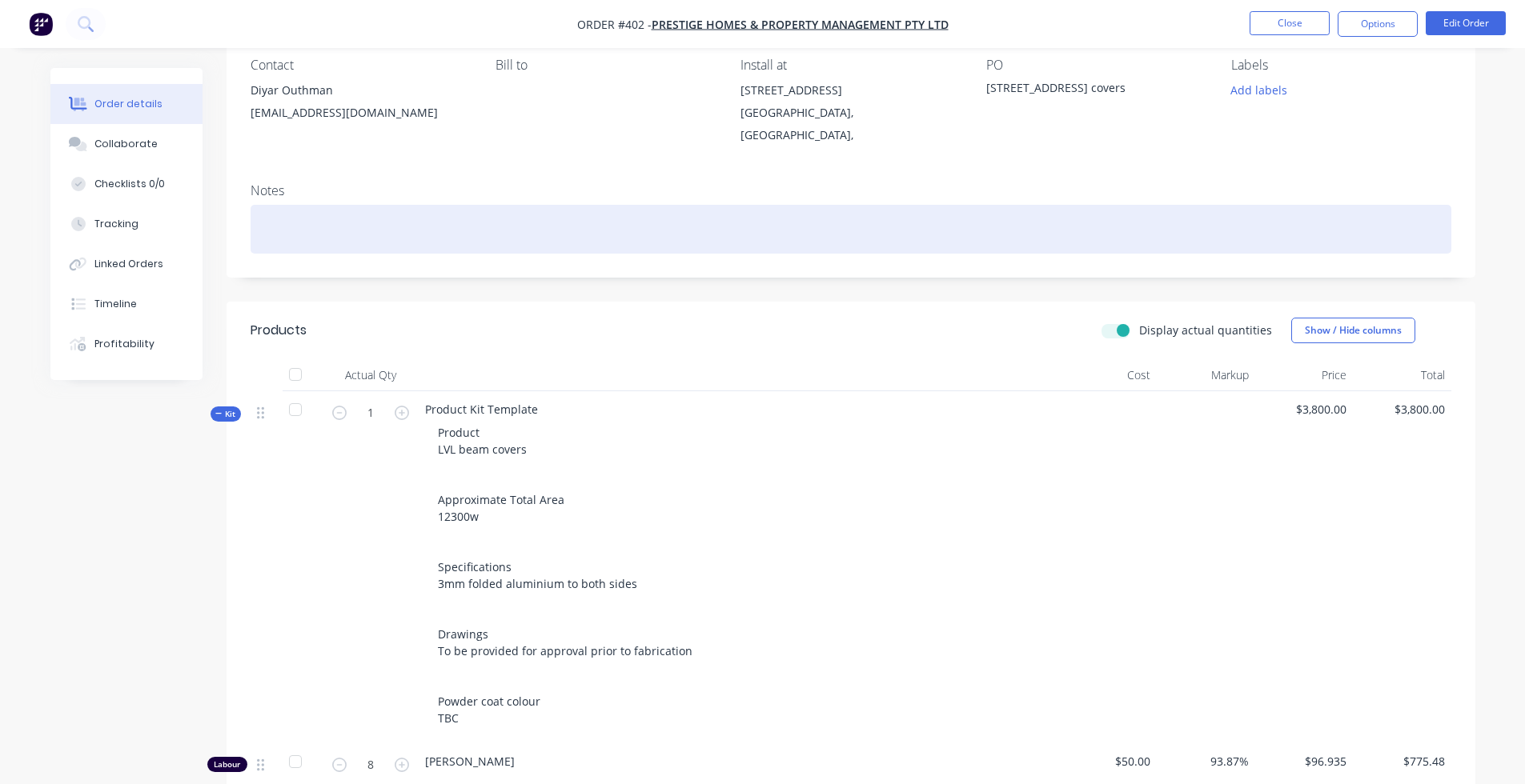
scroll to position [132, 0]
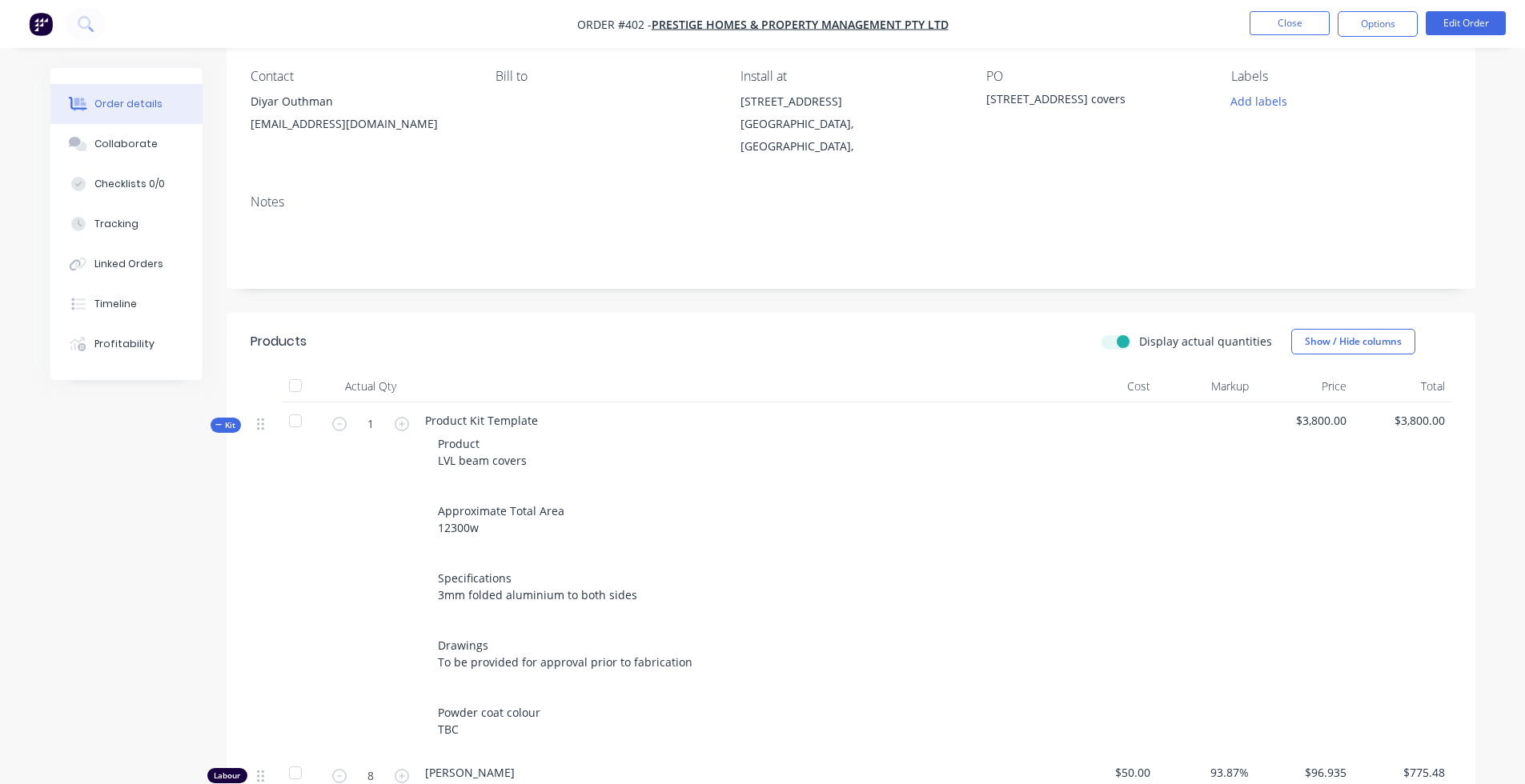
click at [1139, 333] on label "Display actual quantities" at bounding box center [1205, 341] width 133 height 17
click at [1114, 333] on input "Display actual quantities" at bounding box center [1109, 340] width 13 height 15
checkbox input "false"
click at [1210, 26] on button "Edit Order" at bounding box center [1466, 23] width 80 height 24
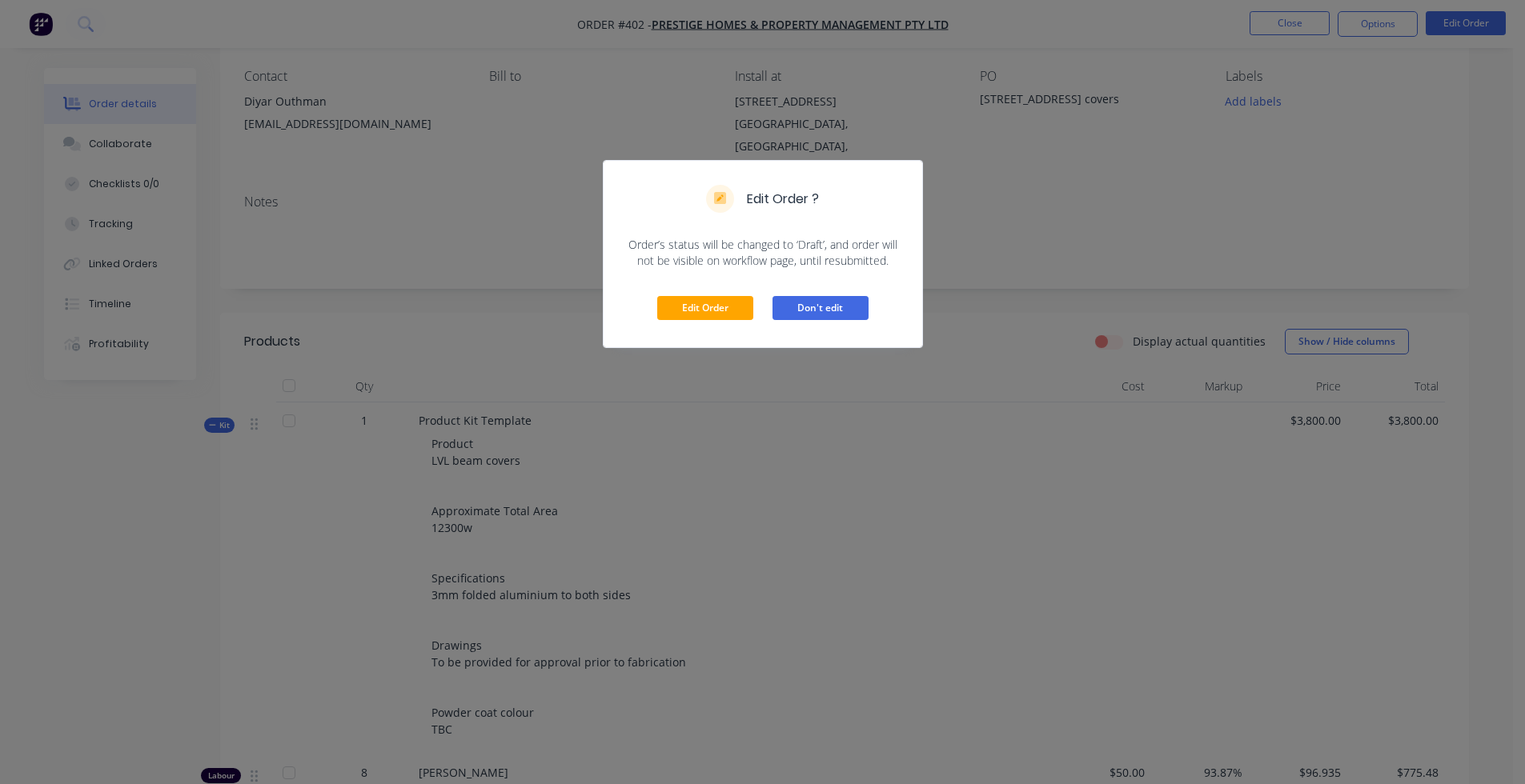
click at [851, 309] on button "Don't edit" at bounding box center [820, 308] width 96 height 24
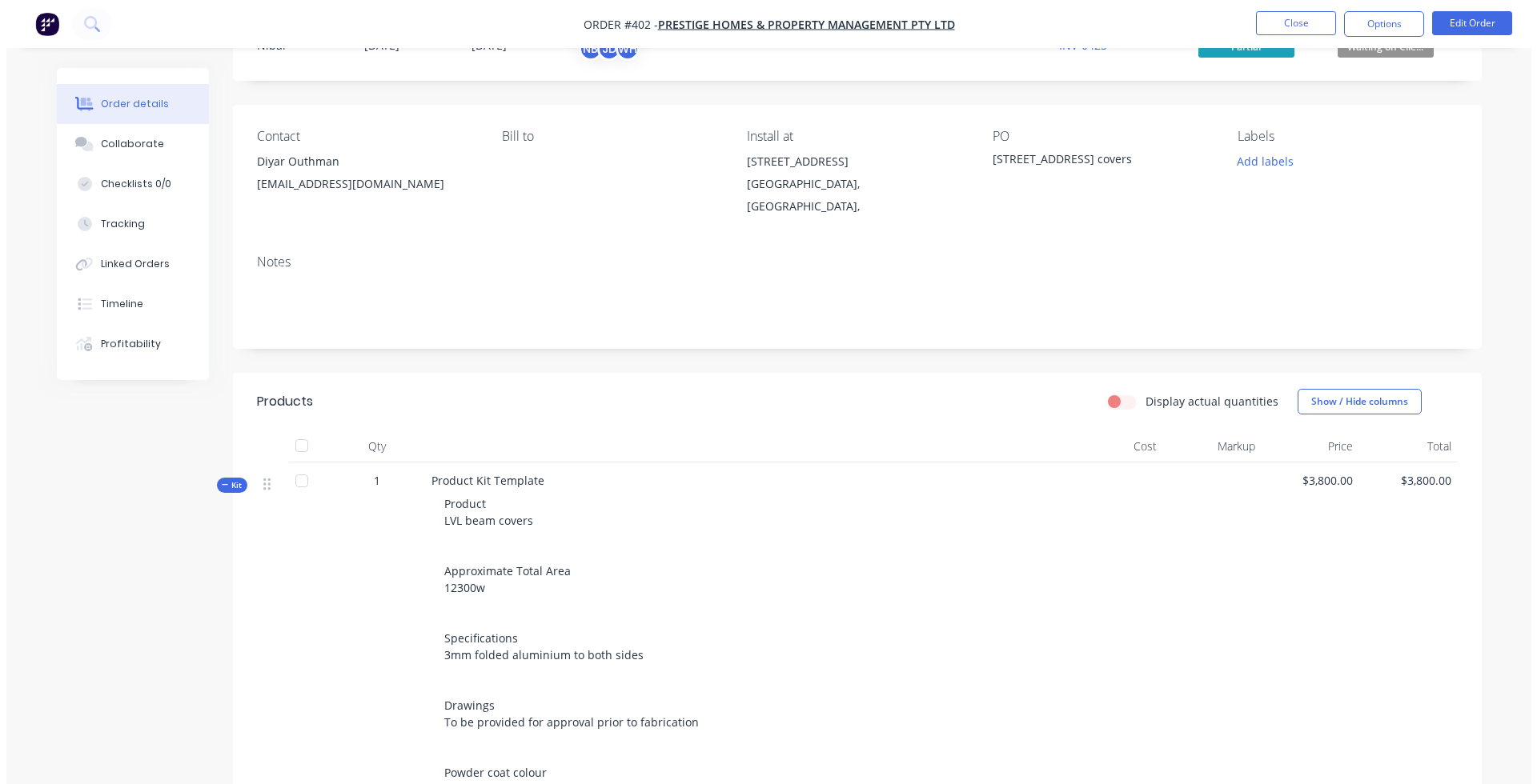
scroll to position [0, 0]
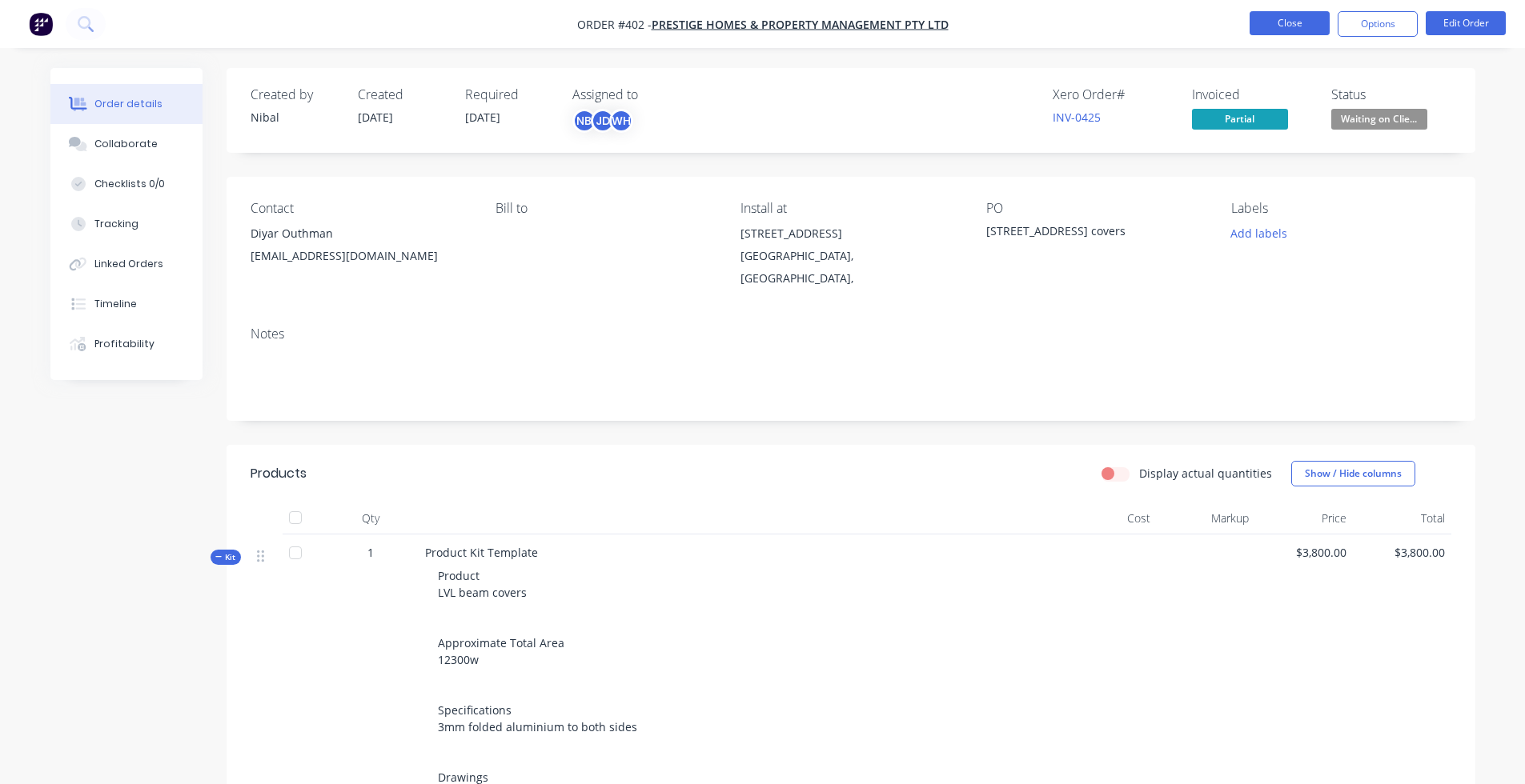
click at [1210, 24] on button "Close" at bounding box center [1290, 23] width 80 height 24
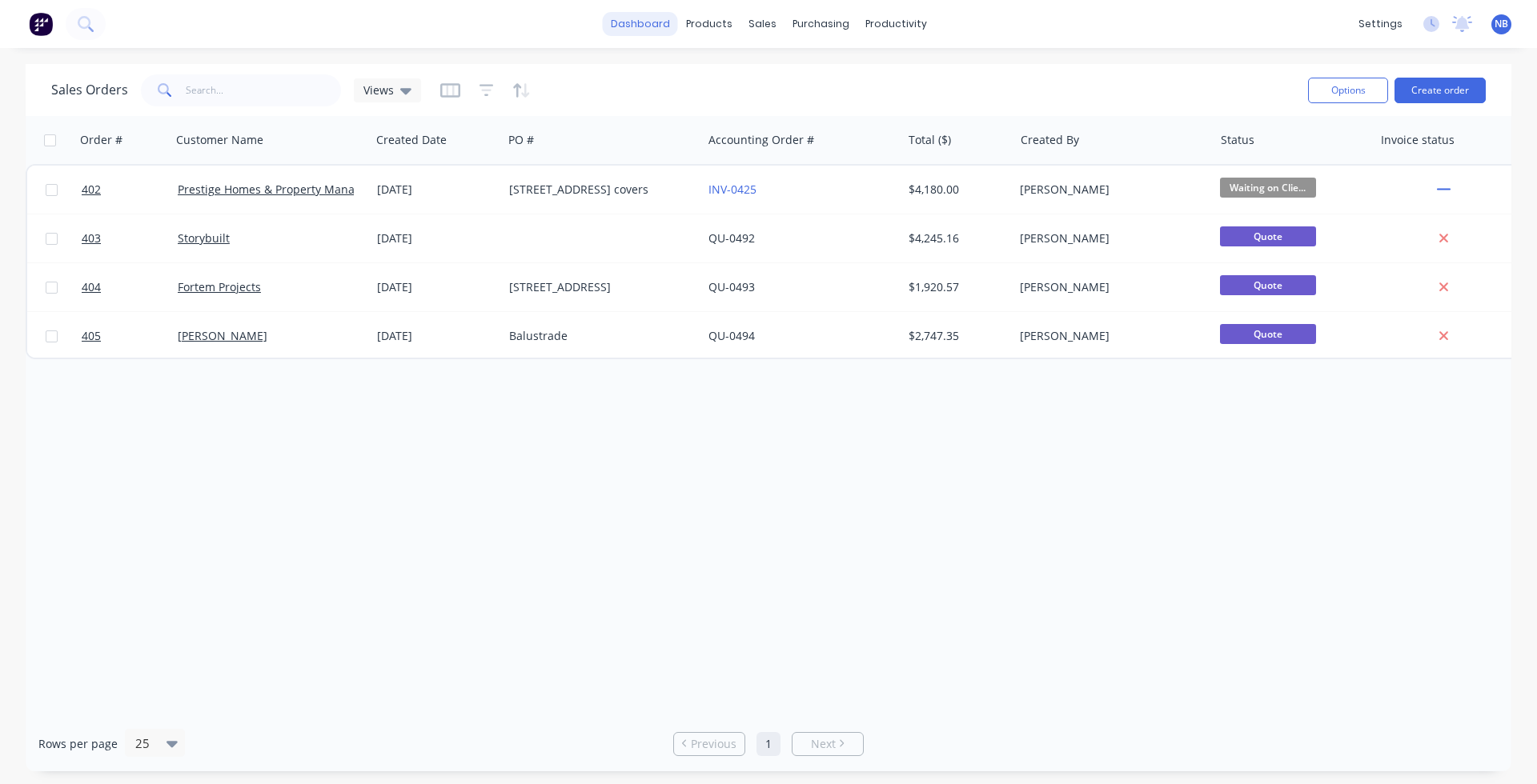
click at [634, 26] on link "dashboard" at bounding box center [640, 24] width 75 height 24
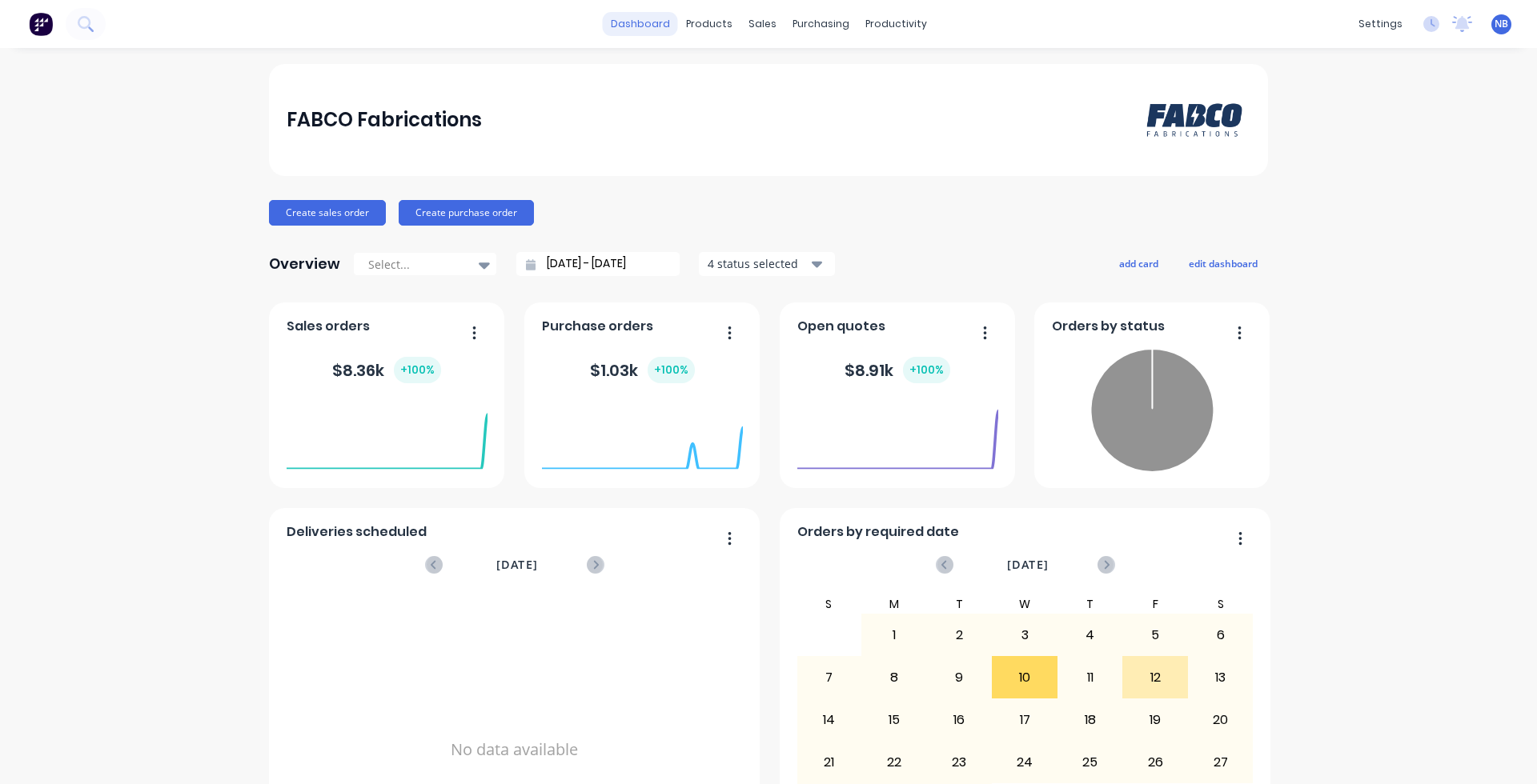
click at [627, 27] on link "dashboard" at bounding box center [640, 24] width 75 height 24
click at [701, 15] on div "products" at bounding box center [709, 24] width 62 height 24
click at [1194, 111] on img at bounding box center [1194, 120] width 112 height 67
click at [807, 32] on div "purchasing" at bounding box center [821, 24] width 72 height 24
click at [839, 112] on div "Suppliers" at bounding box center [848, 109] width 48 height 15
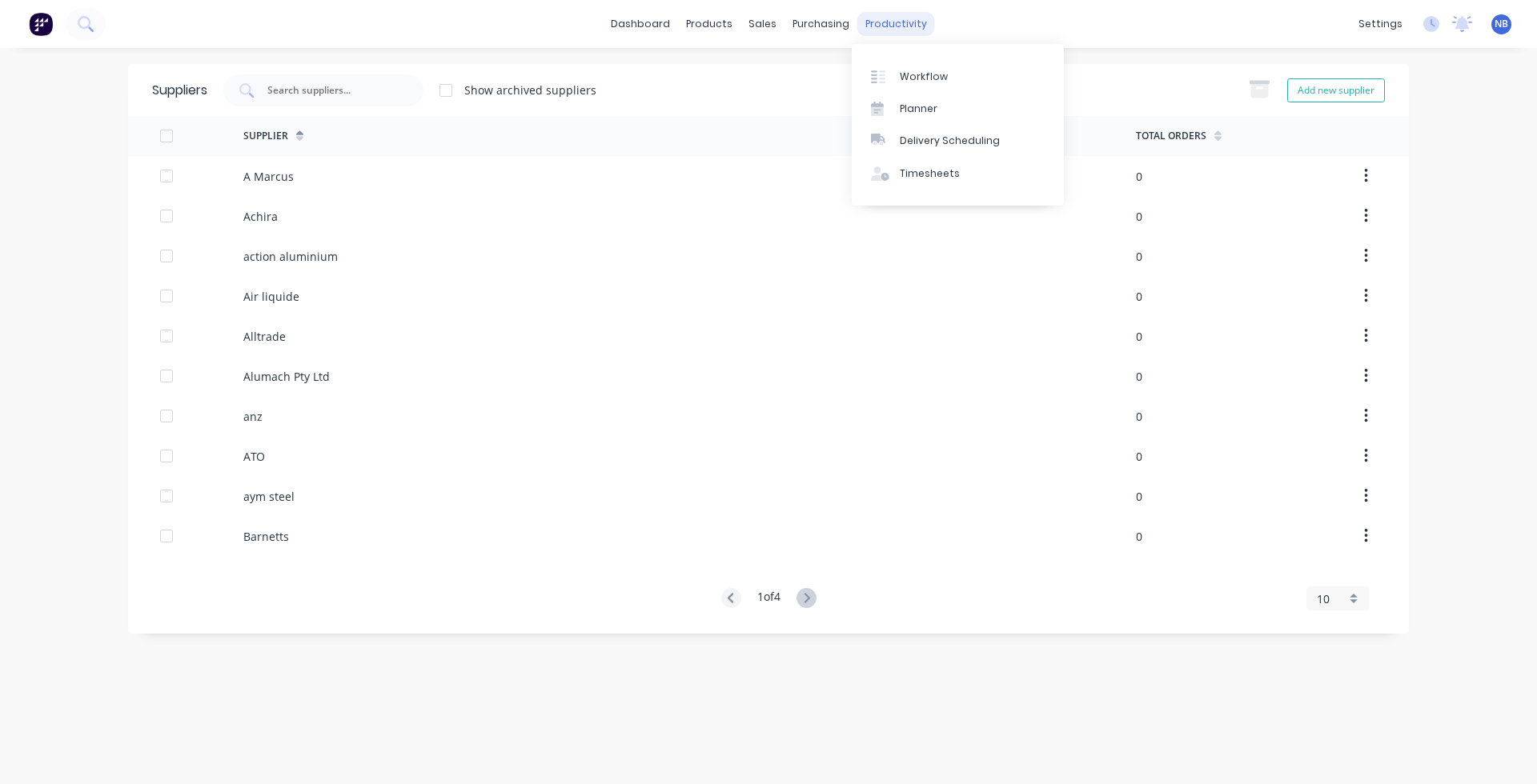
click at [879, 33] on div "productivity" at bounding box center [897, 24] width 78 height 24
